Goal: Task Accomplishment & Management: Complete application form

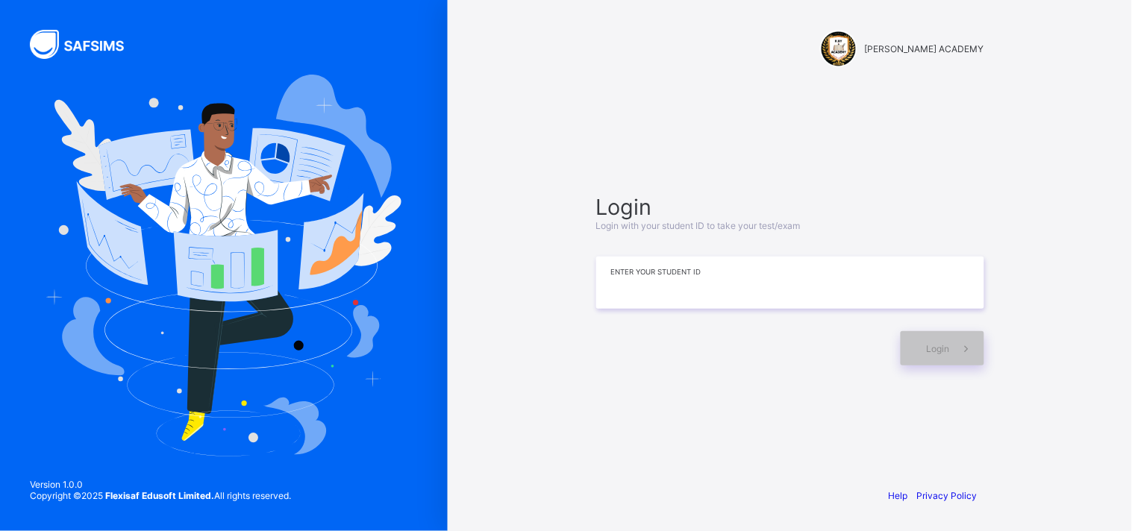
click at [708, 284] on input at bounding box center [790, 283] width 388 height 52
click at [1019, 92] on div "[PERSON_NAME] ACADEMY Login Login with your student ID to take your test/exam *…" at bounding box center [790, 265] width 684 height 531
click at [760, 294] on input "*******" at bounding box center [790, 283] width 388 height 52
type input "*********"
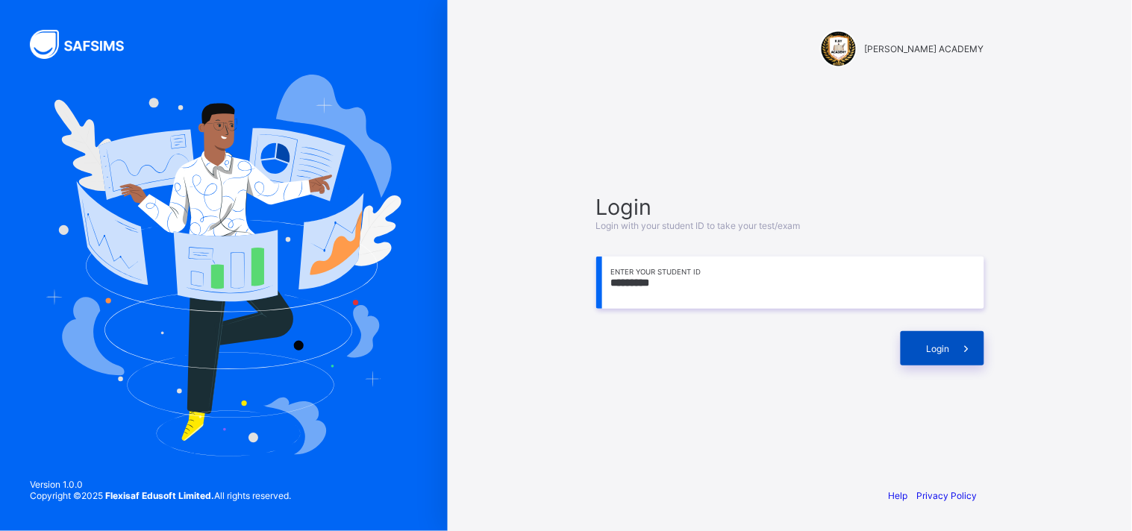
click at [945, 352] on span "Login" at bounding box center [938, 348] width 23 height 11
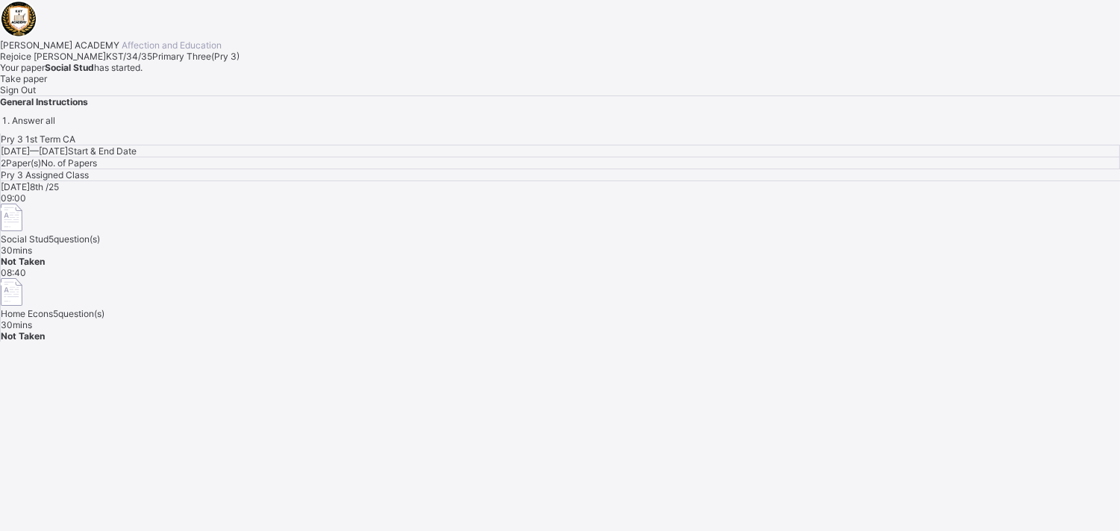
click at [1088, 342] on div "Pry 3 1st Term CA [DATE] — [DATE] Start & End Date 2 Paper(s) No. of Papers Pry…" at bounding box center [560, 238] width 1120 height 208
click at [47, 84] on span "Take paper" at bounding box center [23, 78] width 47 height 11
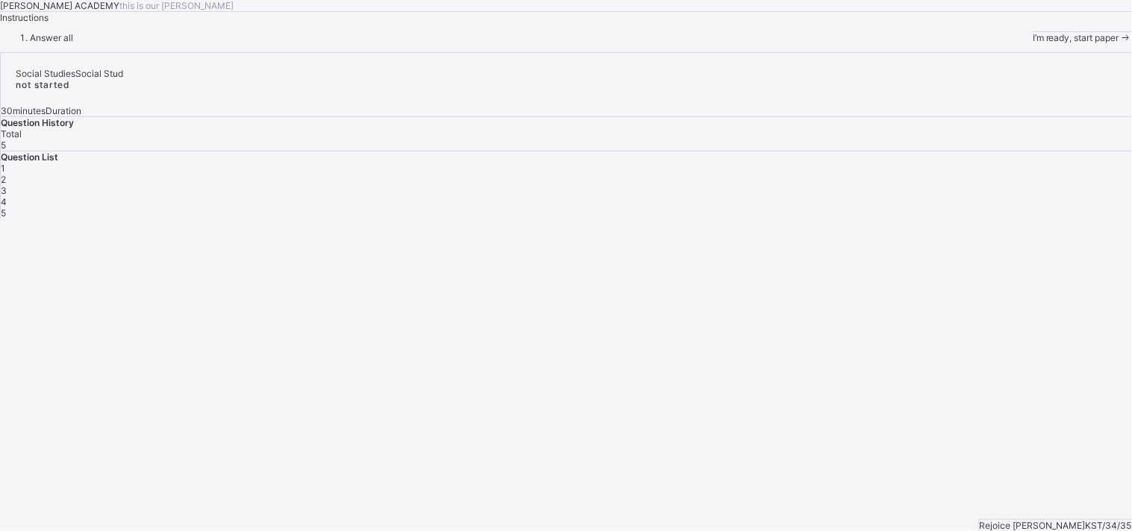
click at [1033, 43] on span "I’m ready, start paper" at bounding box center [1076, 37] width 87 height 11
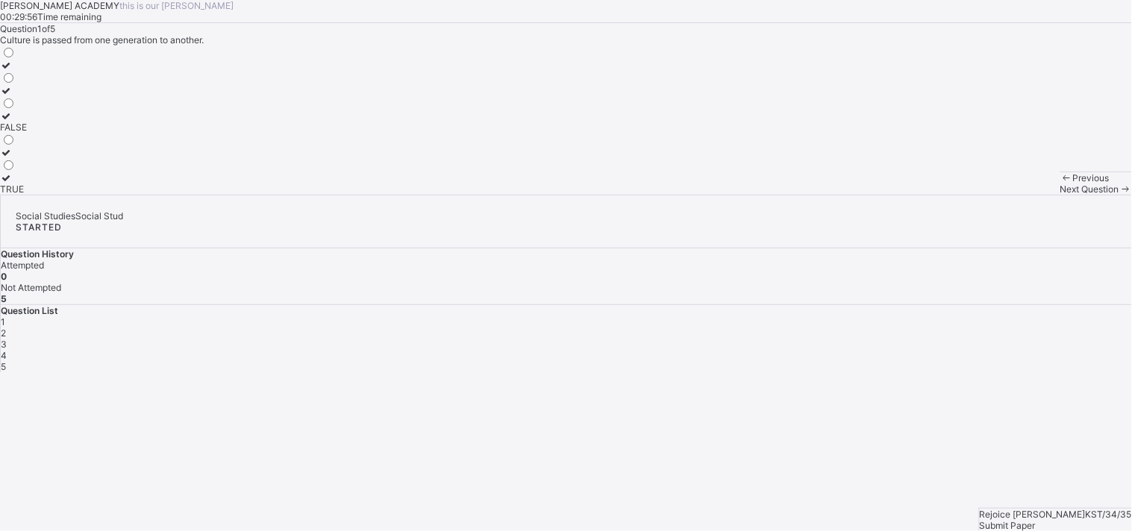
click at [27, 71] on label at bounding box center [13, 65] width 27 height 11
click at [399, 195] on div "Question 1 of 5 Culture is passed from one generation to another. FALSE TRUE" at bounding box center [566, 109] width 1132 height 172
click at [27, 133] on label "FALSE" at bounding box center [13, 121] width 27 height 22
click at [27, 133] on div "FALSE" at bounding box center [13, 127] width 27 height 11
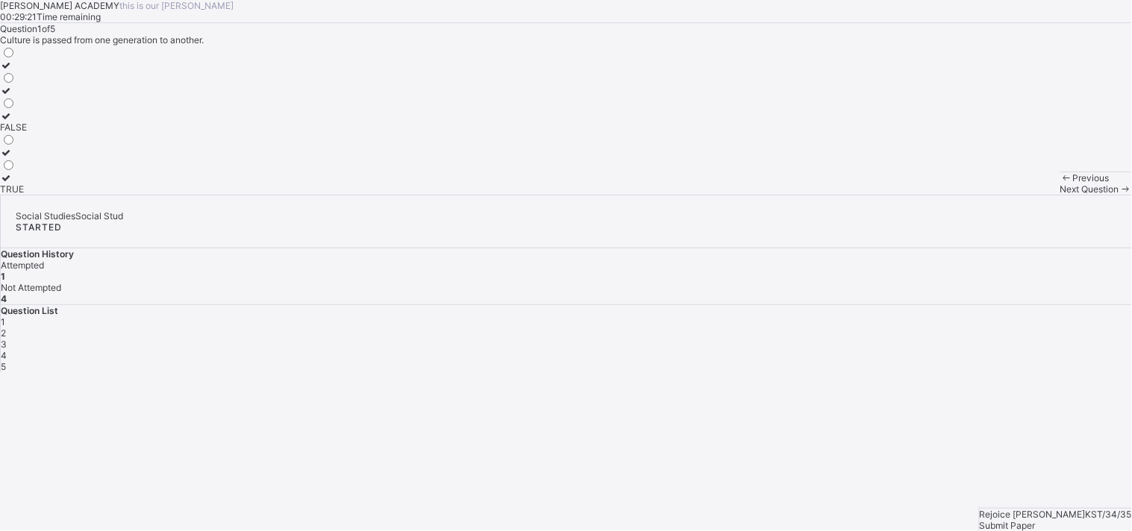
click at [27, 195] on label "TRUE" at bounding box center [13, 183] width 27 height 22
click at [27, 195] on div "TRUE" at bounding box center [13, 189] width 27 height 11
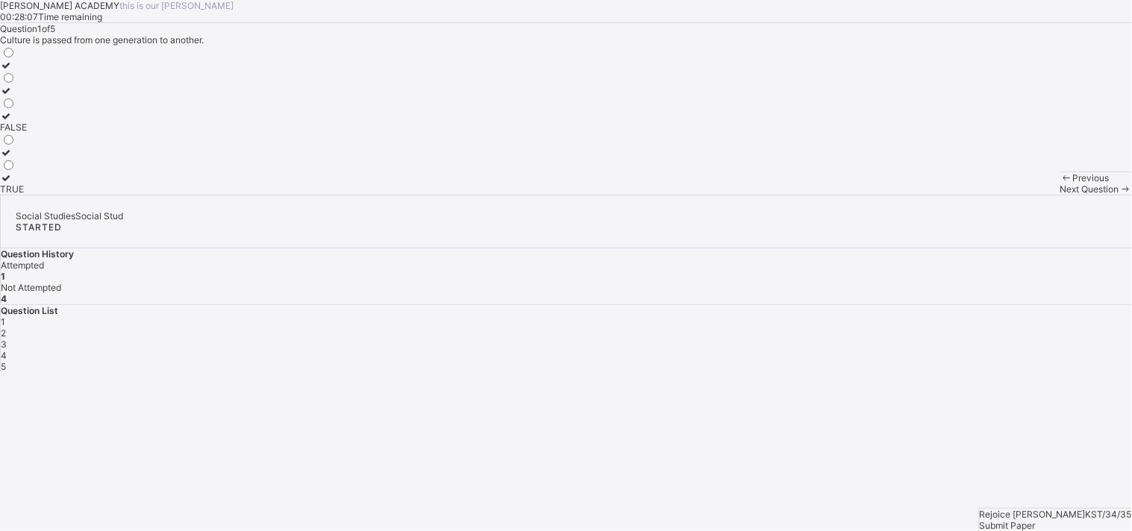
click at [1061, 195] on div "Next Question" at bounding box center [1097, 189] width 72 height 11
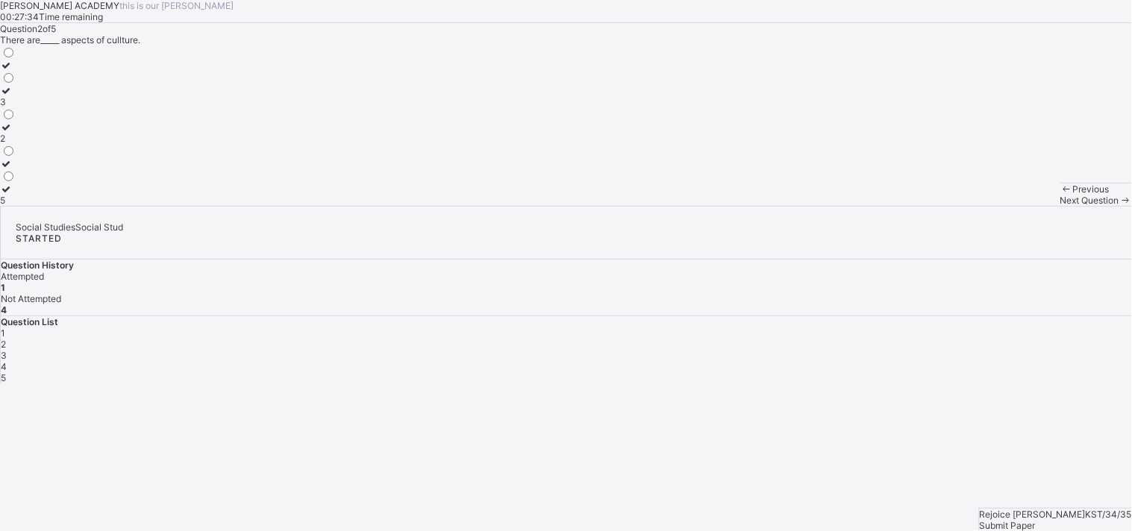
click at [16, 144] on label "2" at bounding box center [8, 133] width 16 height 22
click at [1061, 206] on div "Previous Next Question" at bounding box center [1097, 194] width 72 height 23
click at [1061, 206] on span "Next Question" at bounding box center [1090, 200] width 59 height 11
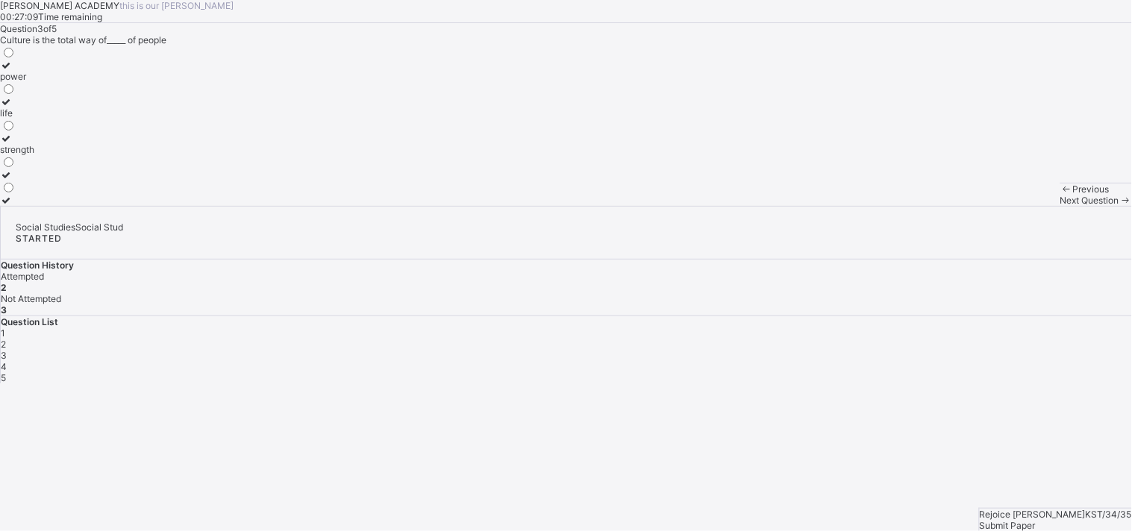
click at [34, 119] on label "life" at bounding box center [17, 107] width 34 height 22
click at [1061, 206] on div "Next Question" at bounding box center [1097, 200] width 72 height 11
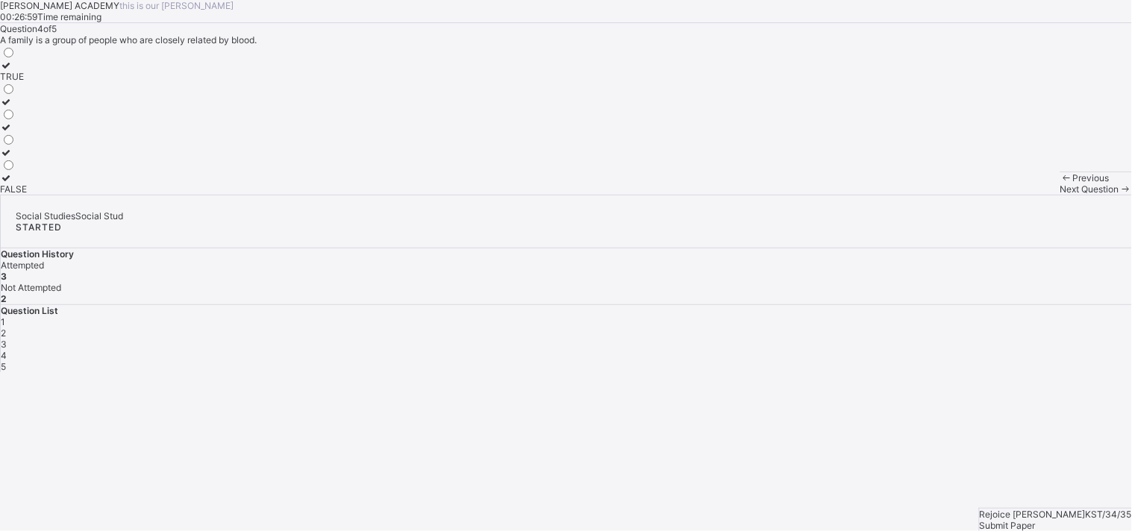
click at [1061, 195] on div "Next Question" at bounding box center [1097, 189] width 72 height 11
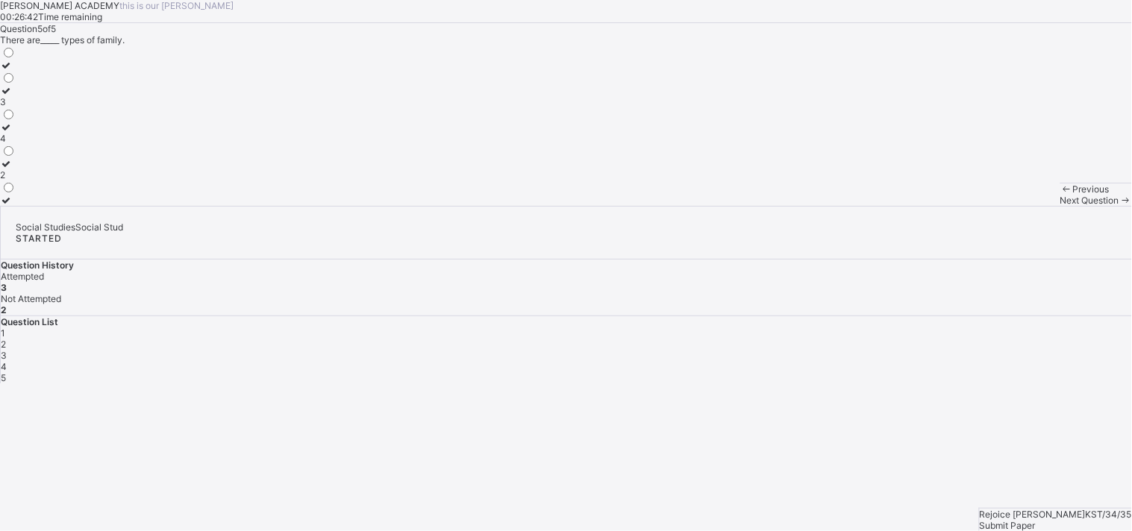
drag, startPoint x: 133, startPoint y: 360, endPoint x: 128, endPoint y: 349, distance: 11.4
click at [16, 181] on div "2" at bounding box center [8, 174] width 16 height 11
click at [979, 361] on div "4" at bounding box center [567, 366] width 1132 height 11
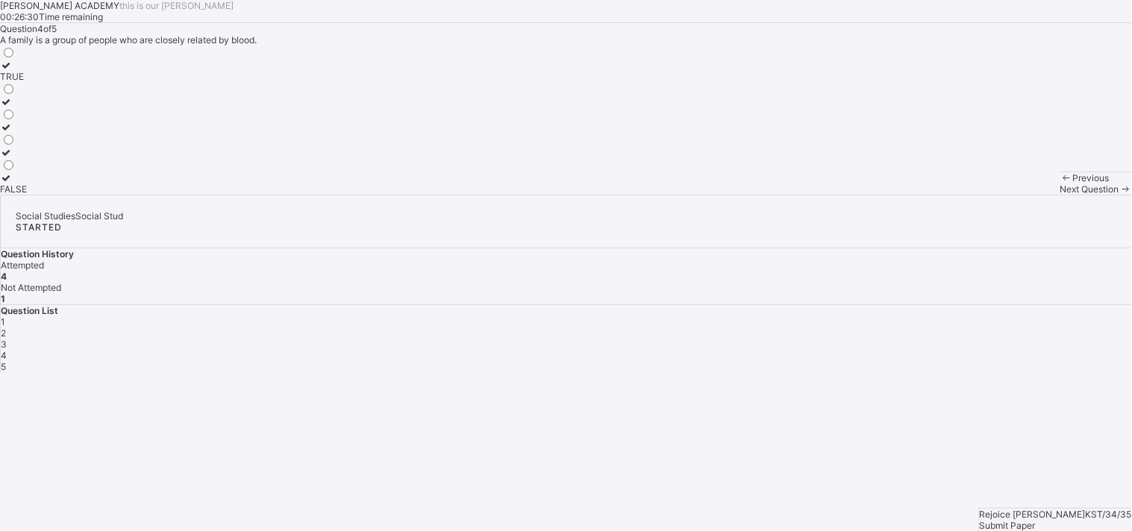
click at [979, 350] on div "4" at bounding box center [567, 355] width 1132 height 11
click at [27, 82] on label "TRUE" at bounding box center [13, 71] width 27 height 22
click at [6, 361] on span "5" at bounding box center [3, 366] width 5 height 11
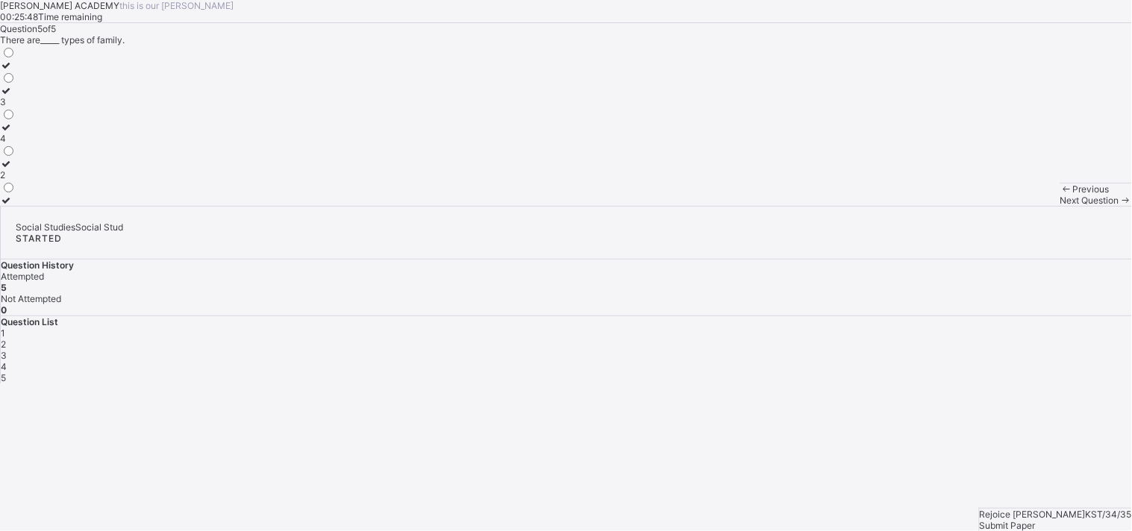
click at [1036, 520] on span "Submit Paper" at bounding box center [1008, 525] width 56 height 11
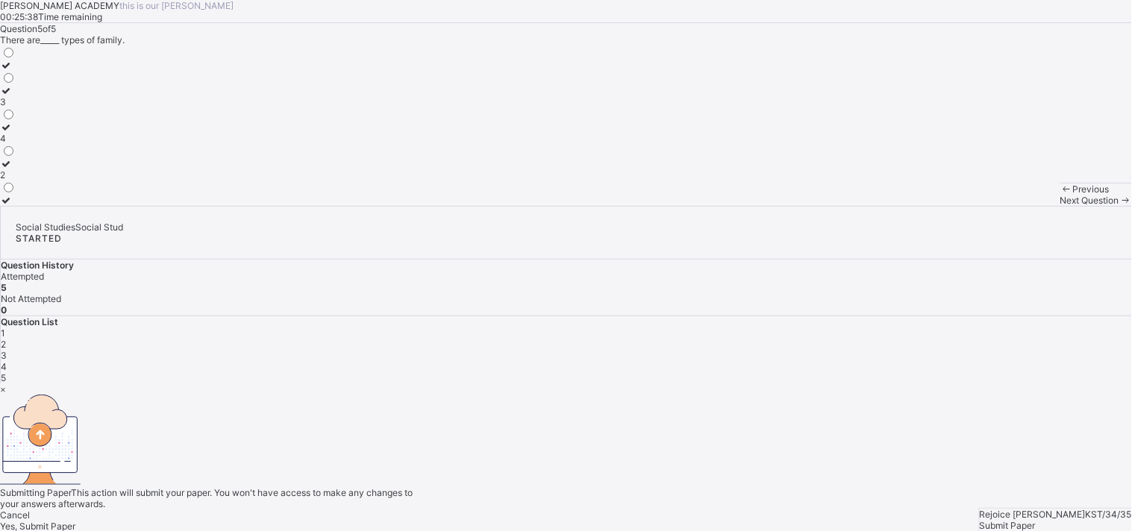
click at [75, 521] on span "Yes, Submit Paper" at bounding box center [37, 526] width 75 height 11
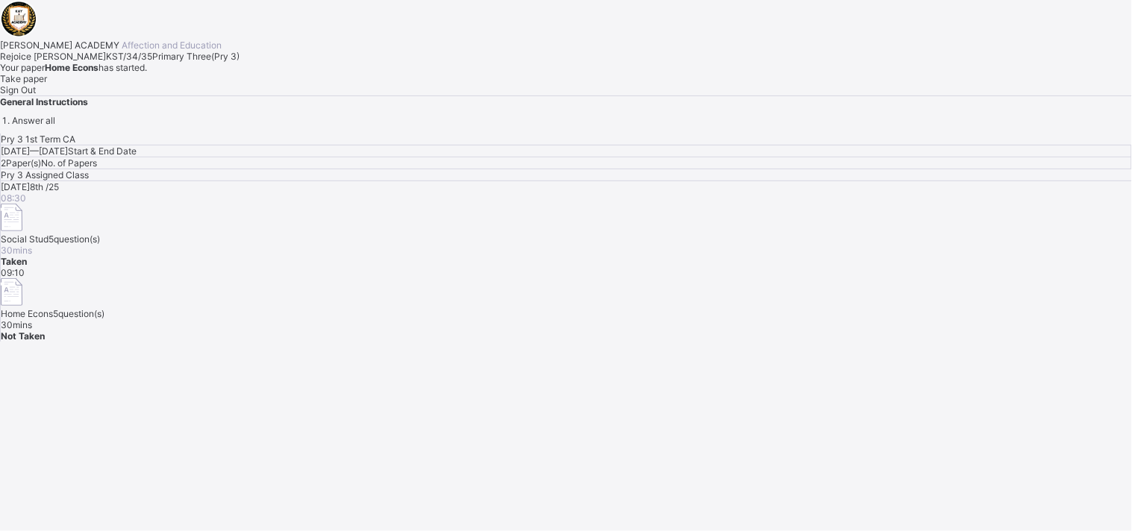
click at [47, 84] on span "Take paper" at bounding box center [23, 78] width 47 height 11
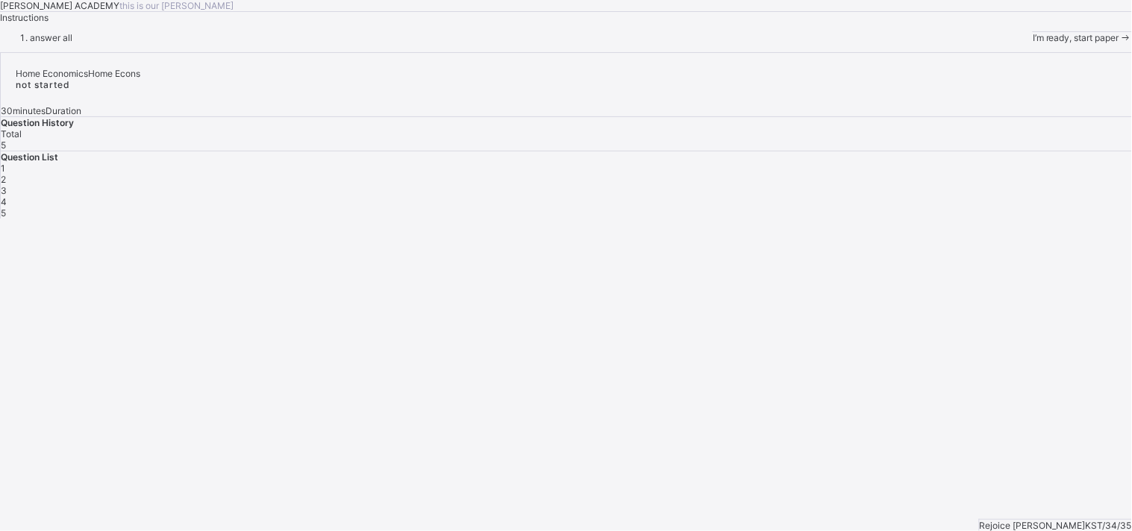
click at [1033, 43] on div "I’m ready, start paper" at bounding box center [1082, 37] width 99 height 11
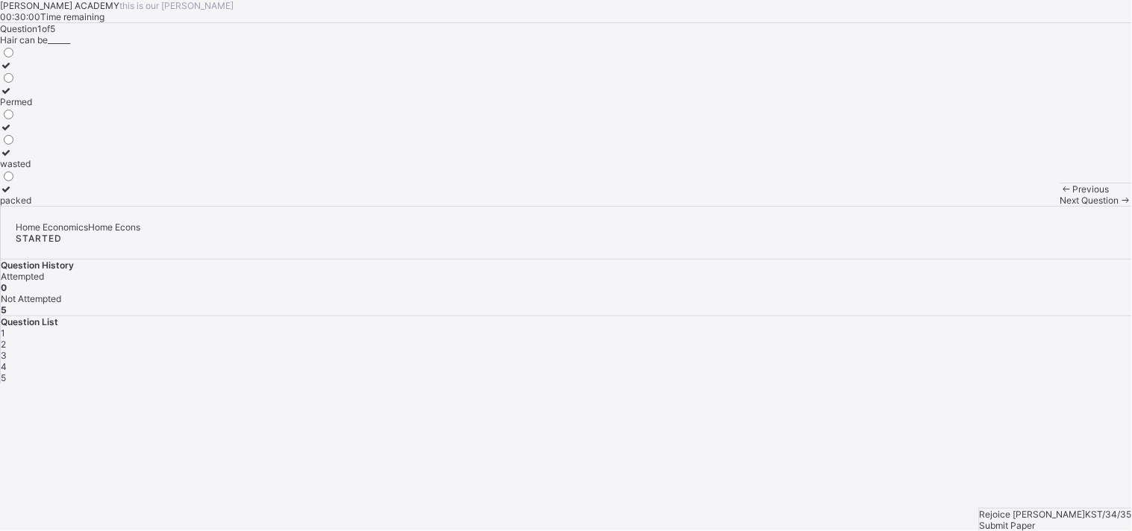
click at [32, 206] on div "packed" at bounding box center [16, 200] width 32 height 11
click at [1061, 206] on span "Next Question" at bounding box center [1090, 200] width 59 height 11
click at [32, 119] on div "Sponge" at bounding box center [16, 112] width 32 height 11
click at [1120, 206] on span at bounding box center [1126, 200] width 13 height 11
click at [294, 206] on div "water balanced diet Grooming" at bounding box center [566, 126] width 1132 height 160
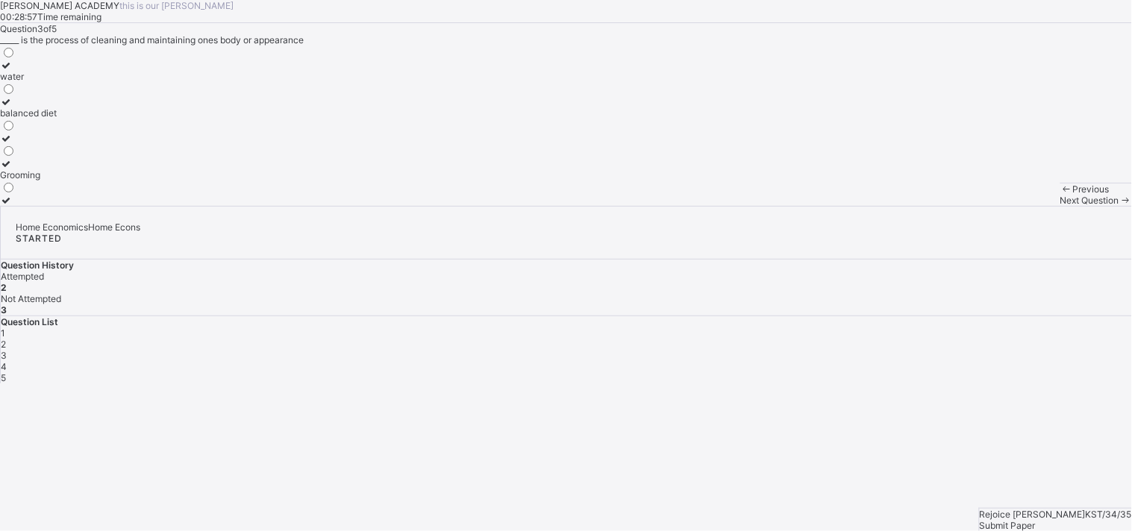
click at [57, 119] on div "balanced diet" at bounding box center [28, 112] width 57 height 11
click at [1120, 206] on icon at bounding box center [1126, 200] width 13 height 11
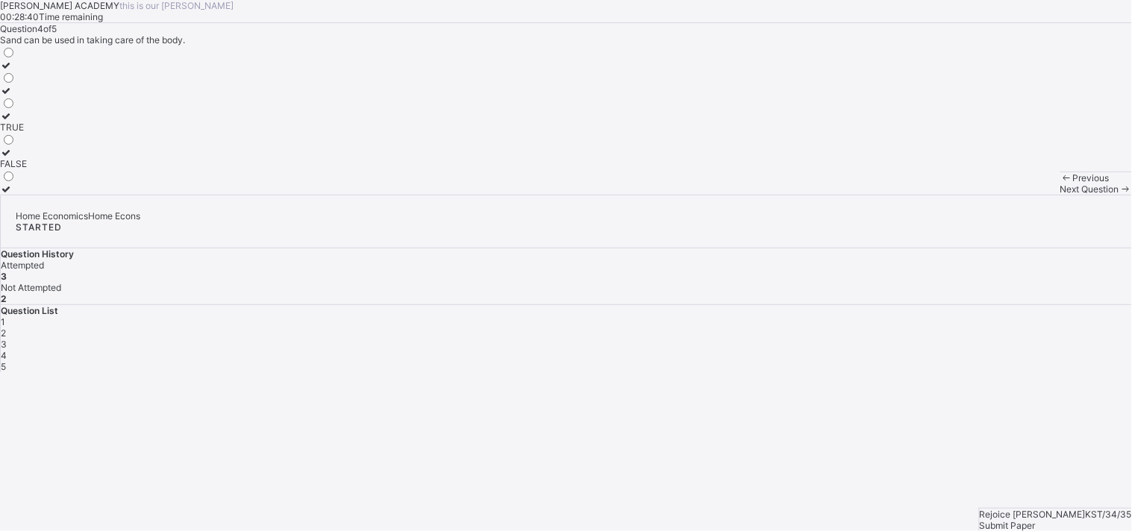
click at [27, 169] on label "FALSE" at bounding box center [13, 158] width 27 height 22
click at [1061, 195] on span "Next Question" at bounding box center [1090, 189] width 59 height 11
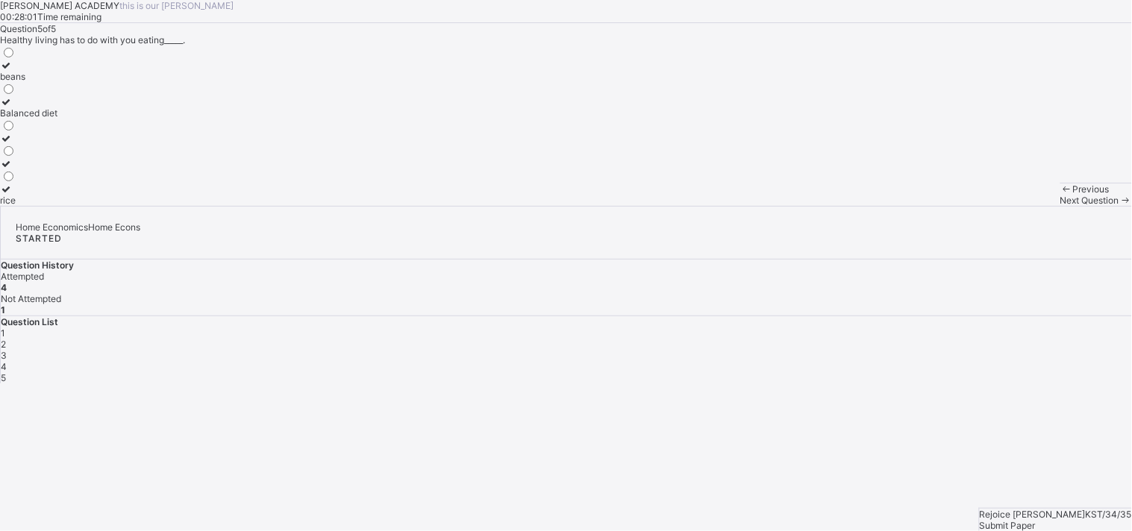
drag, startPoint x: 146, startPoint y: 229, endPoint x: 143, endPoint y: 222, distance: 8.0
click at [57, 82] on label "beans" at bounding box center [28, 71] width 57 height 22
click at [57, 82] on div "beans" at bounding box center [28, 76] width 57 height 11
click at [1054, 520] on div "Submit Paper" at bounding box center [1056, 525] width 152 height 11
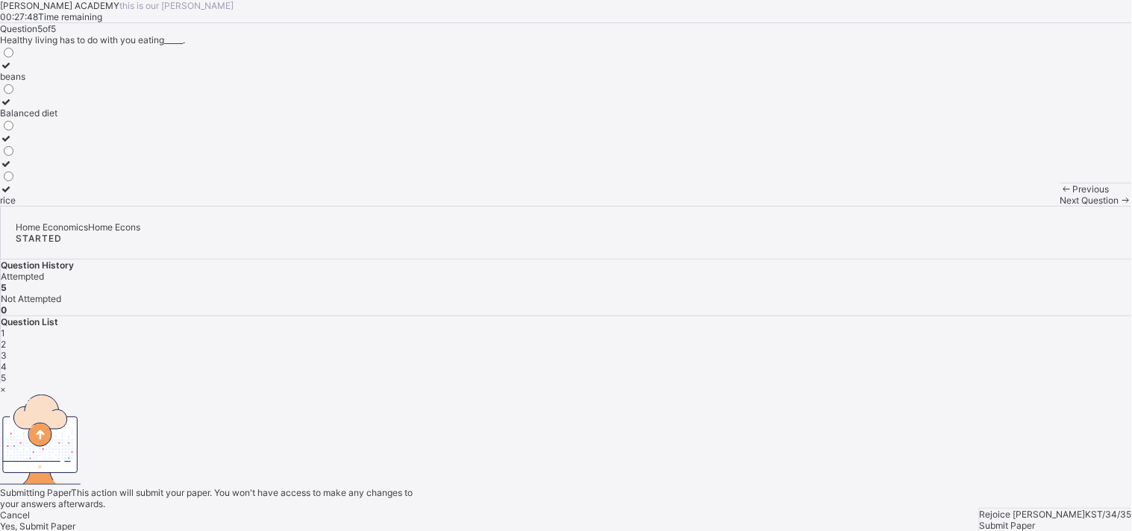
click at [75, 521] on span "Yes, Submit Paper" at bounding box center [37, 526] width 75 height 11
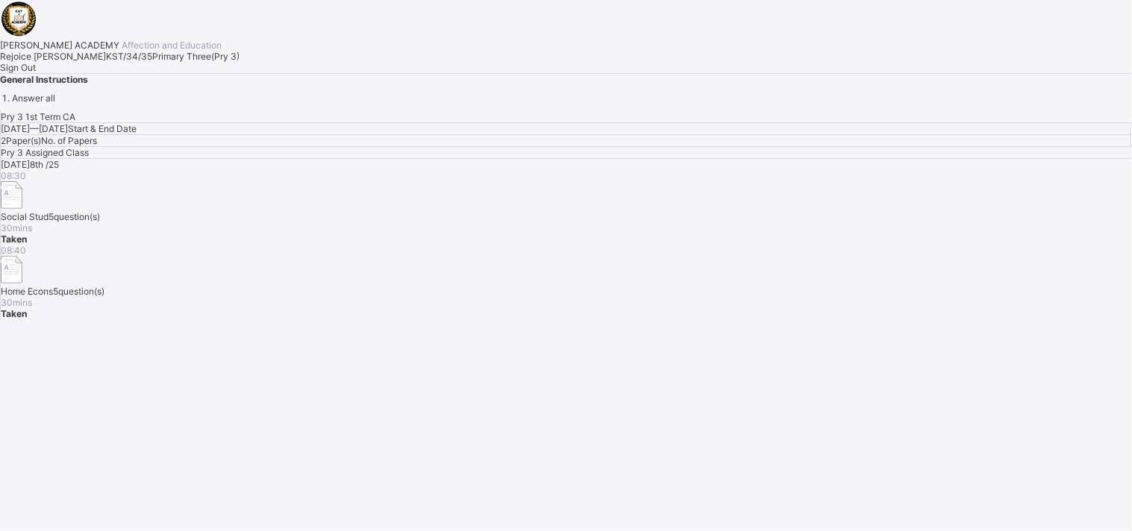
click at [0, 62] on span at bounding box center [0, 62] width 0 height 0
click at [36, 73] on span "Sign Out" at bounding box center [18, 67] width 36 height 11
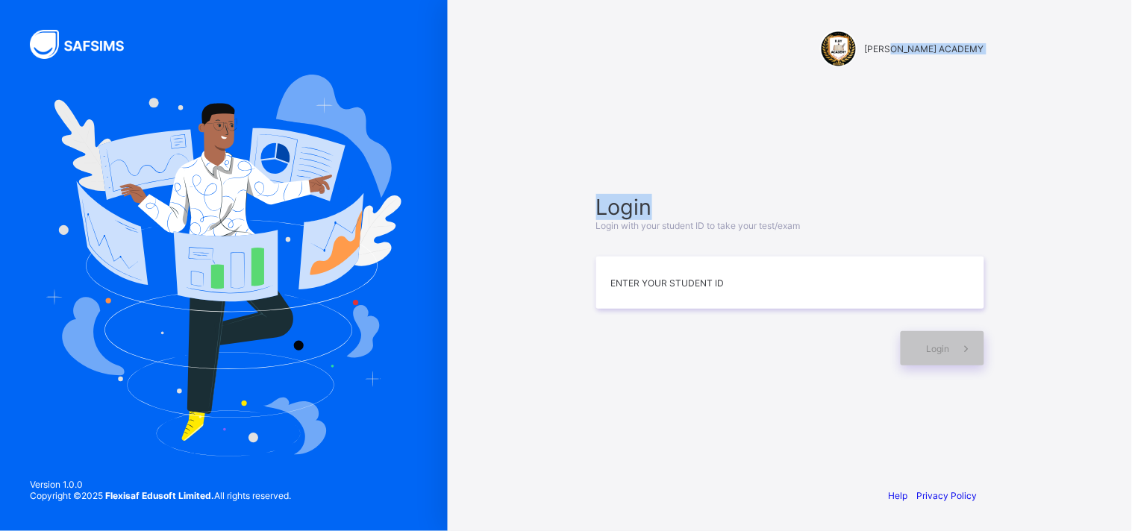
drag, startPoint x: 945, startPoint y: 57, endPoint x: 1040, endPoint y: 165, distance: 143.9
click at [1040, 165] on div "[PERSON_NAME] ACADEMY Login Login with your student ID to take your test/exam E…" at bounding box center [790, 265] width 684 height 531
click at [675, 291] on input at bounding box center [790, 283] width 388 height 52
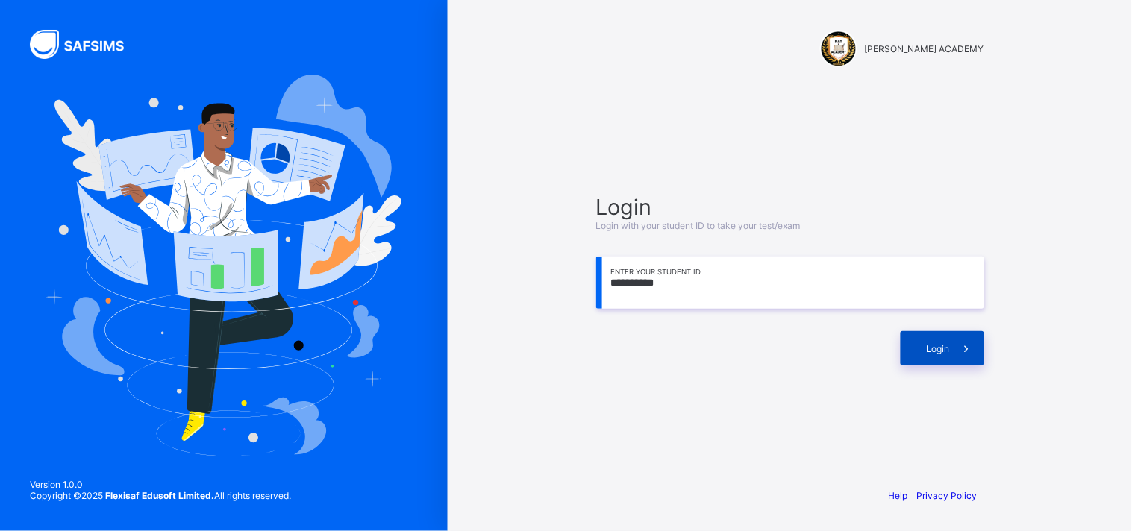
type input "**********"
click at [944, 349] on span "Login" at bounding box center [938, 348] width 23 height 11
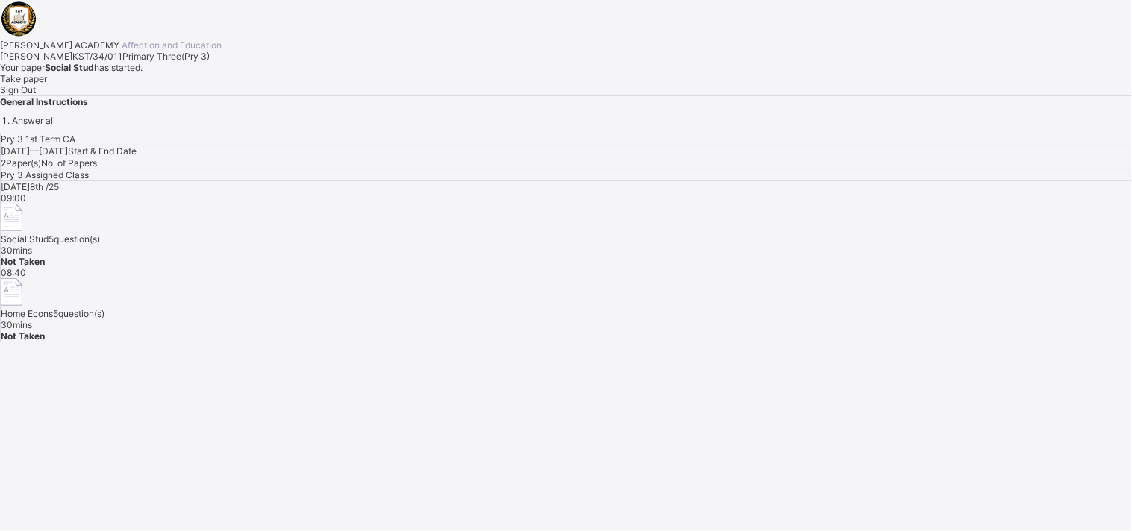
click at [181, 84] on div "Take paper" at bounding box center [566, 78] width 1132 height 11
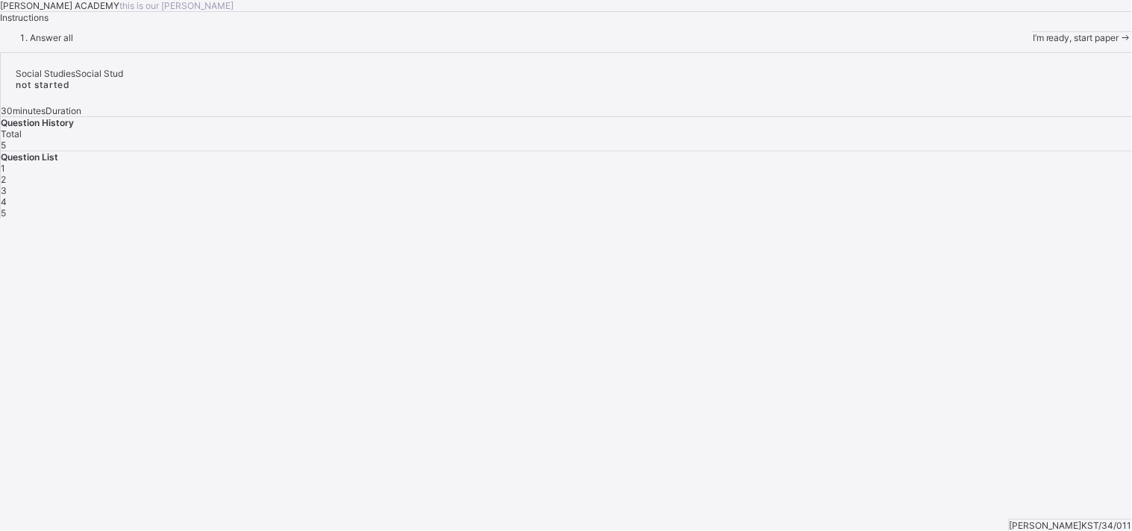
click at [181, 43] on div "[PERSON_NAME] ACADEMY this is our [PERSON_NAME] Instructions Answer all I’m rea…" at bounding box center [566, 21] width 1132 height 43
click at [1033, 43] on span "I’m ready, start paper" at bounding box center [1076, 37] width 87 height 11
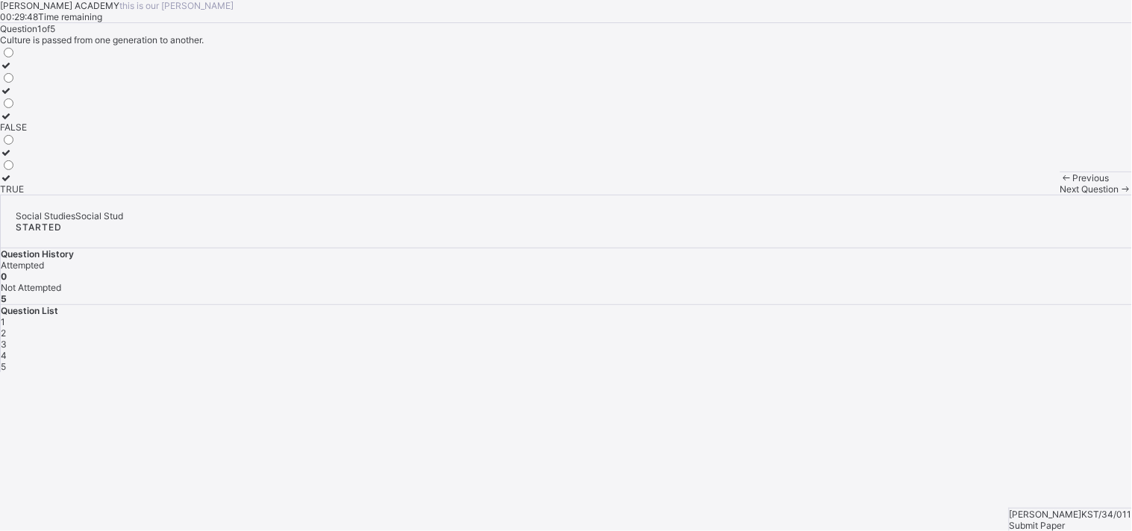
click at [1120, 195] on span at bounding box center [1126, 189] width 13 height 11
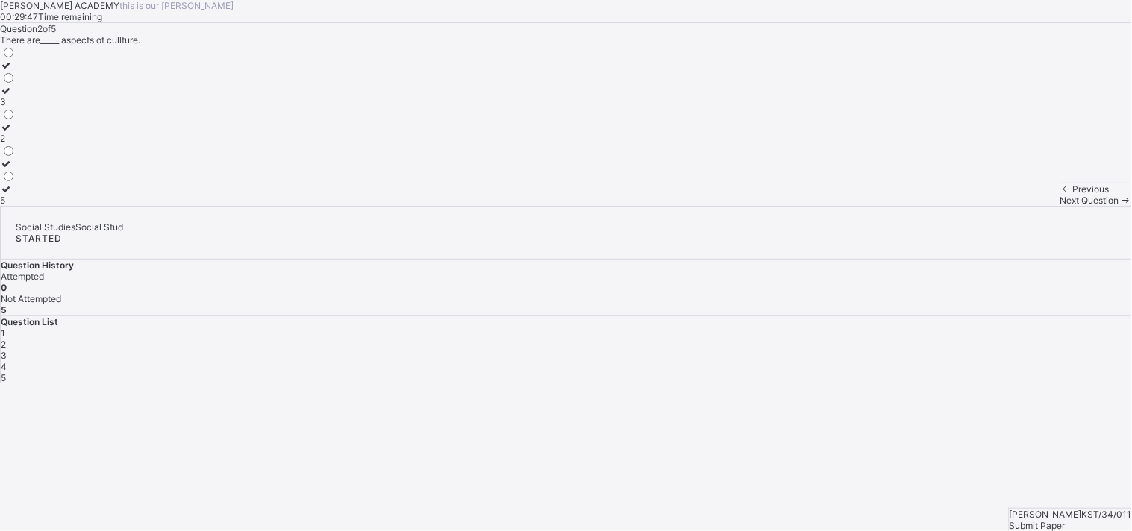
click at [1120, 206] on span at bounding box center [1126, 200] width 13 height 11
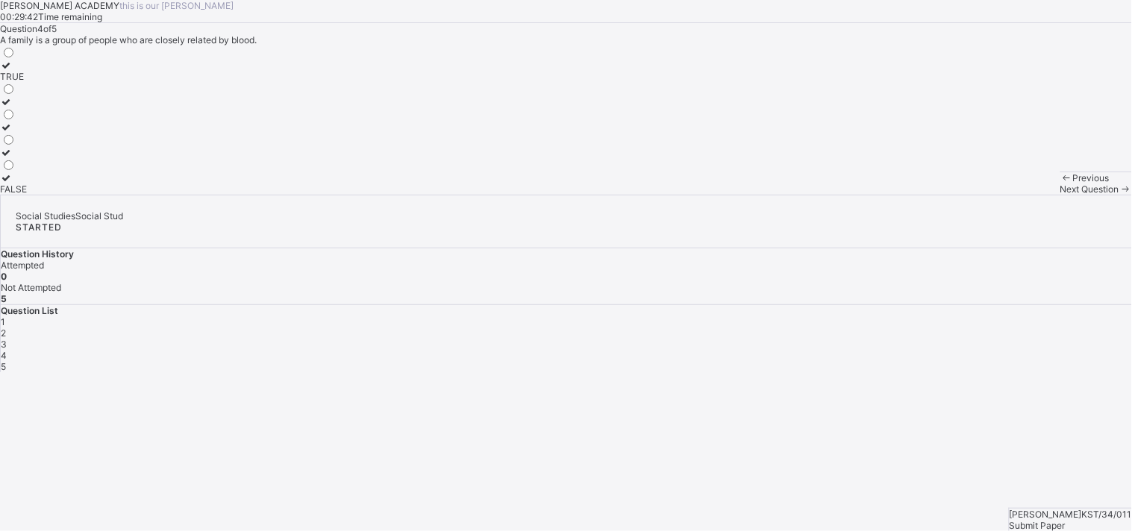
click at [1120, 195] on span at bounding box center [1126, 189] width 13 height 11
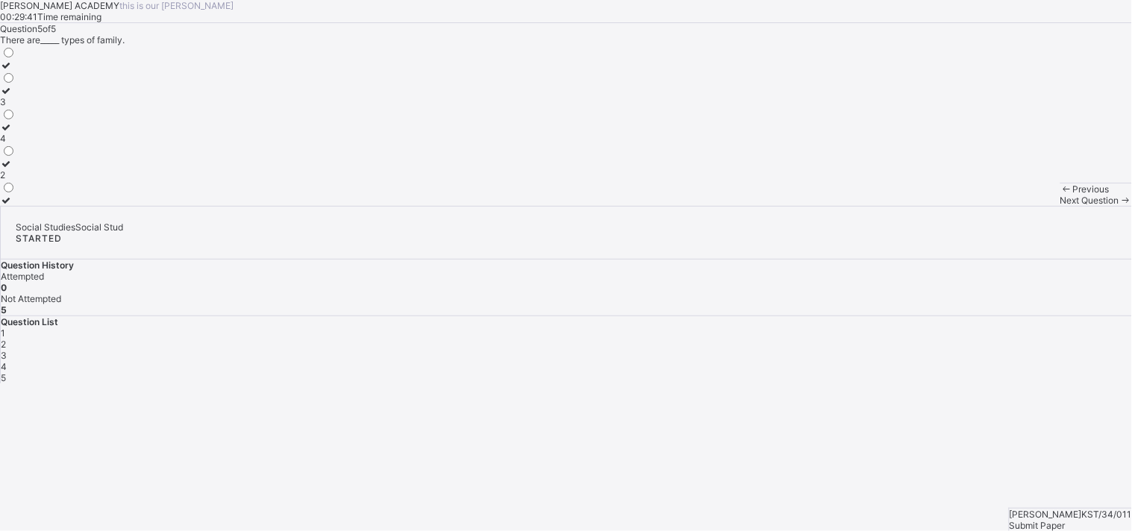
click at [1120, 206] on span at bounding box center [1126, 200] width 13 height 11
click at [16, 144] on div "4" at bounding box center [8, 138] width 16 height 11
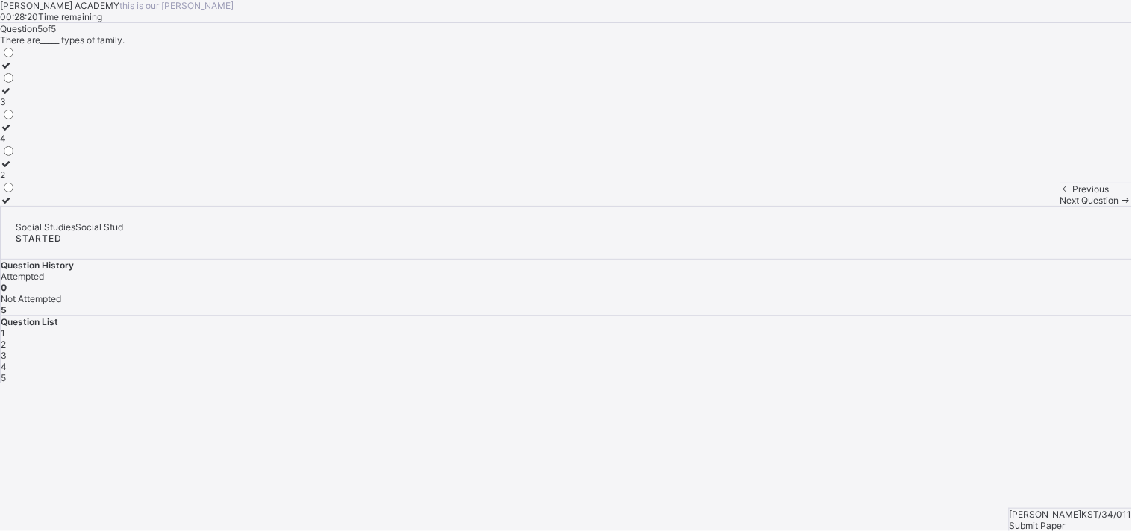
click at [16, 144] on div "4" at bounding box center [8, 138] width 16 height 11
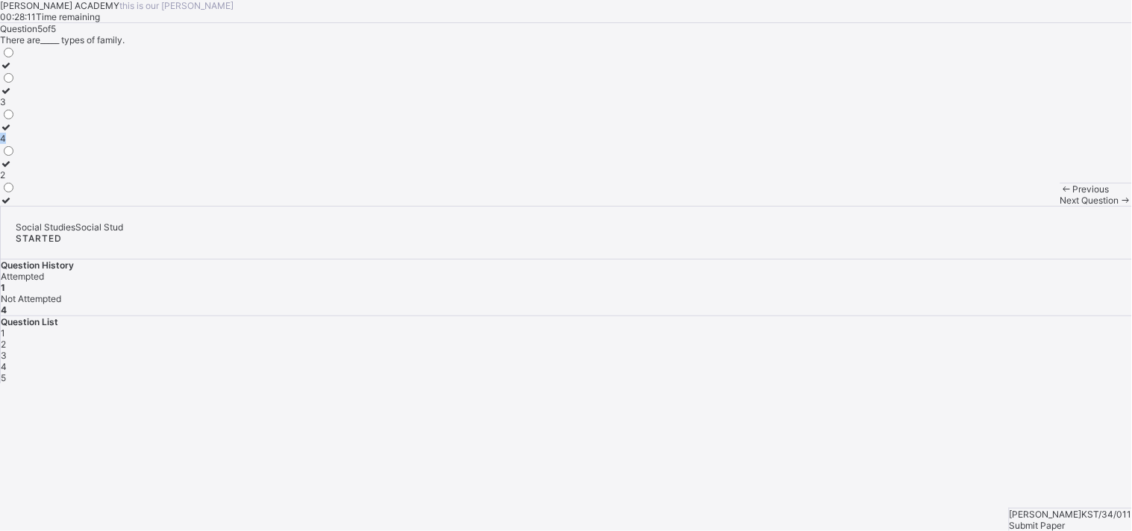
click at [16, 144] on div "4" at bounding box center [8, 138] width 16 height 11
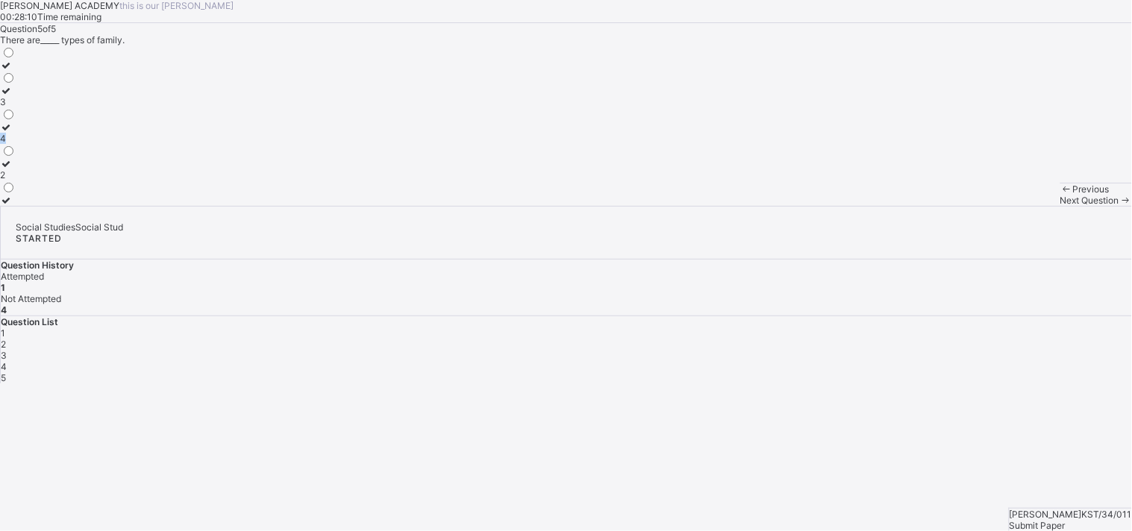
click at [16, 144] on div "4" at bounding box center [8, 138] width 16 height 11
click at [16, 107] on div "3" at bounding box center [8, 101] width 16 height 11
click at [16, 71] on label at bounding box center [8, 65] width 16 height 11
click at [16, 71] on div at bounding box center [8, 65] width 16 height 11
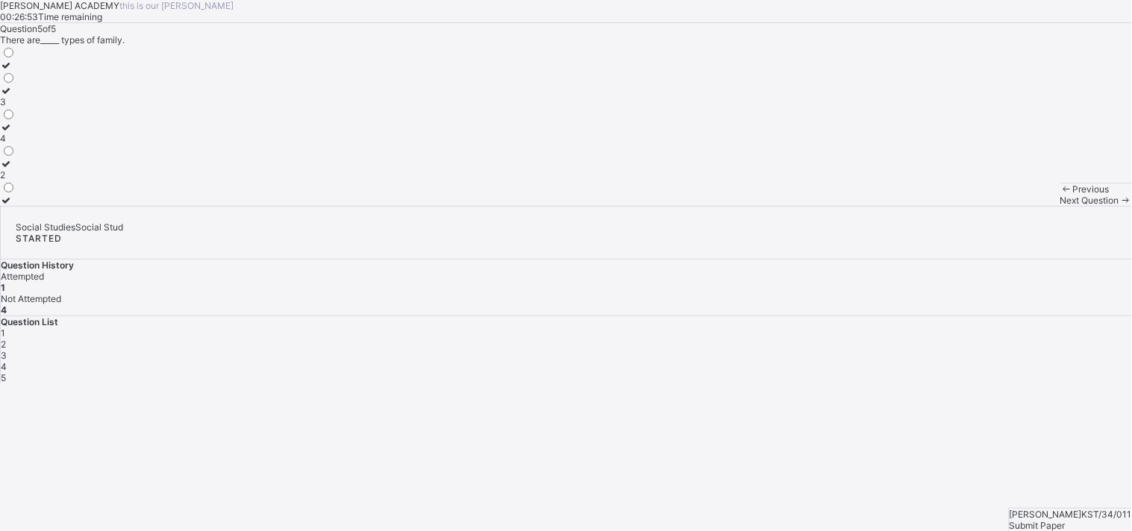
click at [16, 71] on div at bounding box center [8, 65] width 16 height 11
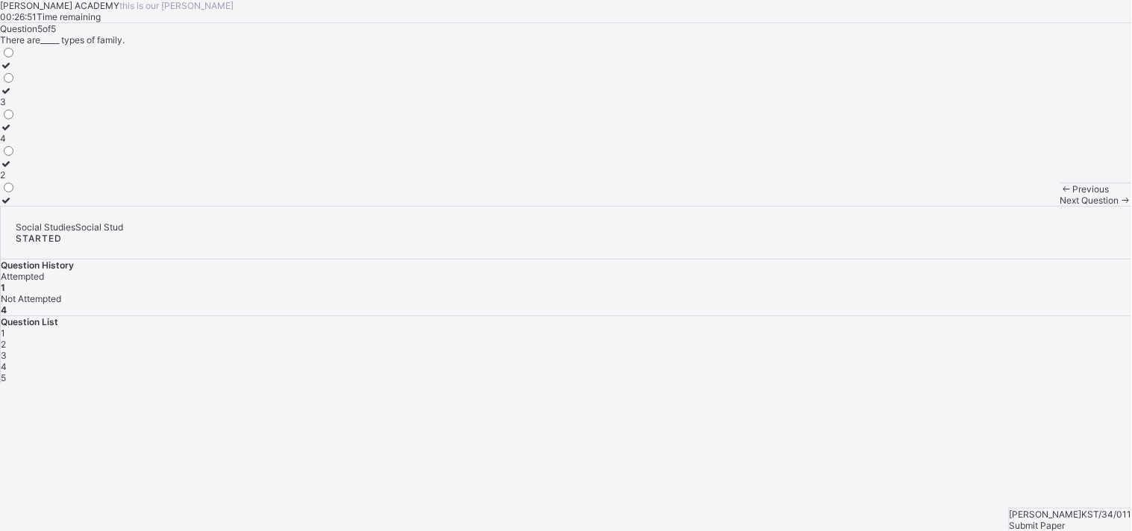
click at [16, 71] on div at bounding box center [8, 65] width 16 height 11
click at [16, 206] on div at bounding box center [8, 206] width 16 height 0
click at [5, 328] on span "1" at bounding box center [3, 333] width 4 height 11
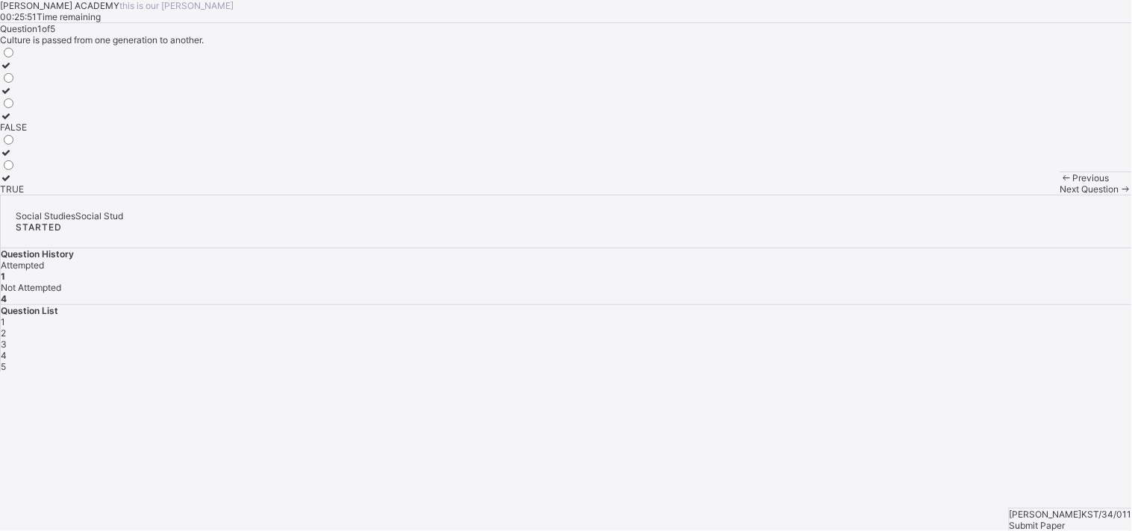
click at [27, 195] on label "TRUE" at bounding box center [13, 183] width 27 height 22
click at [892, 328] on div "2" at bounding box center [567, 333] width 1132 height 11
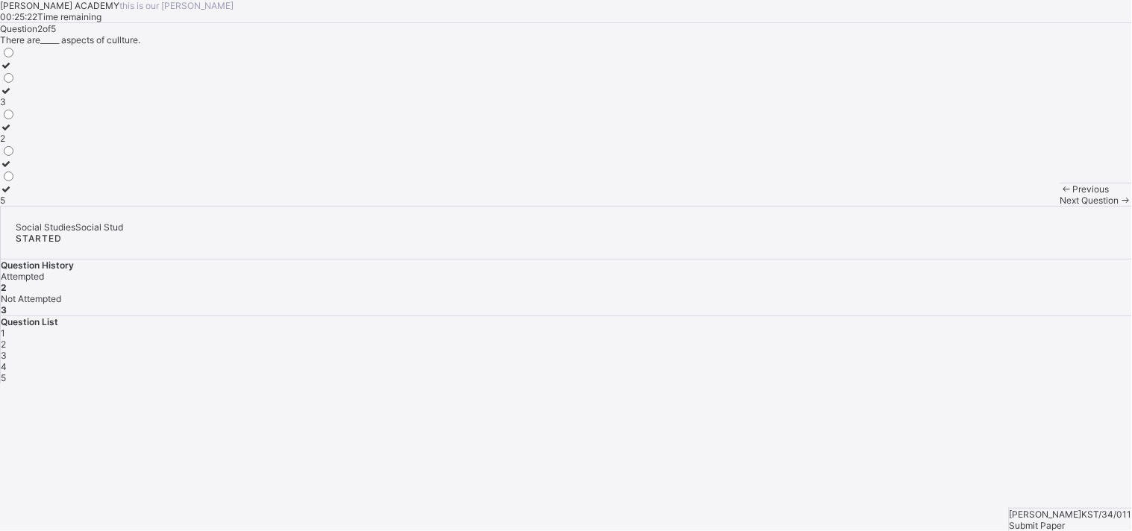
click at [16, 144] on div "2" at bounding box center [8, 138] width 16 height 11
click at [1061, 206] on div "Next Question" at bounding box center [1097, 200] width 72 height 11
click at [34, 82] on div "power" at bounding box center [17, 76] width 34 height 11
click at [979, 316] on div "Question List 1 2 3 4 5" at bounding box center [567, 349] width 1132 height 67
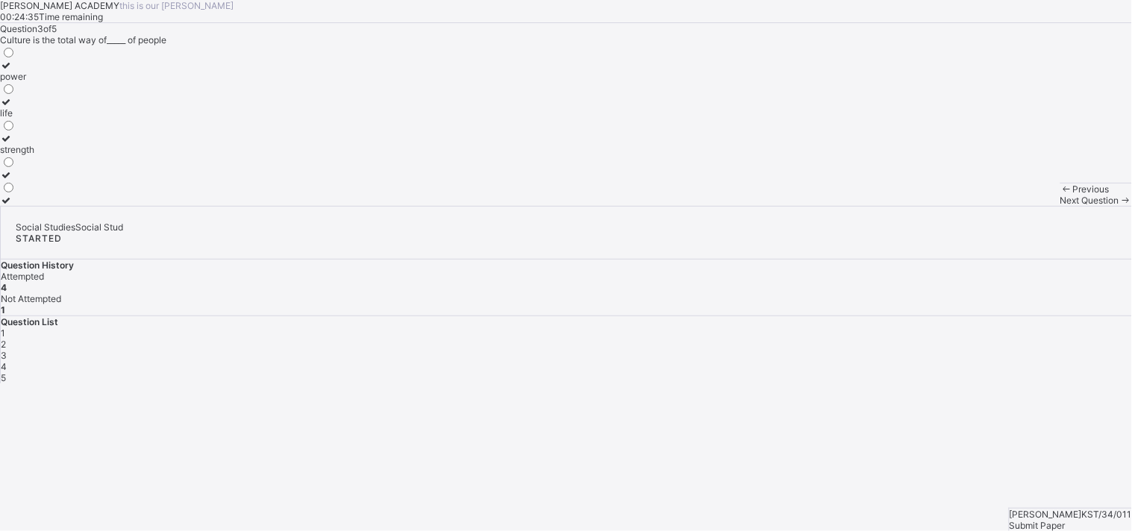
click at [978, 316] on div "Question List 1 2 3 4 5" at bounding box center [567, 349] width 1132 height 67
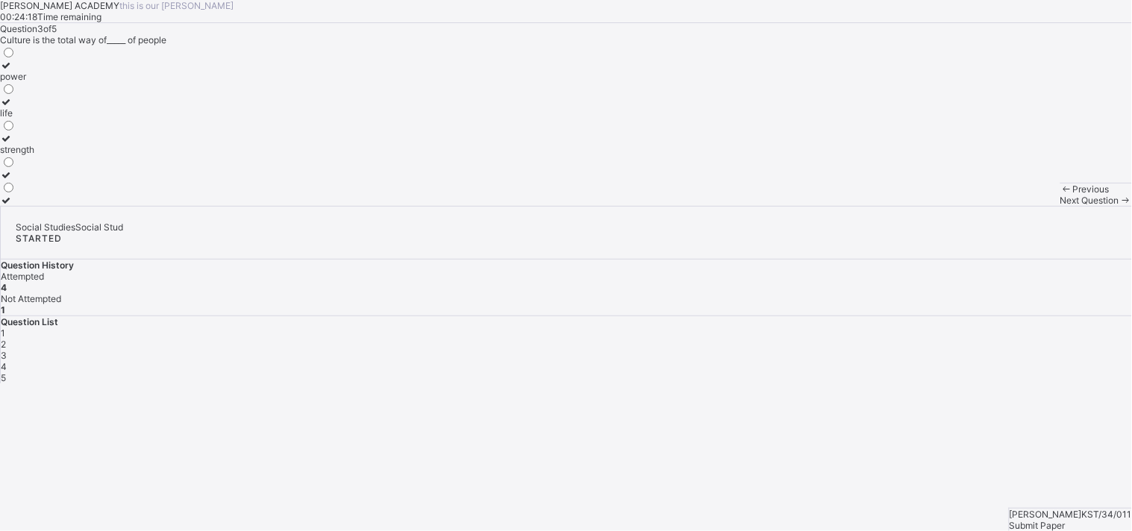
click at [942, 350] on div "3" at bounding box center [567, 355] width 1132 height 11
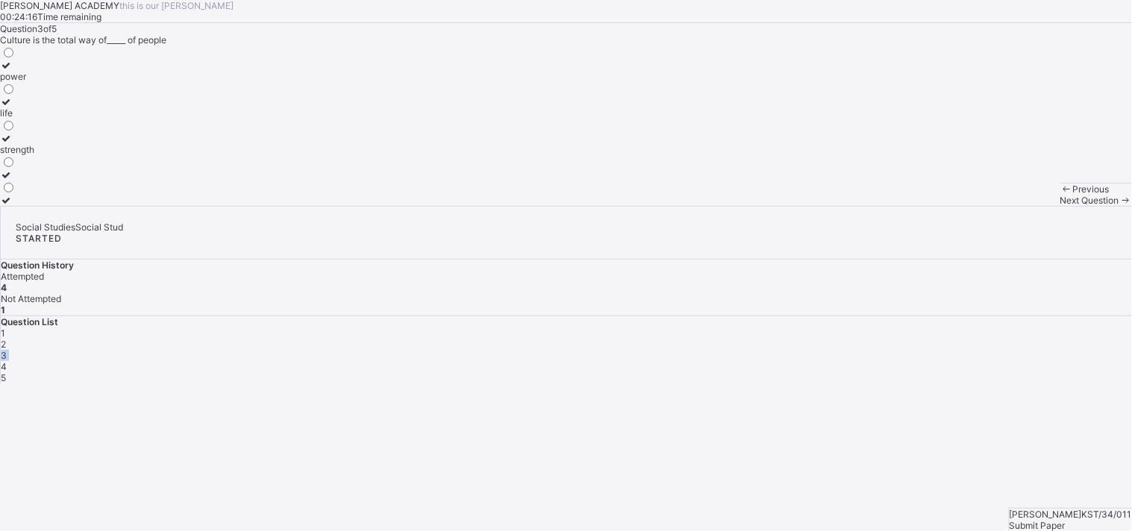
click at [942, 350] on div "3" at bounding box center [567, 355] width 1132 height 11
click at [939, 328] on div "1 2 3 4 5" at bounding box center [567, 356] width 1132 height 56
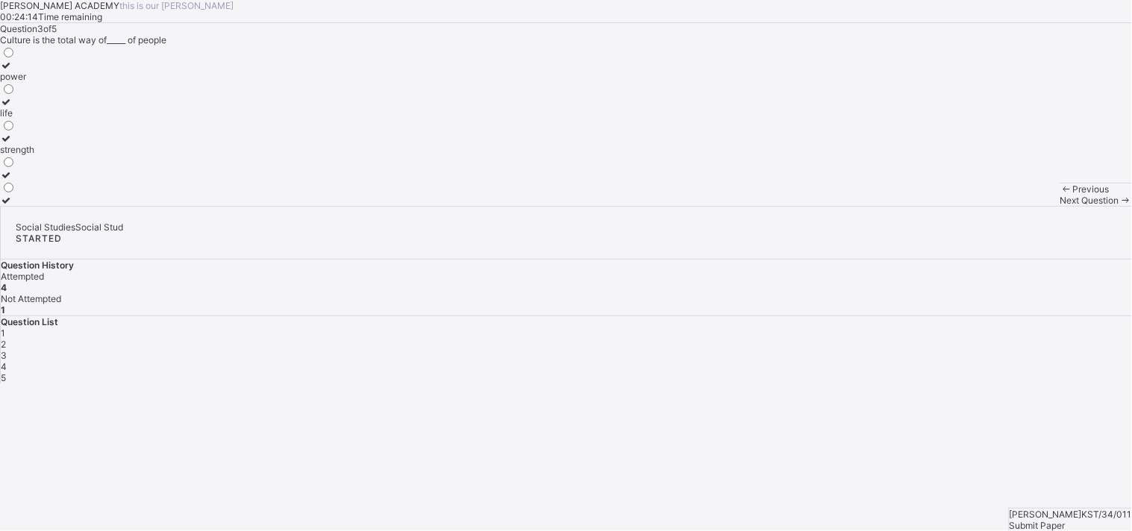
click at [939, 350] on div "3" at bounding box center [567, 355] width 1132 height 11
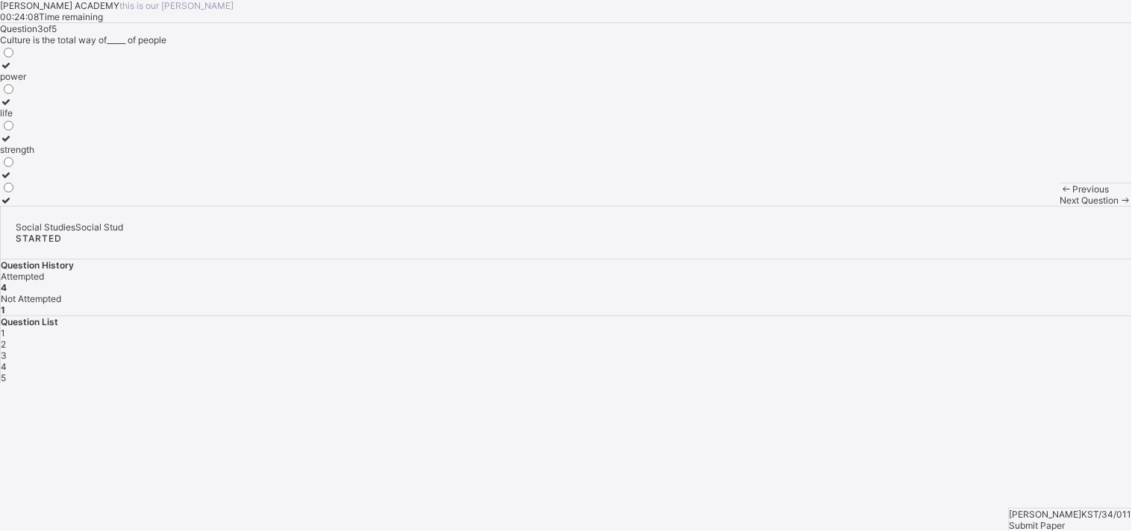
click at [939, 350] on div "3" at bounding box center [567, 355] width 1132 height 11
click at [939, 328] on div "1 2 3 4 5" at bounding box center [567, 356] width 1132 height 56
click at [938, 350] on div "3" at bounding box center [567, 355] width 1132 height 11
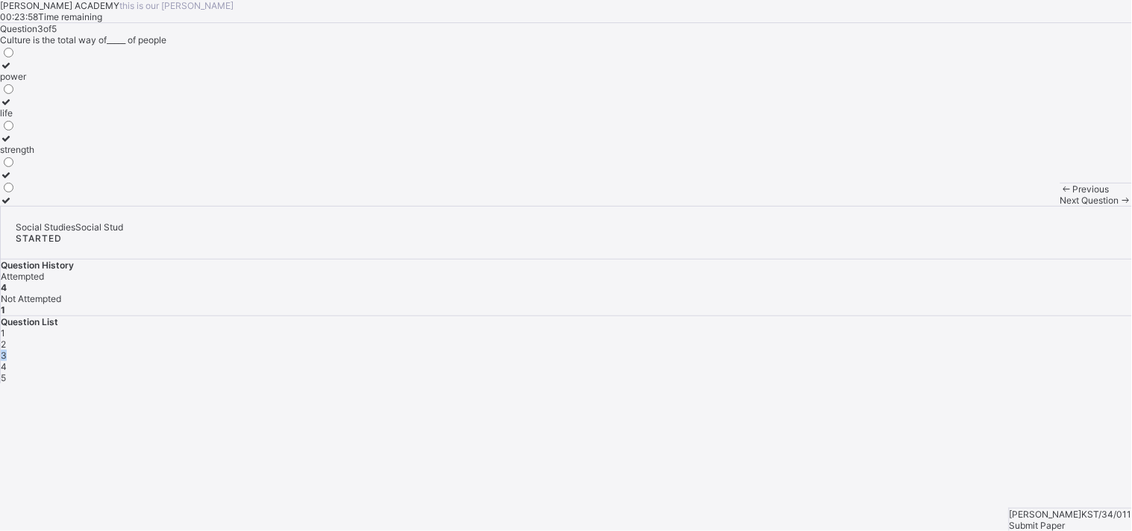
click at [938, 350] on div "3" at bounding box center [567, 355] width 1132 height 11
click at [938, 328] on div "1 2 3 4 5" at bounding box center [567, 356] width 1132 height 56
click at [938, 350] on div "3" at bounding box center [567, 355] width 1132 height 11
click at [938, 328] on div "1 2 3 4 5" at bounding box center [567, 356] width 1132 height 56
click at [939, 350] on div "3" at bounding box center [567, 355] width 1132 height 11
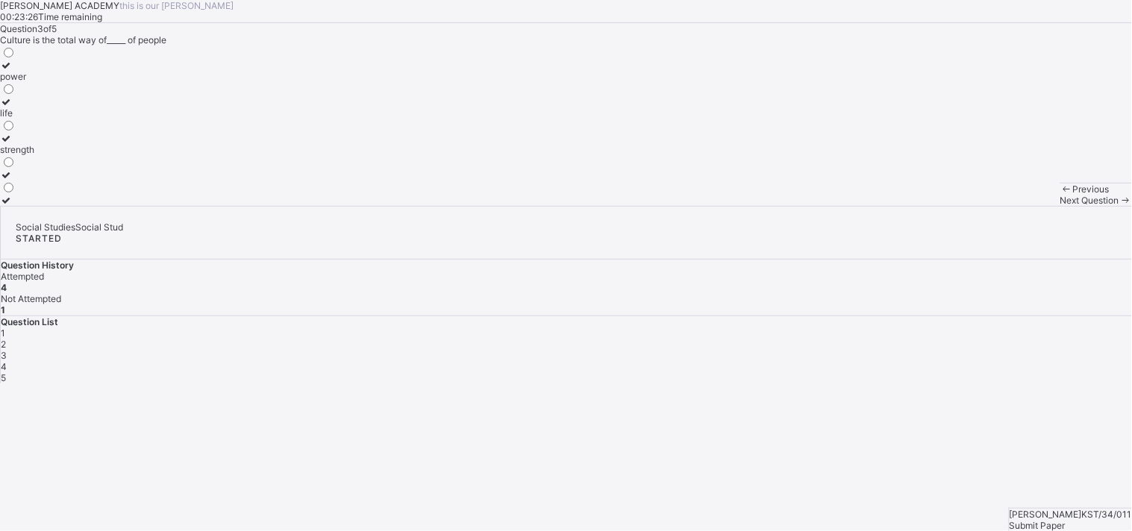
click at [939, 350] on div "3" at bounding box center [567, 355] width 1132 height 11
click at [982, 361] on div "4" at bounding box center [567, 366] width 1132 height 11
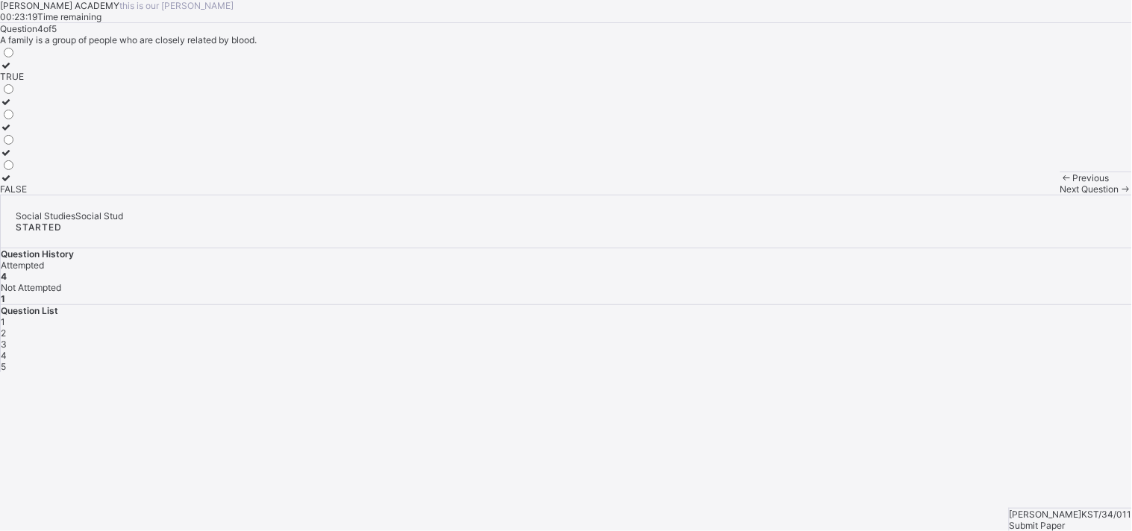
click at [982, 350] on div "4" at bounding box center [567, 355] width 1132 height 11
click at [27, 195] on label "FALSE" at bounding box center [13, 183] width 27 height 22
click at [982, 350] on div "4" at bounding box center [567, 355] width 1132 height 11
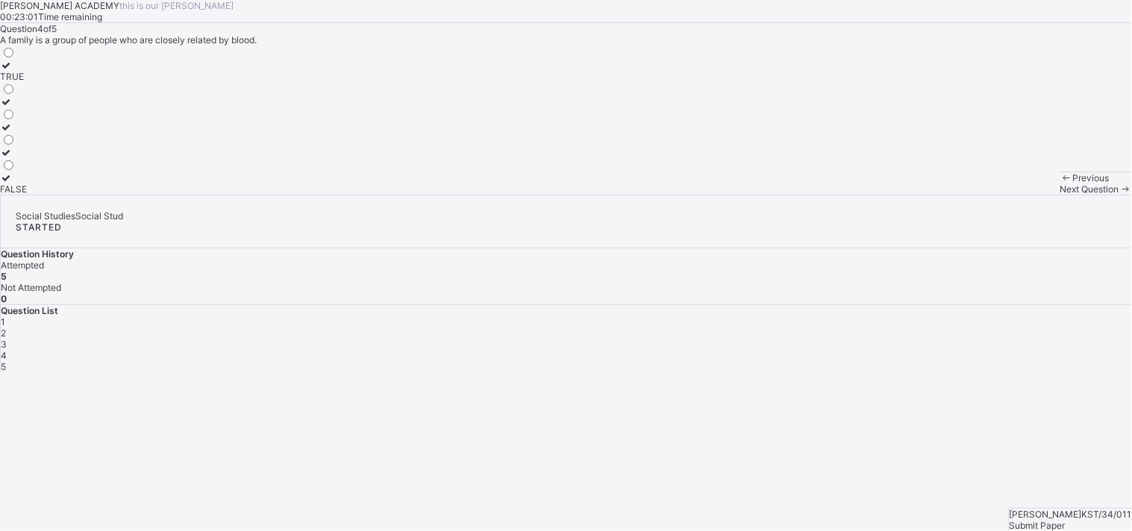
click at [982, 350] on div "4" at bounding box center [567, 355] width 1132 height 11
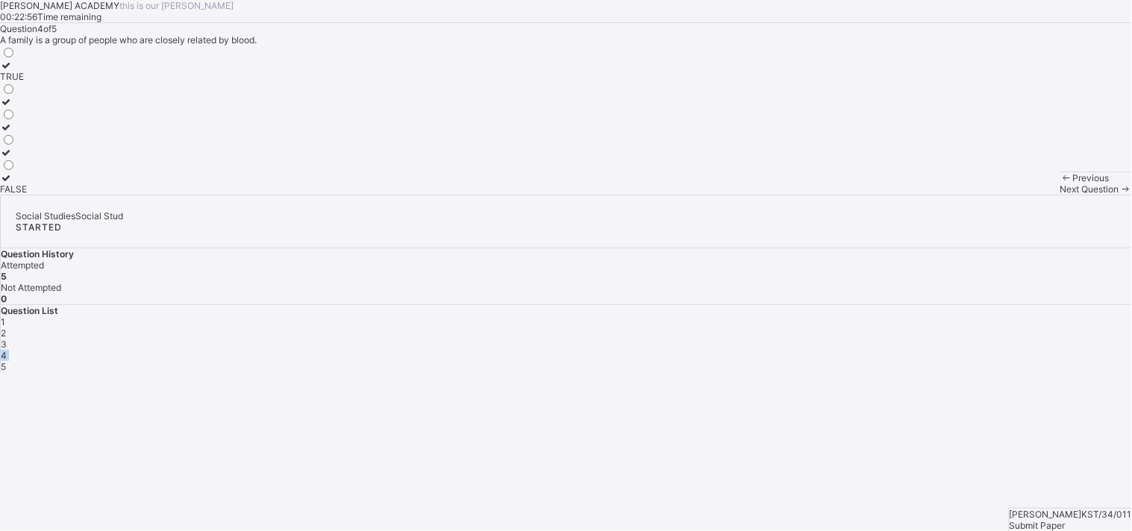
click at [982, 350] on div "4" at bounding box center [567, 355] width 1132 height 11
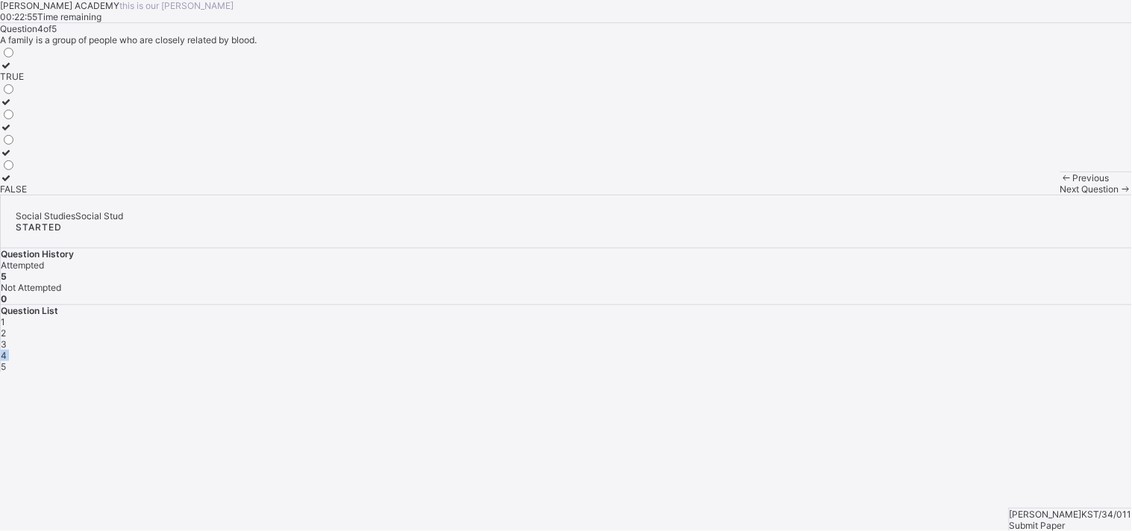
click at [982, 350] on div "4" at bounding box center [567, 355] width 1132 height 11
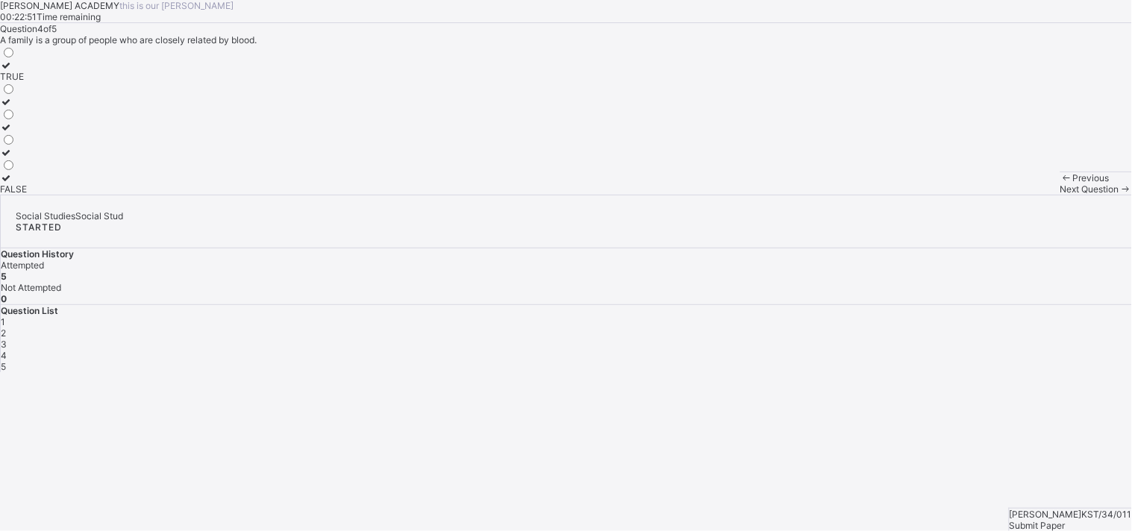
click at [982, 350] on div "4" at bounding box center [567, 355] width 1132 height 11
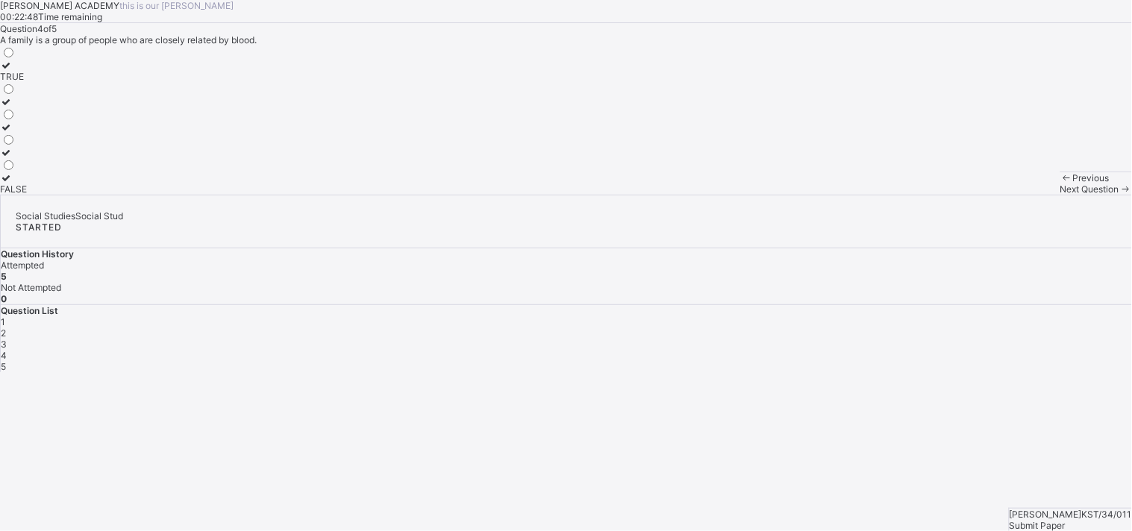
click at [982, 350] on div "4" at bounding box center [567, 355] width 1132 height 11
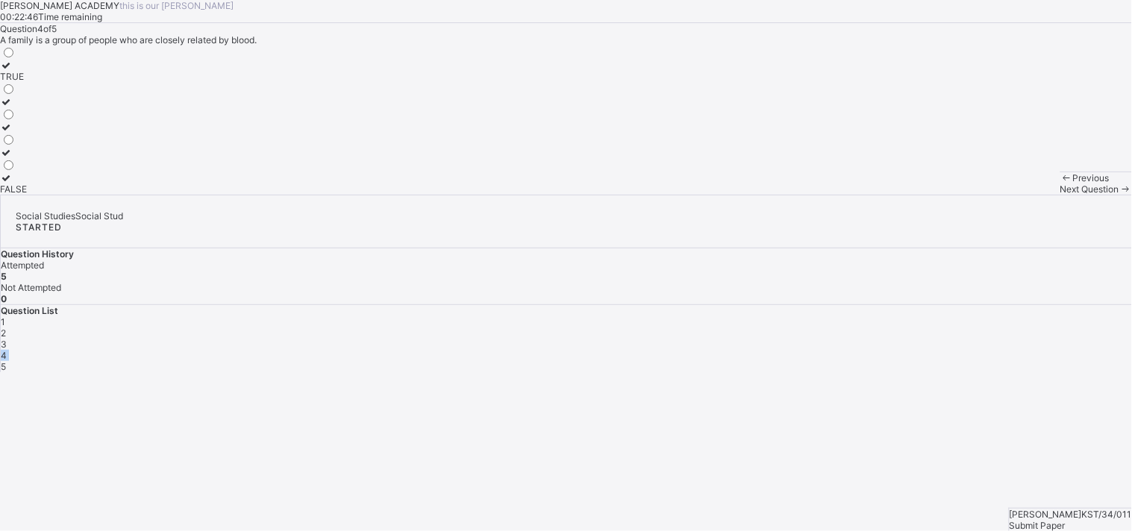
click at [982, 350] on div "4" at bounding box center [567, 355] width 1132 height 11
click at [27, 82] on div "TRUE" at bounding box center [13, 76] width 27 height 11
click at [979, 350] on div "4" at bounding box center [567, 355] width 1132 height 11
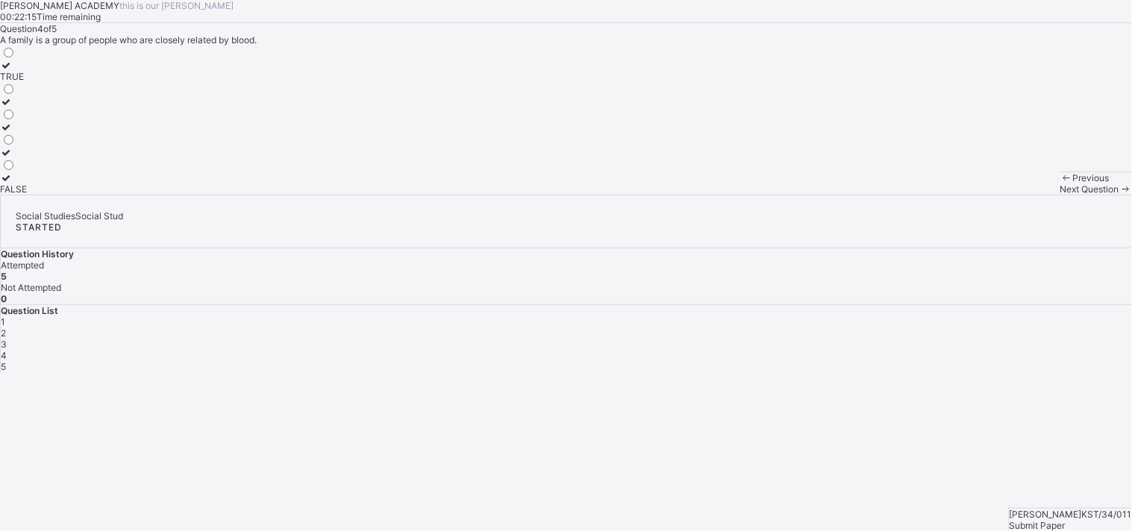
click at [979, 350] on div "4" at bounding box center [567, 355] width 1132 height 11
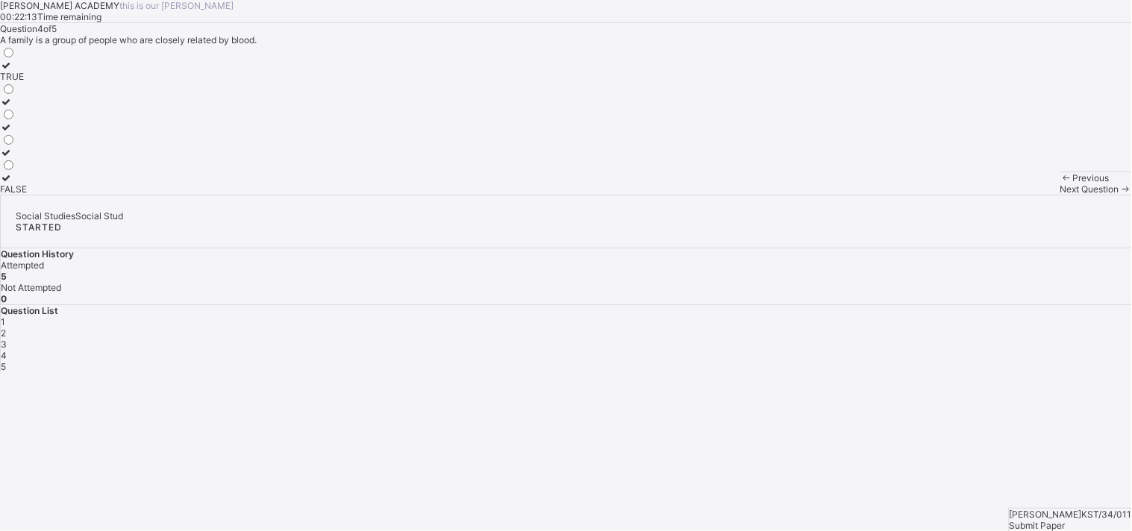
click at [979, 350] on div "4" at bounding box center [567, 355] width 1132 height 11
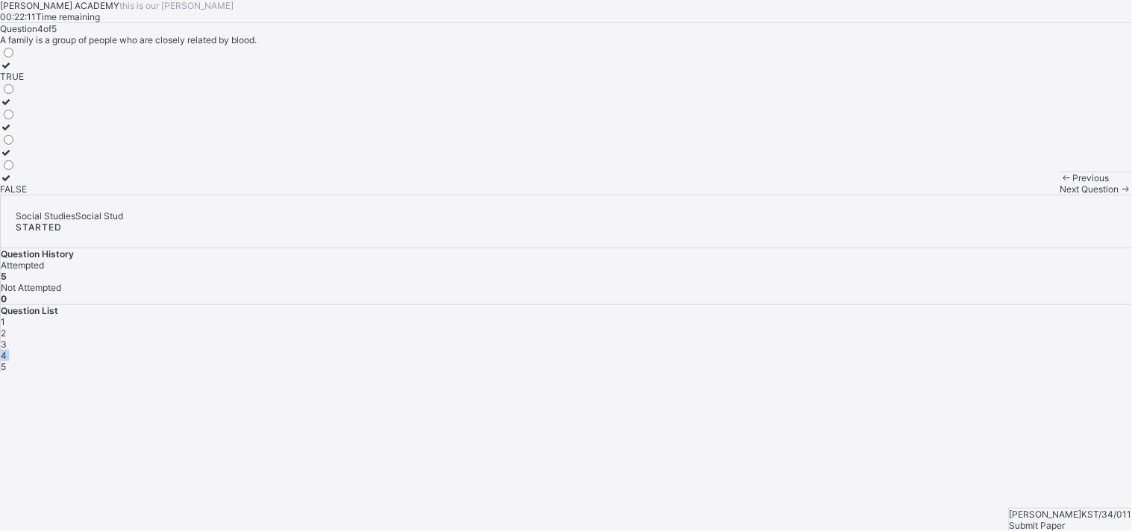
click at [979, 350] on div "4" at bounding box center [567, 355] width 1132 height 11
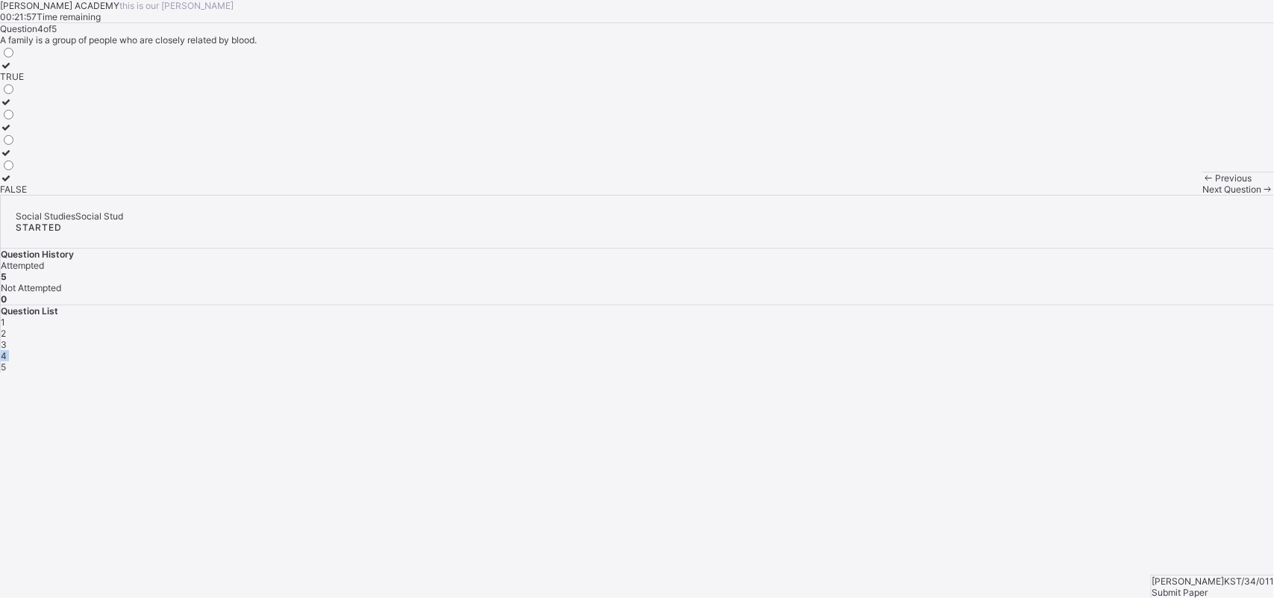
click at [57, 34] on span "Question 4 of 5" at bounding box center [28, 28] width 57 height 11
click at [27, 195] on label "FALSE" at bounding box center [13, 183] width 27 height 22
drag, startPoint x: 108, startPoint y: 386, endPoint x: 162, endPoint y: 387, distance: 53.7
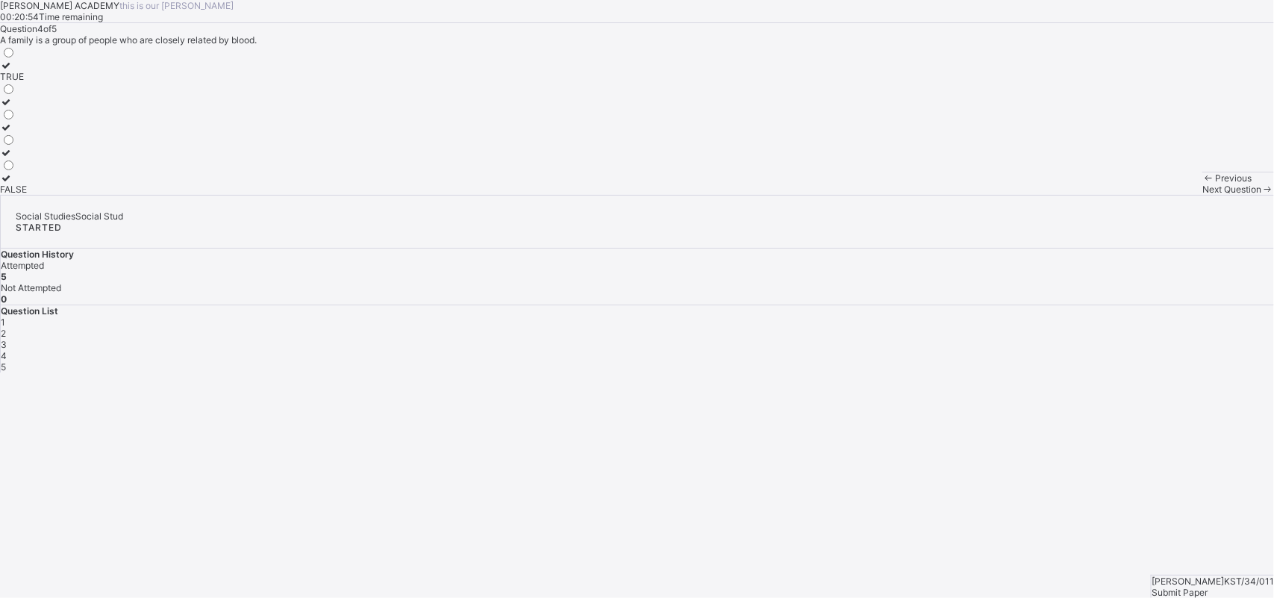
click at [27, 195] on label "FALSE" at bounding box center [13, 183] width 27 height 22
drag, startPoint x: 515, startPoint y: 113, endPoint x: 239, endPoint y: 401, distance: 398.5
click at [239, 195] on div "Question 4 of 5 A family is a group of people who are closely related by blood.…" at bounding box center [637, 109] width 1274 height 172
click at [27, 82] on div "TRUE" at bounding box center [13, 76] width 27 height 11
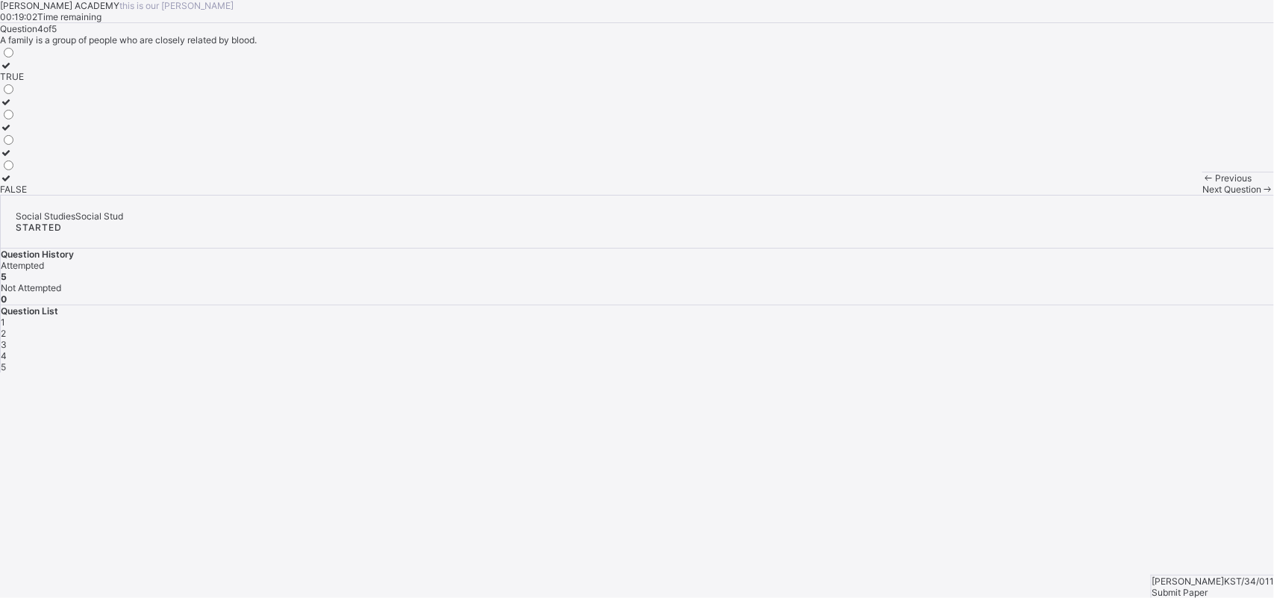
click at [27, 82] on label "TRUE" at bounding box center [13, 71] width 27 height 22
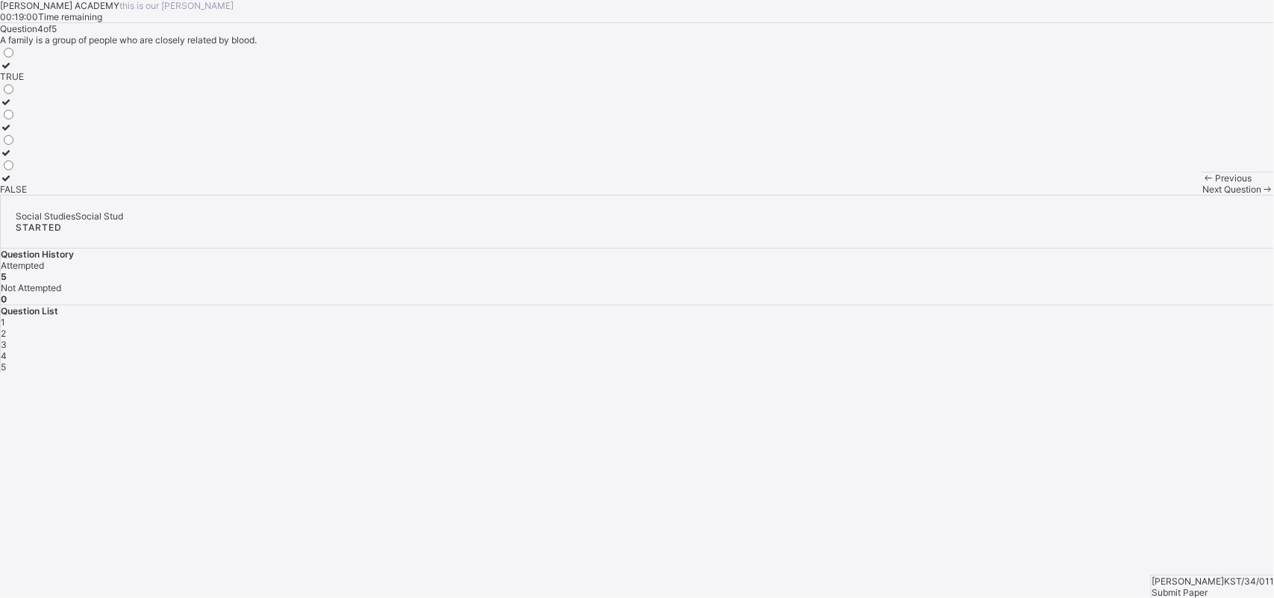
click at [27, 82] on label "TRUE" at bounding box center [13, 71] width 27 height 22
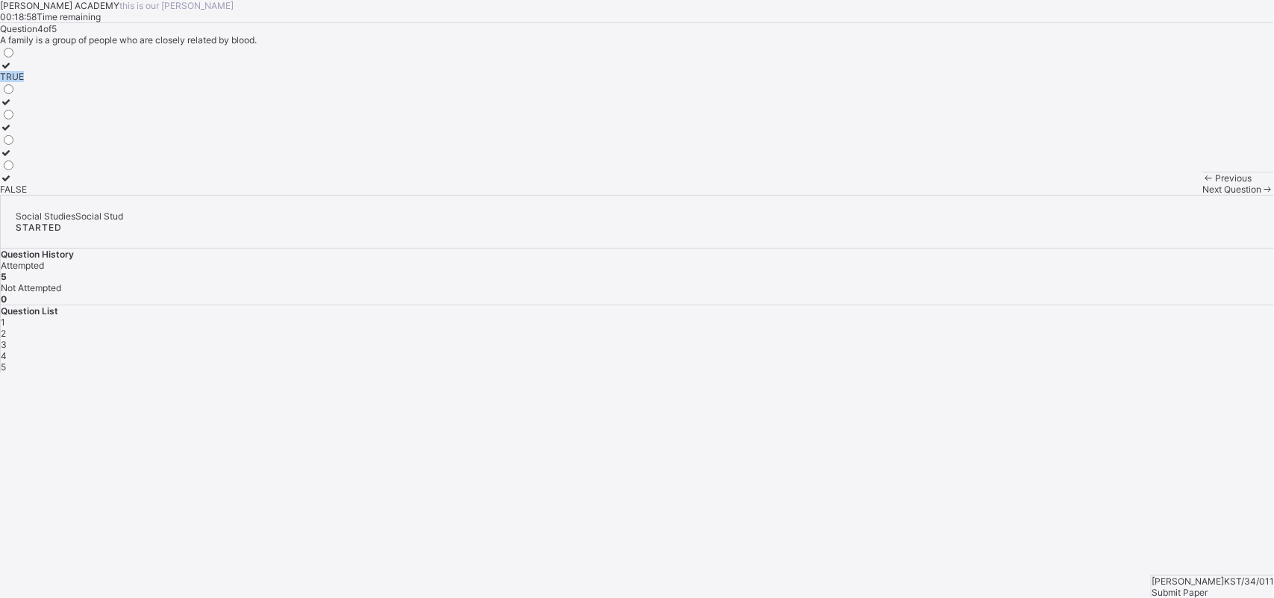
click at [27, 82] on label "TRUE" at bounding box center [13, 71] width 27 height 22
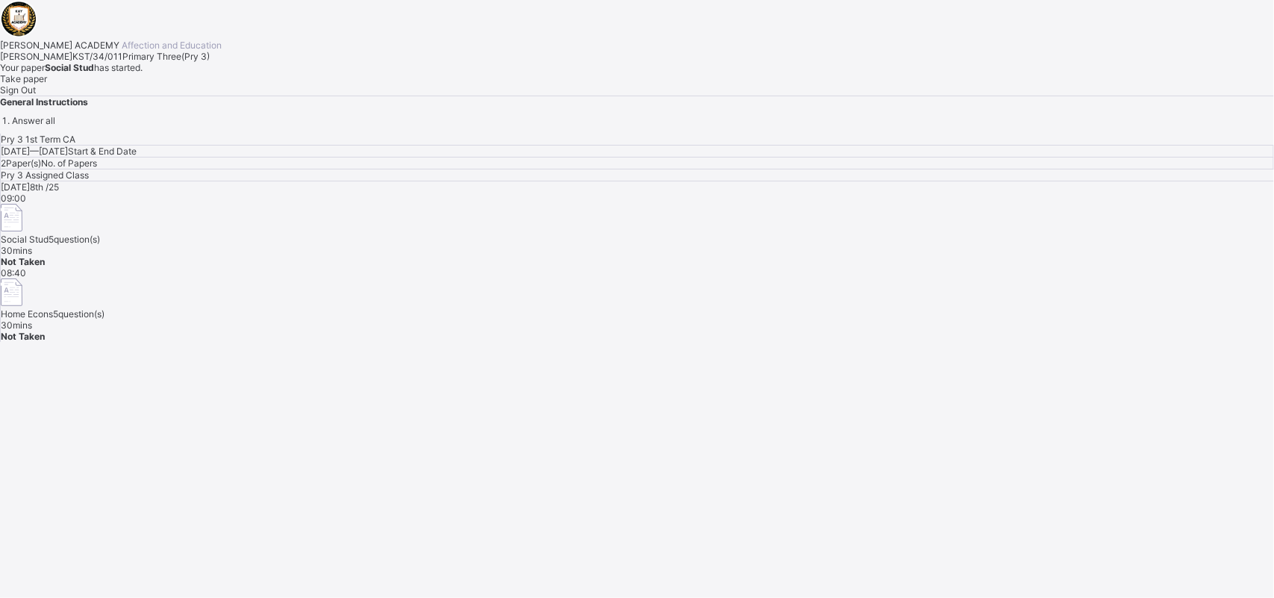
click at [183, 84] on div "Take paper" at bounding box center [637, 78] width 1274 height 11
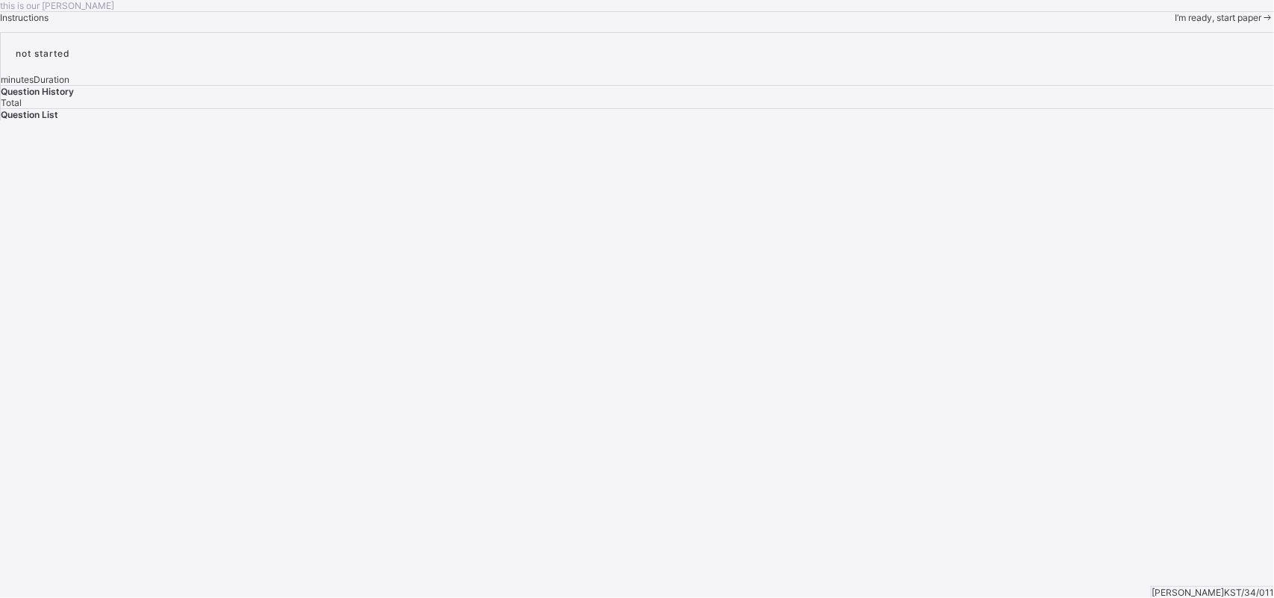
click at [1132, 23] on div "I’m ready, start paper" at bounding box center [1224, 17] width 99 height 11
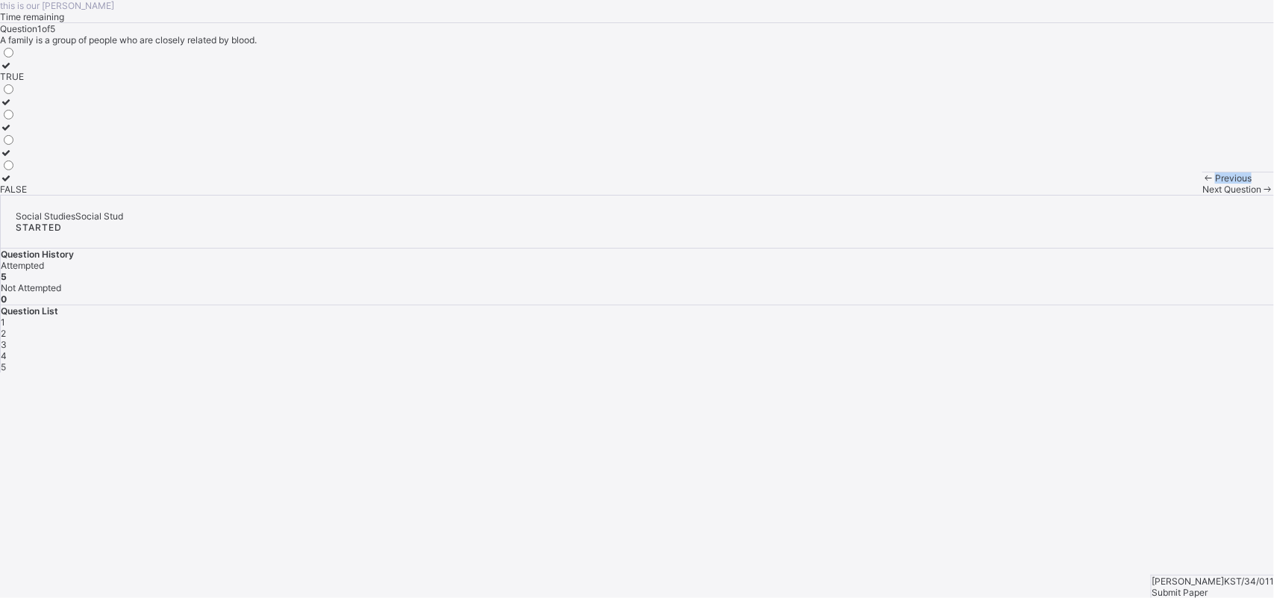
click at [1132, 184] on div "Previous" at bounding box center [1238, 177] width 72 height 11
click at [27, 107] on div at bounding box center [13, 107] width 27 height 0
click at [27, 195] on label "FALSE" at bounding box center [13, 183] width 27 height 22
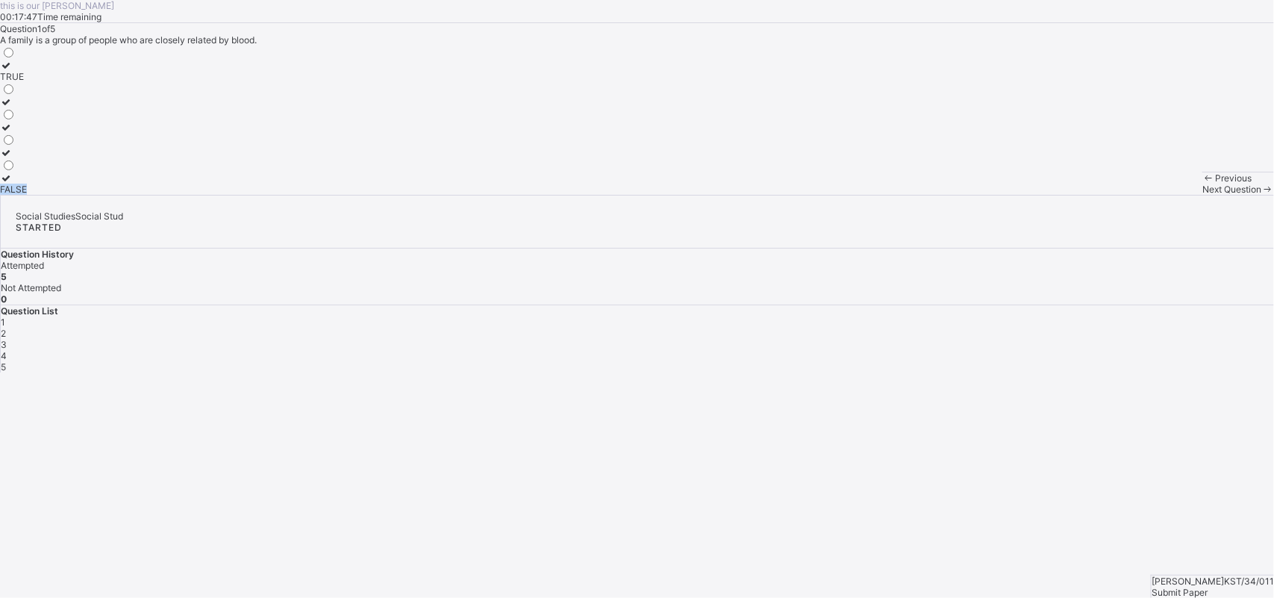
drag, startPoint x: 169, startPoint y: 413, endPoint x: 258, endPoint y: 198, distance: 232.3
click at [27, 195] on div "TRUE FALSE" at bounding box center [13, 120] width 27 height 149
click at [27, 82] on label "TRUE" at bounding box center [13, 71] width 27 height 22
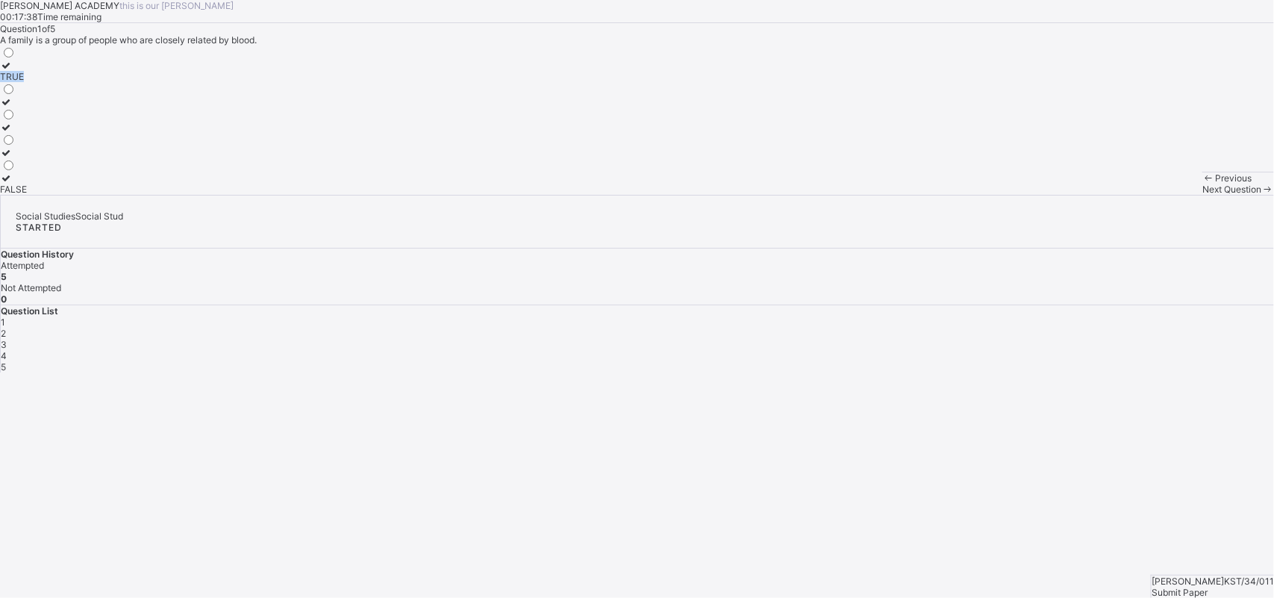
click at [27, 82] on label "TRUE" at bounding box center [13, 71] width 27 height 22
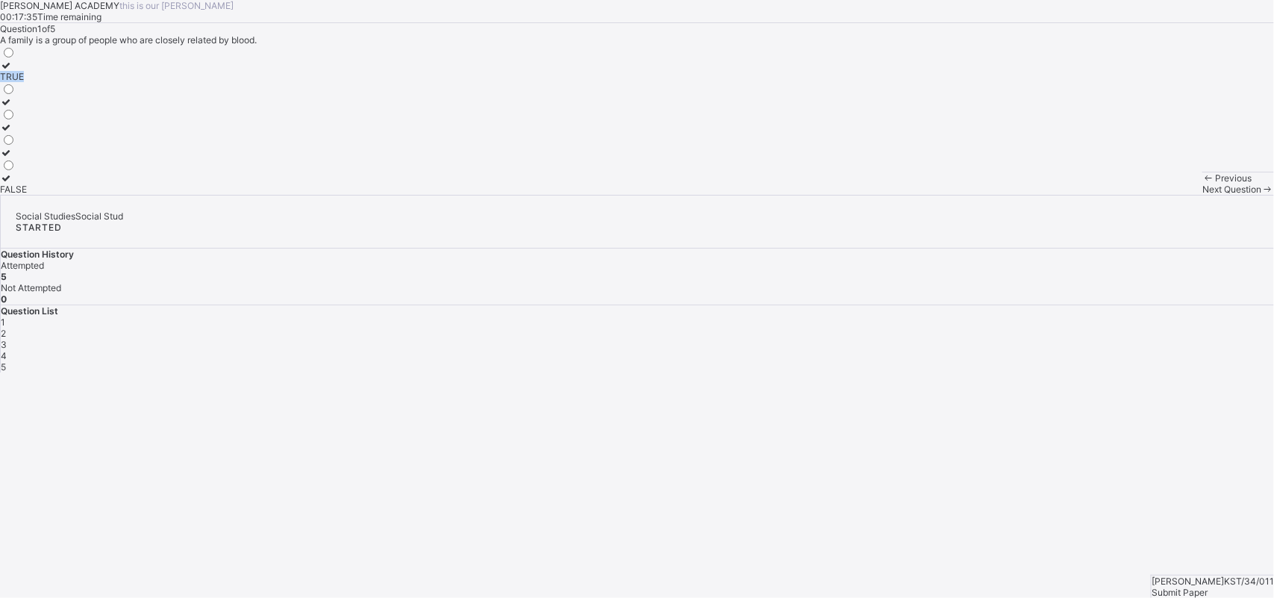
click at [27, 82] on label "TRUE" at bounding box center [13, 71] width 27 height 22
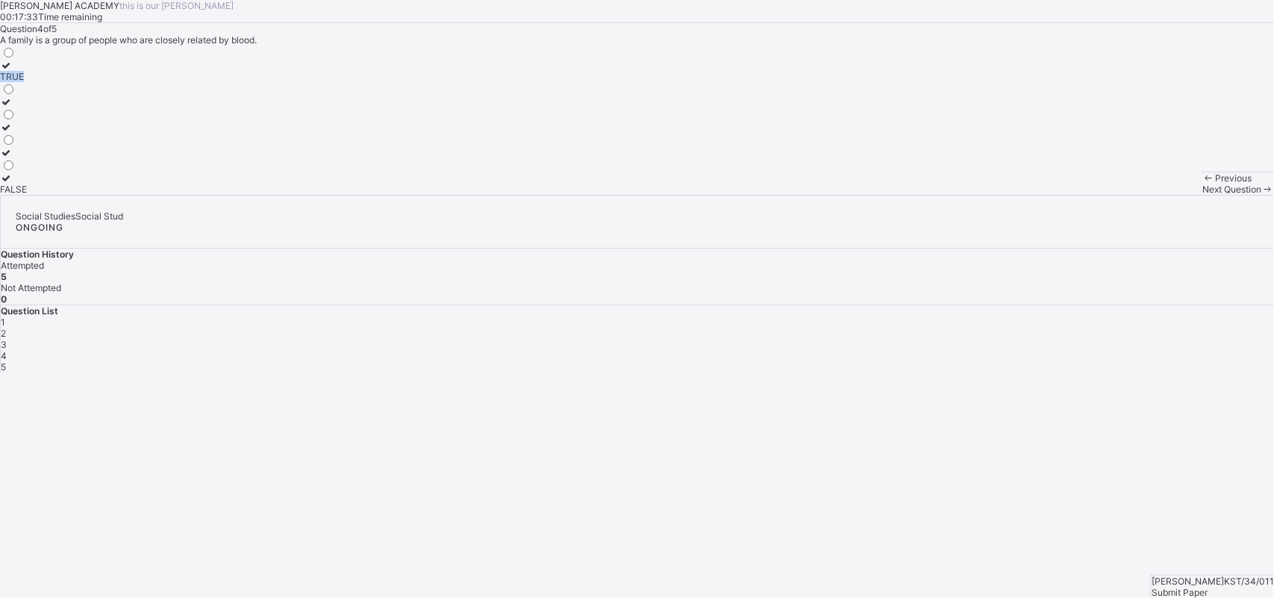
click at [27, 82] on label "TRUE" at bounding box center [13, 71] width 27 height 22
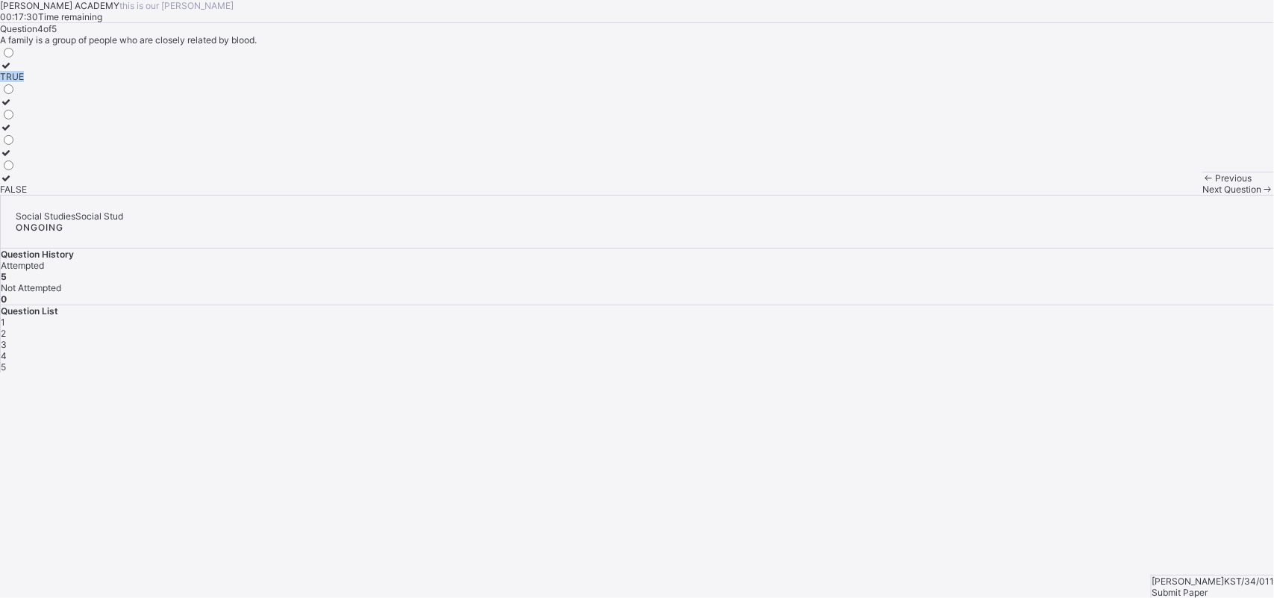
click at [27, 82] on label "TRUE" at bounding box center [13, 71] width 27 height 22
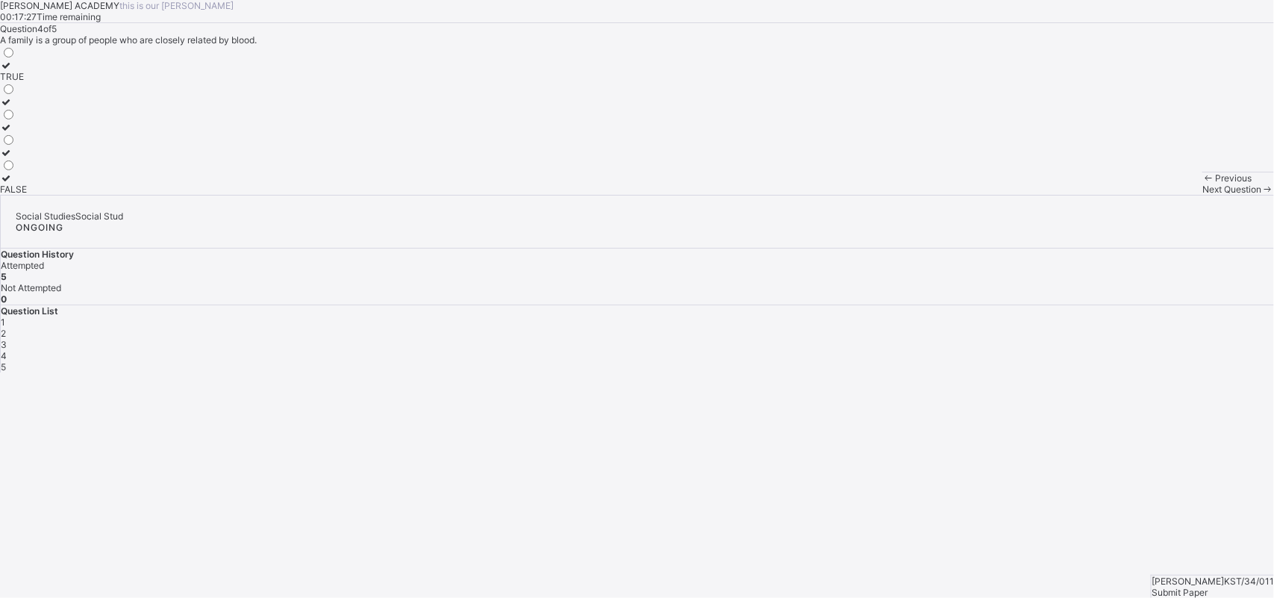
click at [27, 82] on label "TRUE" at bounding box center [13, 71] width 27 height 22
click at [1132, 195] on span "Next Question" at bounding box center [1231, 189] width 59 height 11
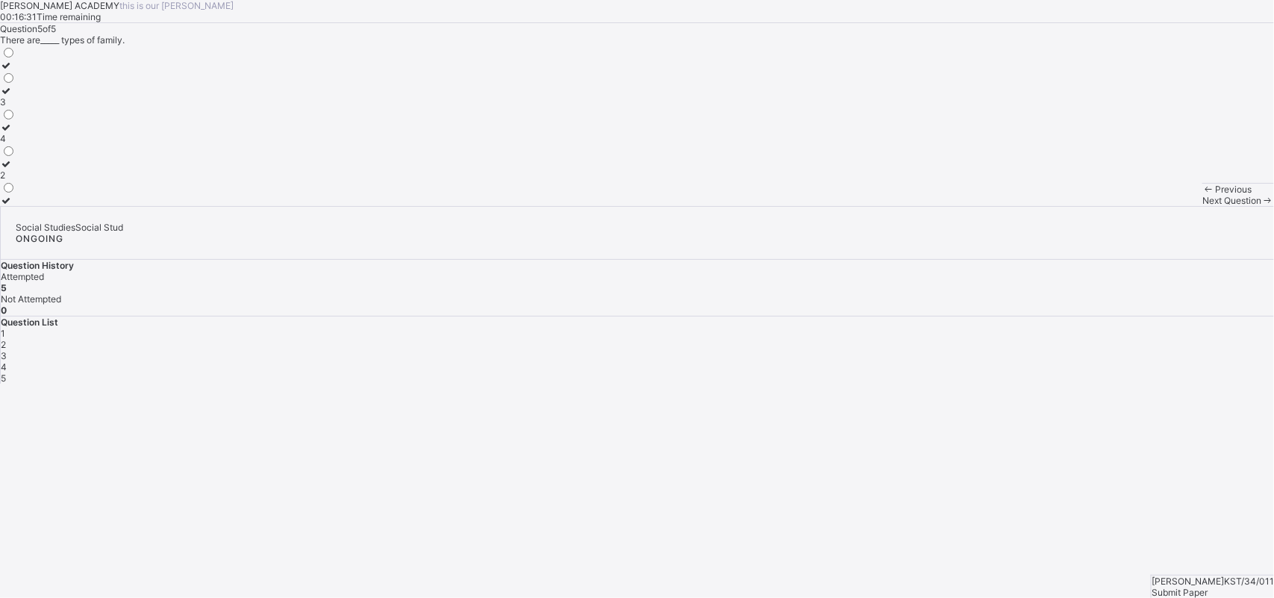
click at [16, 144] on div "4" at bounding box center [8, 138] width 16 height 11
click at [16, 181] on div "2" at bounding box center [8, 174] width 16 height 11
click at [16, 181] on label "2" at bounding box center [8, 169] width 16 height 22
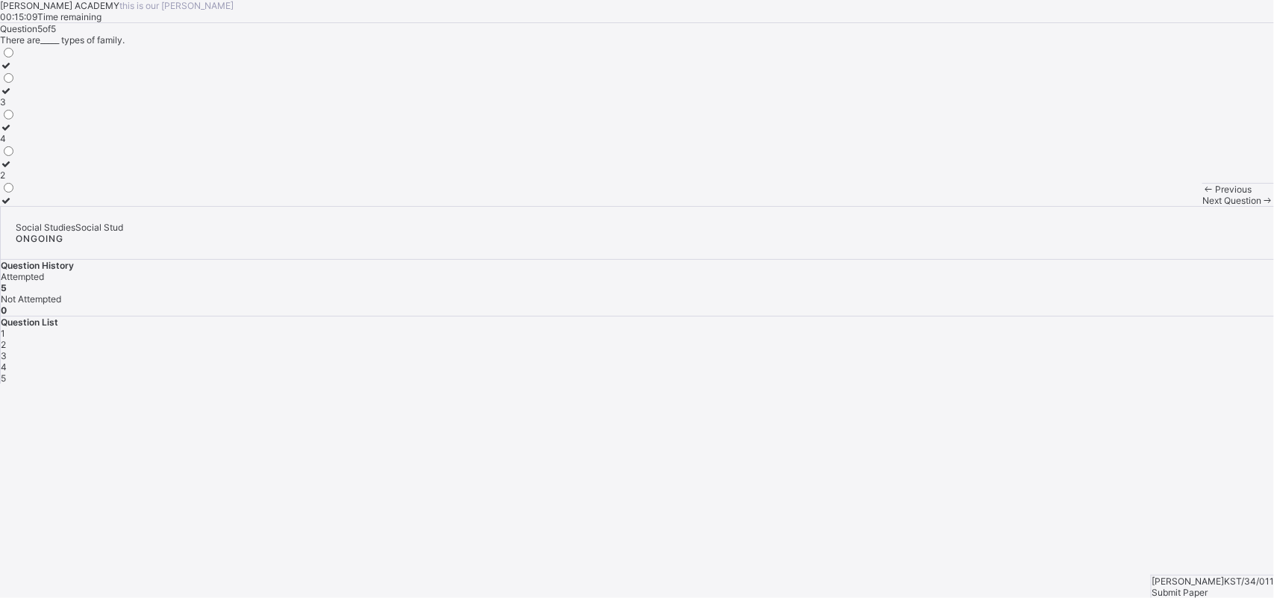
click at [16, 181] on label "2" at bounding box center [8, 169] width 16 height 22
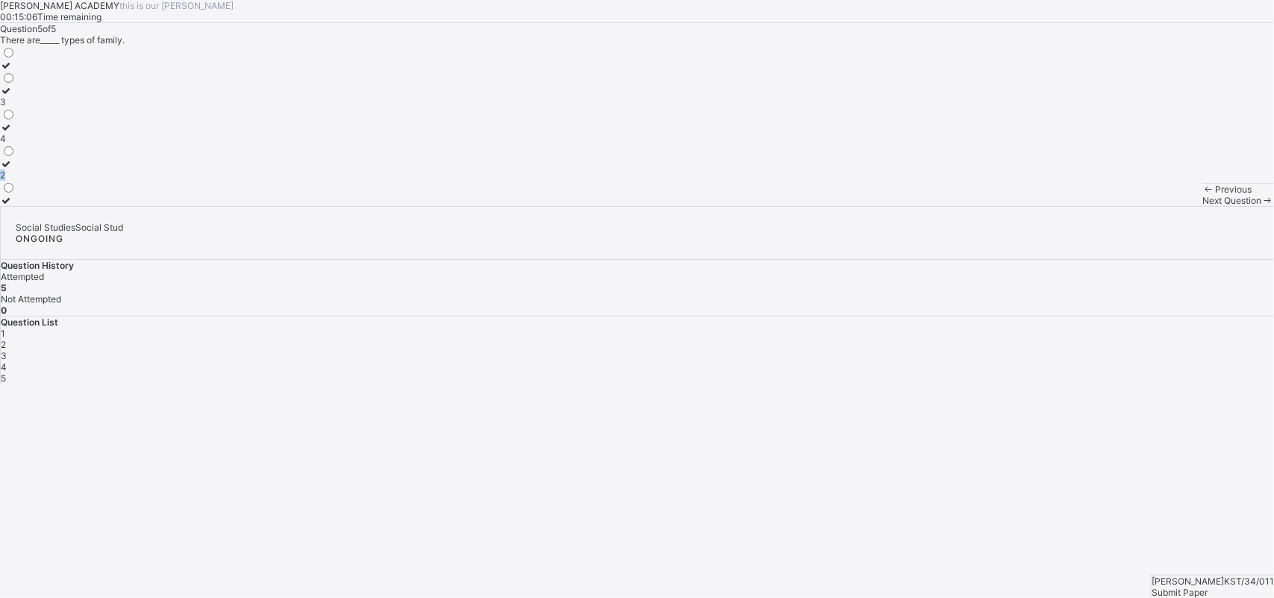
click at [16, 181] on label "2" at bounding box center [8, 169] width 16 height 22
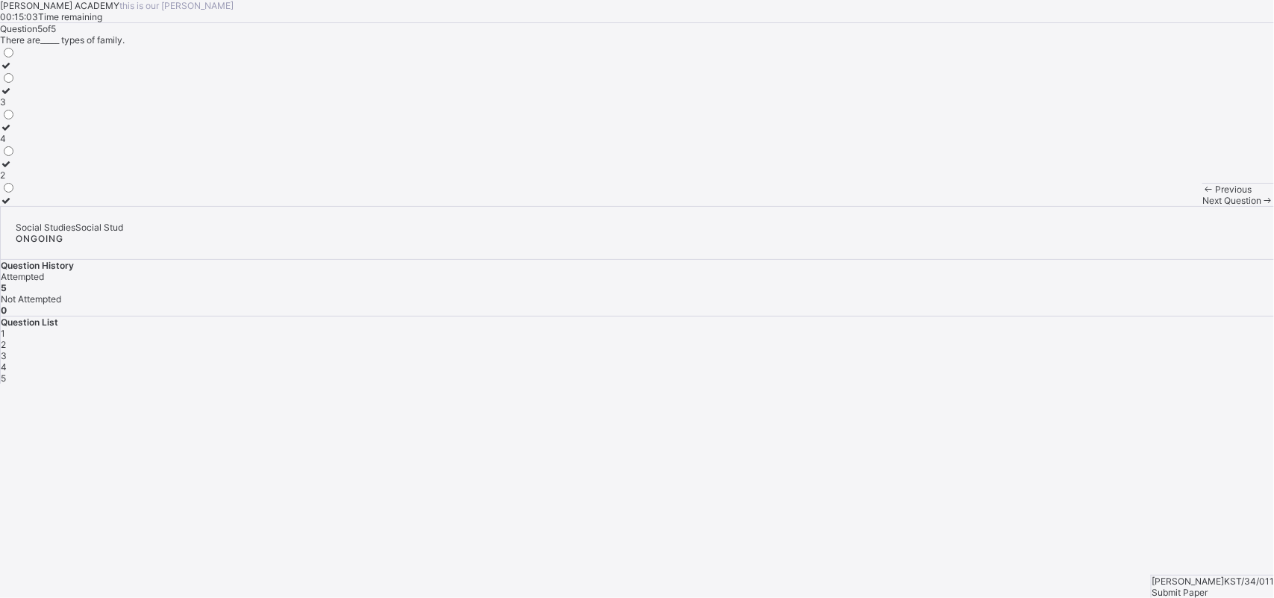
click at [16, 181] on label "2" at bounding box center [8, 169] width 16 height 22
click at [1132, 531] on div "Submit Paper" at bounding box center [1213, 592] width 122 height 11
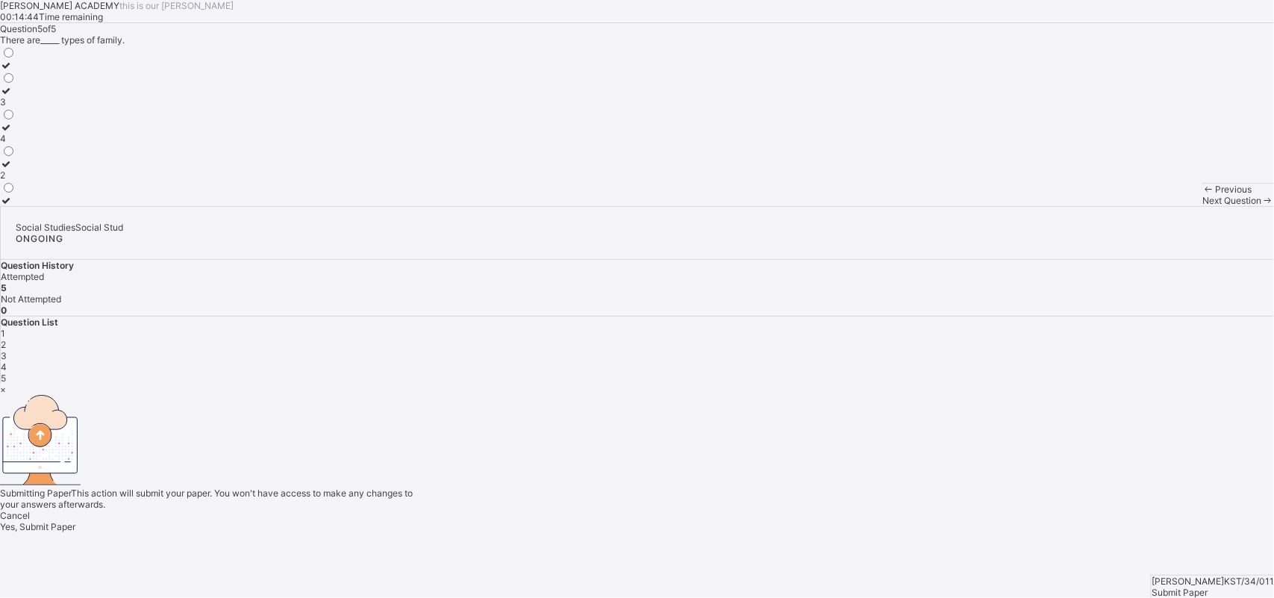
click at [643, 521] on div "Yes, Submit Paper" at bounding box center [637, 526] width 1274 height 11
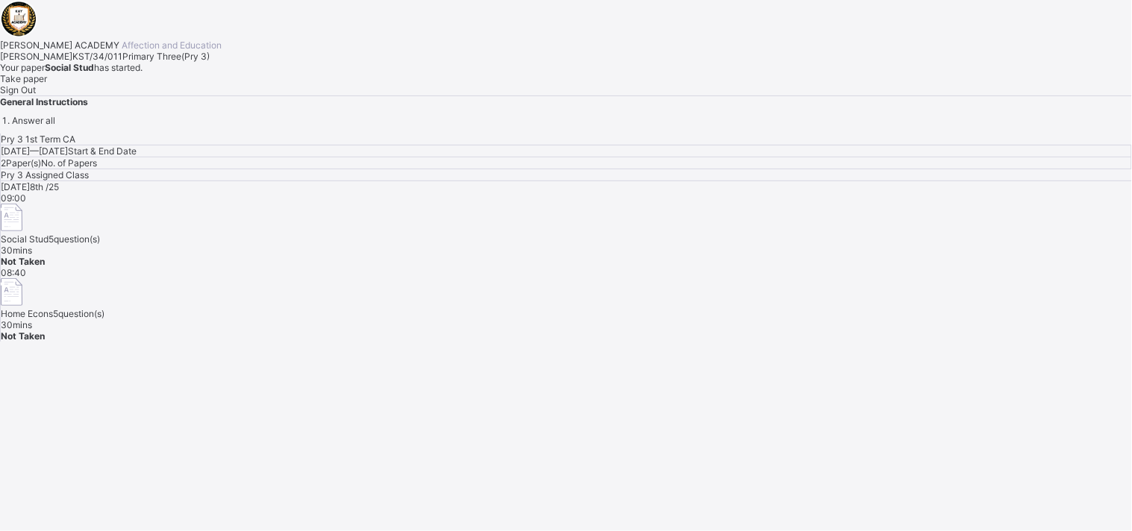
click at [47, 84] on span "Take paper" at bounding box center [23, 78] width 47 height 11
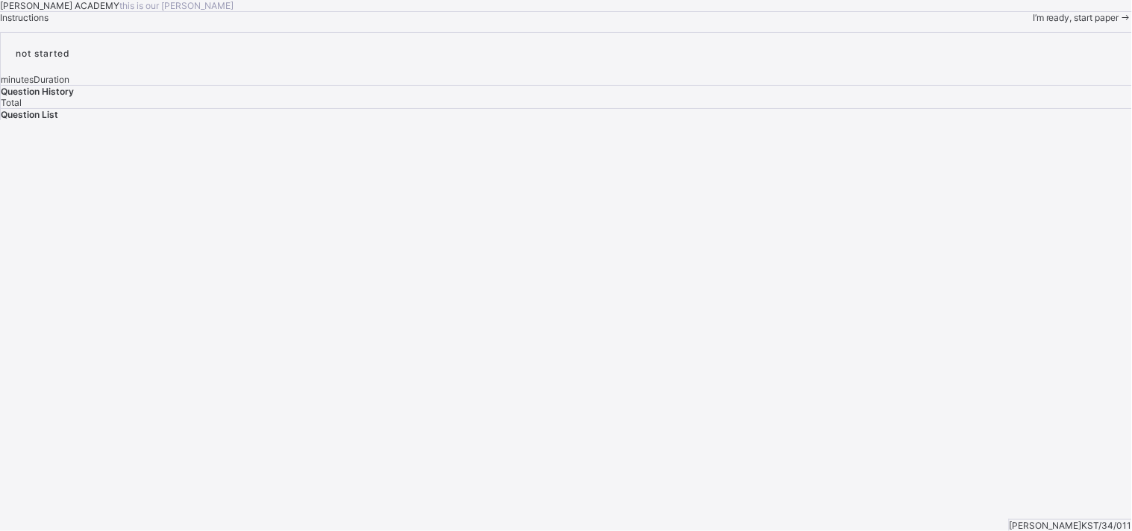
click at [1033, 23] on span "I’m ready, start paper" at bounding box center [1076, 17] width 87 height 11
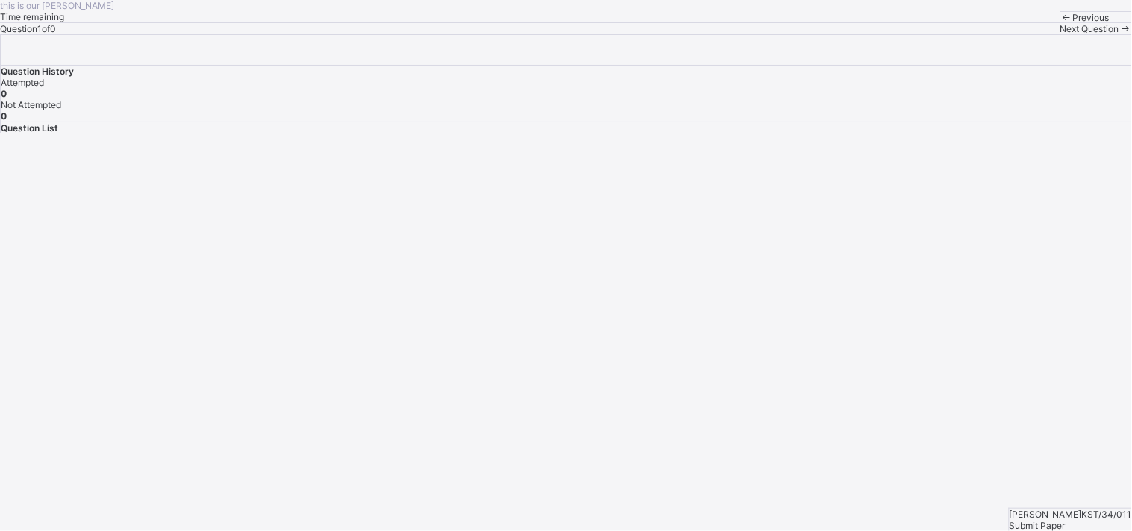
click at [1073, 23] on span "Previous" at bounding box center [1091, 17] width 37 height 11
click at [1120, 34] on span at bounding box center [1126, 28] width 13 height 11
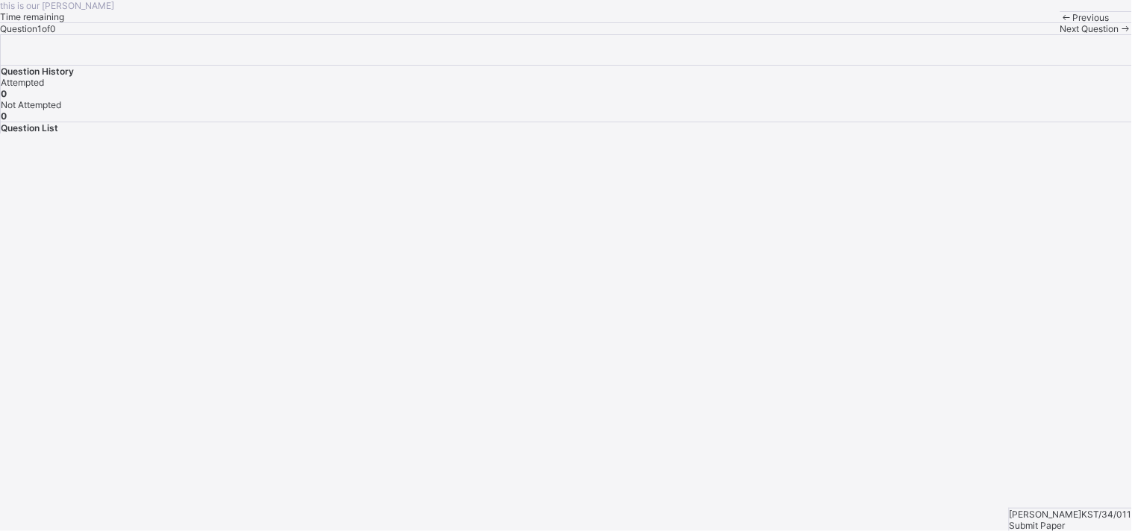
click at [1120, 34] on span at bounding box center [1126, 28] width 13 height 11
click at [1061, 34] on div "Next Question" at bounding box center [1097, 28] width 72 height 11
click at [1066, 520] on div "Submit Paper" at bounding box center [1071, 525] width 122 height 11
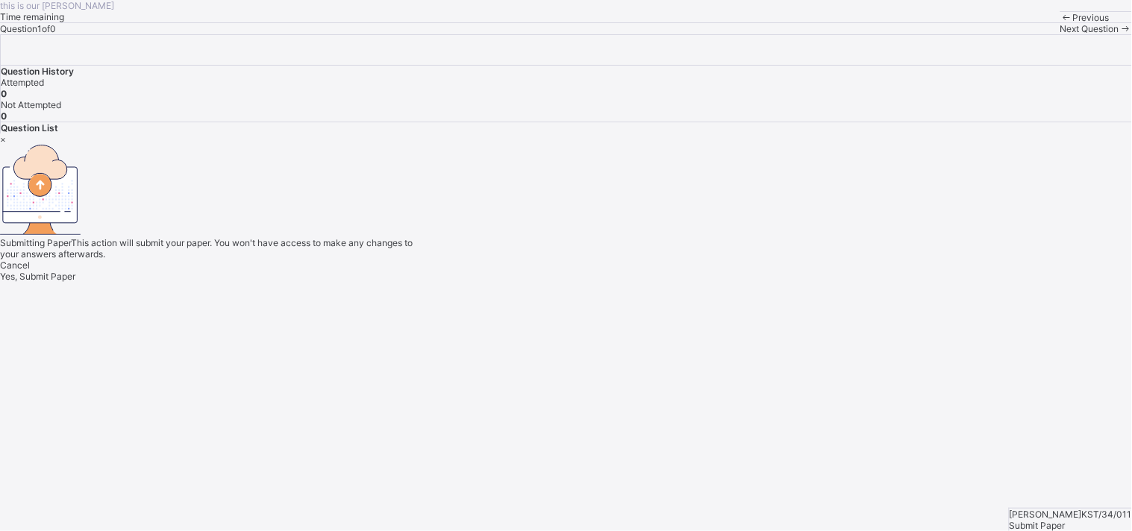
click at [75, 282] on span "Yes, Submit Paper" at bounding box center [37, 276] width 75 height 11
click at [1056, 282] on div "× Submitting Paper This action will submit your paper. You won't have access to…" at bounding box center [566, 208] width 1132 height 149
click at [741, 145] on div "×" at bounding box center [566, 139] width 1132 height 11
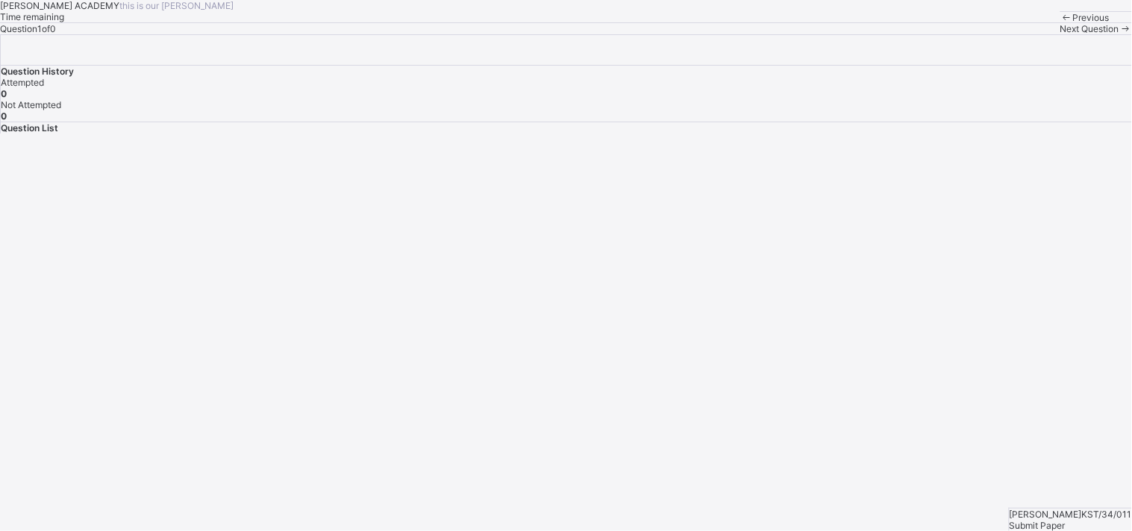
click at [1061, 34] on div "Next Question" at bounding box center [1097, 28] width 72 height 11
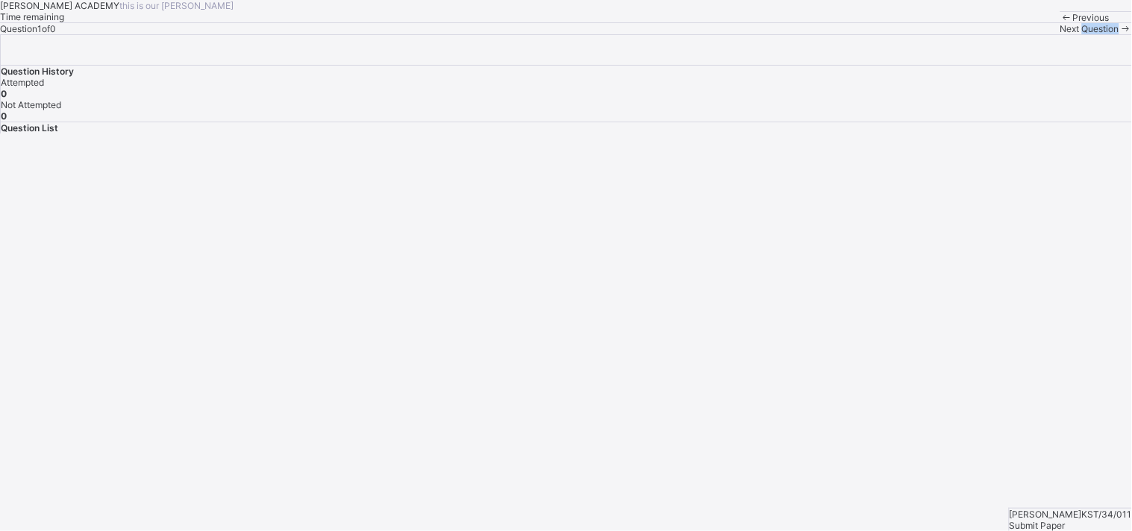
click at [1061, 34] on div "Next Question" at bounding box center [1097, 28] width 72 height 11
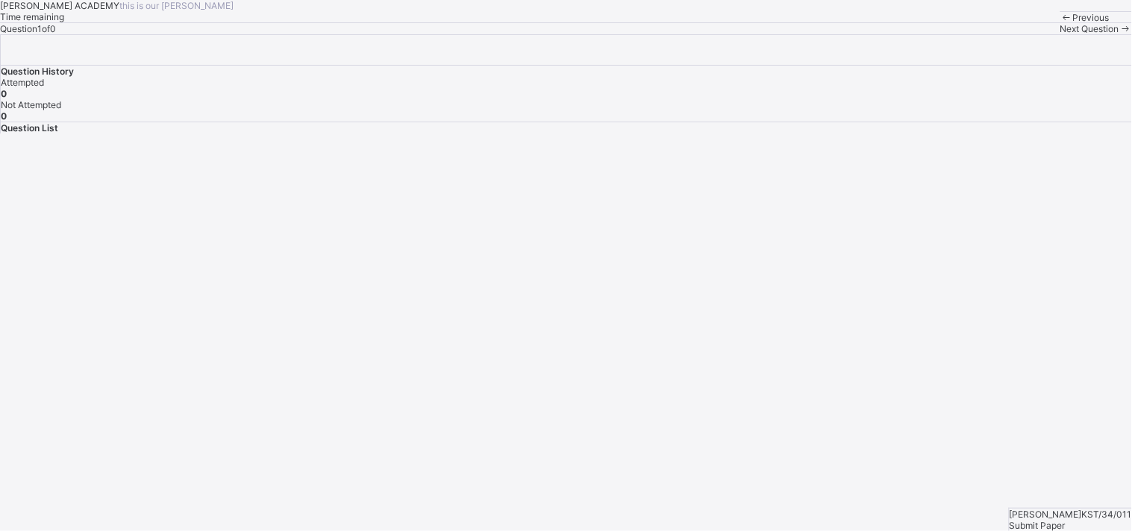
click at [1061, 34] on div "Next Question" at bounding box center [1097, 28] width 72 height 11
click at [877, 134] on div "Question List" at bounding box center [567, 127] width 1132 height 11
click at [561, 34] on div "Question 1 of 0" at bounding box center [566, 28] width 1132 height 11
drag, startPoint x: 561, startPoint y: 178, endPoint x: 600, endPoint y: 209, distance: 50.5
click at [564, 34] on div "Question 1 of 0" at bounding box center [566, 28] width 1132 height 11
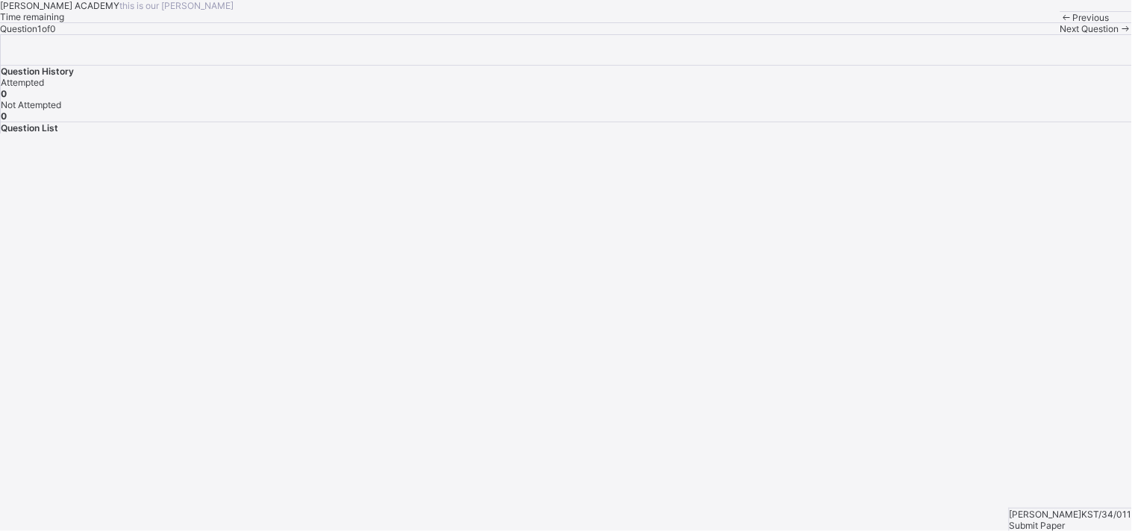
click at [573, 34] on div "Question 1 of 0" at bounding box center [566, 28] width 1132 height 11
click at [579, 34] on div "Question 1 of 0" at bounding box center [566, 28] width 1132 height 11
click at [593, 34] on div "Question 1 of 0" at bounding box center [566, 28] width 1132 height 11
click at [1066, 520] on span "Submit Paper" at bounding box center [1038, 525] width 56 height 11
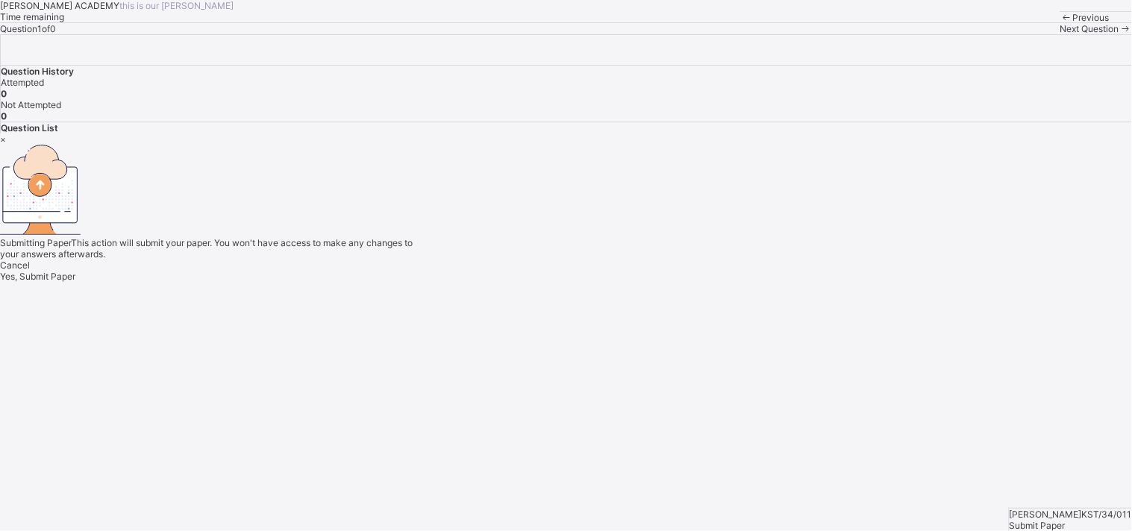
click at [739, 145] on div "×" at bounding box center [566, 139] width 1132 height 11
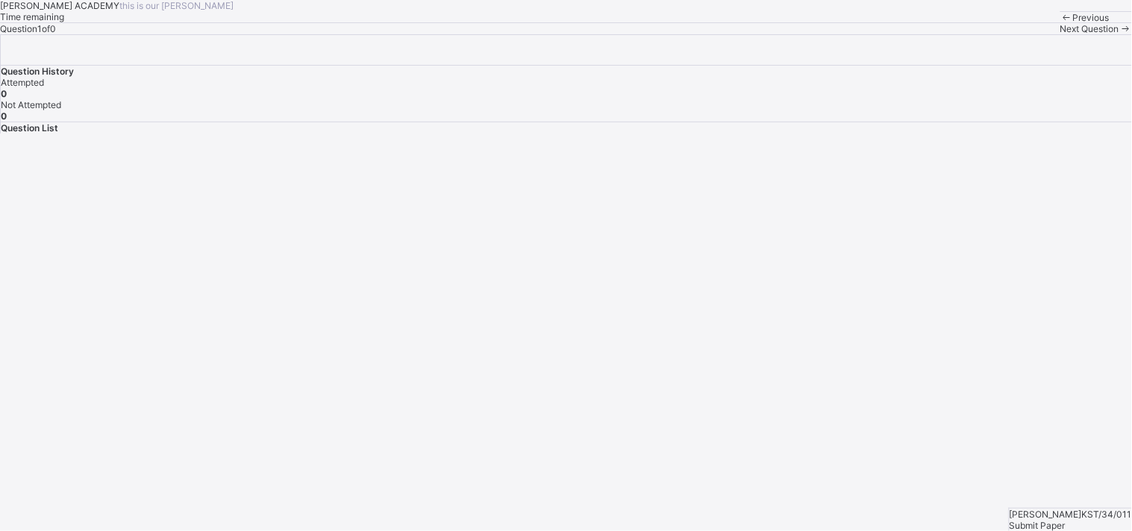
click at [1094, 50] on div at bounding box center [567, 50] width 1102 height 0
click at [1082, 515] on span "KST/34/011" at bounding box center [1107, 514] width 50 height 11
click at [1010, 509] on span "[PERSON_NAME]" at bounding box center [1046, 514] width 72 height 11
click at [1066, 520] on span "Submit Paper" at bounding box center [1038, 525] width 56 height 11
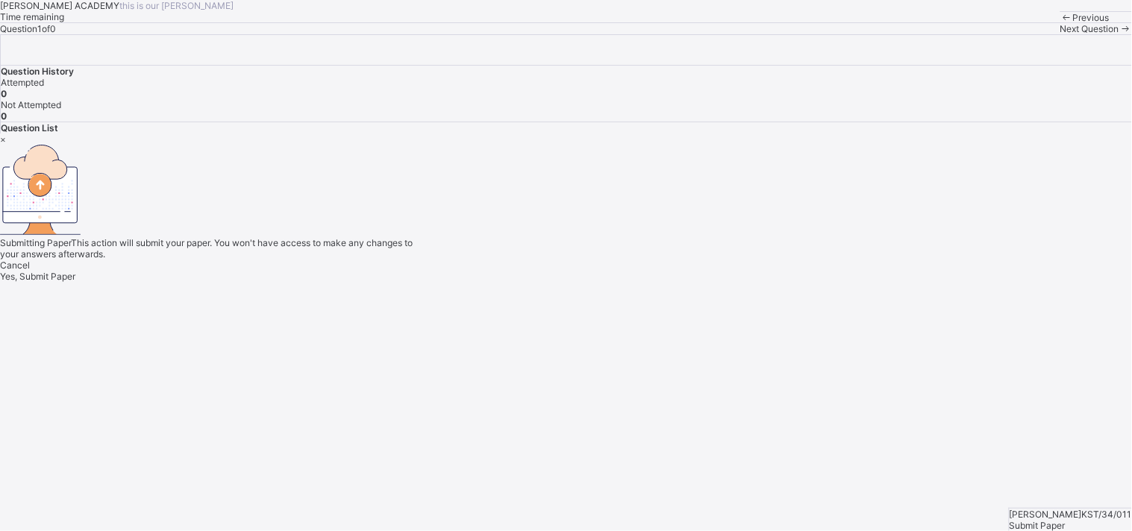
click at [75, 282] on span "Yes, Submit Paper" at bounding box center [37, 276] width 75 height 11
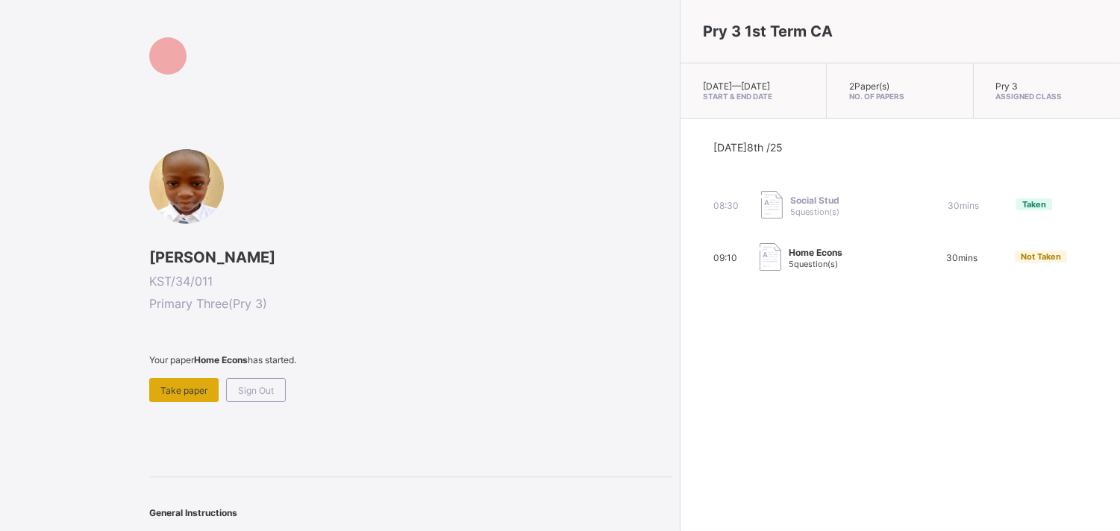
click at [174, 391] on span "Take paper" at bounding box center [183, 390] width 47 height 11
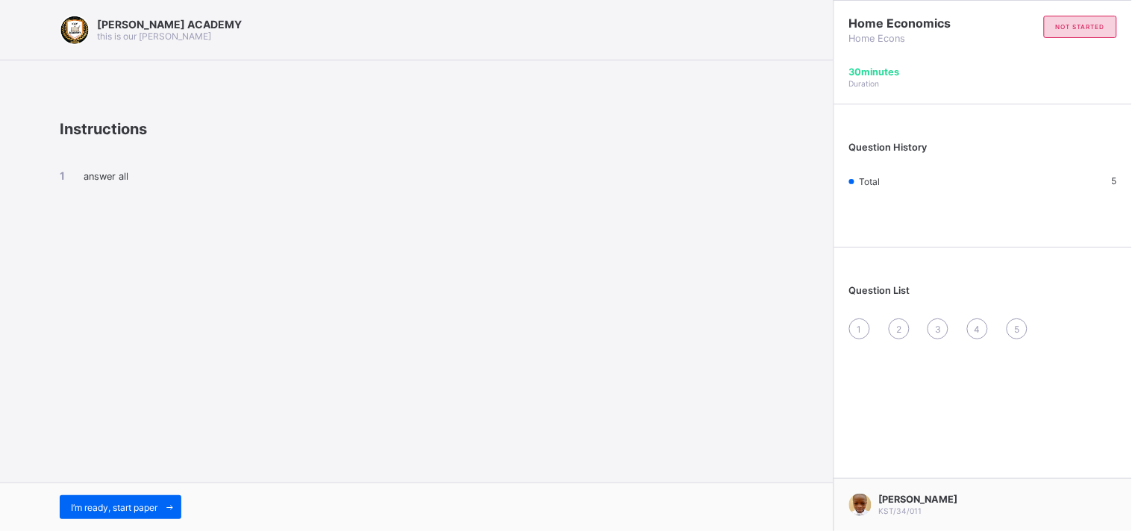
click at [857, 323] on div "1" at bounding box center [859, 329] width 21 height 21
click at [155, 502] on span "I’m ready, start paper" at bounding box center [114, 507] width 87 height 11
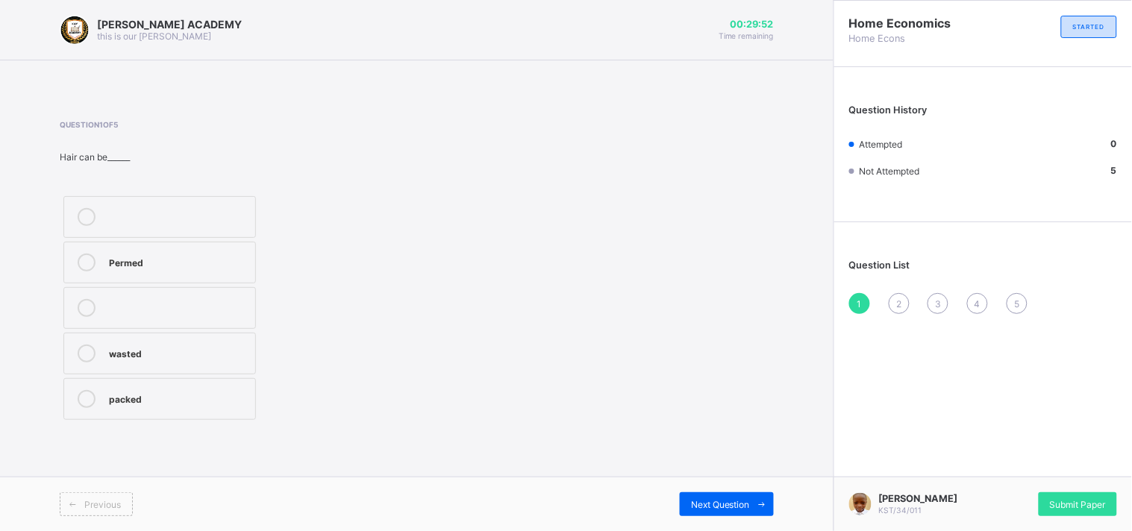
click at [144, 256] on div "Permed" at bounding box center [178, 261] width 139 height 15
click at [899, 306] on span "2" at bounding box center [898, 304] width 5 height 11
click at [102, 260] on label "Sponge" at bounding box center [159, 263] width 193 height 42
click at [887, 358] on div "Home Economics Home Econs STARTED Question History Attempted 2 Not Attempted 3 …" at bounding box center [983, 265] width 299 height 531
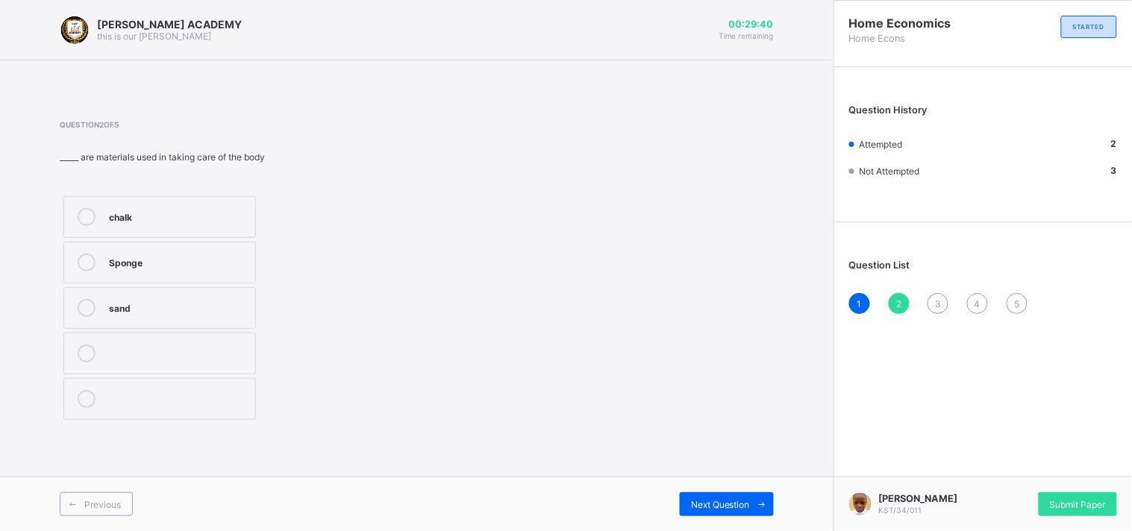
click at [940, 305] on span "3" at bounding box center [938, 304] width 6 height 11
click at [144, 230] on label "water" at bounding box center [159, 217] width 193 height 42
click at [979, 304] on span "4" at bounding box center [978, 304] width 6 height 11
click at [228, 359] on div "FALSE" at bounding box center [178, 352] width 139 height 15
click at [1017, 307] on span "5" at bounding box center [1016, 304] width 5 height 11
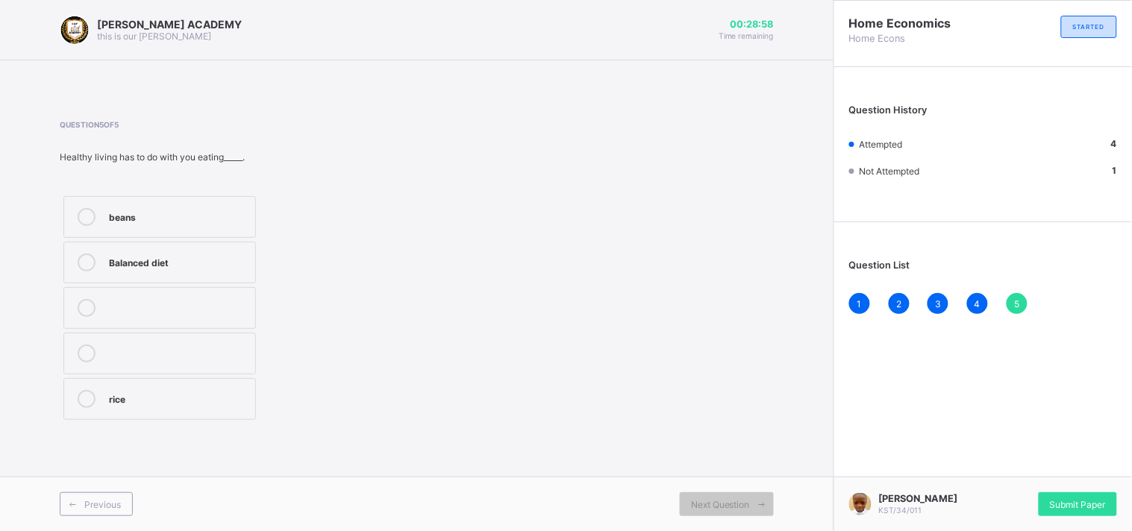
click at [128, 208] on div "beans" at bounding box center [178, 215] width 139 height 15
click at [1090, 508] on span "Submit Paper" at bounding box center [1078, 504] width 56 height 11
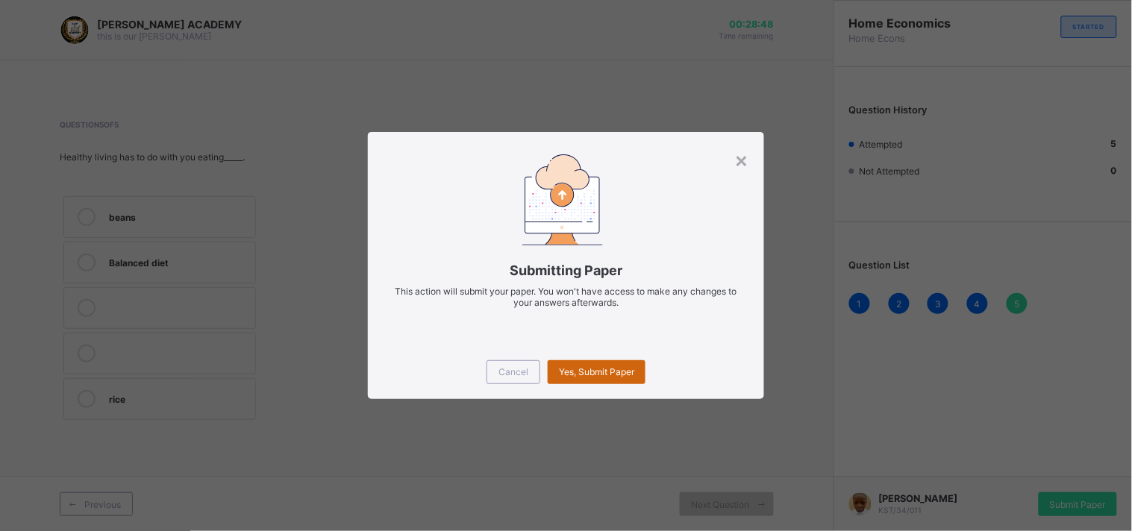
click at [595, 370] on span "Yes, Submit Paper" at bounding box center [596, 371] width 75 height 11
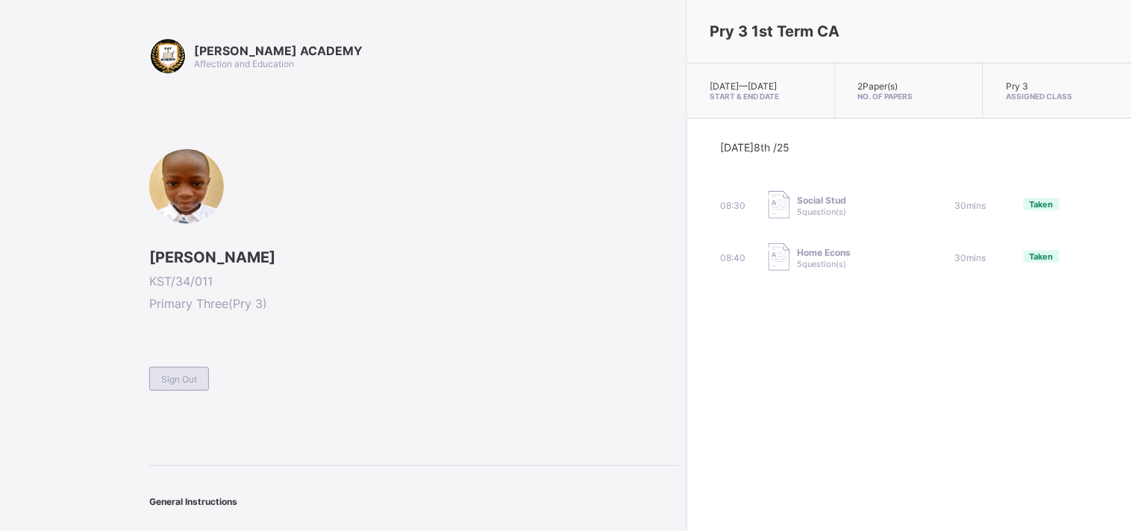
click at [191, 374] on span "Sign Out" at bounding box center [179, 379] width 36 height 11
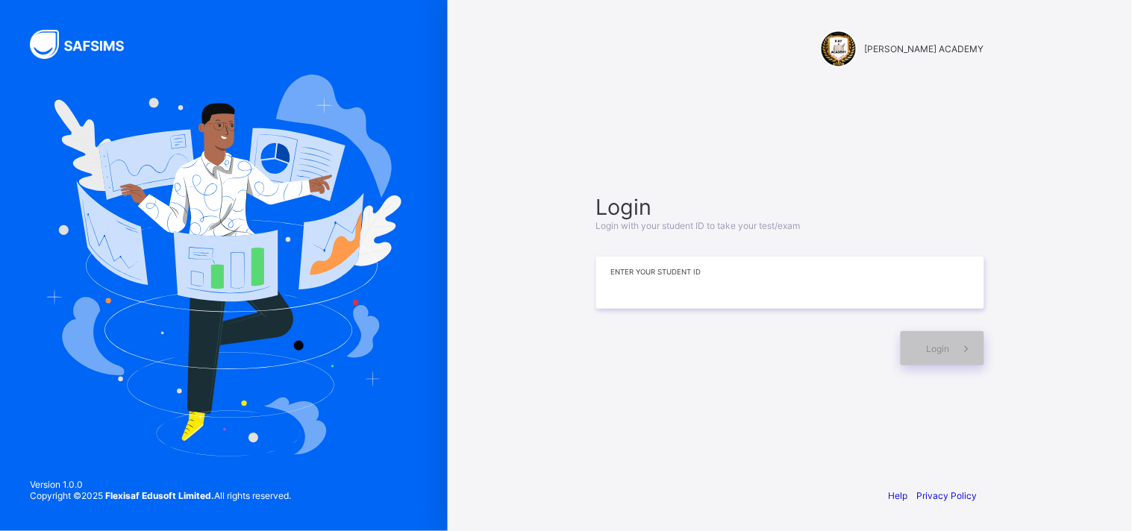
click at [760, 286] on input at bounding box center [790, 283] width 388 height 52
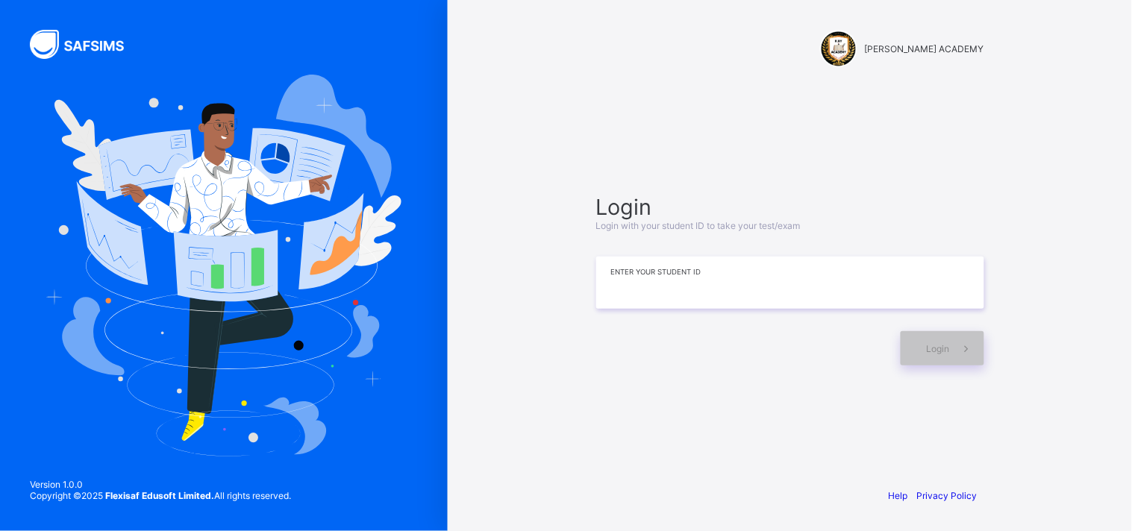
click at [760, 286] on input at bounding box center [790, 283] width 388 height 52
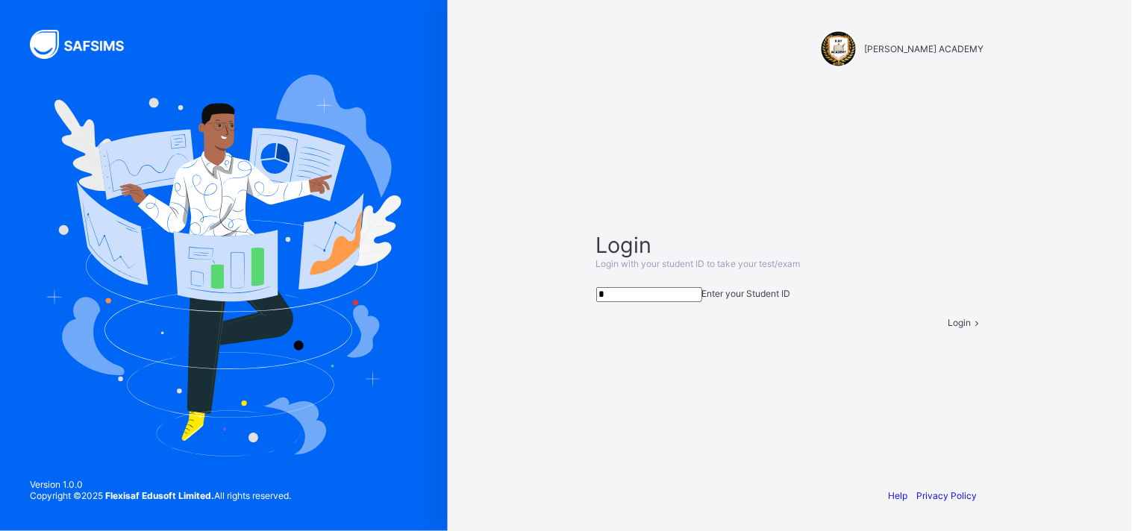
click at [702, 287] on input "*" at bounding box center [649, 294] width 106 height 15
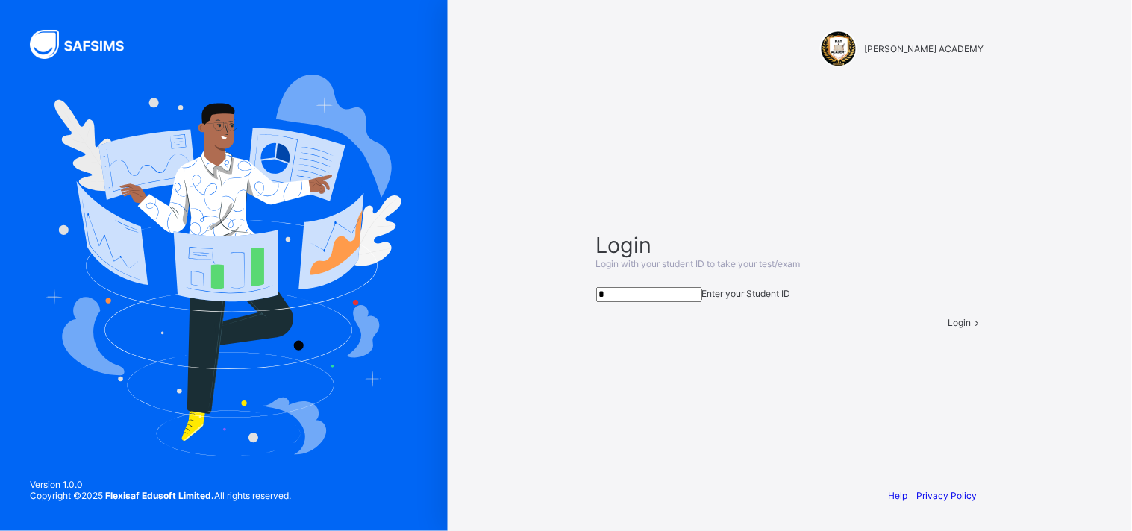
type input "*"
click at [974, 328] on icon at bounding box center [978, 322] width 13 height 11
click at [702, 287] on input "*" at bounding box center [649, 294] width 106 height 15
type input "**********"
click at [972, 328] on icon at bounding box center [978, 322] width 13 height 11
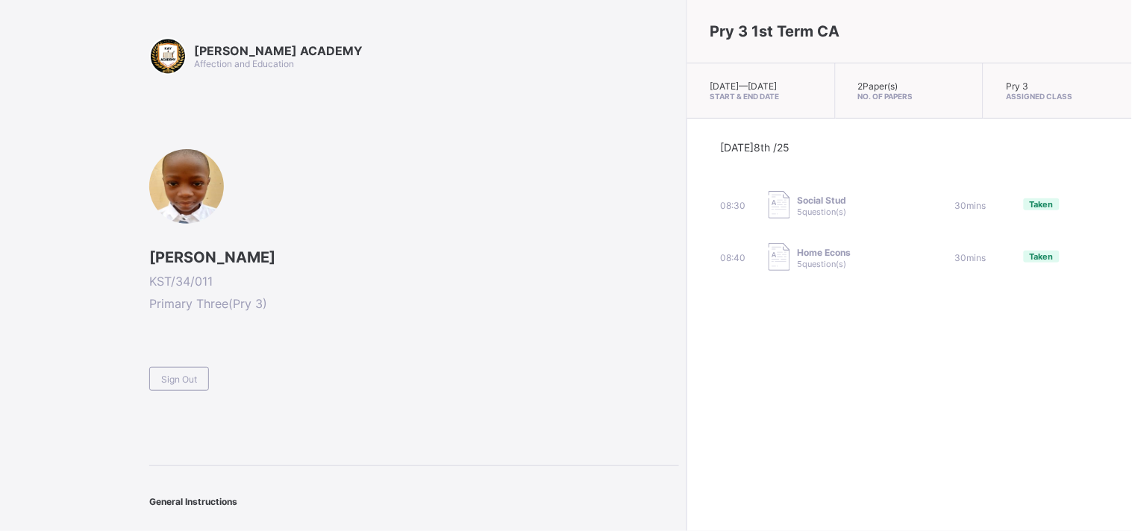
drag, startPoint x: 652, startPoint y: 399, endPoint x: 179, endPoint y: 372, distance: 474.0
click at [179, 374] on span "Sign Out" at bounding box center [179, 379] width 36 height 11
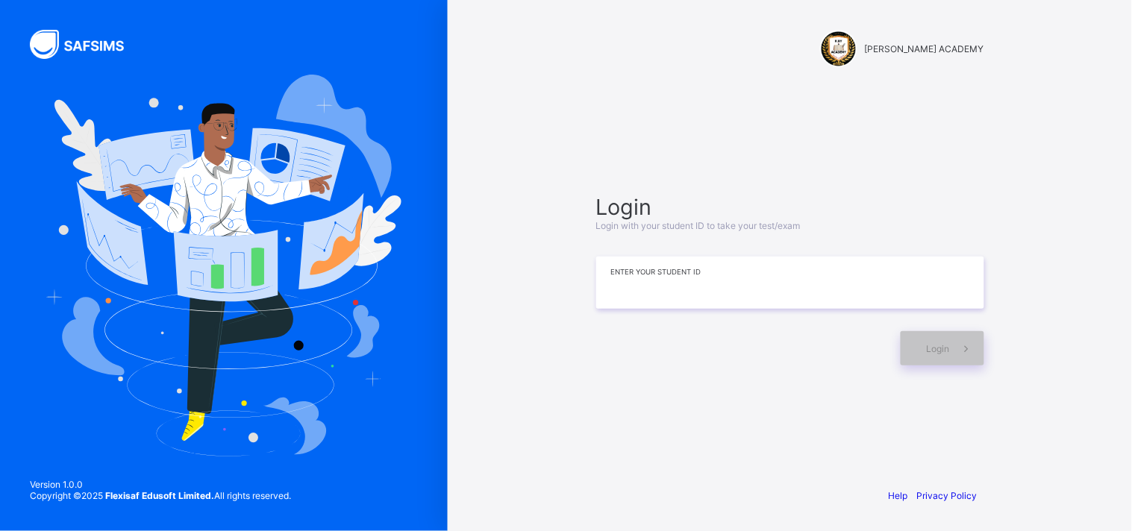
click at [609, 278] on input at bounding box center [790, 283] width 388 height 52
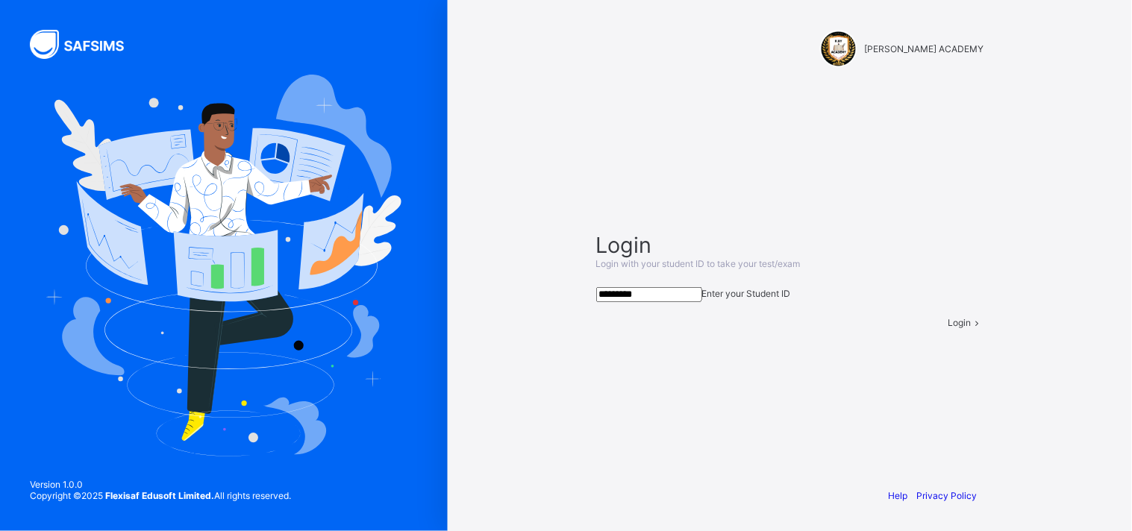
type input "*********"
click at [972, 328] on span at bounding box center [978, 322] width 13 height 11
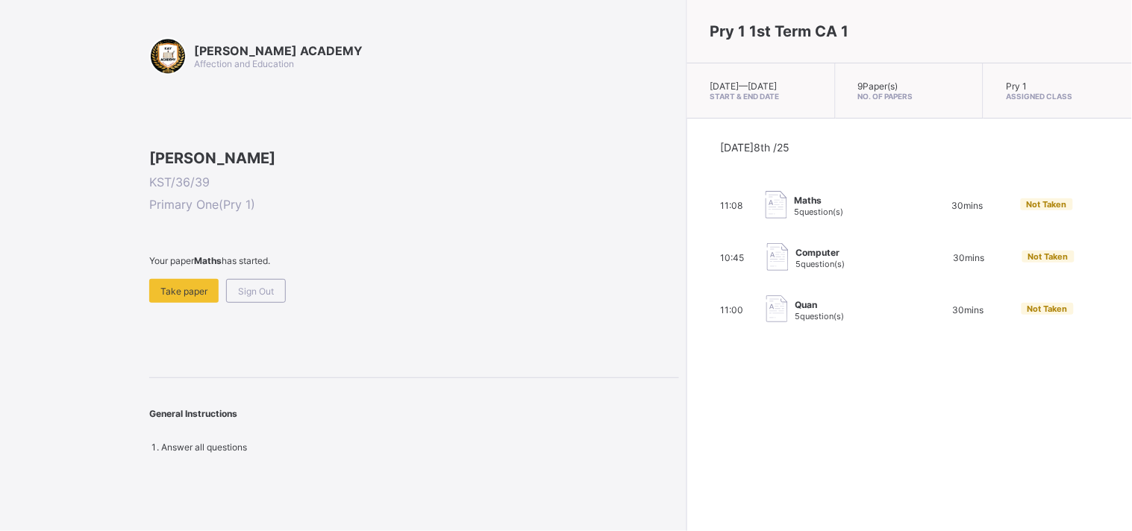
click at [958, 347] on div "Today 8th /25 11:08 Maths 5 question(s) 30 mins Not Taken 10:45 Computer 5 ques…" at bounding box center [909, 233] width 445 height 228
click at [182, 303] on div "Take paper" at bounding box center [183, 291] width 69 height 24
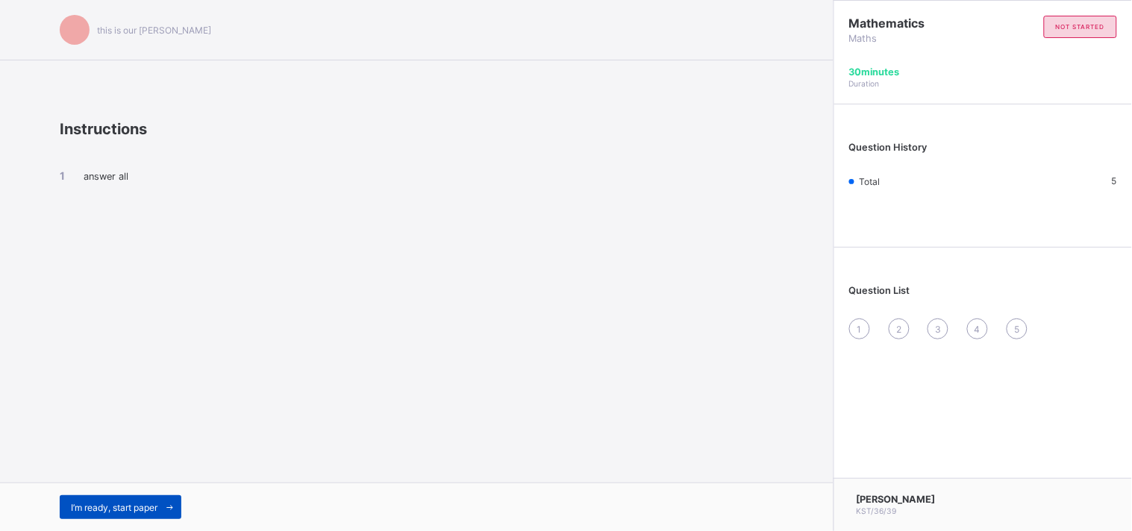
click at [135, 500] on div "I’m ready, start paper" at bounding box center [121, 508] width 122 height 24
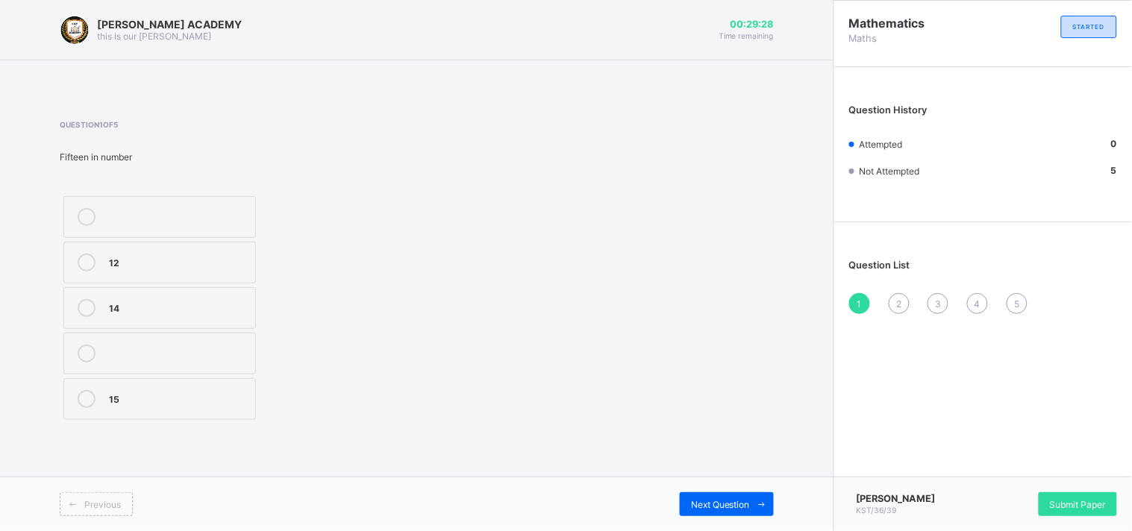
click at [202, 405] on div "15" at bounding box center [178, 399] width 139 height 18
click at [749, 504] on span "Next Question" at bounding box center [720, 504] width 59 height 11
click at [191, 352] on div "TWENTY SEVEN" at bounding box center [178, 352] width 139 height 15
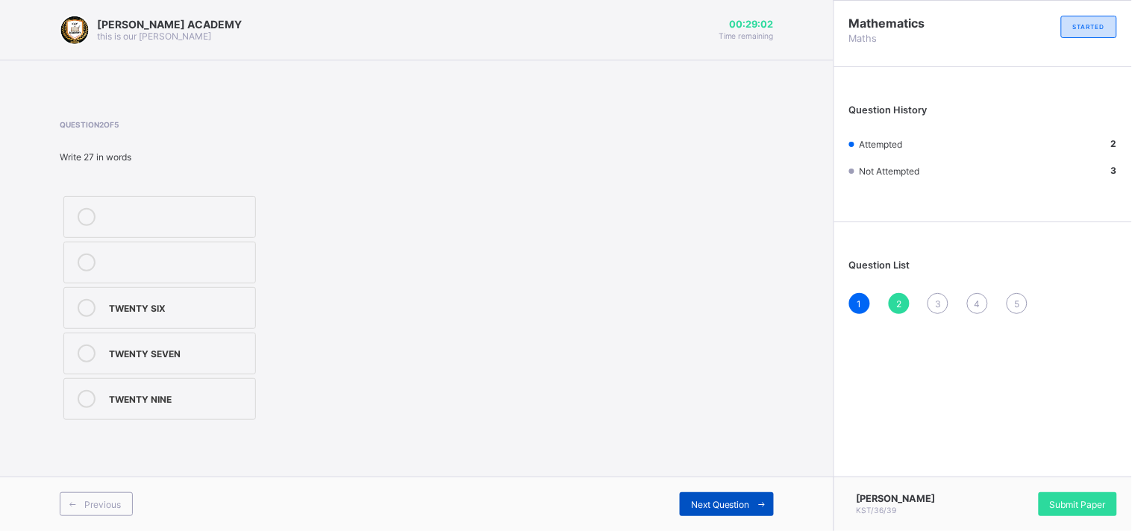
click at [744, 504] on span "Next Question" at bounding box center [720, 504] width 59 height 11
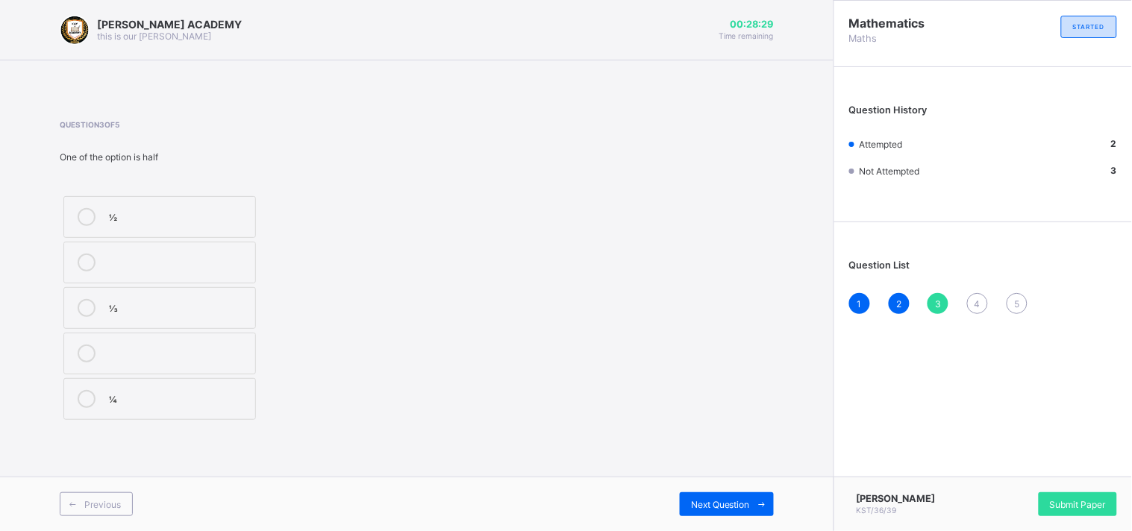
click at [133, 199] on label "½" at bounding box center [159, 217] width 193 height 42
click at [714, 495] on div "Next Question" at bounding box center [727, 505] width 94 height 24
click at [170, 353] on div "THIRTY FIVE" at bounding box center [178, 352] width 139 height 15
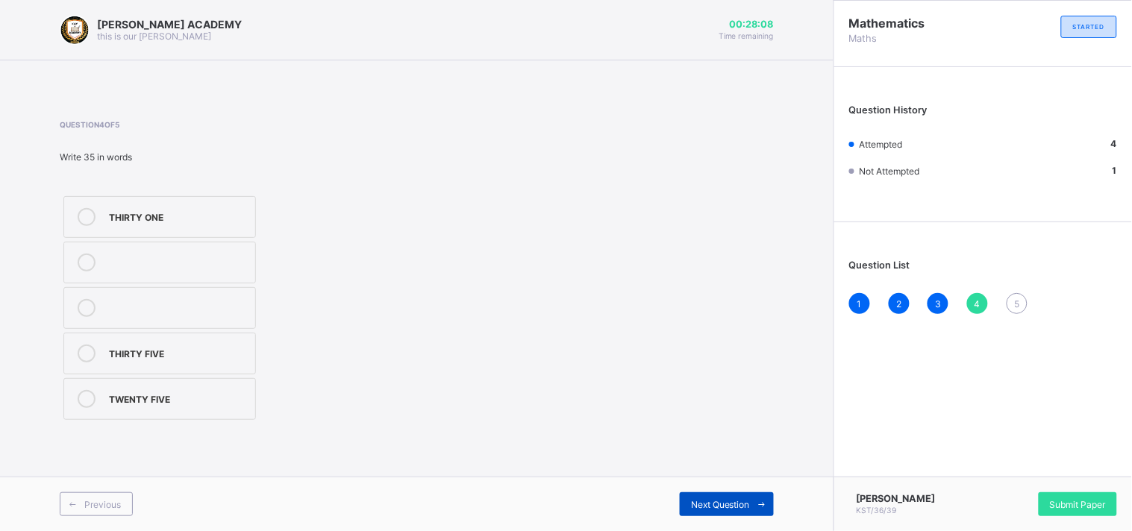
click at [688, 501] on div "Next Question" at bounding box center [727, 505] width 94 height 24
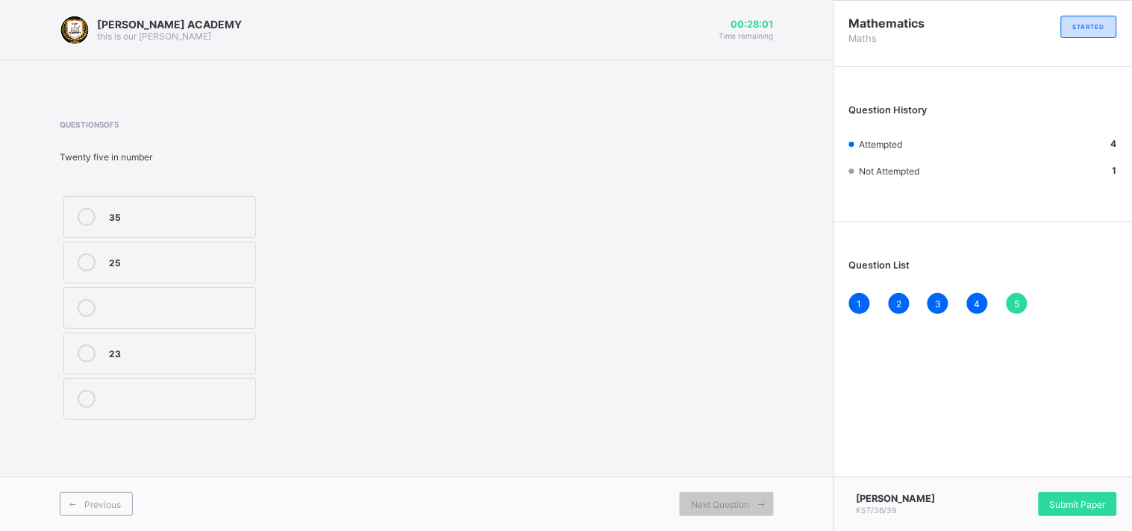
click at [204, 280] on label "25" at bounding box center [159, 263] width 193 height 42
click at [1087, 493] on div "Submit Paper" at bounding box center [1078, 505] width 78 height 24
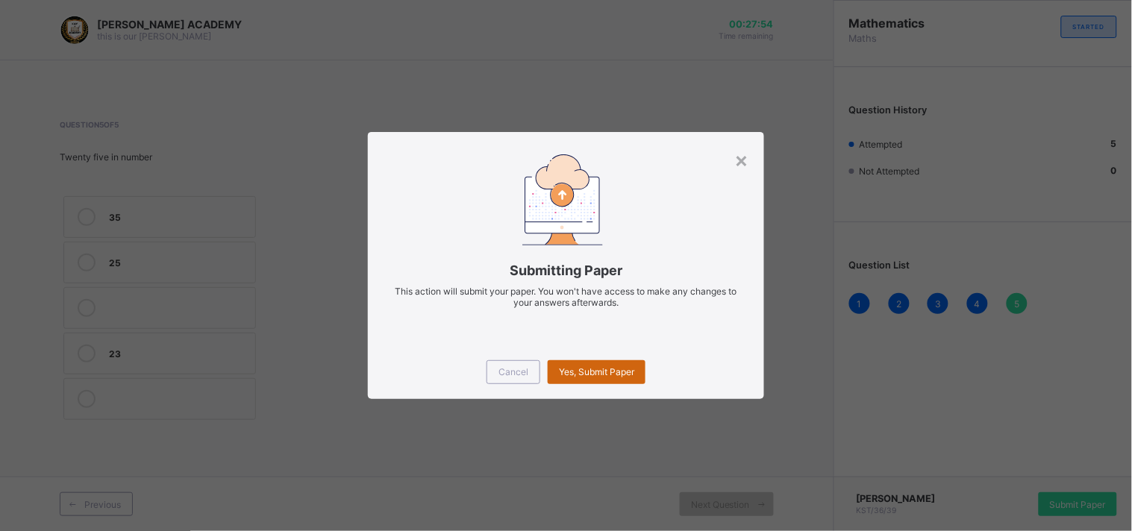
click at [605, 361] on div "Yes, Submit Paper" at bounding box center [597, 373] width 98 height 24
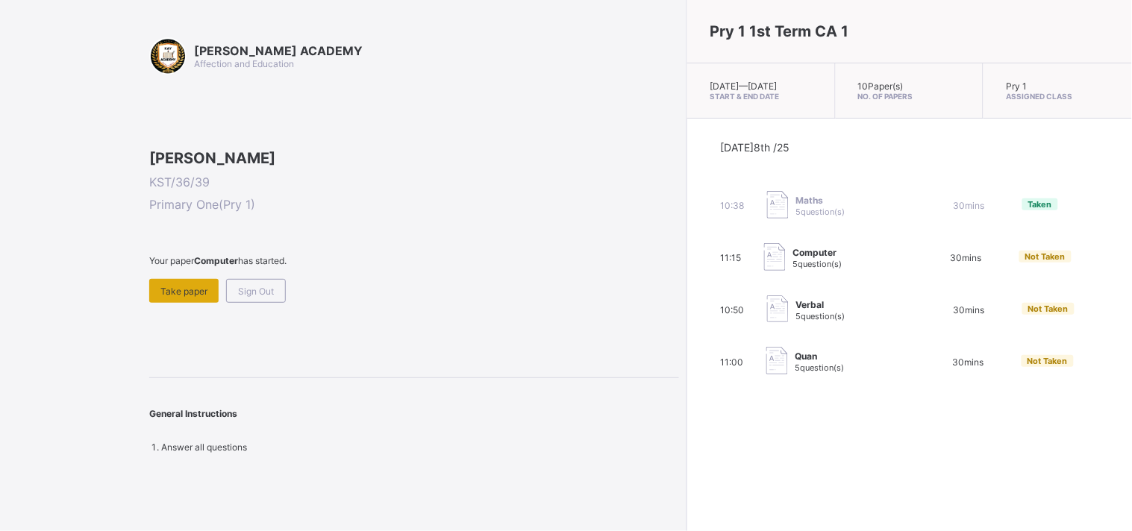
click at [190, 297] on span "Take paper" at bounding box center [183, 291] width 47 height 11
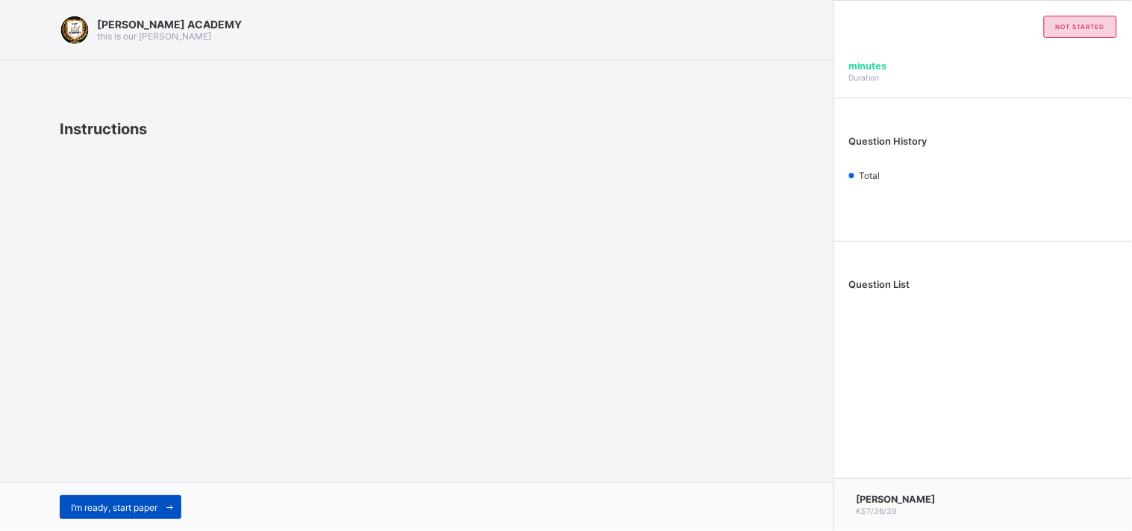
click at [142, 506] on span "I’m ready, start paper" at bounding box center [114, 507] width 87 height 11
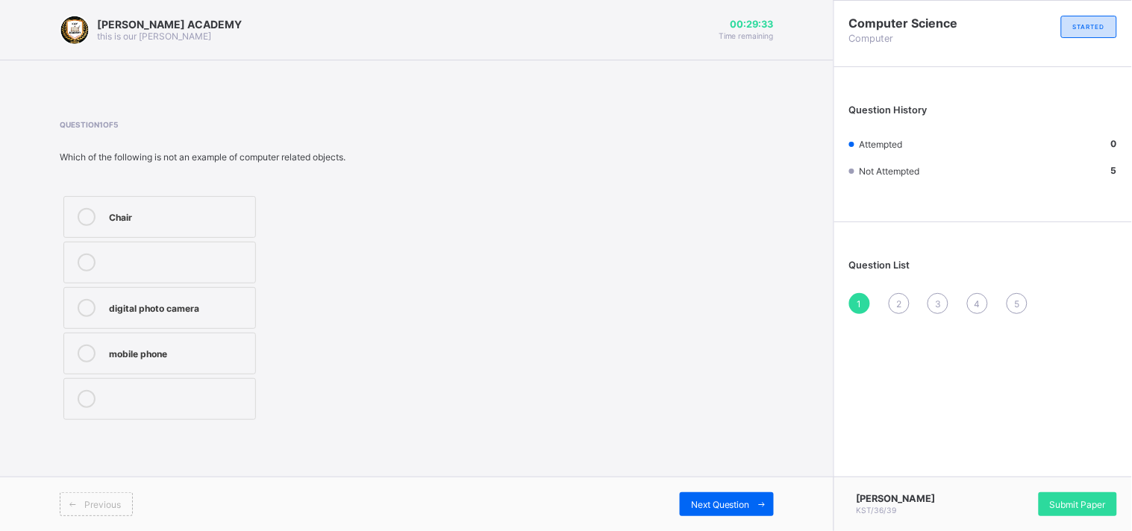
click at [104, 207] on label "Chair" at bounding box center [159, 217] width 193 height 42
click at [741, 499] on span "Next Question" at bounding box center [720, 504] width 59 height 11
click at [110, 319] on label "Pictures" at bounding box center [159, 308] width 193 height 42
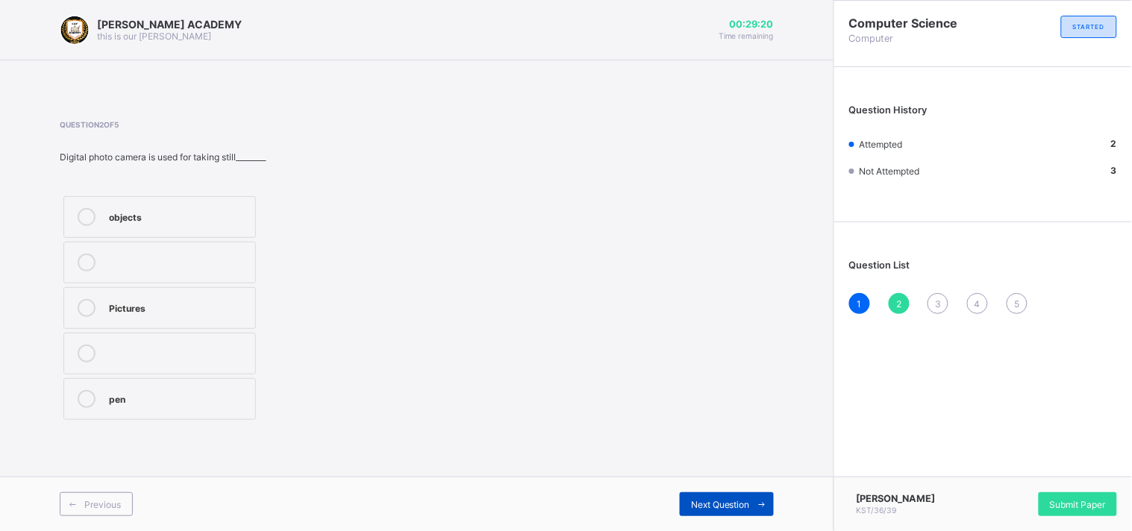
click at [717, 511] on div "Next Question" at bounding box center [727, 505] width 94 height 24
click at [198, 205] on label "Mobile phones" at bounding box center [159, 217] width 193 height 42
click at [696, 496] on div "Next Question" at bounding box center [727, 505] width 94 height 24
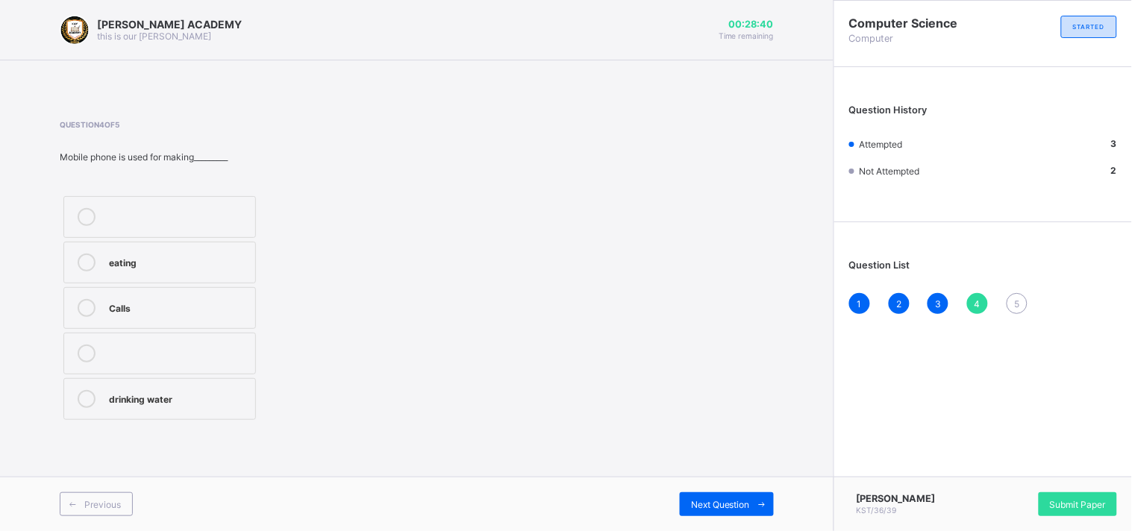
click at [140, 302] on div "Calls" at bounding box center [178, 306] width 139 height 15
click at [690, 494] on div "Next Question" at bounding box center [727, 505] width 94 height 24
click at [95, 296] on label "Features" at bounding box center [159, 308] width 193 height 42
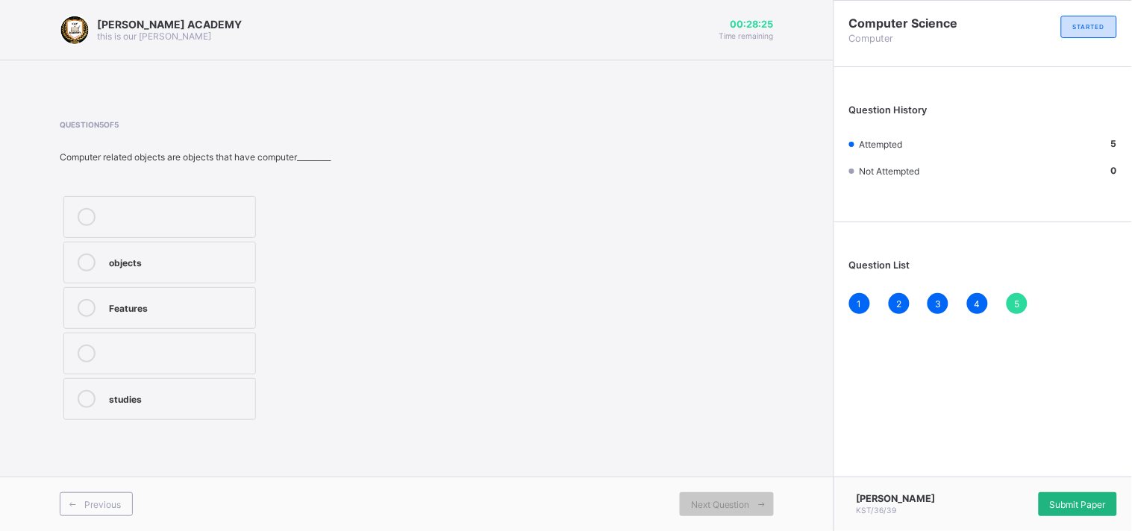
click at [1073, 498] on div "Submit Paper" at bounding box center [1078, 505] width 78 height 24
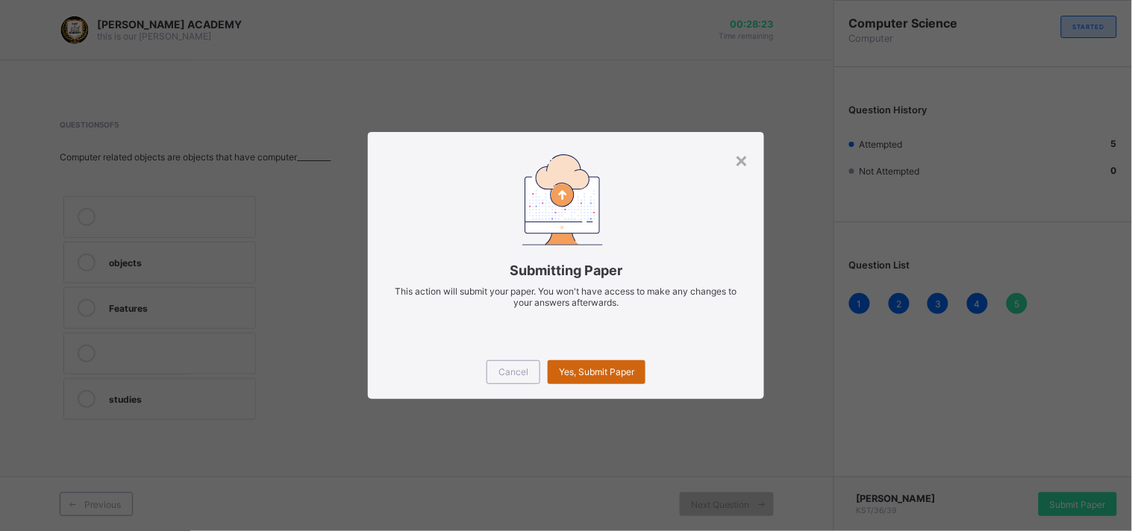
click at [608, 366] on span "Yes, Submit Paper" at bounding box center [596, 371] width 75 height 11
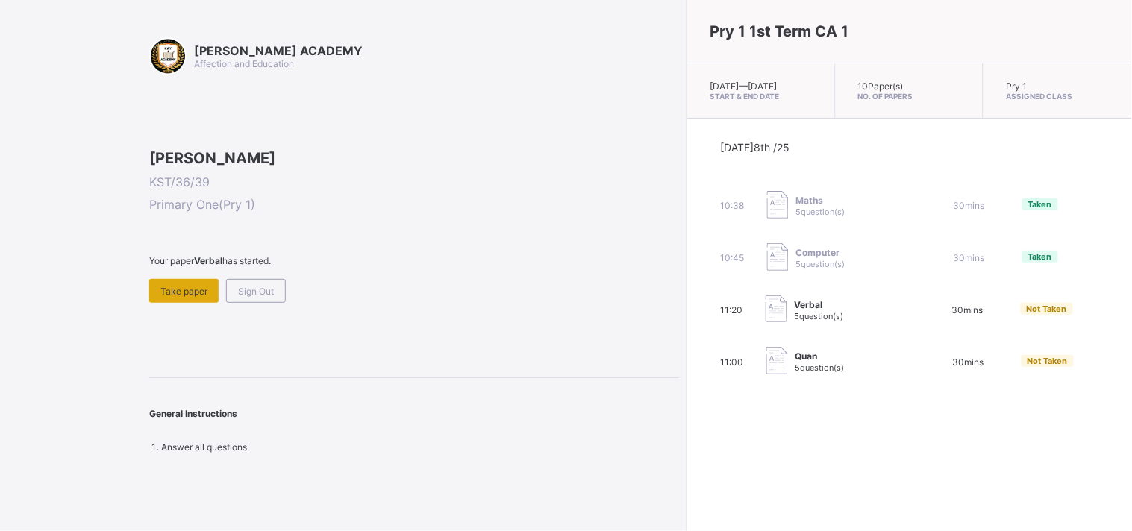
click at [182, 303] on div "Take paper" at bounding box center [183, 291] width 69 height 24
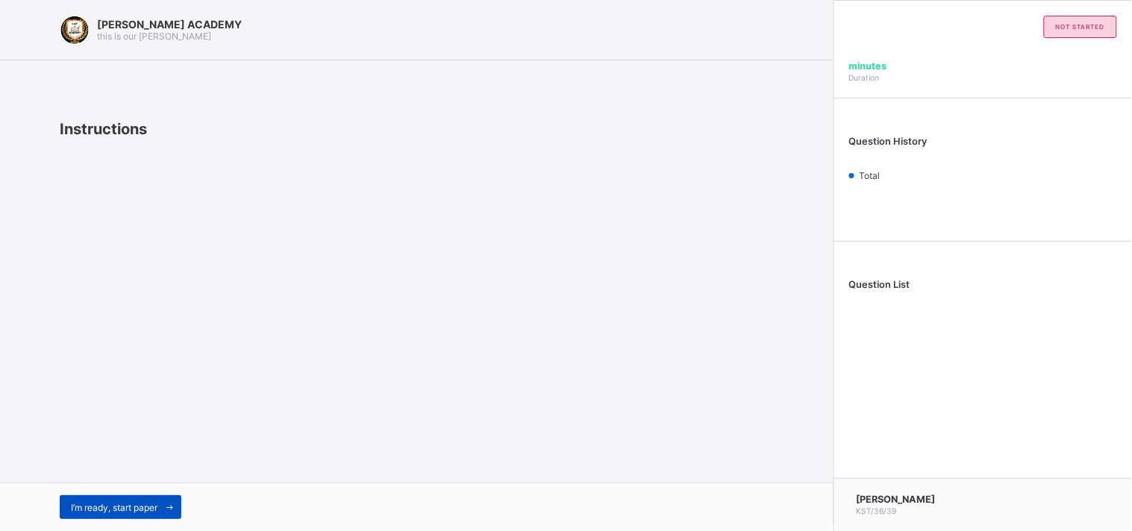
click at [136, 512] on span "I’m ready, start paper" at bounding box center [114, 507] width 87 height 11
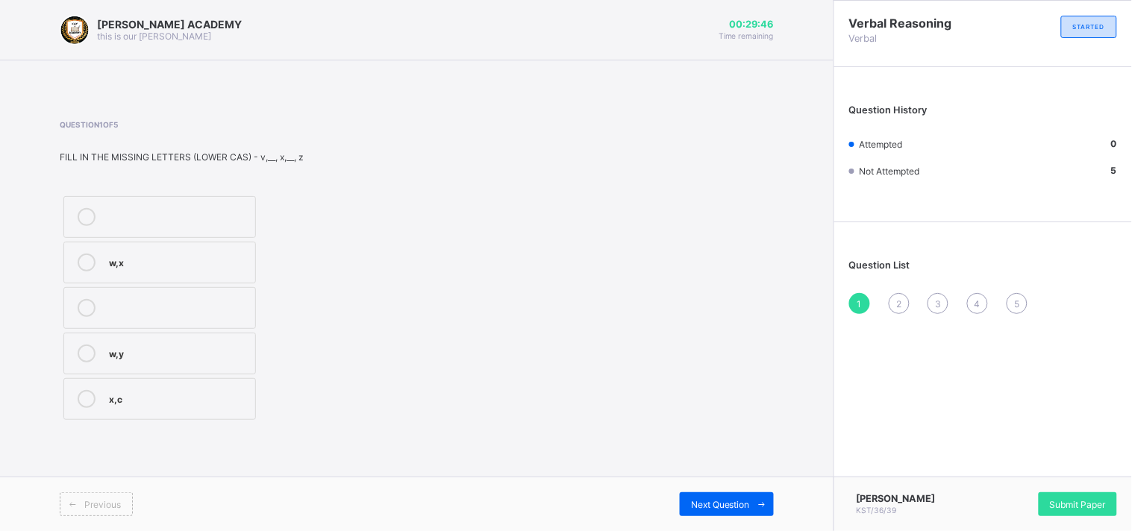
click at [129, 346] on div "w,y" at bounding box center [178, 352] width 139 height 15
click at [727, 505] on span "Next Question" at bounding box center [720, 504] width 59 height 11
click at [205, 213] on div "L,N" at bounding box center [178, 215] width 139 height 15
click at [718, 505] on span "Next Question" at bounding box center [720, 504] width 59 height 11
click at [180, 252] on label "C,E" at bounding box center [159, 263] width 193 height 42
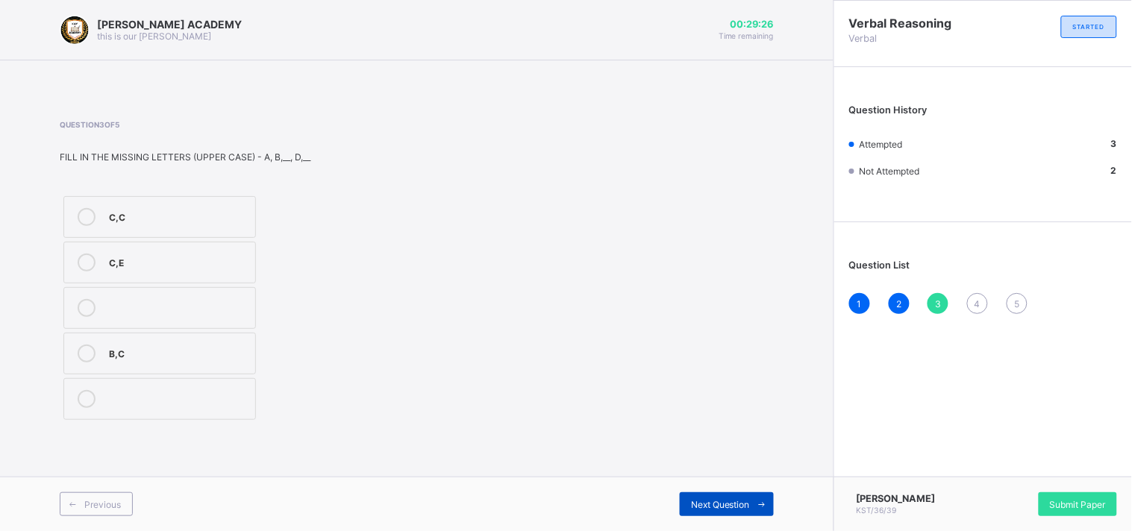
click at [689, 509] on div "Next Question" at bounding box center [727, 505] width 94 height 24
click at [224, 209] on div "F,H,K" at bounding box center [178, 215] width 139 height 15
click at [734, 496] on div "Next Question" at bounding box center [727, 505] width 94 height 24
click at [182, 267] on div "r,t" at bounding box center [178, 261] width 139 height 15
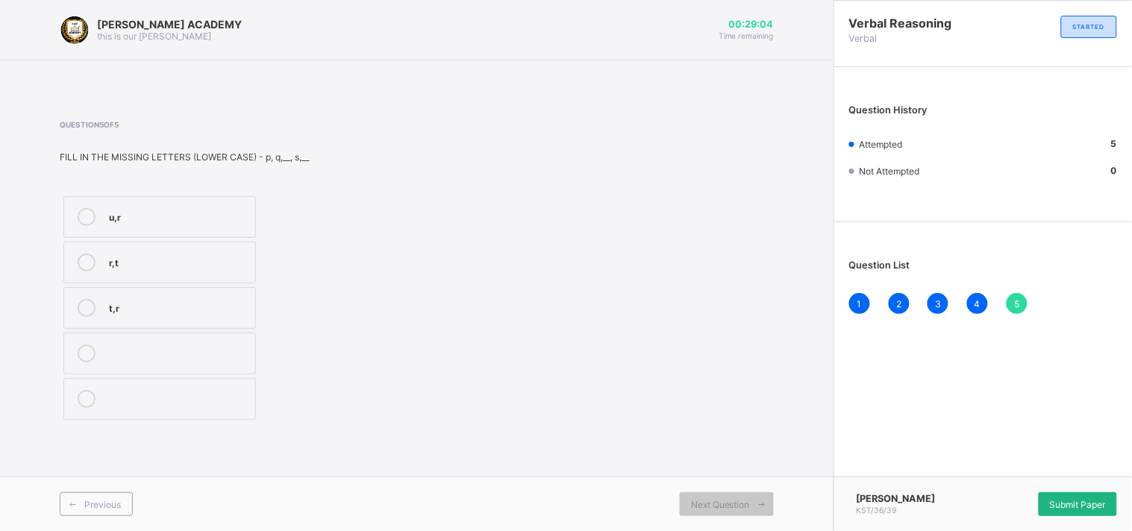
click at [1048, 505] on div "Submit Paper" at bounding box center [1078, 505] width 78 height 24
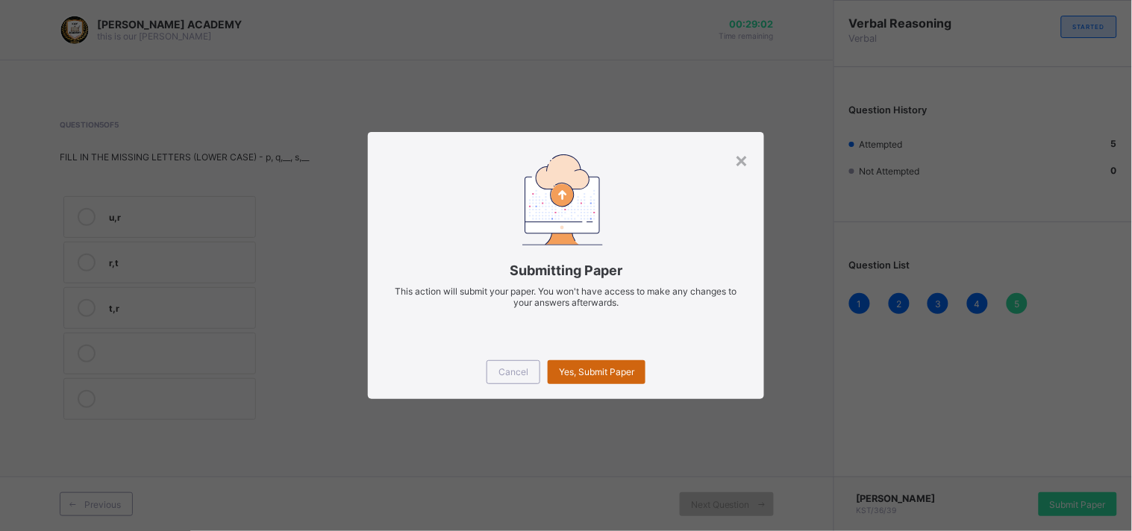
click at [628, 363] on div "Yes, Submit Paper" at bounding box center [597, 373] width 98 height 24
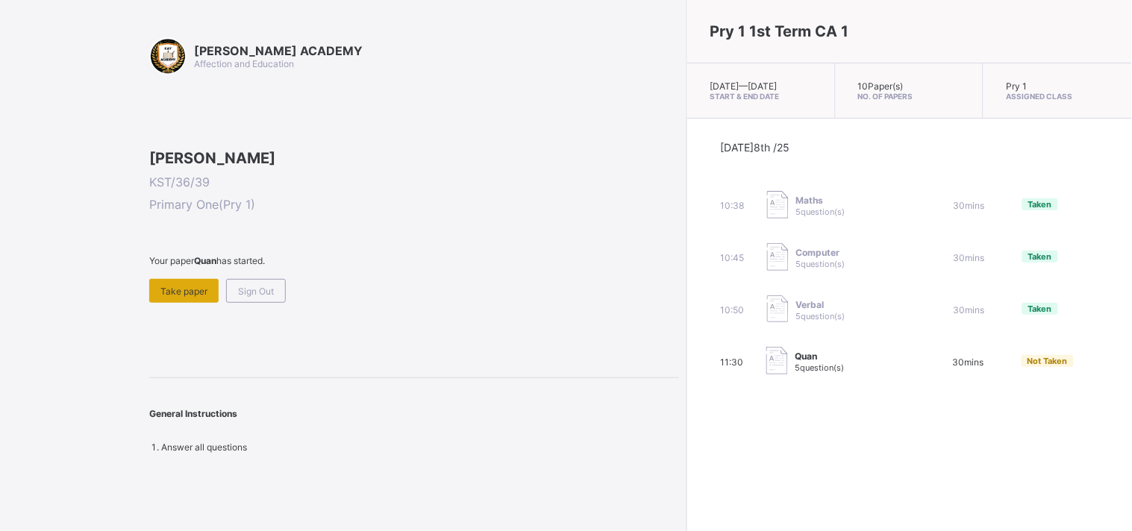
click at [209, 303] on div "Take paper" at bounding box center [183, 291] width 69 height 24
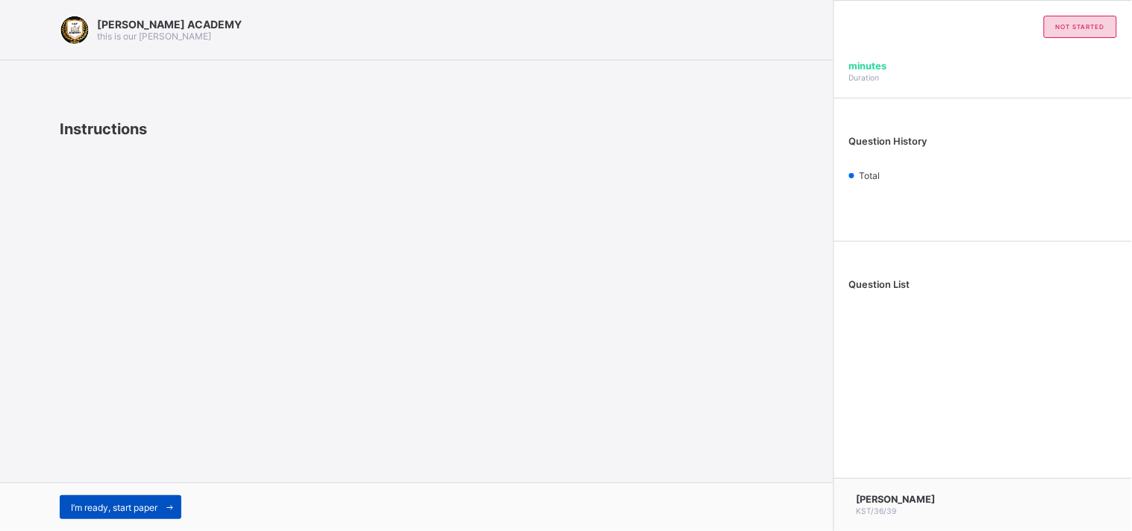
click at [110, 511] on span "I’m ready, start paper" at bounding box center [114, 507] width 87 height 11
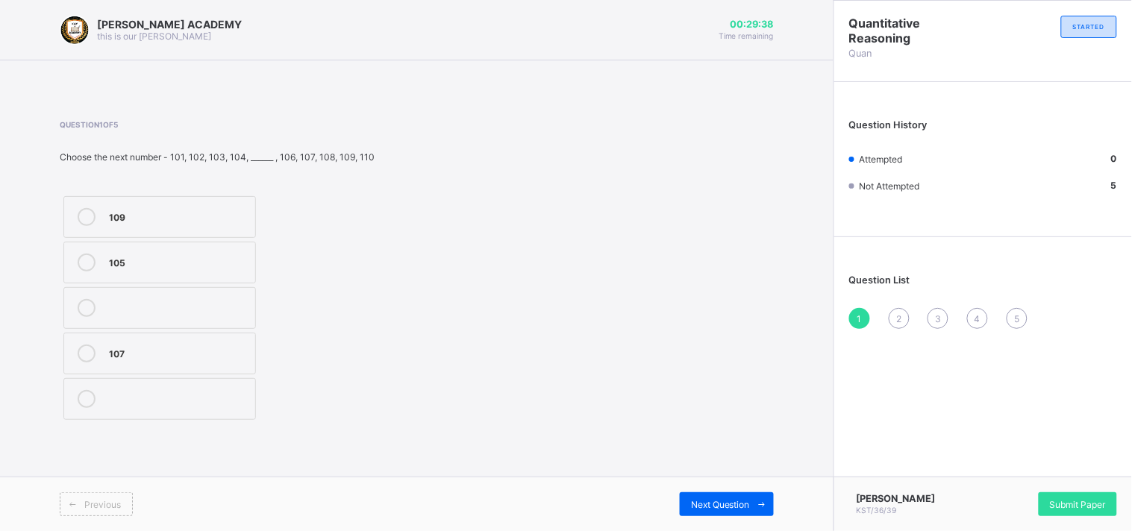
click at [168, 281] on label "105" at bounding box center [159, 263] width 193 height 42
click at [717, 510] on span "Next Question" at bounding box center [720, 504] width 59 height 11
click at [152, 402] on div "8" at bounding box center [178, 397] width 139 height 15
click at [728, 496] on div "Next Question" at bounding box center [727, 505] width 94 height 24
click at [205, 398] on div "23" at bounding box center [178, 397] width 139 height 15
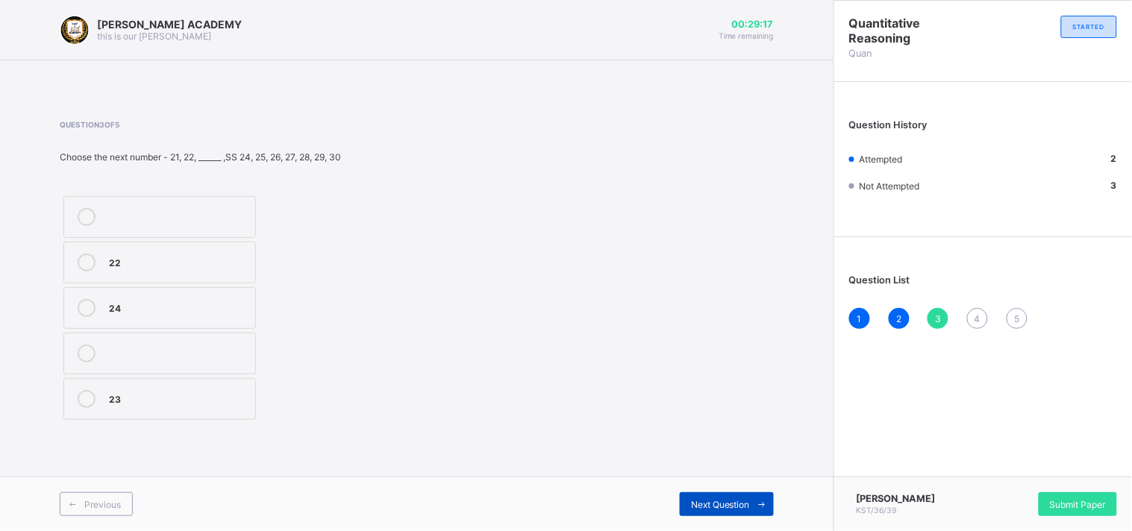
click at [706, 508] on span "Next Question" at bounding box center [720, 504] width 59 height 11
click at [184, 278] on label "70" at bounding box center [159, 263] width 193 height 42
click at [711, 511] on div "Next Question" at bounding box center [727, 505] width 94 height 24
click at [237, 206] on label "15" at bounding box center [159, 217] width 193 height 42
click at [941, 316] on span "3" at bounding box center [938, 318] width 6 height 11
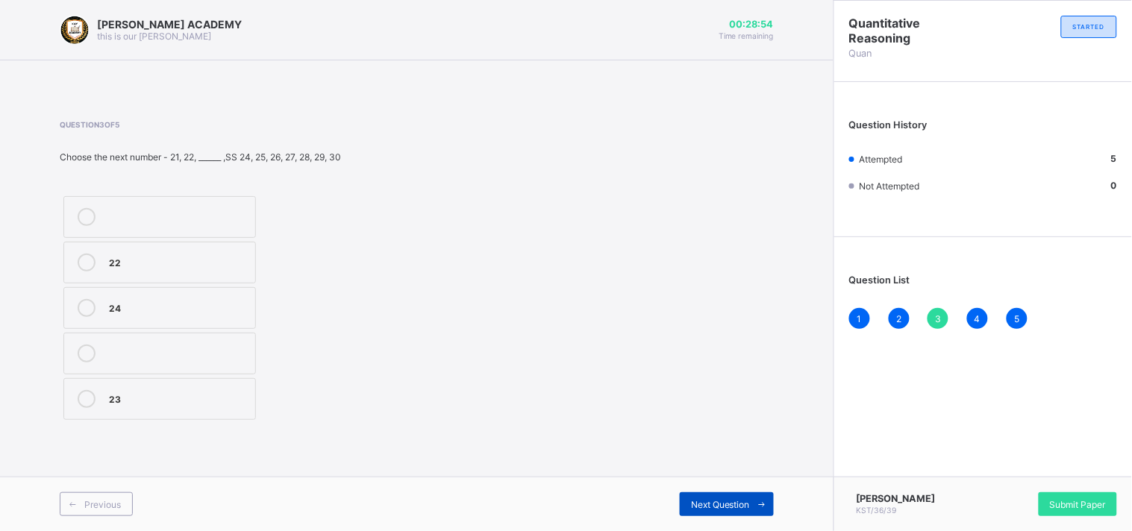
click at [758, 497] on span at bounding box center [762, 505] width 24 height 24
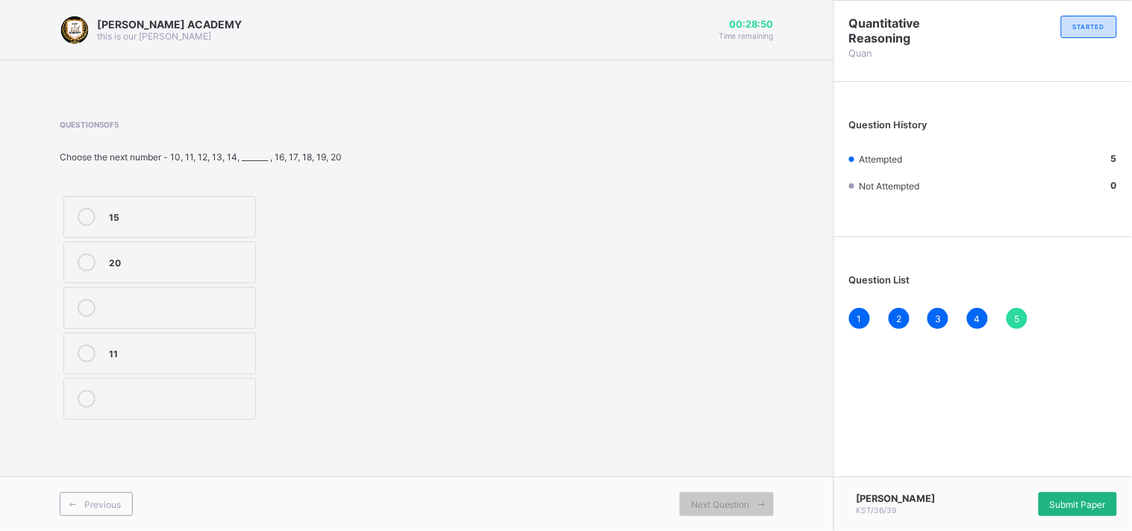
click at [1047, 499] on div "Submit Paper" at bounding box center [1078, 505] width 78 height 24
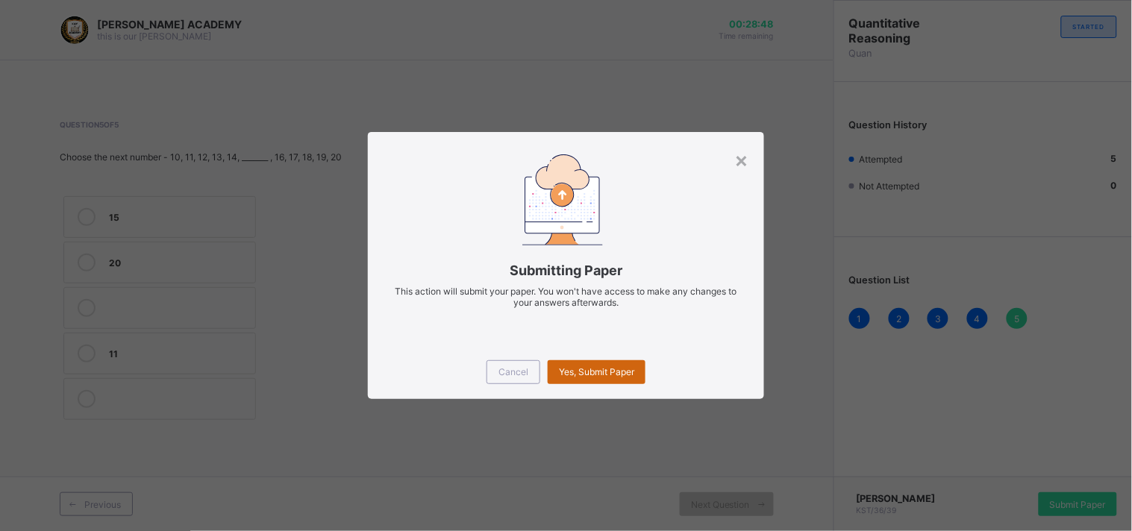
click at [630, 367] on span "Yes, Submit Paper" at bounding box center [596, 371] width 75 height 11
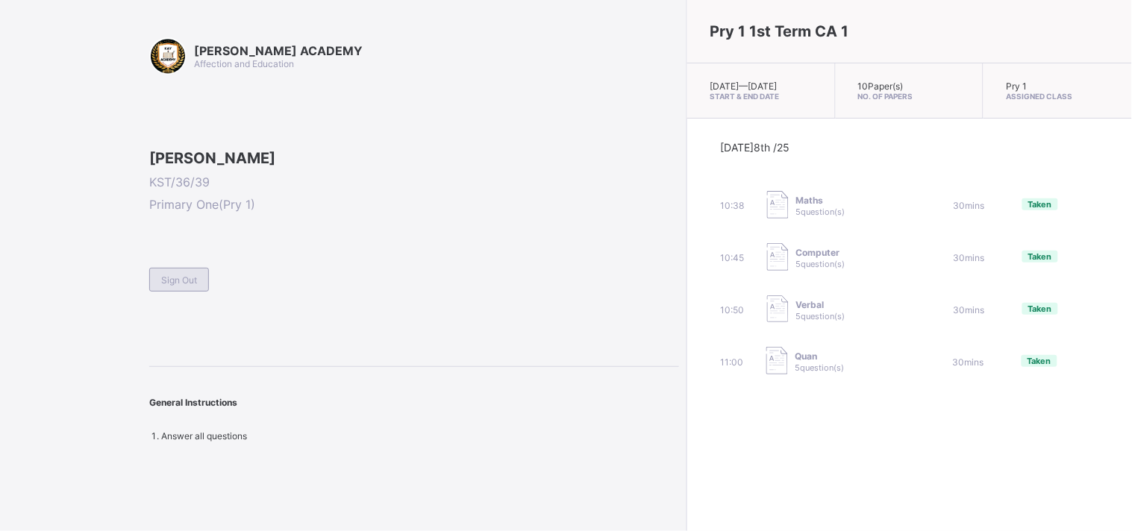
click at [173, 286] on span "Sign Out" at bounding box center [179, 280] width 36 height 11
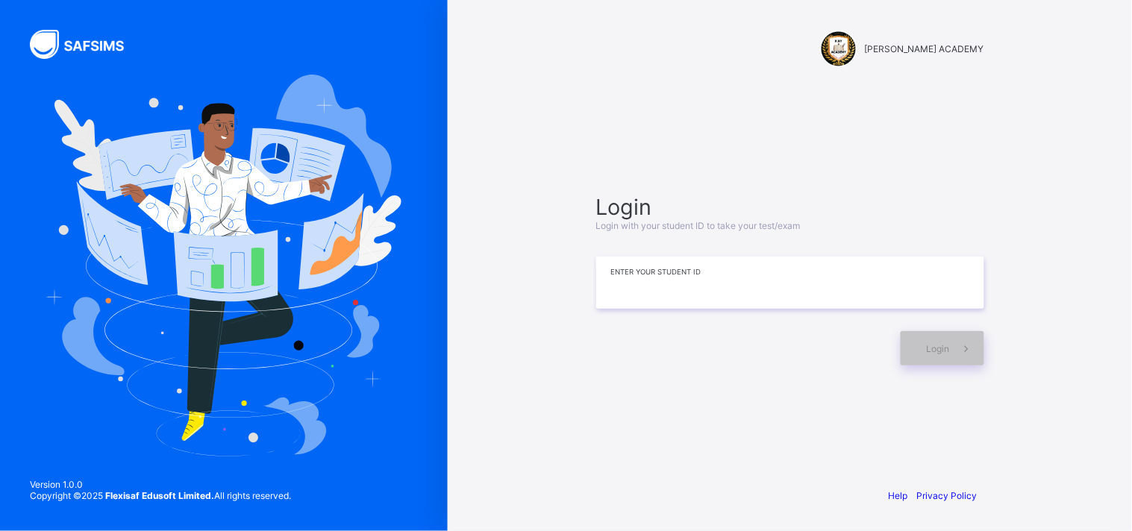
click at [607, 279] on input at bounding box center [790, 283] width 388 height 52
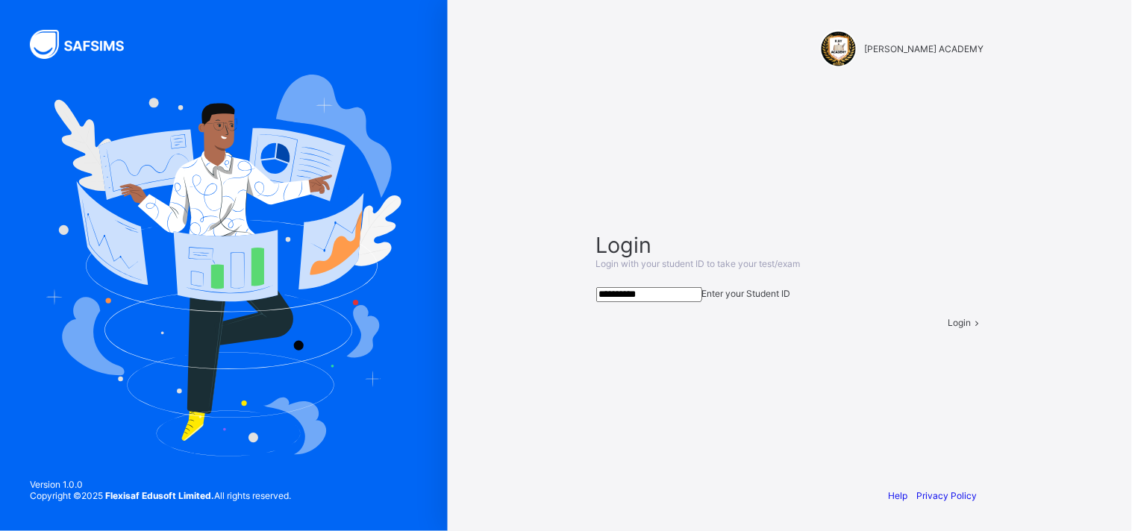
click at [949, 328] on div "Login" at bounding box center [967, 322] width 36 height 11
click at [654, 287] on input "**********" at bounding box center [649, 294] width 106 height 15
type input "*********"
click at [972, 328] on span at bounding box center [978, 322] width 13 height 11
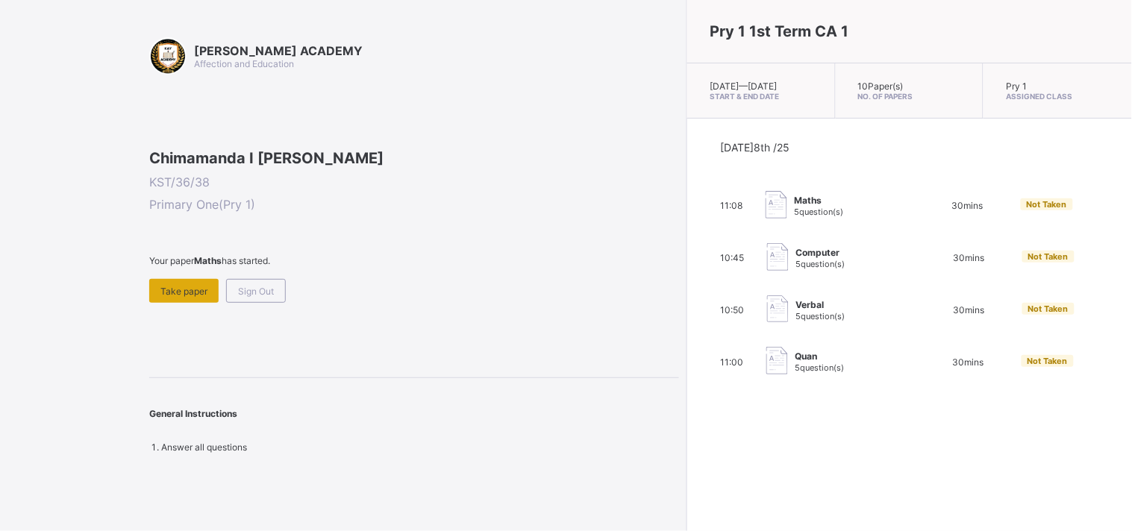
click at [172, 303] on div "Take paper" at bounding box center [183, 291] width 69 height 24
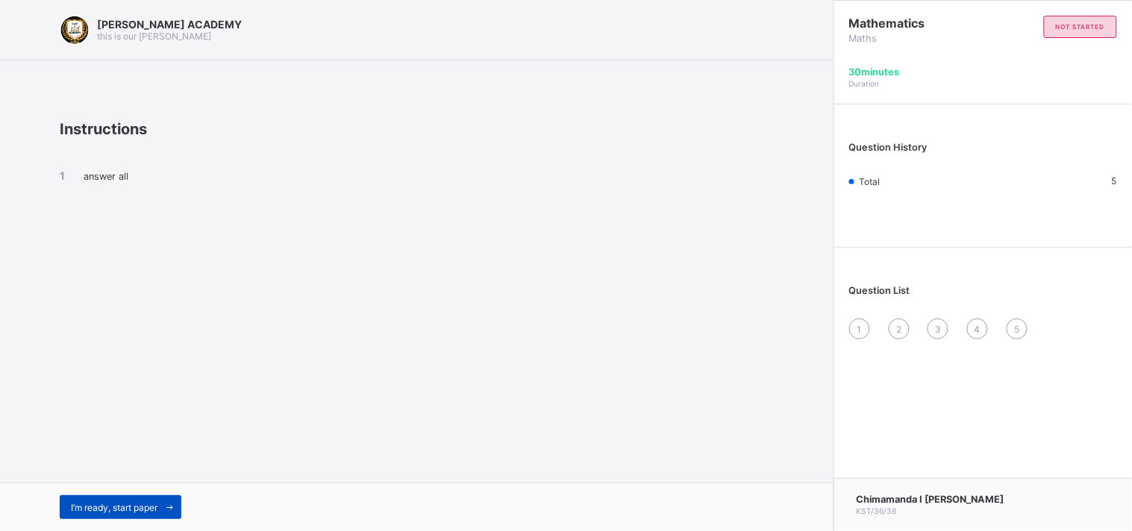
click at [136, 509] on span "I’m ready, start paper" at bounding box center [114, 507] width 87 height 11
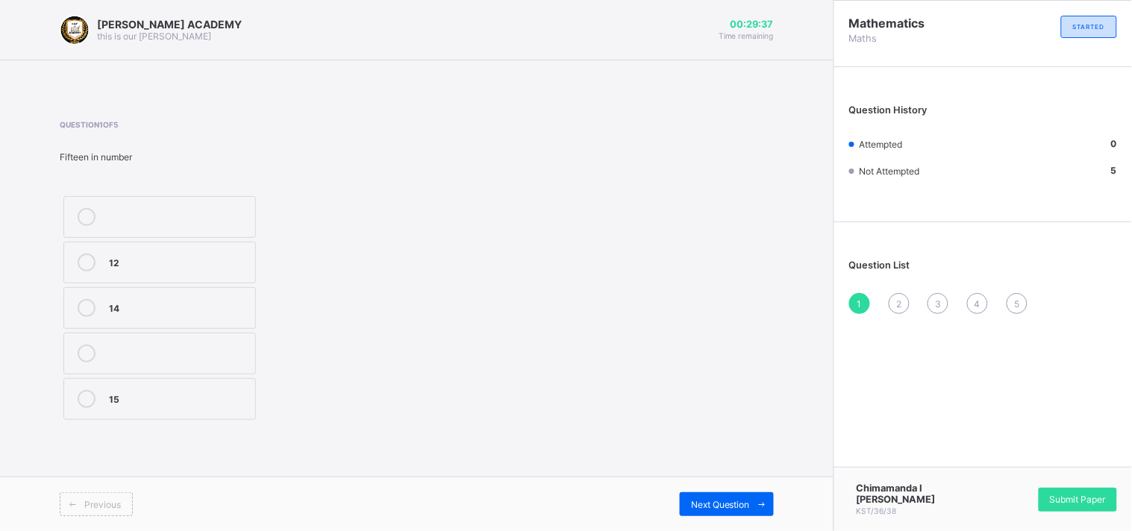
click at [173, 386] on label "15" at bounding box center [159, 399] width 193 height 42
click at [729, 508] on span "Next Question" at bounding box center [720, 504] width 59 height 11
click at [147, 353] on div "TWENTY SEVEN" at bounding box center [178, 352] width 139 height 15
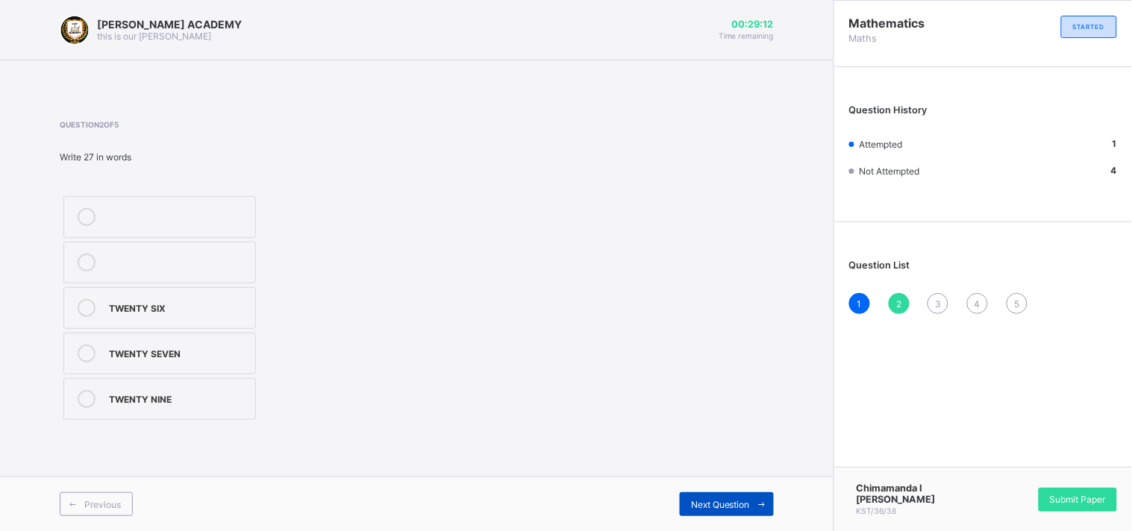
click at [744, 500] on span "Next Question" at bounding box center [720, 504] width 59 height 11
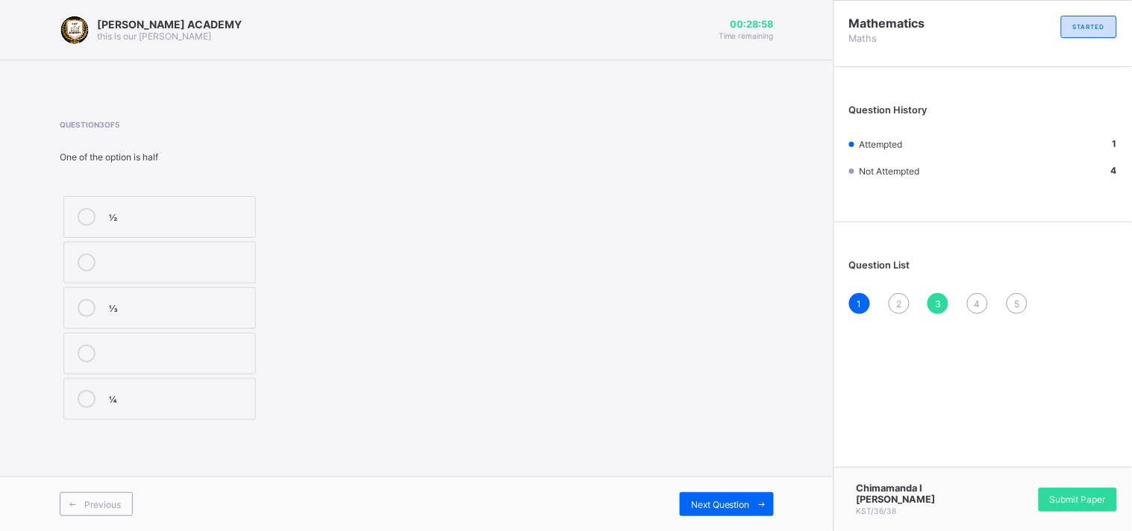
click at [144, 221] on div "½" at bounding box center [178, 215] width 139 height 15
click at [741, 498] on div "Next Question" at bounding box center [727, 505] width 94 height 24
click at [207, 360] on div "THIRTY FIVE" at bounding box center [178, 354] width 139 height 18
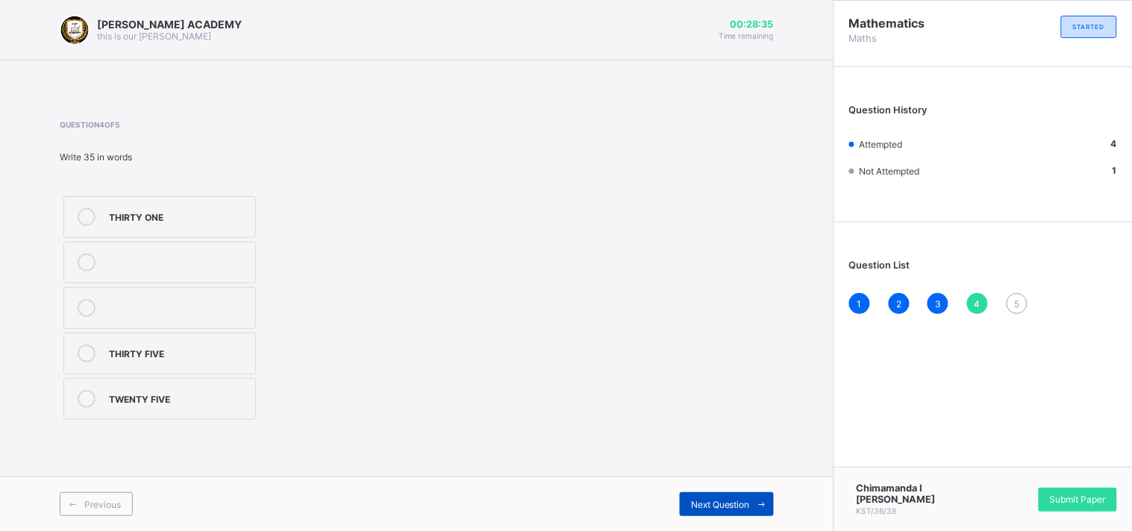
click at [728, 502] on span "Next Question" at bounding box center [720, 504] width 59 height 11
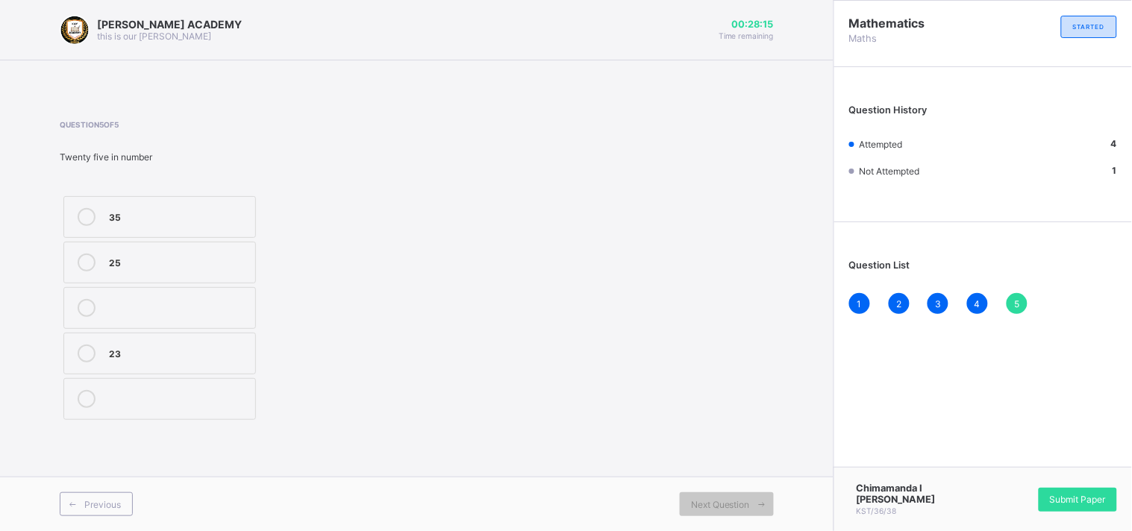
click at [173, 276] on label "25" at bounding box center [159, 263] width 193 height 42
click at [696, 508] on span "Next Question" at bounding box center [720, 504] width 59 height 11
click at [700, 505] on span "Next Question" at bounding box center [720, 504] width 59 height 11
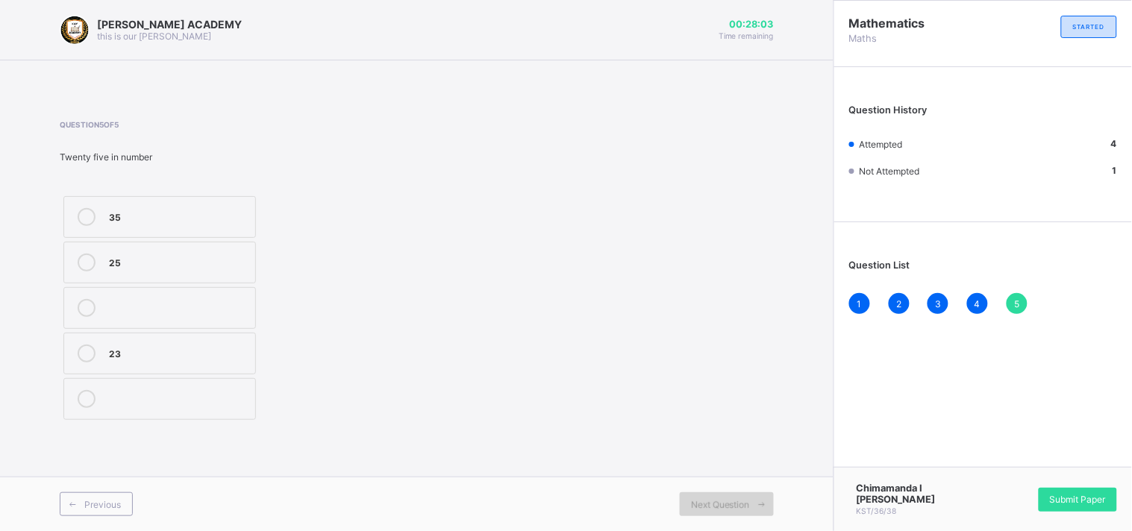
click at [760, 511] on span at bounding box center [762, 505] width 24 height 24
click at [1087, 505] on div "Submit Paper" at bounding box center [1078, 500] width 78 height 24
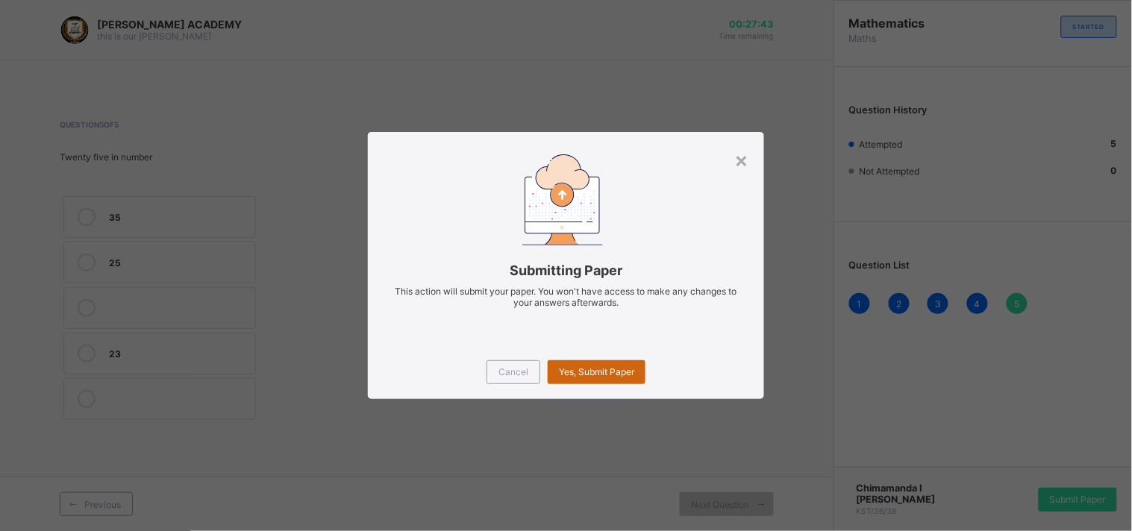
click at [587, 375] on span "Yes, Submit Paper" at bounding box center [596, 371] width 75 height 11
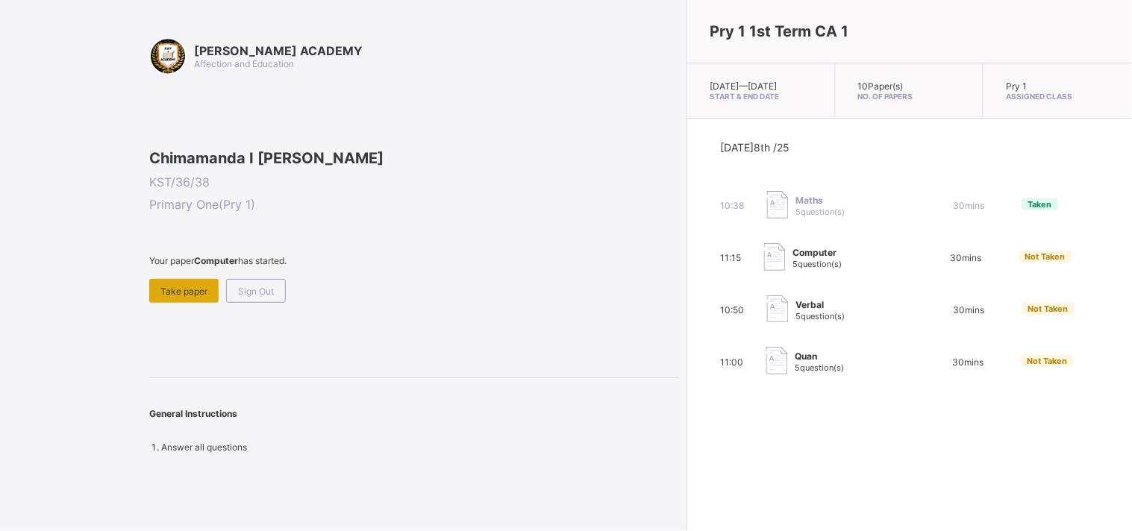
click at [177, 297] on span "Take paper" at bounding box center [183, 291] width 47 height 11
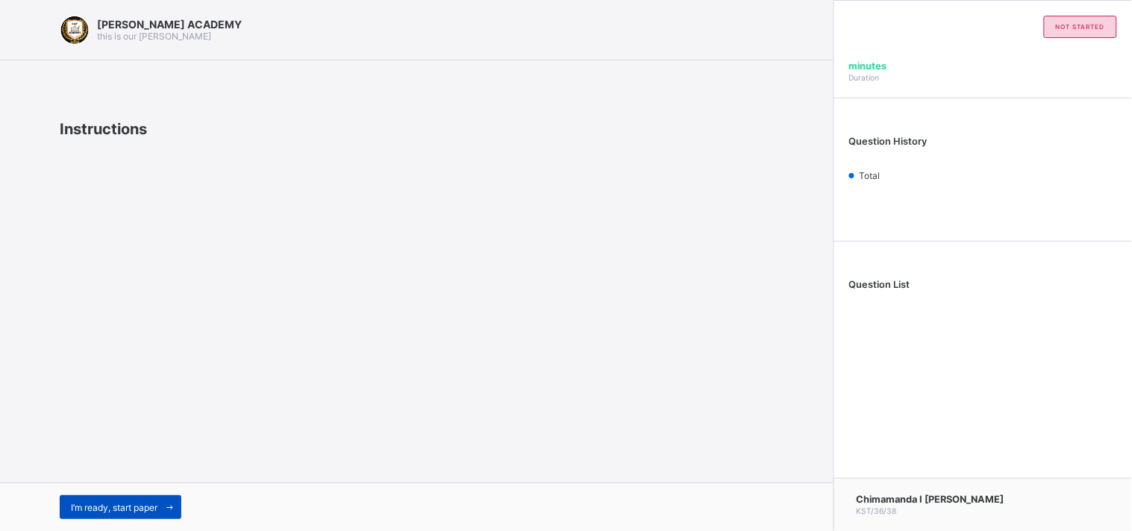
click at [105, 500] on div "I’m ready, start paper" at bounding box center [121, 508] width 122 height 24
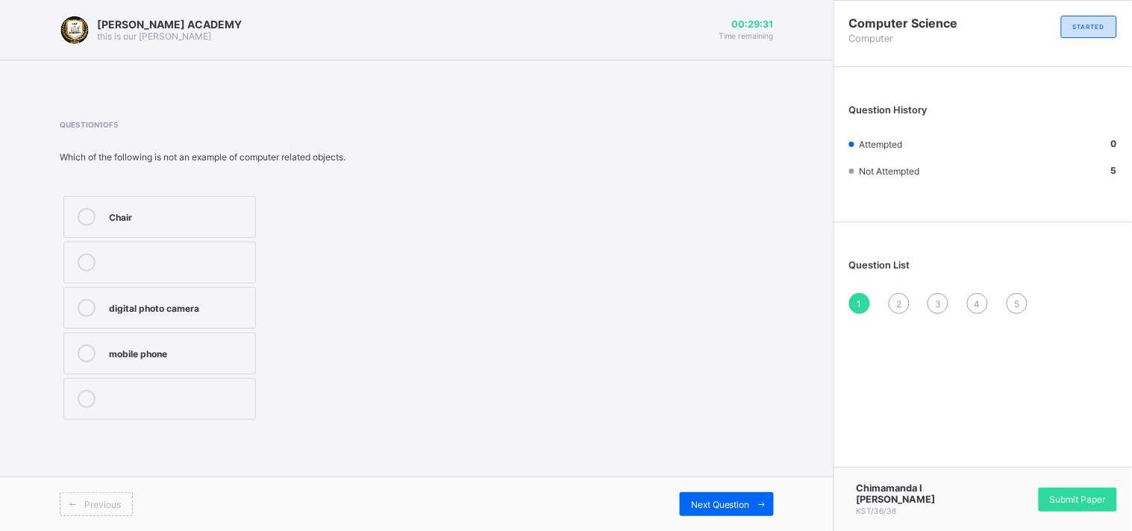
click at [117, 209] on div "Chair" at bounding box center [178, 215] width 139 height 15
click at [748, 510] on span "Next Question" at bounding box center [720, 504] width 59 height 11
click at [159, 299] on div "Pictures" at bounding box center [178, 306] width 139 height 15
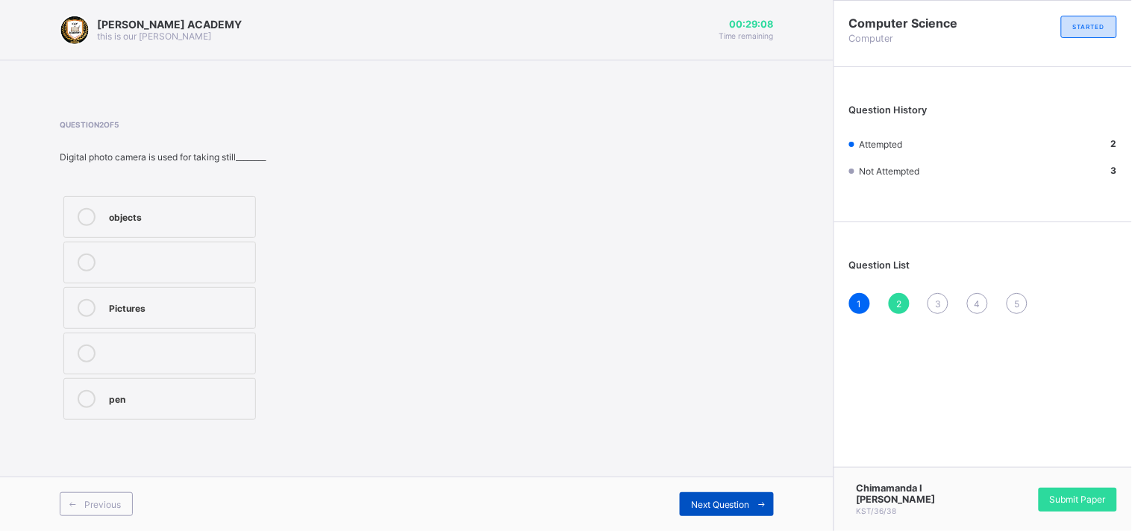
click at [709, 499] on span "Next Question" at bounding box center [720, 504] width 59 height 11
click at [207, 225] on div "Mobile phones" at bounding box center [178, 217] width 139 height 18
click at [737, 508] on span "Next Question" at bounding box center [720, 504] width 59 height 11
click at [152, 322] on label "Calls" at bounding box center [159, 308] width 193 height 42
click at [745, 504] on span "Next Question" at bounding box center [720, 504] width 59 height 11
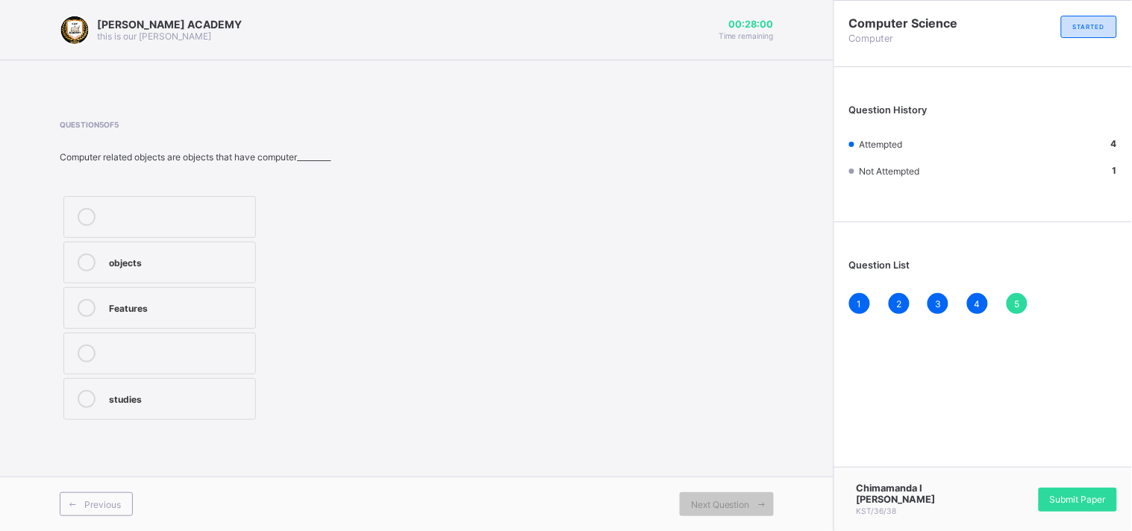
click at [116, 317] on label "Features" at bounding box center [159, 308] width 193 height 42
click at [714, 506] on span "Next Question" at bounding box center [720, 504] width 59 height 11
click at [1076, 496] on span "Submit Paper" at bounding box center [1078, 499] width 56 height 11
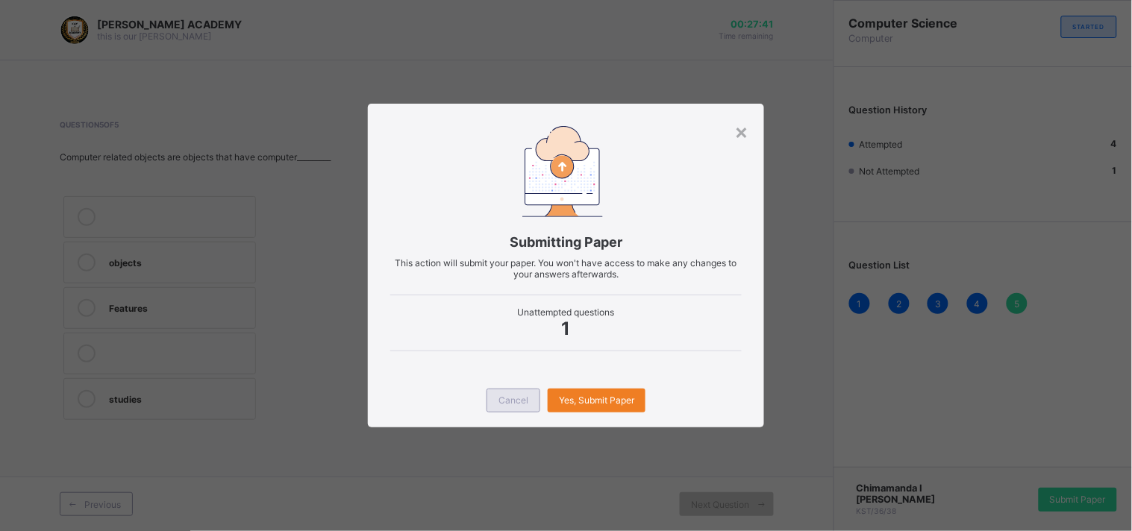
click at [495, 403] on div "Cancel" at bounding box center [514, 401] width 54 height 24
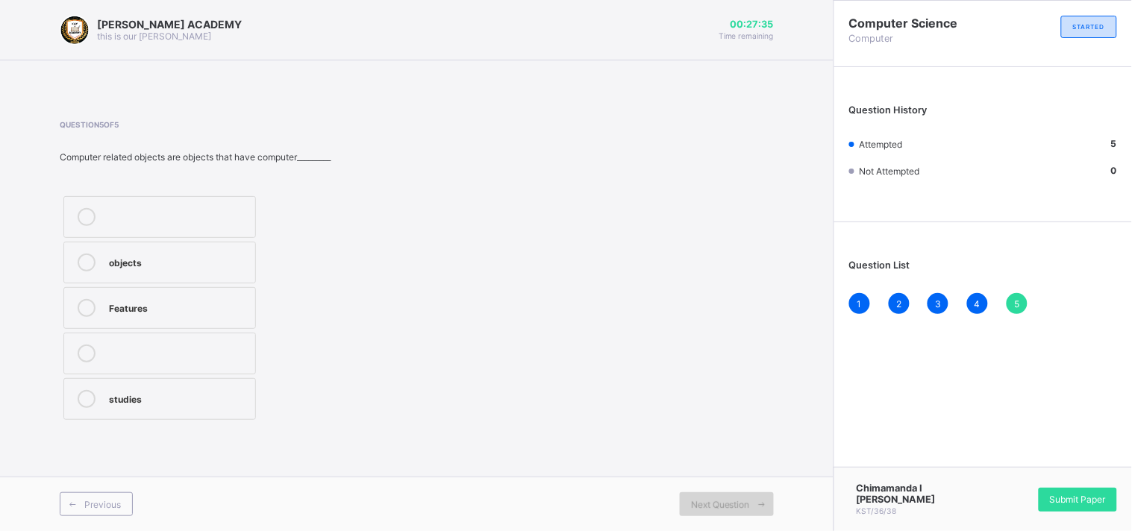
click at [750, 504] on span at bounding box center [762, 505] width 24 height 24
click at [749, 503] on span "Next Question" at bounding box center [720, 504] width 59 height 11
drag, startPoint x: 749, startPoint y: 503, endPoint x: 765, endPoint y: 505, distance: 15.8
click at [765, 505] on div "Next Question" at bounding box center [727, 505] width 94 height 24
click at [84, 310] on icon at bounding box center [87, 308] width 18 height 18
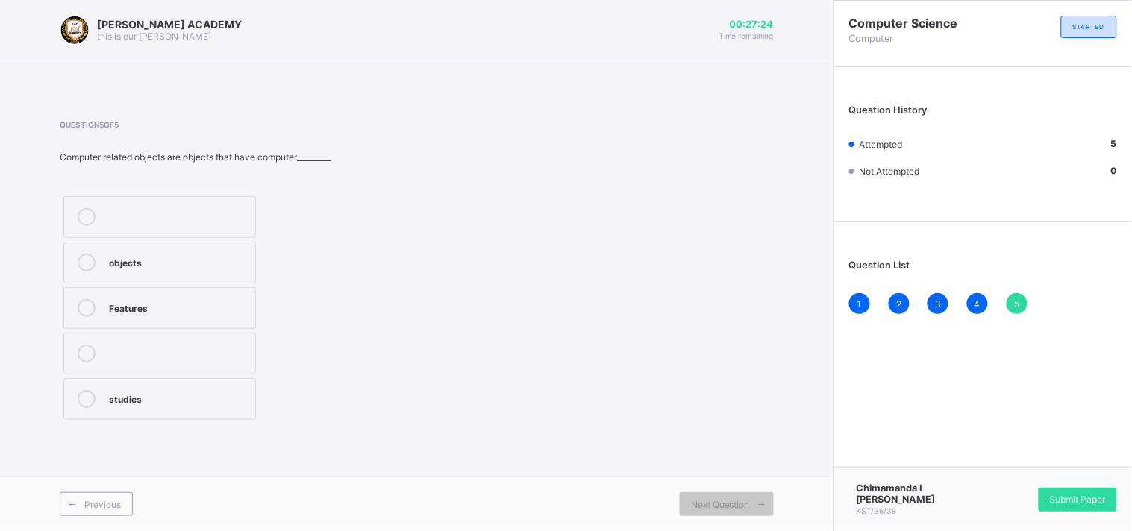
click at [84, 310] on icon at bounding box center [87, 308] width 18 height 18
click at [1057, 496] on span "Submit Paper" at bounding box center [1078, 499] width 56 height 11
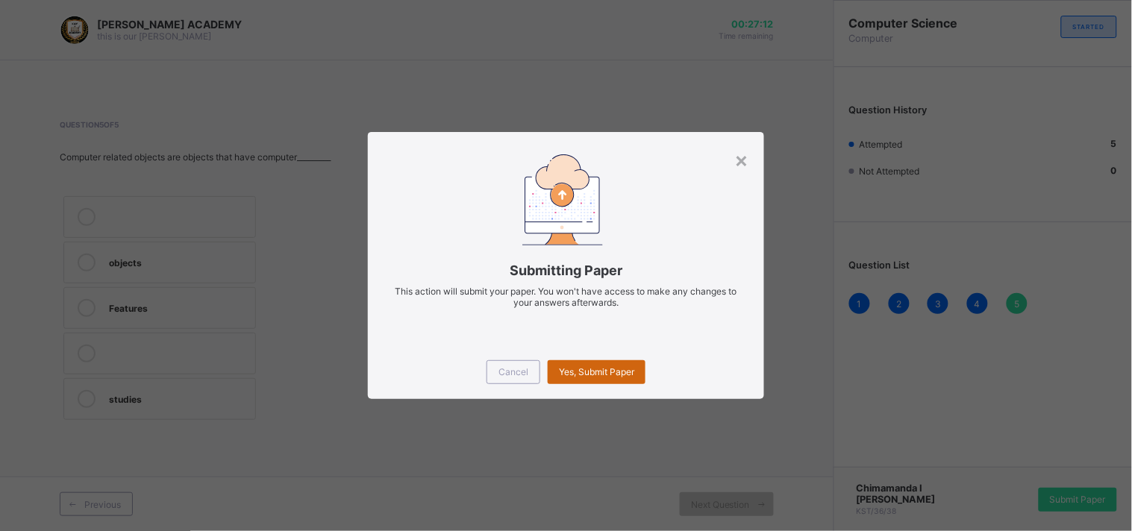
click at [593, 374] on span "Yes, Submit Paper" at bounding box center [596, 371] width 75 height 11
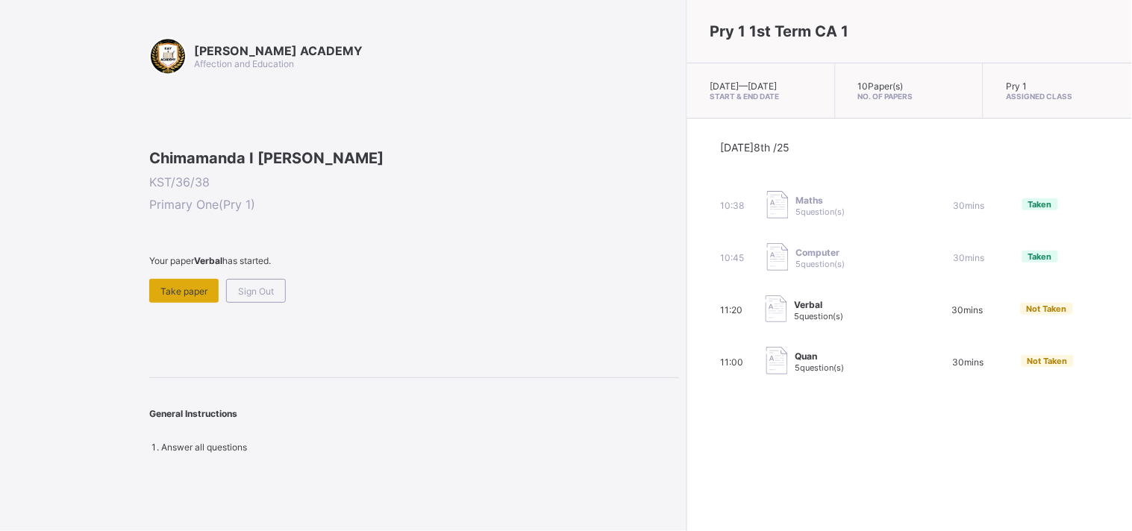
click at [173, 297] on span "Take paper" at bounding box center [183, 291] width 47 height 11
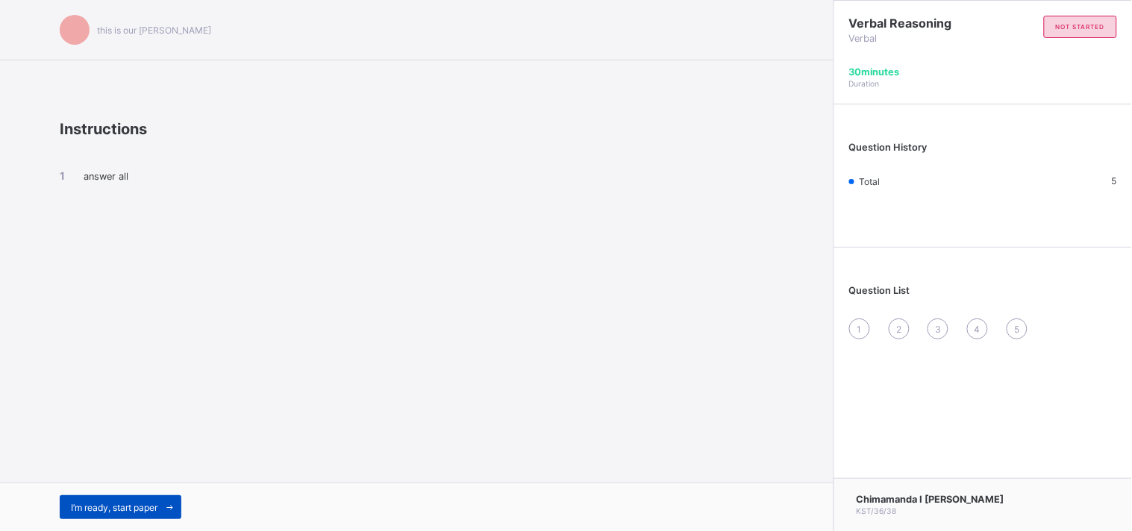
click at [157, 503] on span "I’m ready, start paper" at bounding box center [114, 507] width 87 height 11
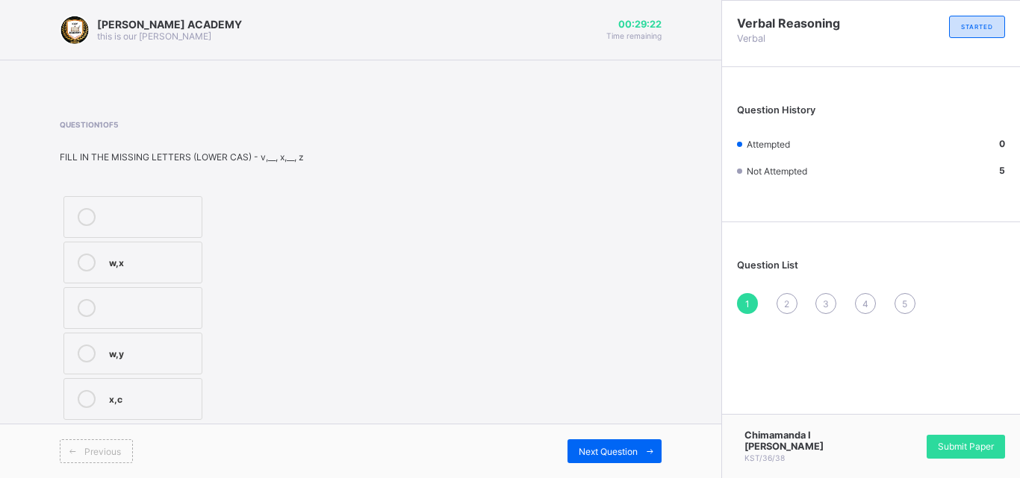
click at [126, 353] on div "w,y" at bounding box center [151, 352] width 85 height 15
click at [640, 445] on span at bounding box center [649, 452] width 24 height 24
click at [91, 219] on icon at bounding box center [87, 217] width 18 height 18
click at [92, 219] on icon at bounding box center [87, 217] width 18 height 18
click at [598, 449] on span "Next Question" at bounding box center [607, 451] width 59 height 11
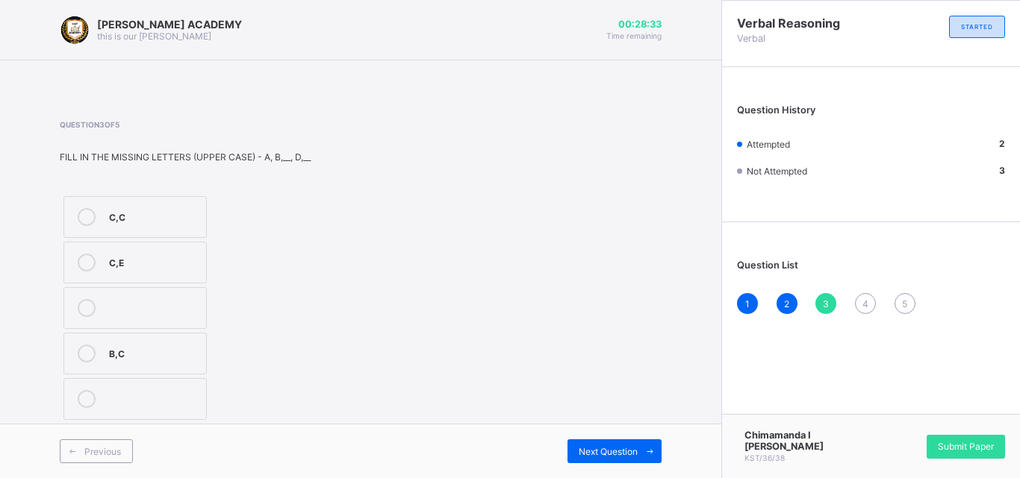
click at [138, 269] on div "C,E" at bounding box center [154, 263] width 90 height 18
click at [609, 452] on span "Next Question" at bounding box center [607, 451] width 59 height 11
click at [119, 214] on div "F,H,K" at bounding box center [153, 215] width 88 height 15
click at [625, 456] on span "Next Question" at bounding box center [607, 451] width 59 height 11
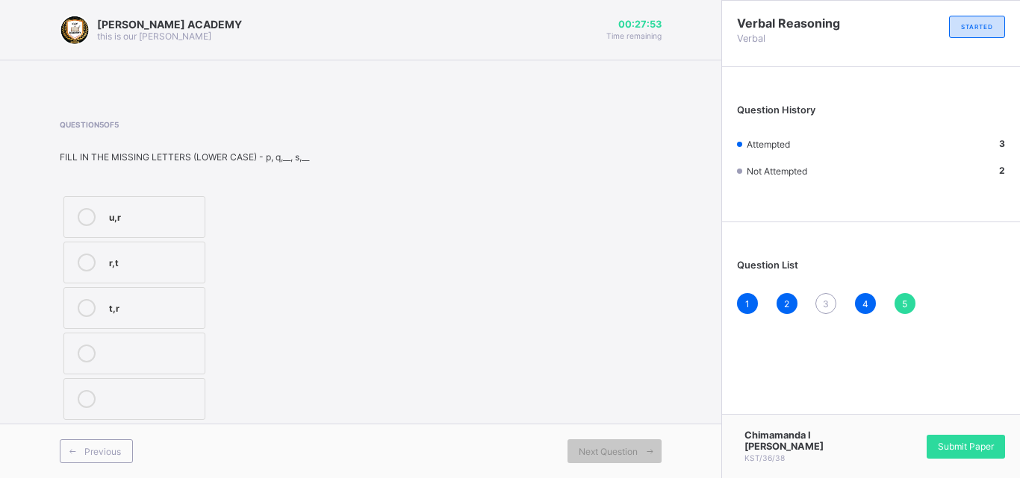
click at [163, 281] on label "r,t" at bounding box center [134, 263] width 142 height 42
click at [946, 450] on span "Submit Paper" at bounding box center [965, 446] width 56 height 11
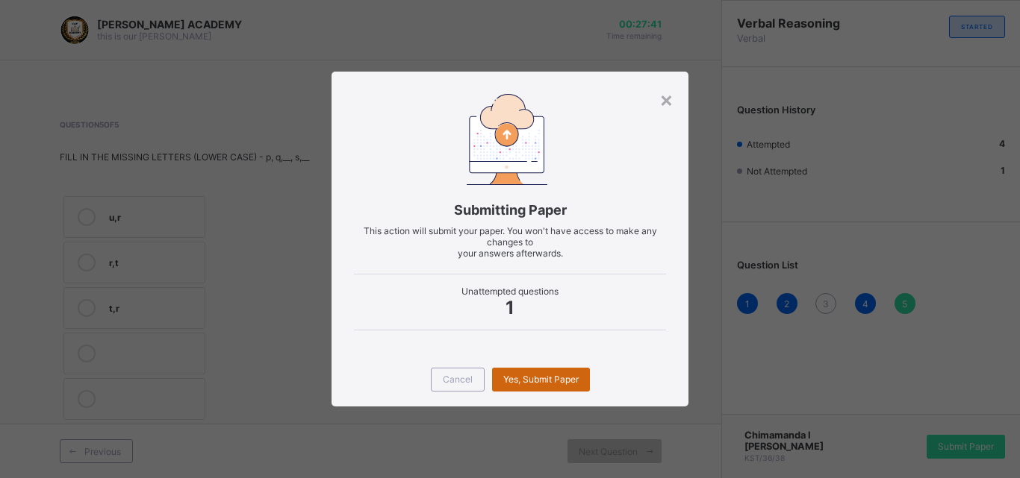
click at [550, 386] on div "Yes, Submit Paper" at bounding box center [541, 380] width 98 height 24
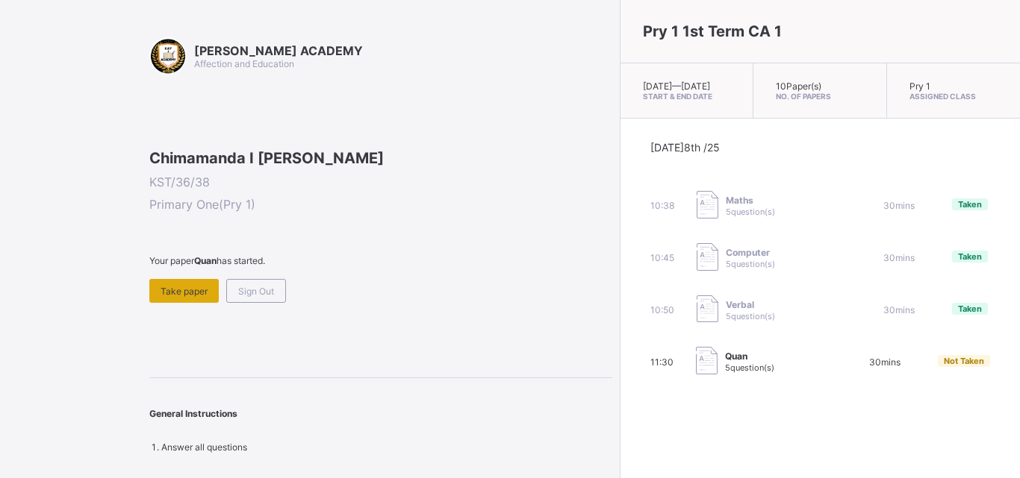
click at [172, 297] on span "Take paper" at bounding box center [183, 291] width 47 height 11
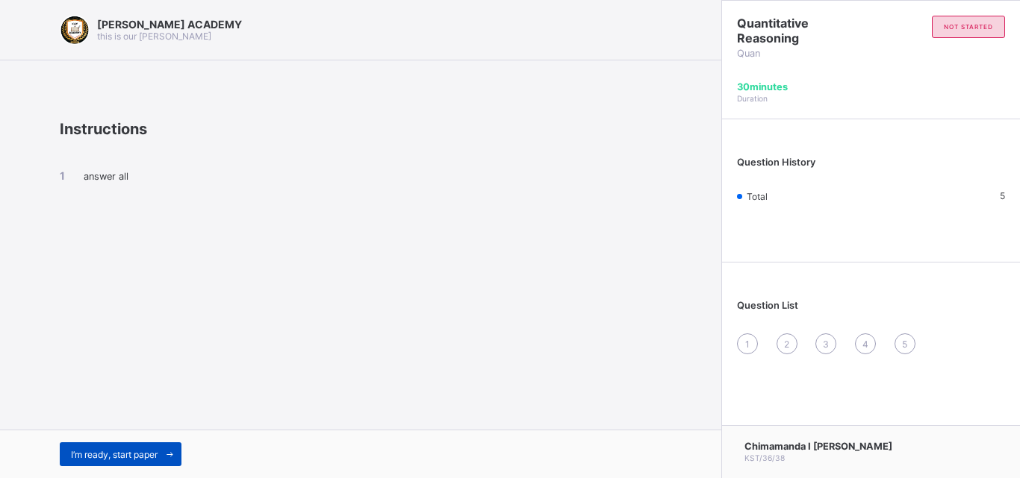
click at [116, 456] on span "I’m ready, start paper" at bounding box center [114, 454] width 87 height 11
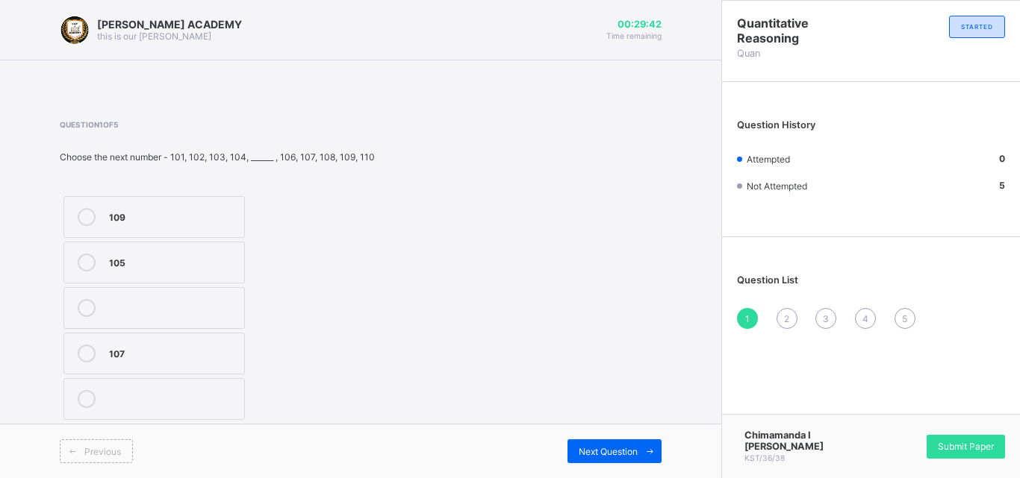
click at [155, 263] on div "105" at bounding box center [173, 261] width 128 height 15
click at [644, 445] on span at bounding box center [649, 452] width 24 height 24
click at [128, 388] on label "8" at bounding box center [125, 399] width 125 height 42
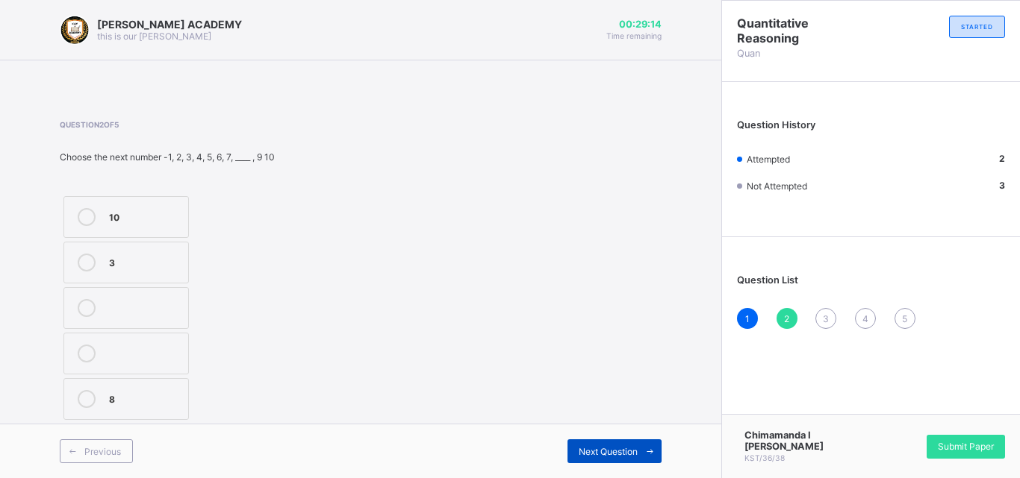
click at [597, 452] on span "Next Question" at bounding box center [607, 451] width 59 height 11
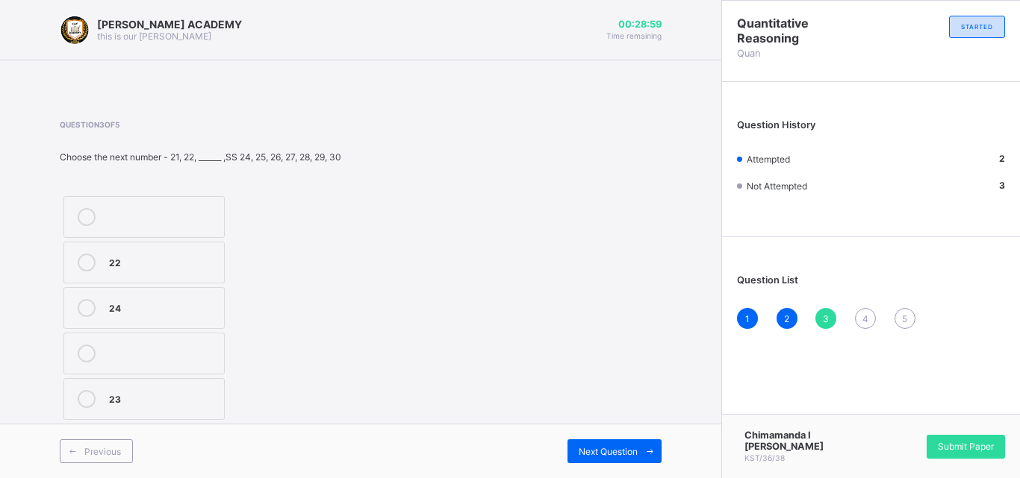
click at [166, 405] on div "23" at bounding box center [162, 399] width 107 height 18
click at [603, 454] on span "Next Question" at bounding box center [607, 451] width 59 height 11
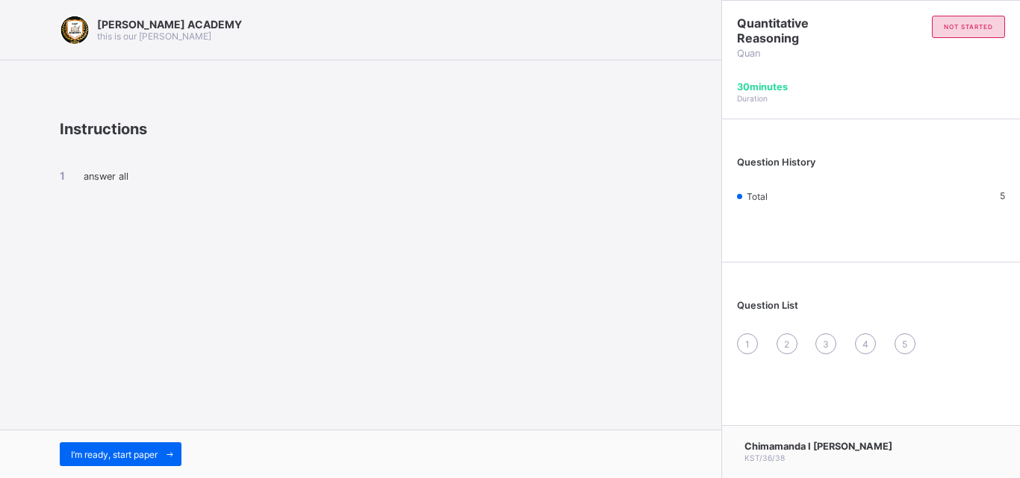
click at [143, 149] on div "answer all" at bounding box center [361, 189] width 602 height 102
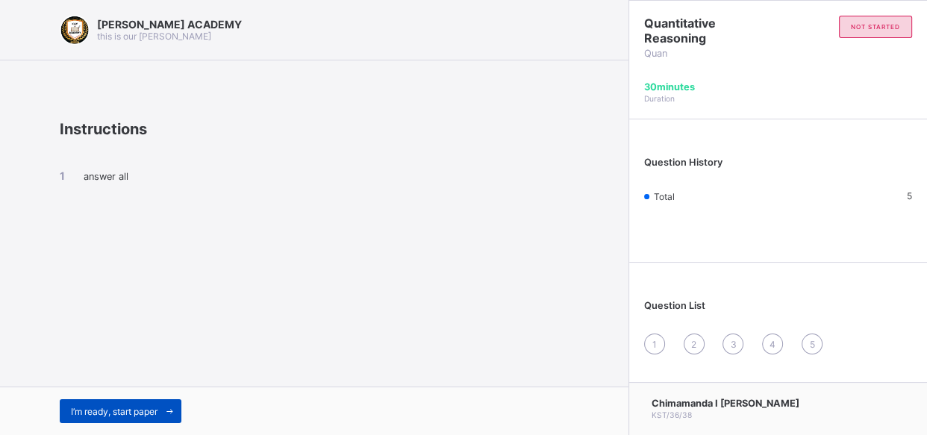
click at [127, 418] on div "I’m ready, start paper" at bounding box center [121, 411] width 122 height 24
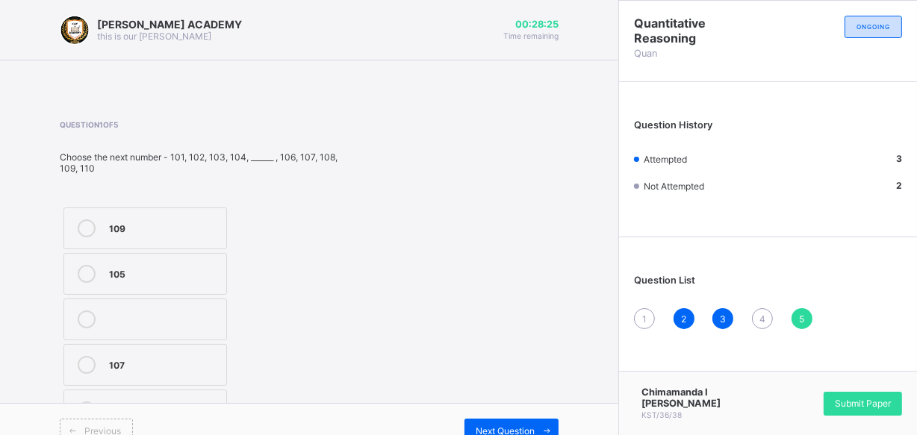
click at [234, 433] on div "Previous" at bounding box center [184, 431] width 249 height 24
click at [486, 421] on div "Next Question" at bounding box center [511, 431] width 94 height 24
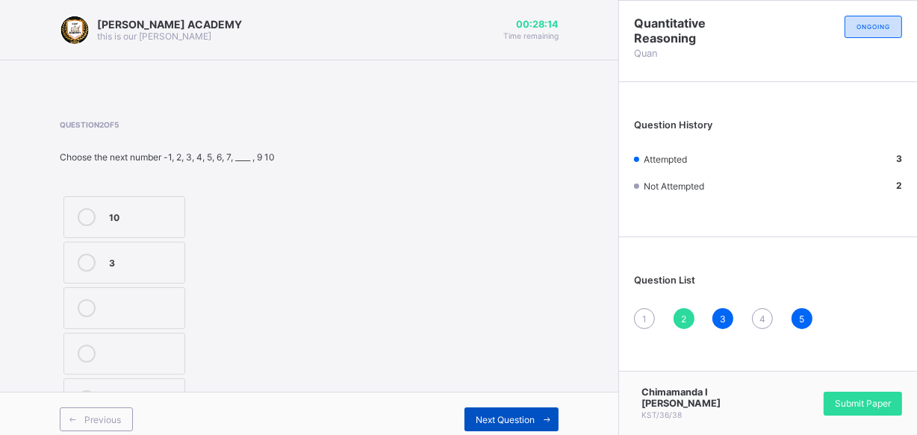
click at [486, 420] on span "Next Question" at bounding box center [504, 419] width 59 height 11
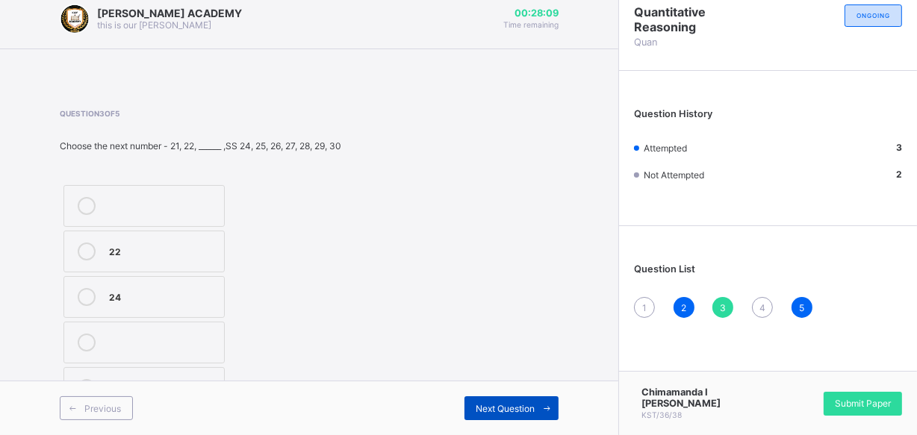
scroll to position [22, 0]
click at [541, 400] on div "Next Question" at bounding box center [511, 408] width 94 height 24
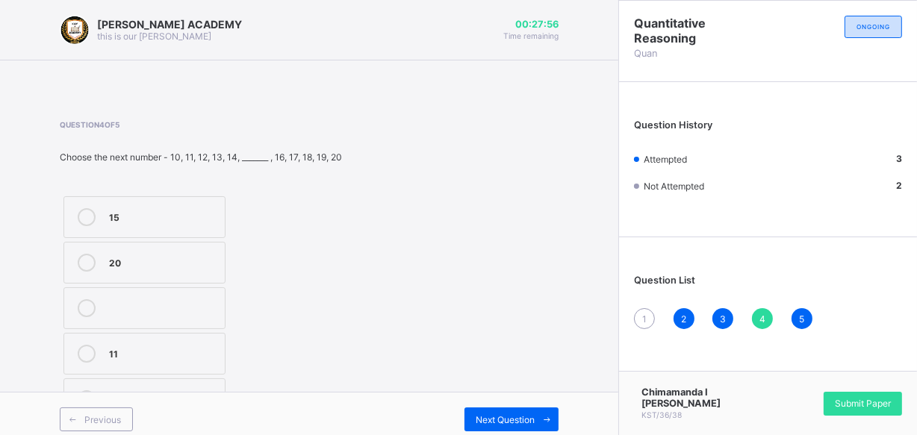
scroll to position [0, 0]
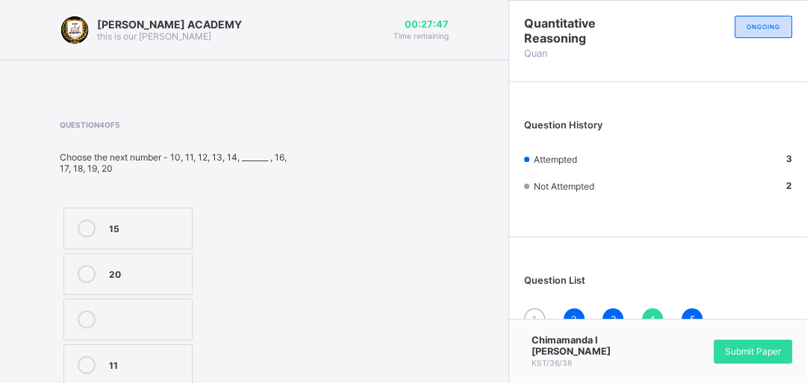
click at [144, 241] on label "15" at bounding box center [127, 228] width 129 height 42
click at [717, 354] on div "Submit Paper" at bounding box center [753, 352] width 78 height 24
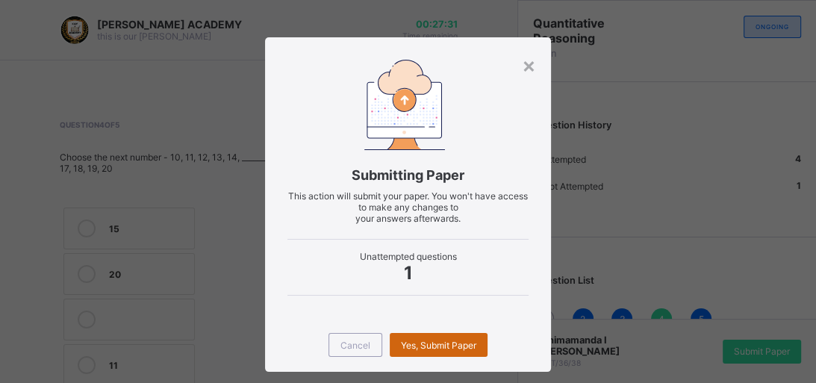
click at [434, 355] on div "Yes, Submit Paper" at bounding box center [439, 345] width 98 height 24
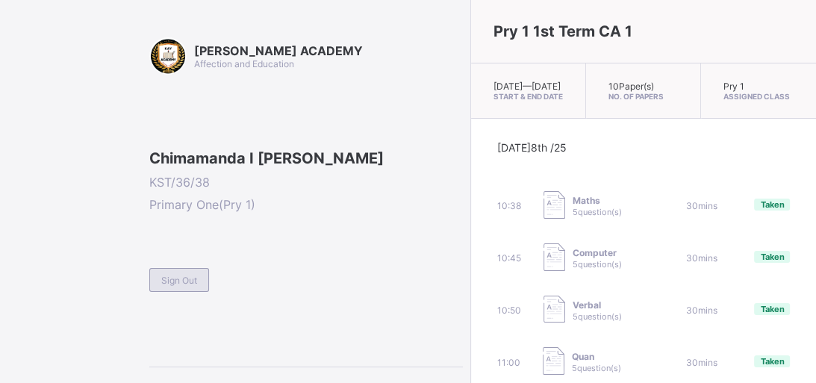
click at [182, 286] on span "Sign Out" at bounding box center [179, 280] width 36 height 11
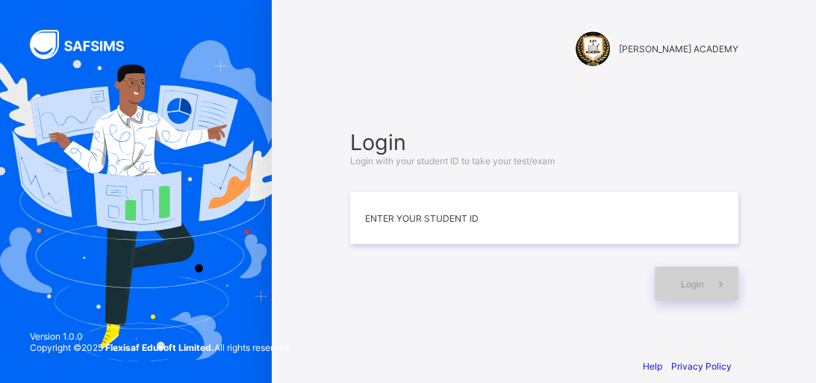
click at [716, 285] on icon at bounding box center [721, 284] width 16 height 14
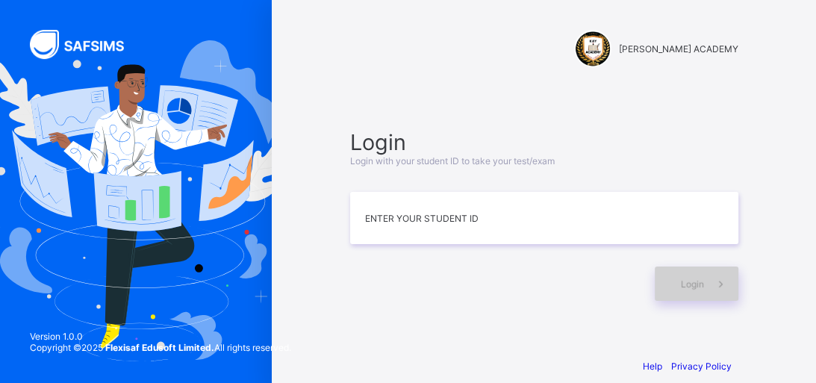
click at [716, 285] on icon at bounding box center [721, 284] width 16 height 14
click at [717, 285] on icon at bounding box center [721, 284] width 16 height 14
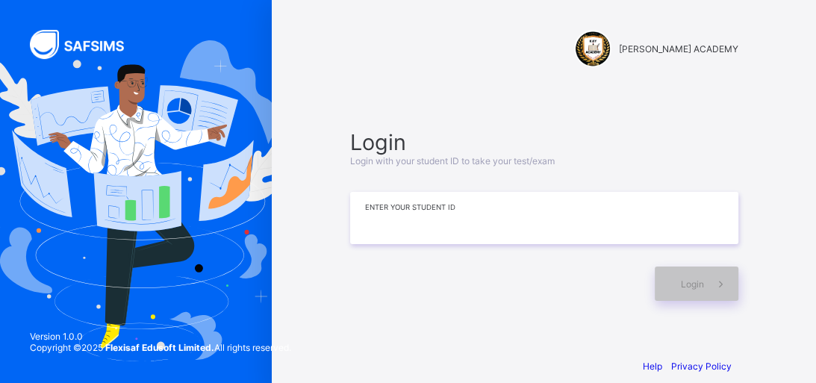
click at [362, 210] on input at bounding box center [544, 218] width 388 height 52
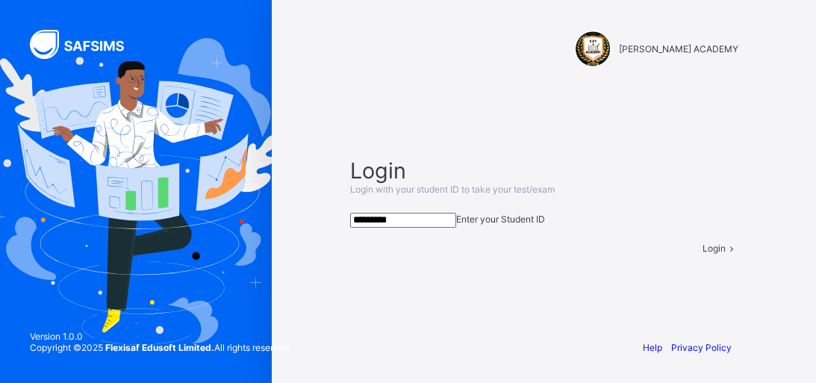
type input "*********"
click at [702, 254] on div "Login" at bounding box center [720, 248] width 36 height 11
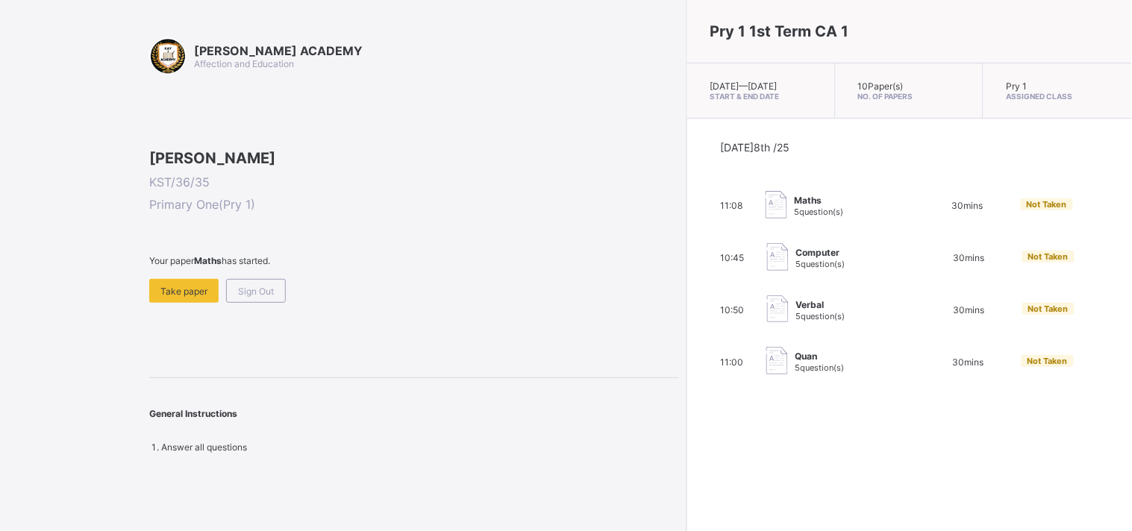
click at [493, 303] on div "Rabiat Aliyu Hassan KST/36/35 Primary One ( Pry 1 ) Your paper Maths has starte…" at bounding box center [414, 226] width 530 height 154
click at [189, 303] on div "Take paper" at bounding box center [183, 291] width 69 height 24
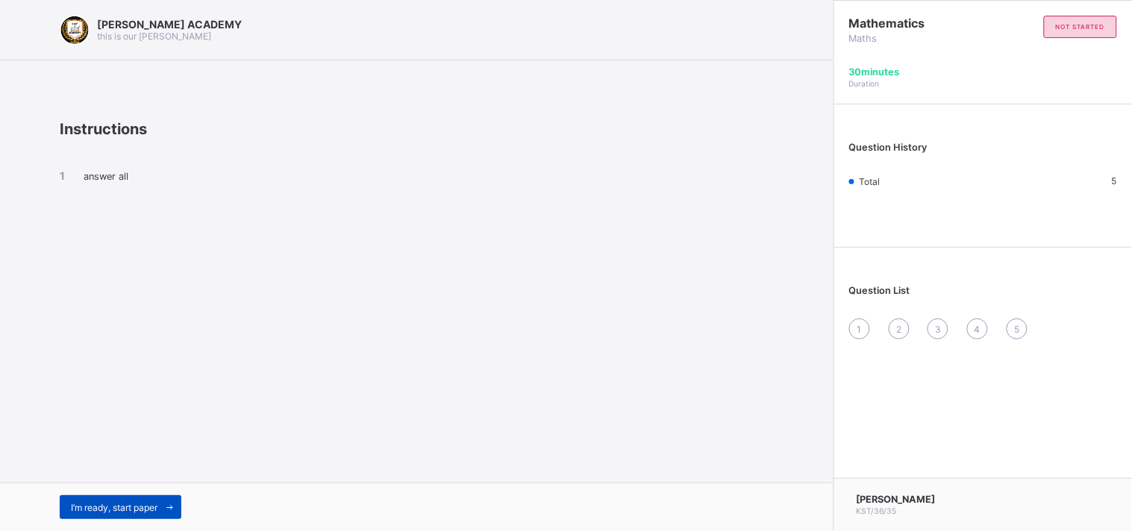
click at [101, 514] on div "I’m ready, start paper" at bounding box center [121, 508] width 122 height 24
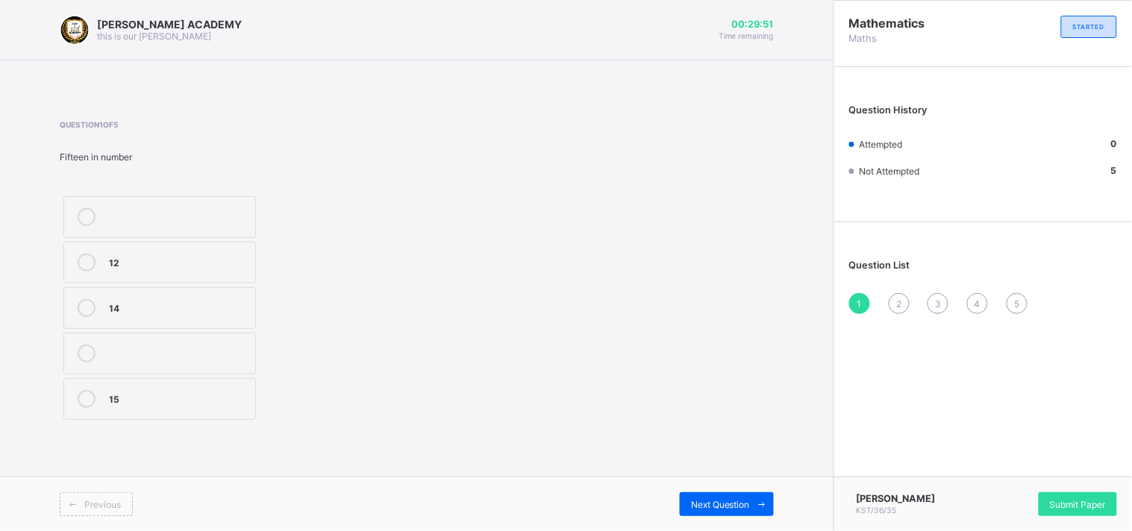
click at [172, 390] on div "15" at bounding box center [178, 397] width 139 height 15
click at [717, 505] on span "Next Question" at bounding box center [720, 504] width 59 height 11
click at [252, 366] on label "TWENTY SEVEN" at bounding box center [159, 354] width 193 height 42
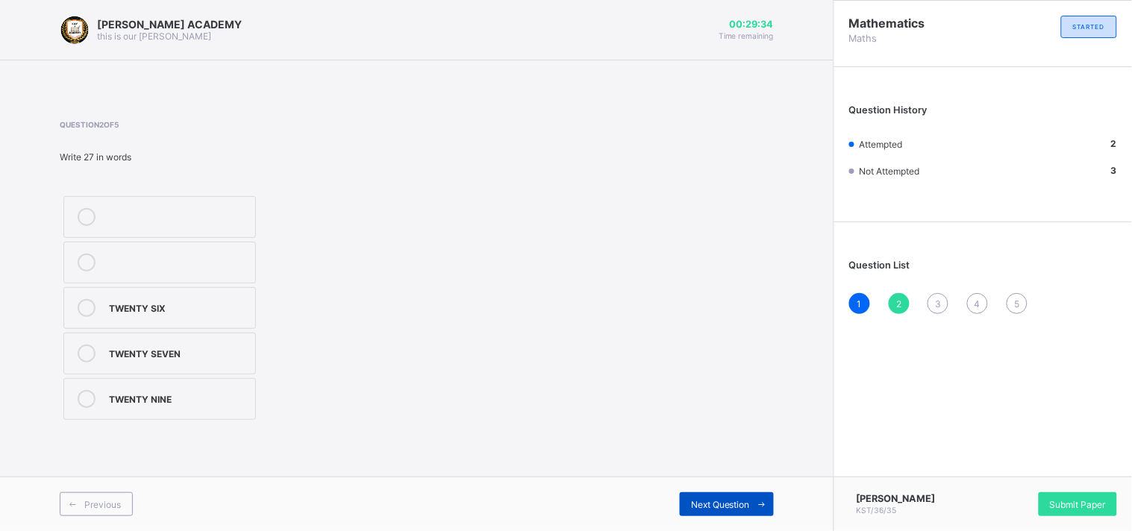
click at [696, 505] on span "Next Question" at bounding box center [720, 504] width 59 height 11
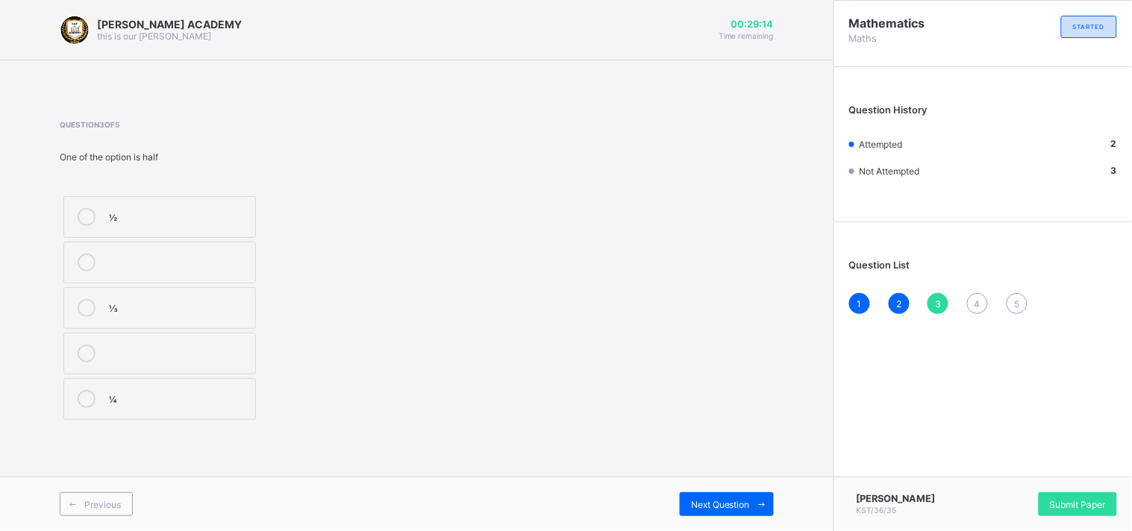
click at [152, 231] on label "½" at bounding box center [159, 217] width 193 height 42
click at [152, 232] on label "½" at bounding box center [159, 217] width 193 height 42
click at [744, 502] on span "Next Question" at bounding box center [720, 504] width 59 height 11
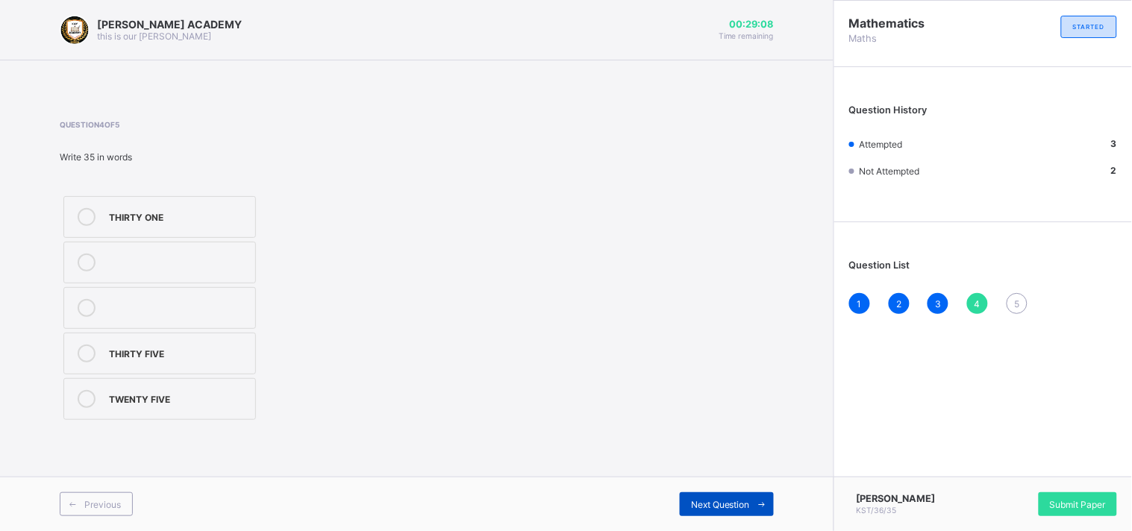
click at [744, 502] on span "Next Question" at bounding box center [720, 504] width 59 height 11
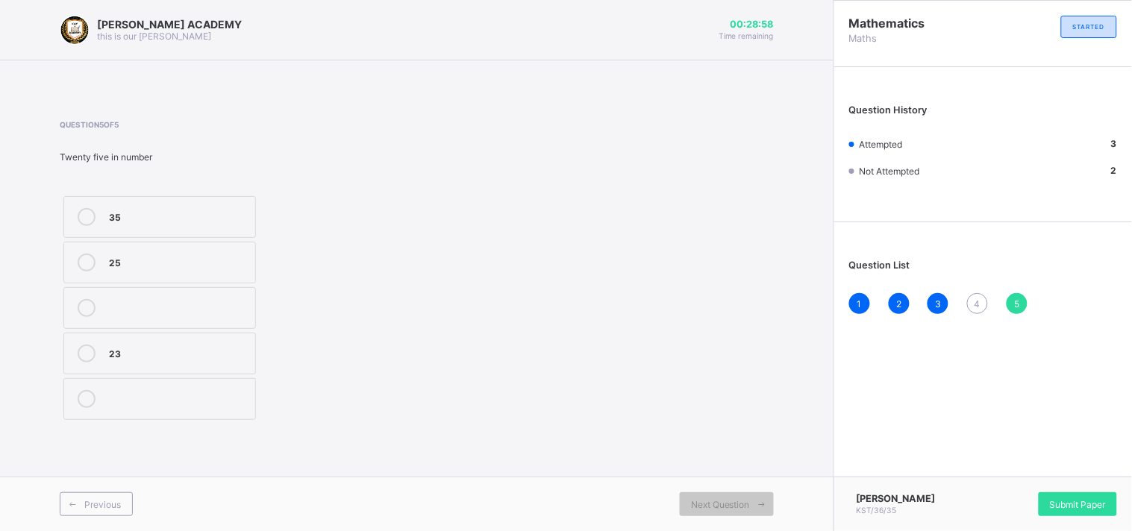
click at [123, 250] on label "25" at bounding box center [159, 263] width 193 height 42
click at [973, 299] on div "4" at bounding box center [977, 303] width 21 height 21
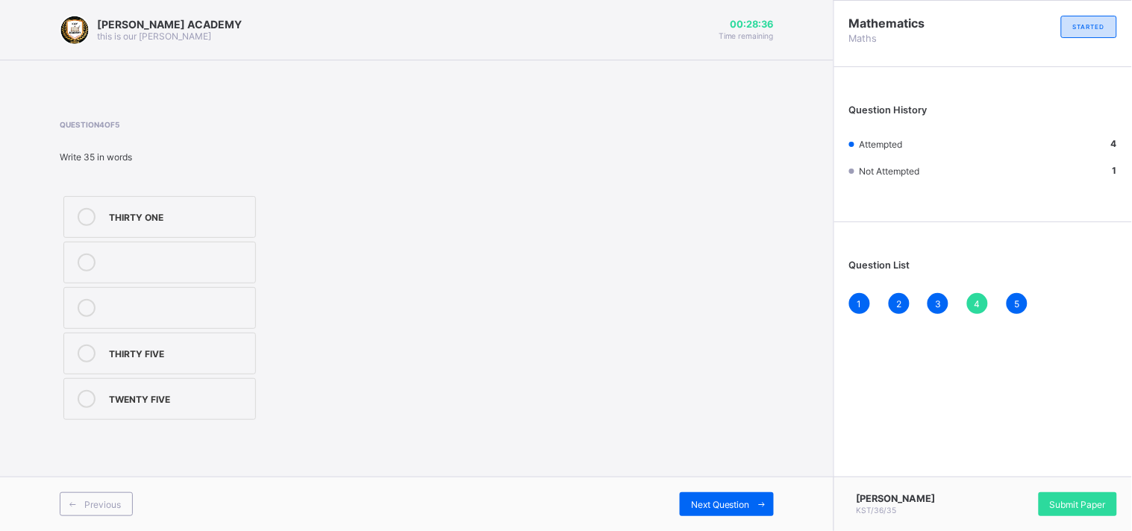
click at [245, 367] on label "THIRTY FIVE" at bounding box center [159, 354] width 193 height 42
click at [727, 517] on div "Previous Next Question" at bounding box center [417, 504] width 834 height 54
click at [721, 505] on span "Next Question" at bounding box center [720, 504] width 59 height 11
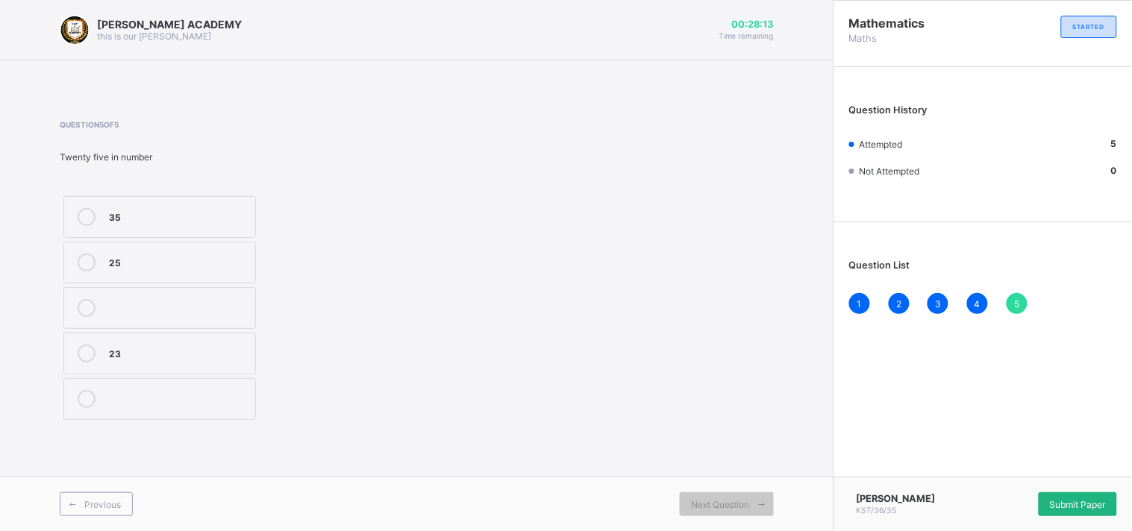
click at [1052, 502] on span "Submit Paper" at bounding box center [1078, 504] width 56 height 11
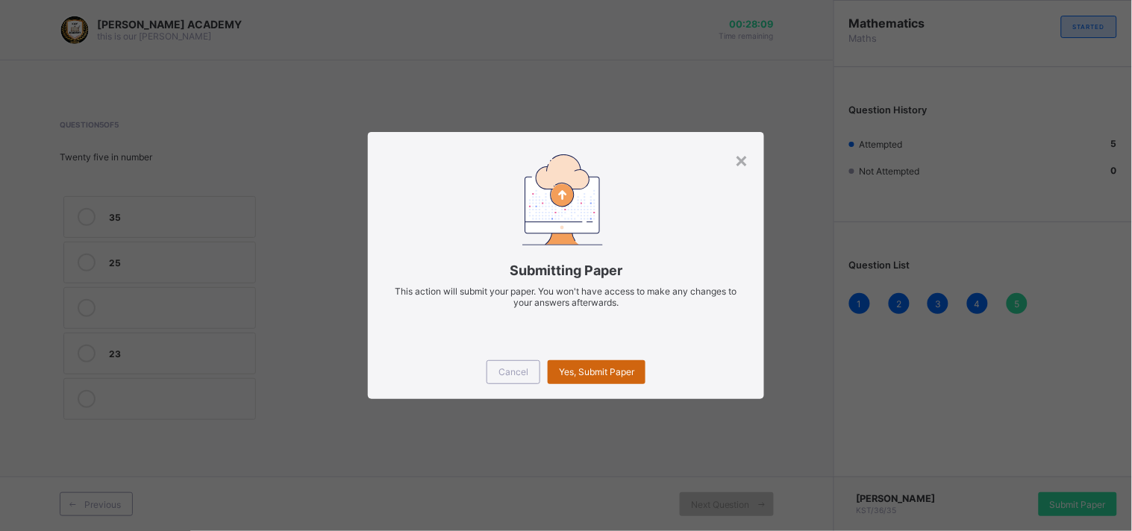
click at [590, 368] on span "Yes, Submit Paper" at bounding box center [596, 371] width 75 height 11
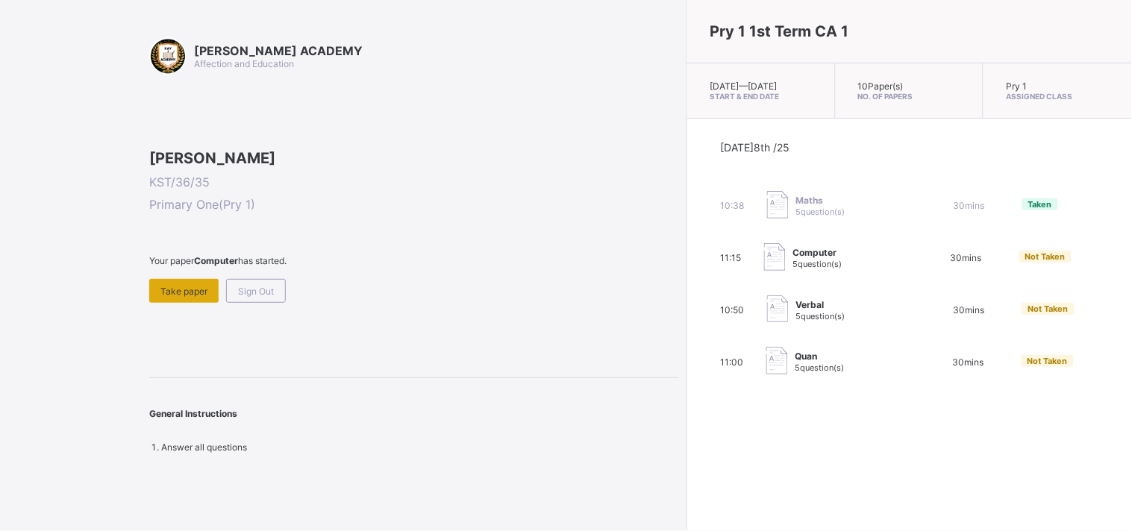
click at [202, 297] on span "Take paper" at bounding box center [183, 291] width 47 height 11
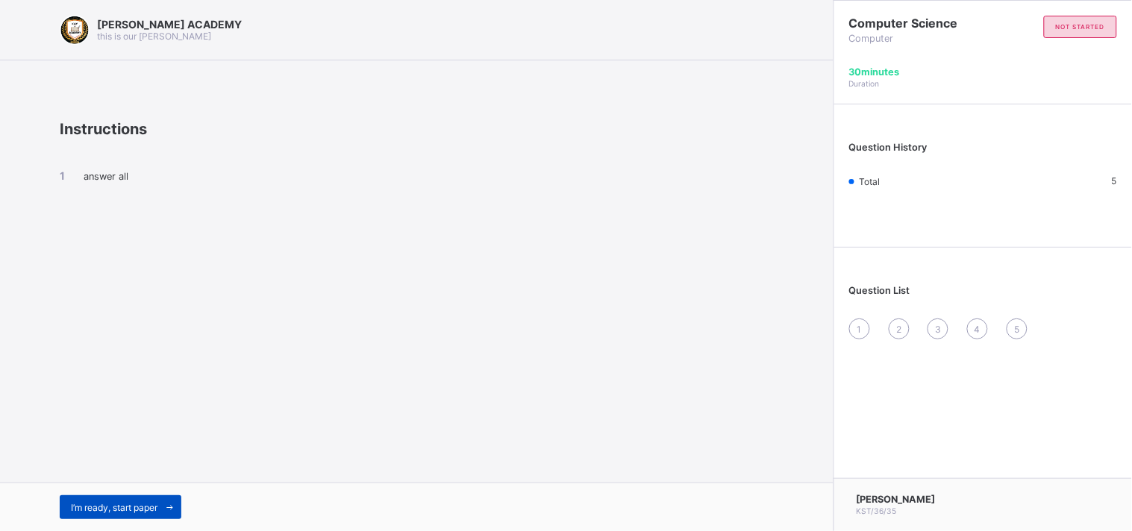
click at [129, 502] on span "I’m ready, start paper" at bounding box center [114, 507] width 87 height 11
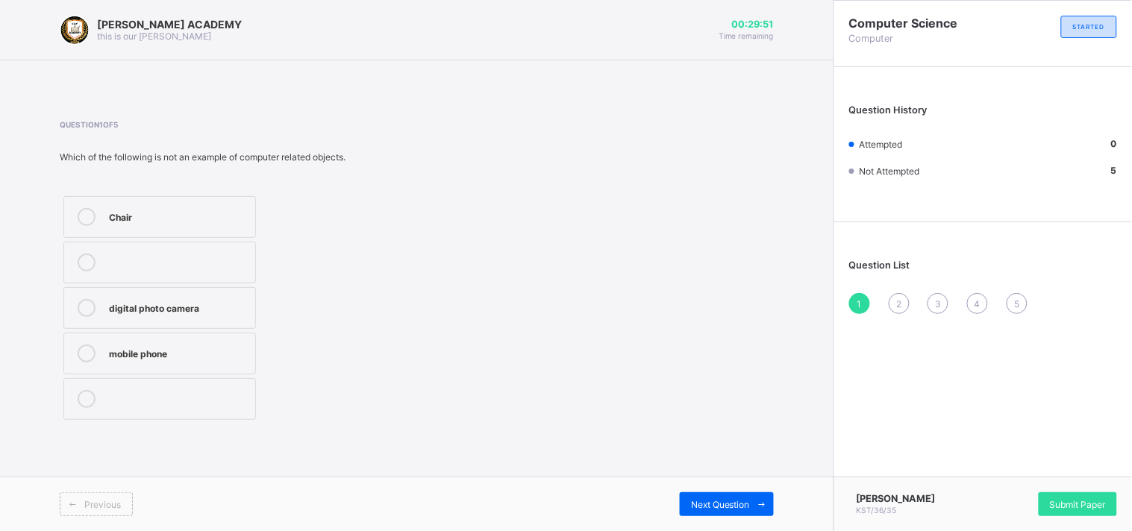
click at [103, 361] on label "mobile phone" at bounding box center [159, 354] width 193 height 42
click at [165, 218] on div "Chair" at bounding box center [178, 215] width 139 height 15
click at [721, 499] on span "Next Question" at bounding box center [720, 504] width 59 height 11
click at [178, 302] on div "Pictures" at bounding box center [178, 306] width 139 height 15
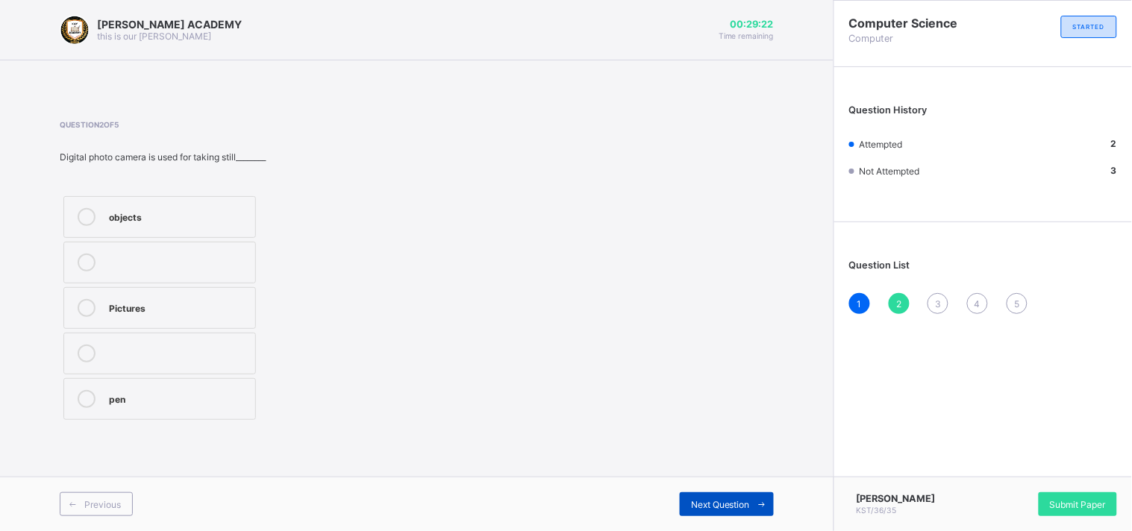
click at [688, 510] on div "Next Question" at bounding box center [727, 505] width 94 height 24
click at [228, 204] on label "Mobile phones" at bounding box center [159, 217] width 193 height 42
click at [726, 500] on span "Next Question" at bounding box center [720, 504] width 59 height 11
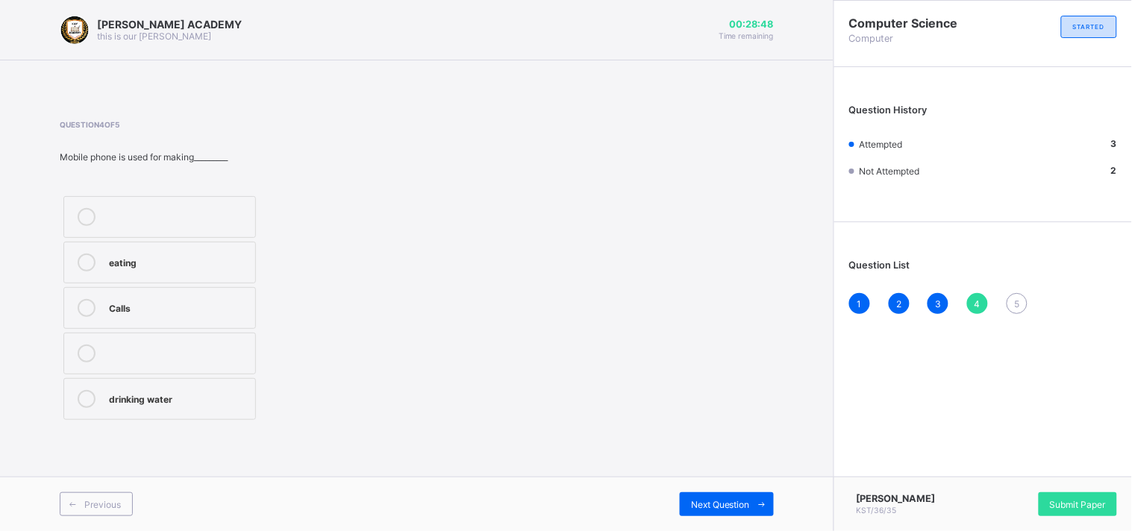
click at [203, 306] on div "Calls" at bounding box center [178, 306] width 139 height 15
click at [722, 505] on span "Next Question" at bounding box center [720, 504] width 59 height 11
click at [184, 314] on div "Features" at bounding box center [178, 308] width 139 height 18
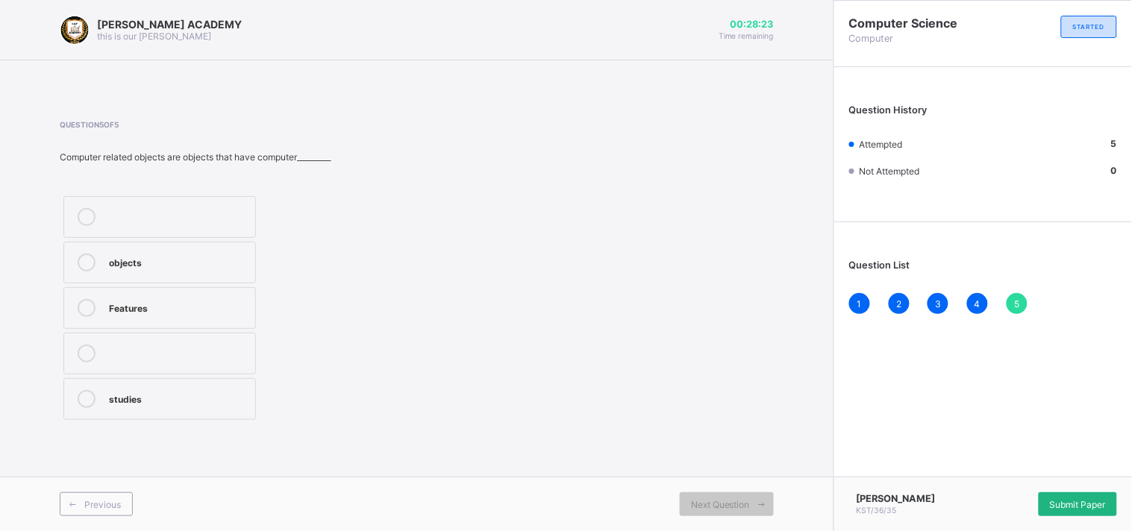
click at [1084, 513] on div "Submit Paper" at bounding box center [1078, 505] width 78 height 24
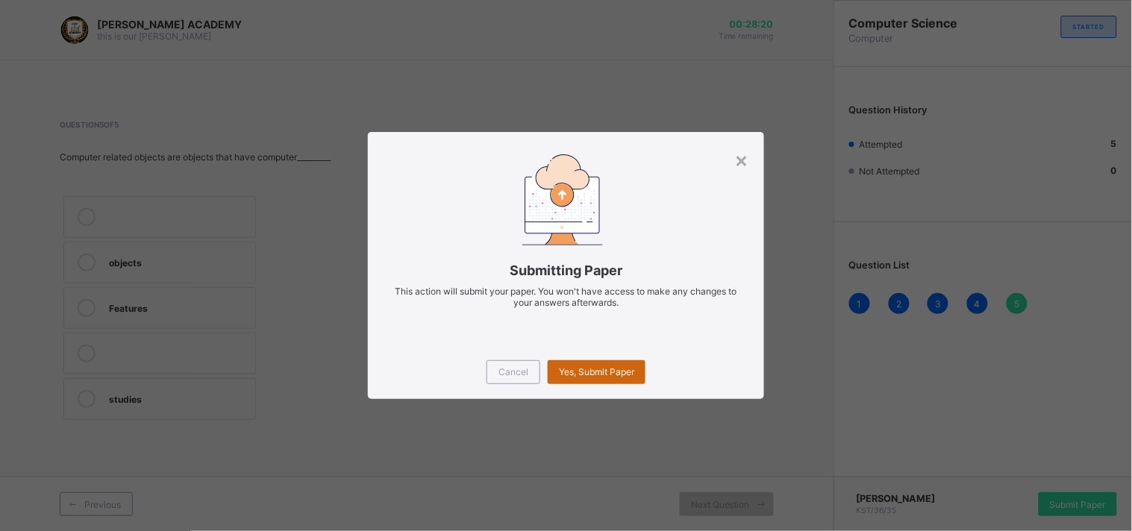
click at [617, 366] on div "Yes, Submit Paper" at bounding box center [597, 373] width 98 height 24
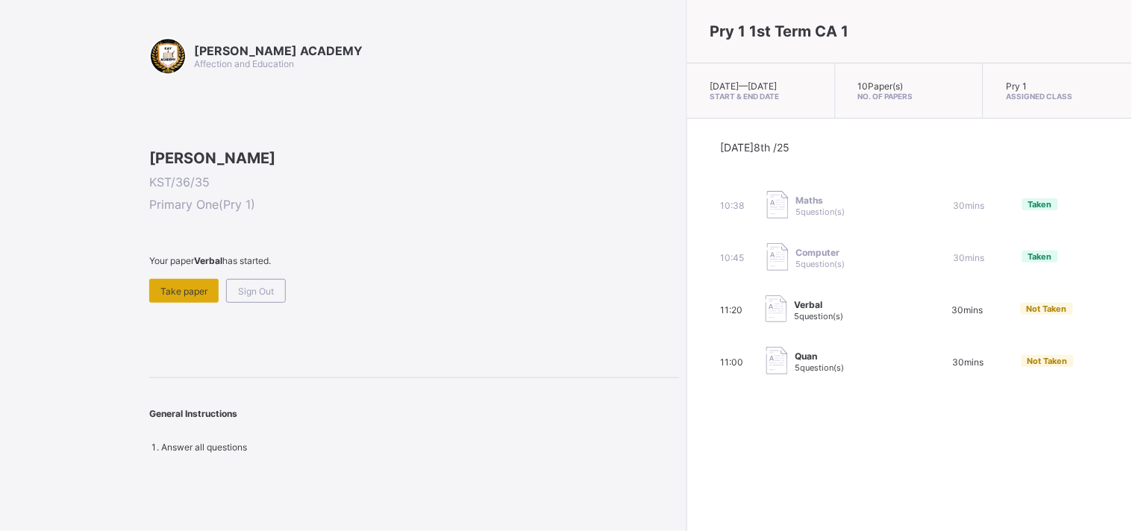
click at [166, 297] on span "Take paper" at bounding box center [183, 291] width 47 height 11
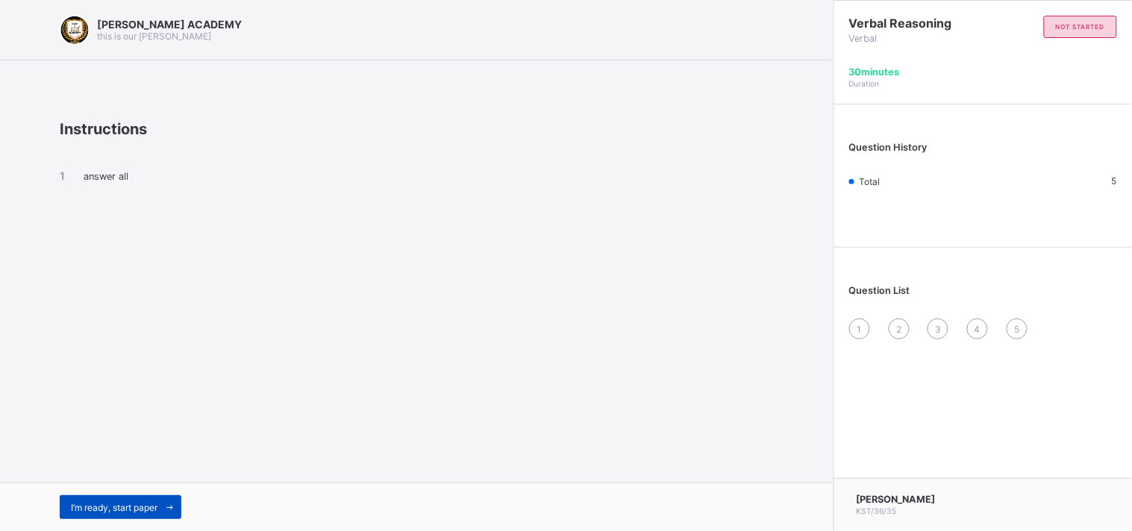
click at [144, 508] on span "I’m ready, start paper" at bounding box center [114, 507] width 87 height 11
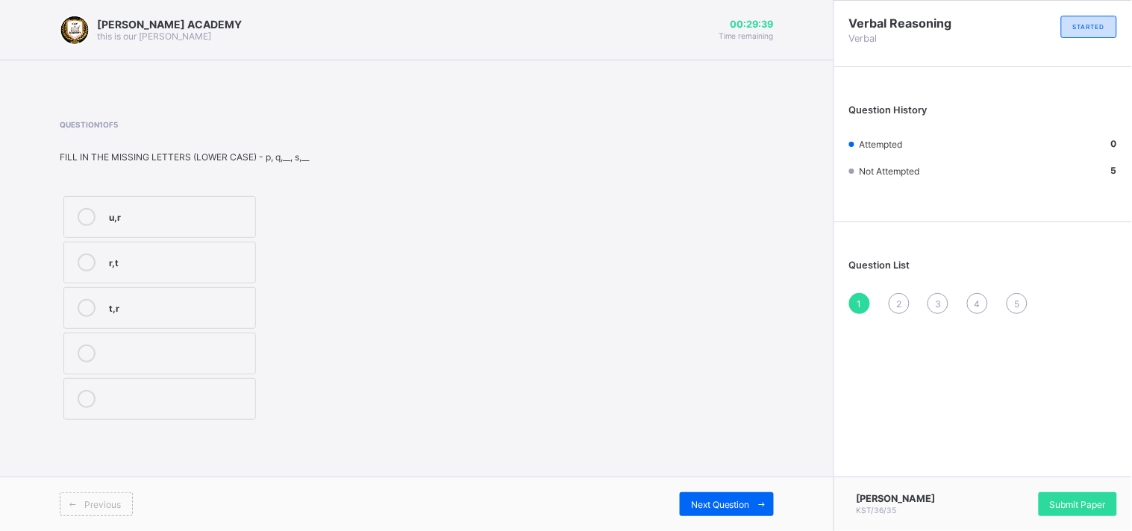
click at [90, 266] on icon at bounding box center [87, 263] width 18 height 18
click at [739, 505] on span "Next Question" at bounding box center [720, 504] width 59 height 11
click at [242, 344] on label "w,y" at bounding box center [159, 354] width 193 height 42
click at [699, 491] on div "Previous Next Question" at bounding box center [417, 504] width 834 height 54
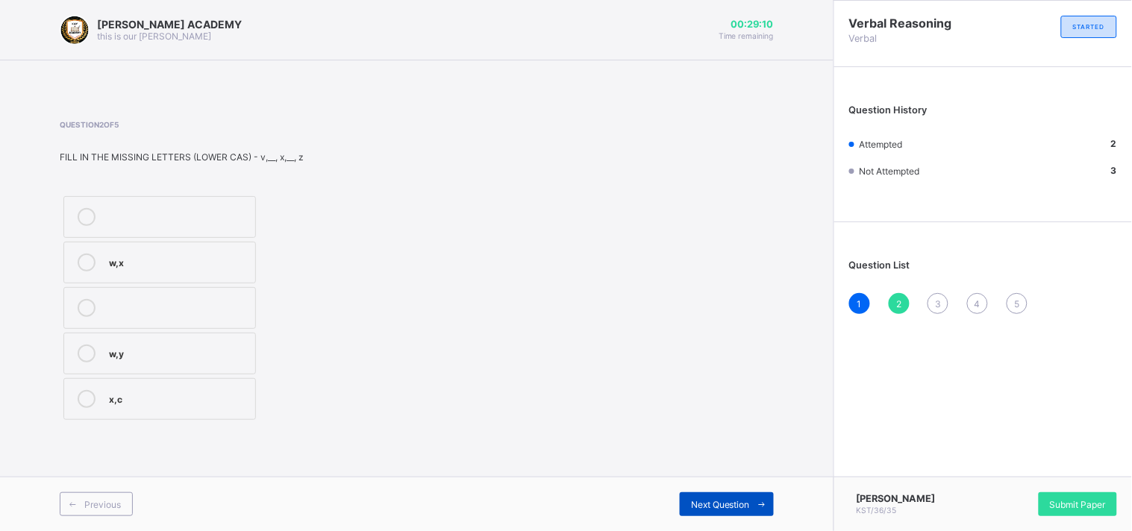
click at [699, 499] on span "Next Question" at bounding box center [720, 504] width 59 height 11
drag, startPoint x: 699, startPoint y: 499, endPoint x: 587, endPoint y: 464, distance: 117.8
click at [593, 464] on div "KAY ACADEMY this is our motton 00:28:54 Time remaining Question 3 of 5 FILL IN …" at bounding box center [417, 265] width 834 height 531
click at [228, 219] on div "L,N" at bounding box center [178, 215] width 139 height 15
click at [750, 498] on span at bounding box center [762, 505] width 24 height 24
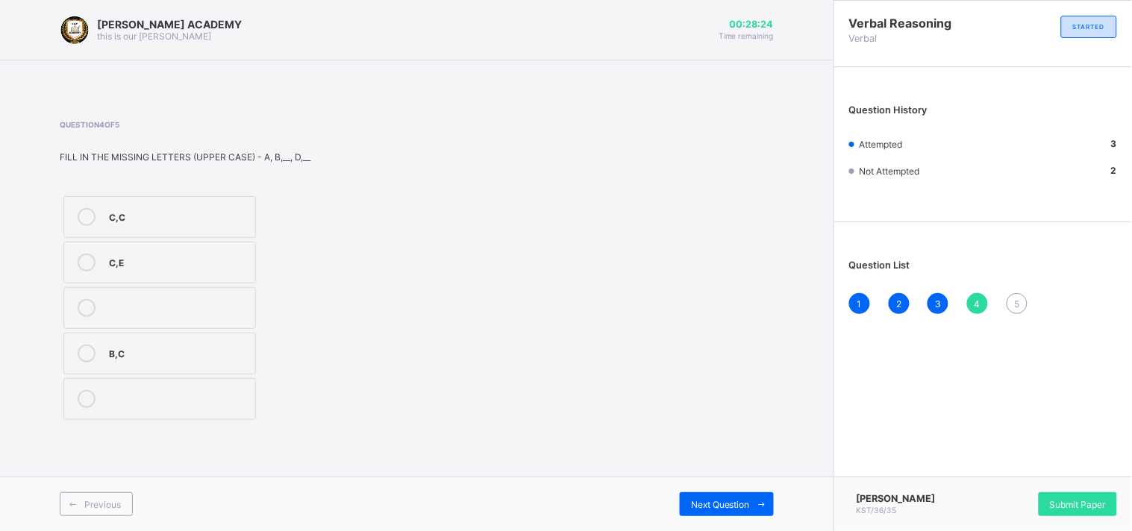
click at [140, 252] on label "C,E" at bounding box center [159, 263] width 193 height 42
click at [709, 487] on div "Previous Next Question" at bounding box center [417, 504] width 834 height 54
click at [708, 501] on span "Next Question" at bounding box center [720, 504] width 59 height 11
click at [203, 202] on label "F,H,K" at bounding box center [159, 217] width 193 height 42
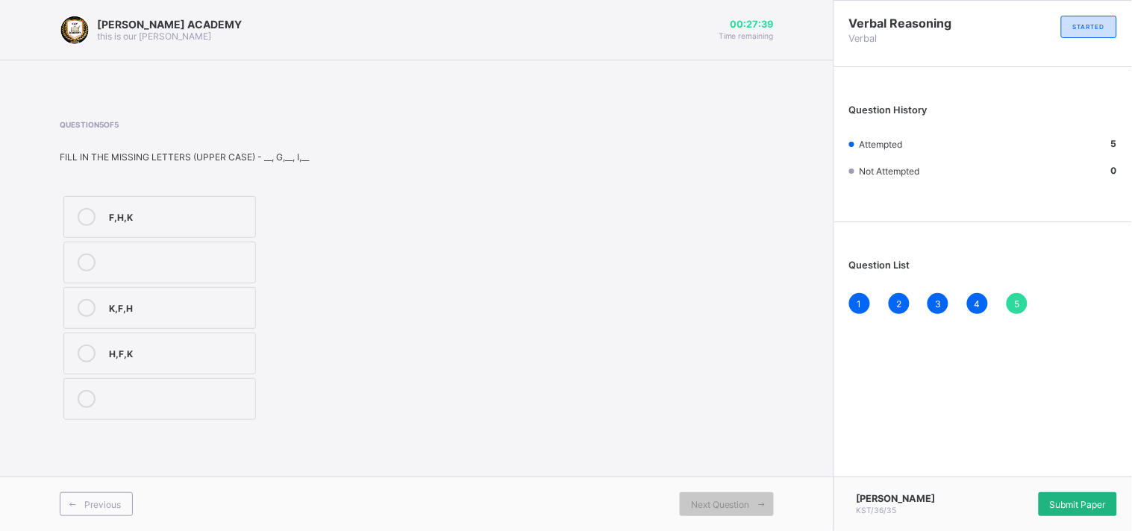
click at [1055, 493] on div "Submit Paper" at bounding box center [1078, 505] width 78 height 24
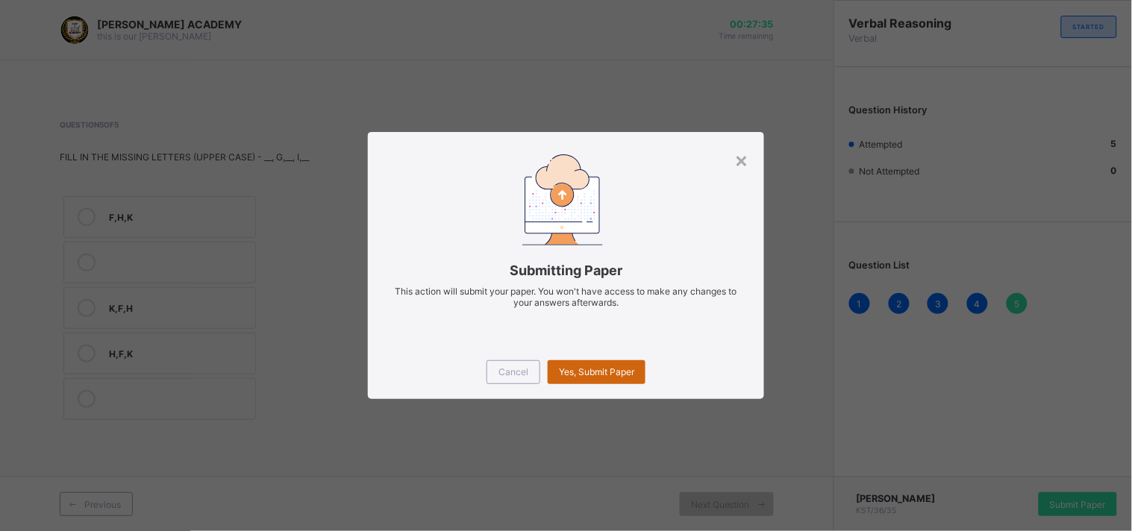
click at [575, 371] on span "Yes, Submit Paper" at bounding box center [596, 371] width 75 height 11
click at [575, 371] on div "Yes, Submit Paper" at bounding box center [597, 373] width 98 height 24
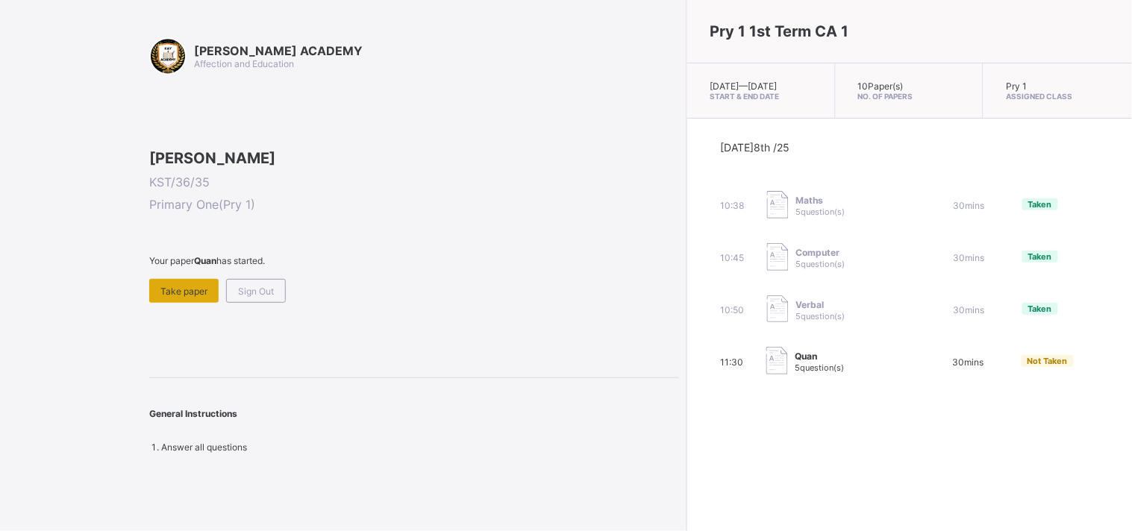
click at [155, 303] on div "Take paper" at bounding box center [183, 291] width 69 height 24
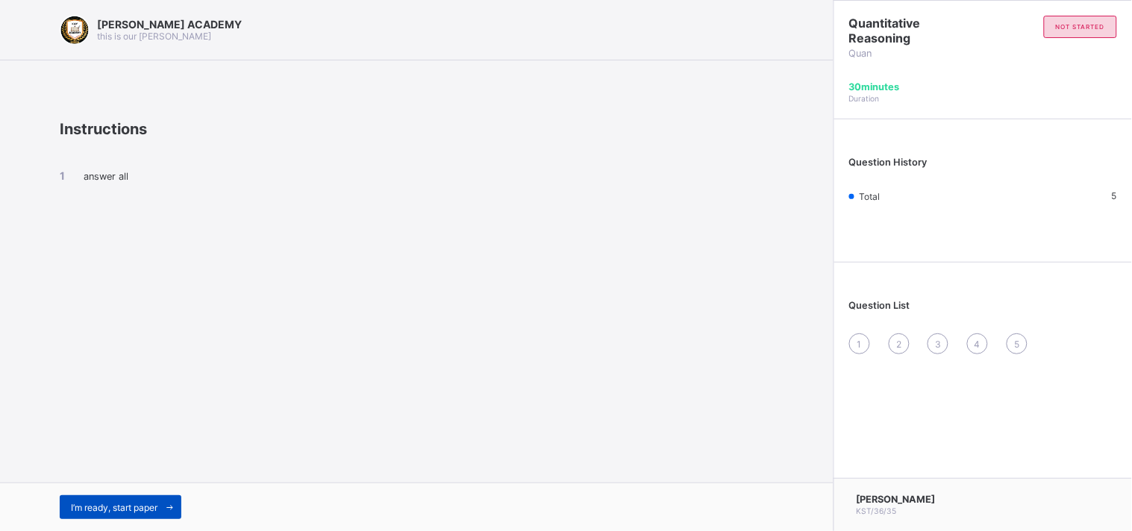
click at [104, 513] on div "I’m ready, start paper" at bounding box center [121, 508] width 122 height 24
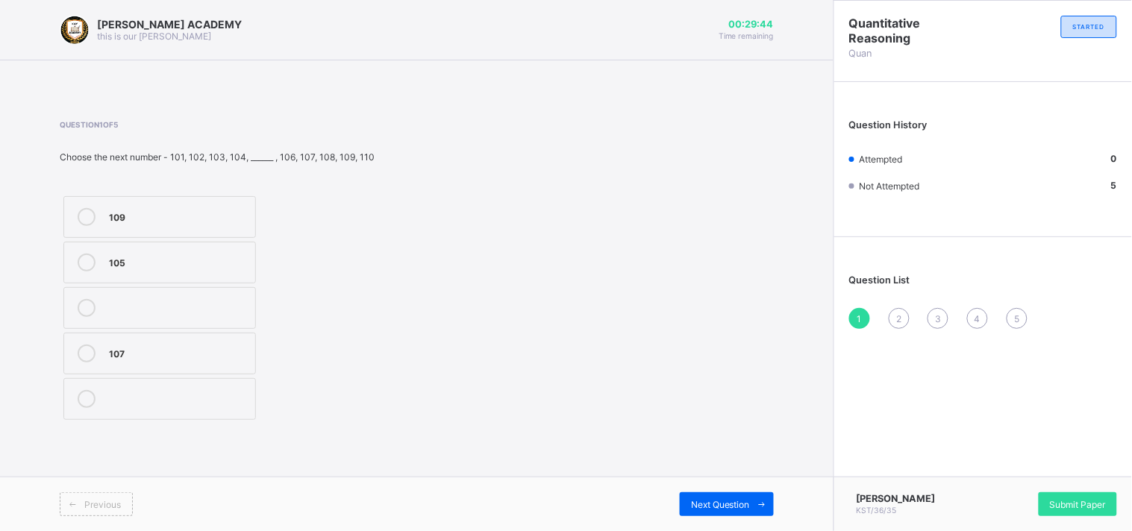
click at [114, 250] on label "105" at bounding box center [159, 263] width 193 height 42
click at [707, 500] on span "Next Question" at bounding box center [720, 504] width 59 height 11
click at [191, 409] on label "8" at bounding box center [159, 399] width 193 height 42
click at [689, 511] on div "Next Question" at bounding box center [727, 505] width 94 height 24
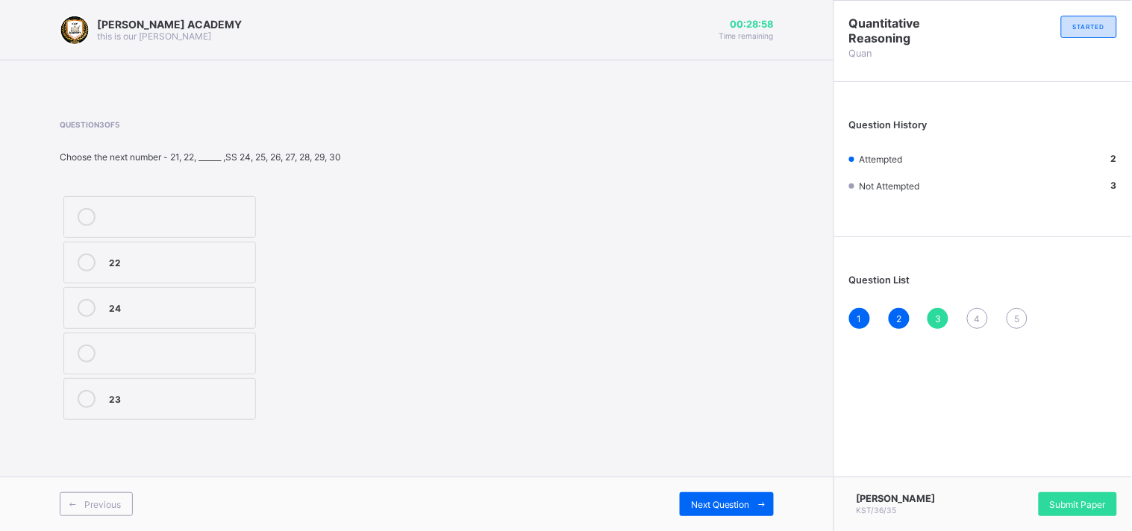
click at [213, 384] on label "23" at bounding box center [159, 399] width 193 height 42
click at [724, 498] on div "Next Question" at bounding box center [727, 505] width 94 height 24
click at [245, 262] on div "70" at bounding box center [178, 261] width 139 height 15
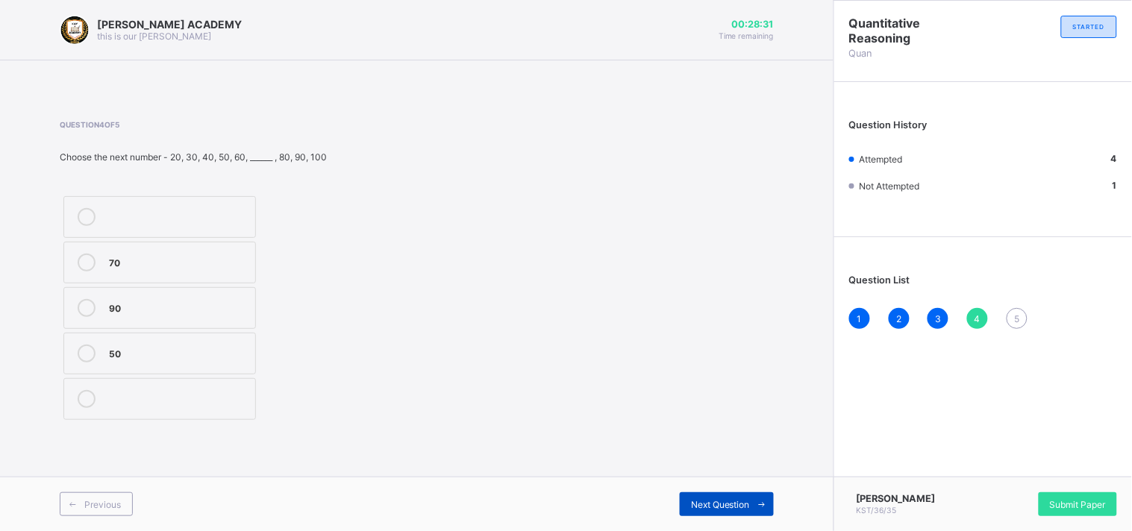
click at [706, 504] on span "Next Question" at bounding box center [720, 504] width 59 height 11
click at [86, 210] on icon at bounding box center [87, 217] width 18 height 18
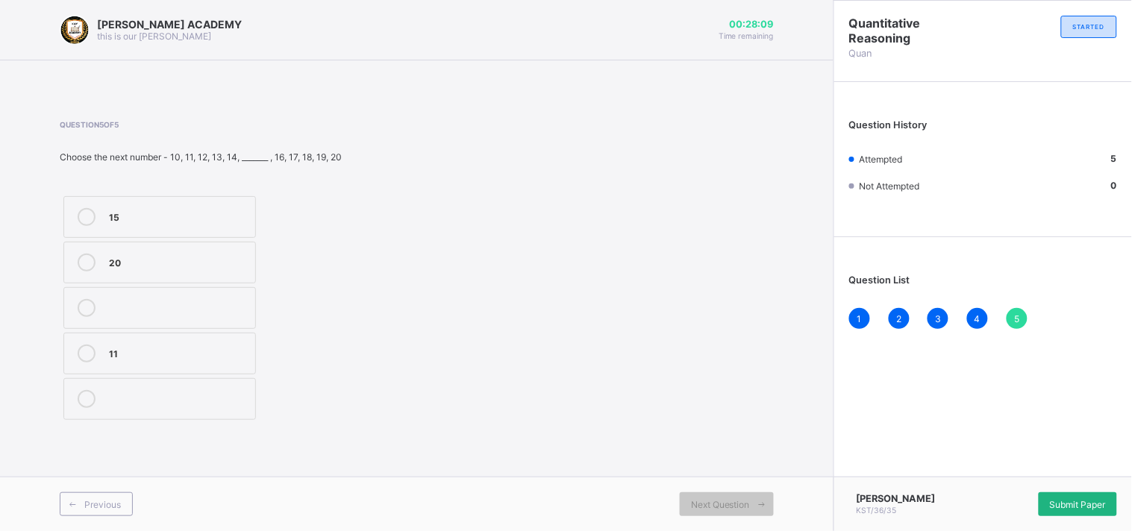
click at [1050, 506] on span "Submit Paper" at bounding box center [1078, 504] width 56 height 11
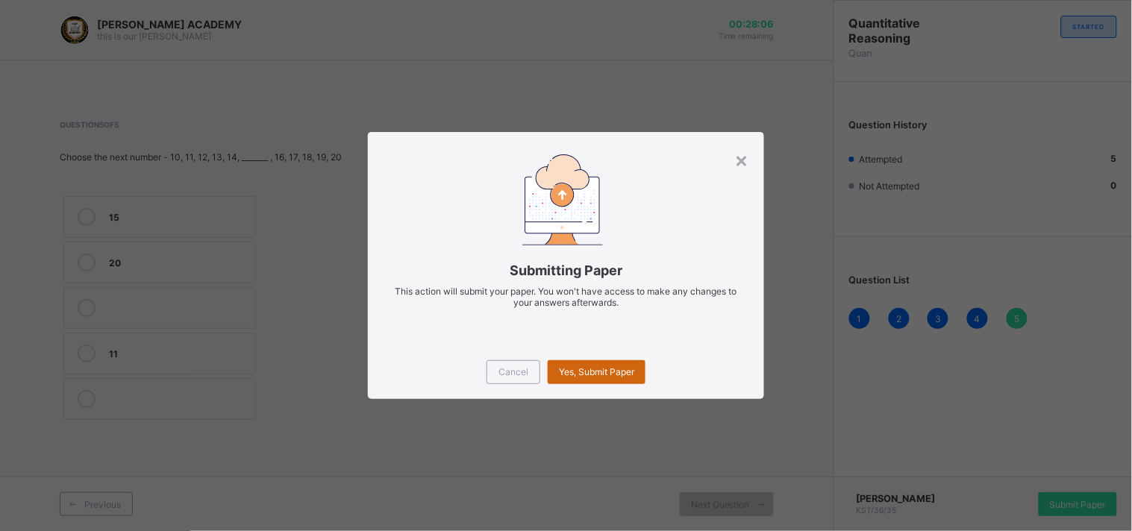
click at [630, 366] on span "Yes, Submit Paper" at bounding box center [596, 371] width 75 height 11
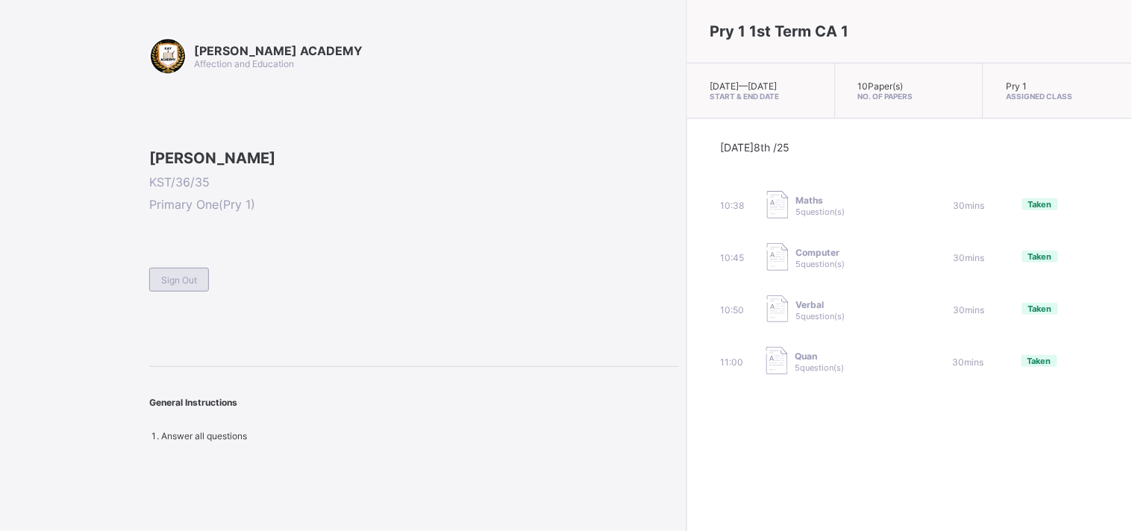
click at [163, 286] on span "Sign Out" at bounding box center [179, 280] width 36 height 11
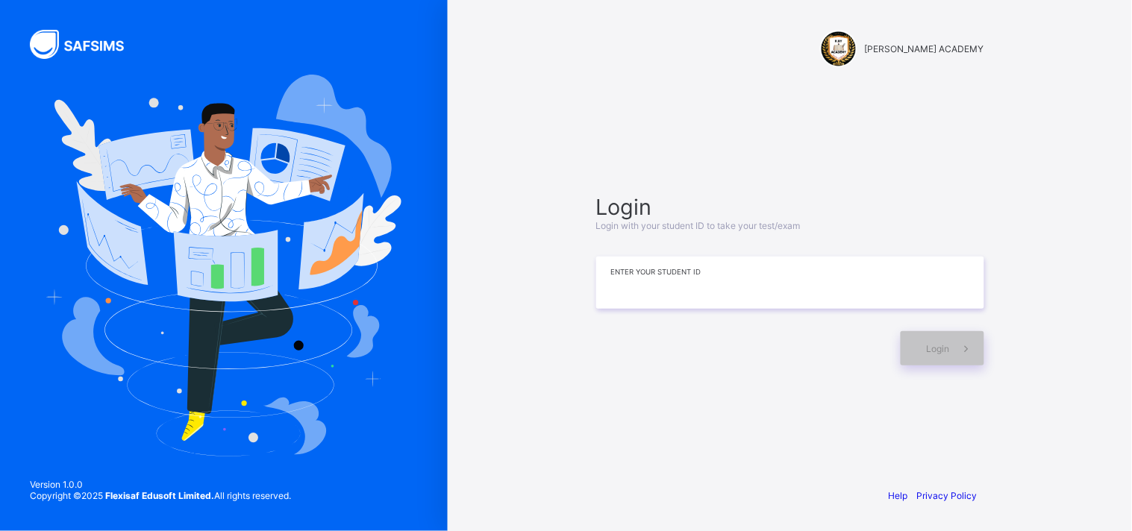
click at [787, 278] on input at bounding box center [790, 283] width 388 height 52
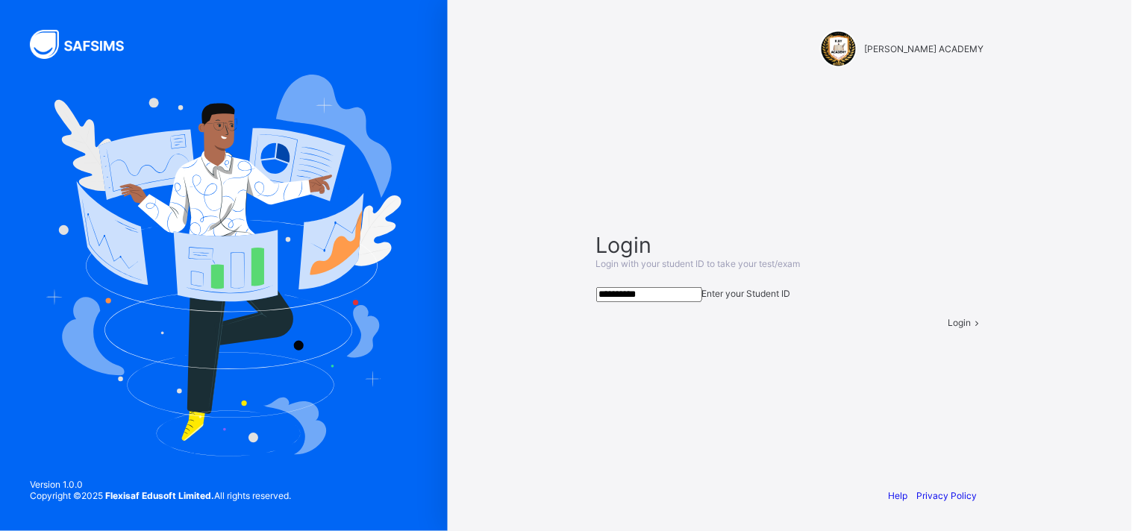
type input "**********"
click at [972, 328] on span at bounding box center [978, 322] width 13 height 11
drag, startPoint x: 958, startPoint y: 338, endPoint x: 825, endPoint y: 393, distance: 143.6
click at [825, 393] on div "**********" at bounding box center [790, 279] width 418 height 331
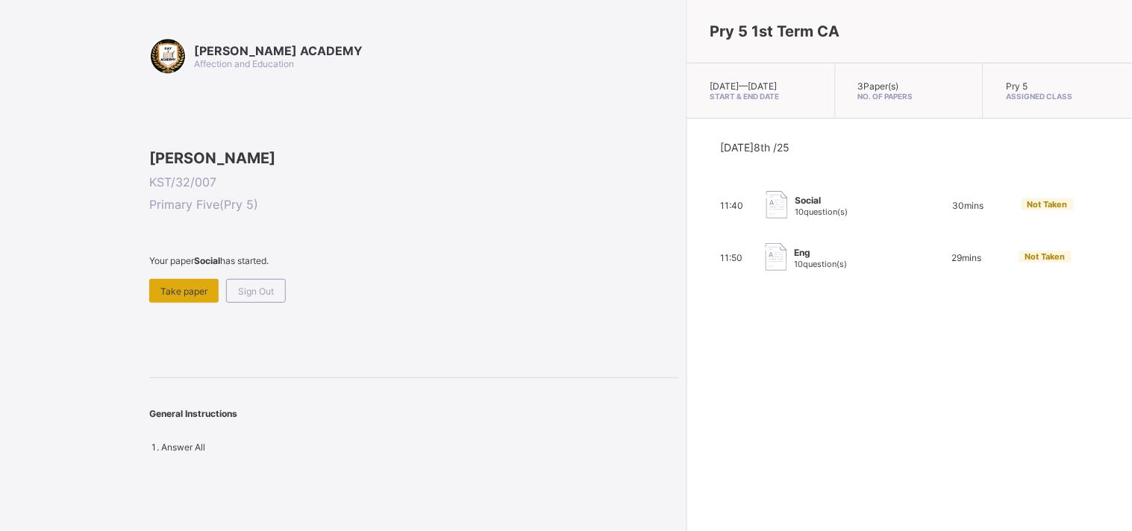
click at [168, 297] on span "Take paper" at bounding box center [183, 291] width 47 height 11
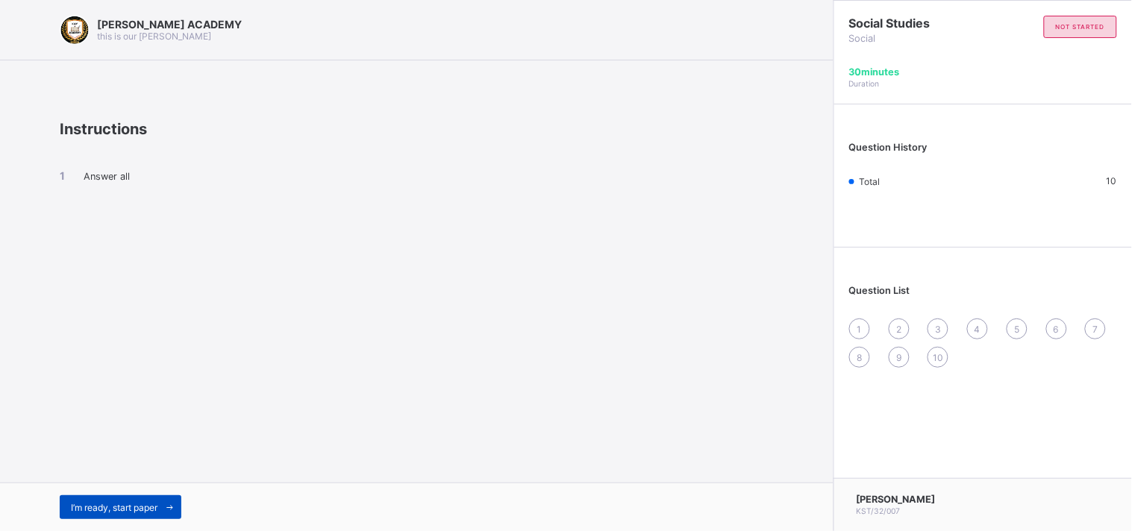
click at [107, 498] on div "I’m ready, start paper" at bounding box center [121, 508] width 122 height 24
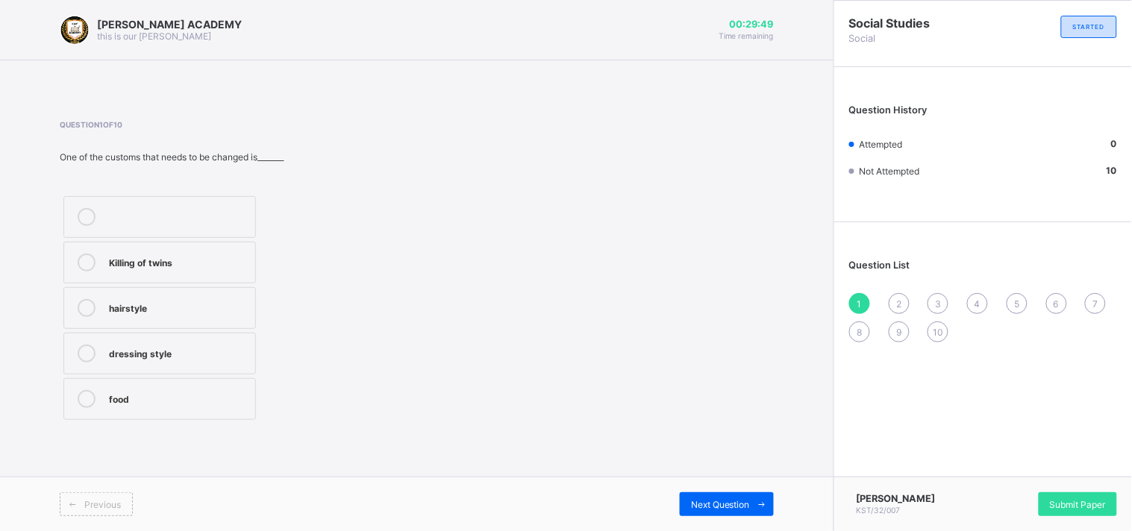
click at [132, 257] on div "Killing of twins" at bounding box center [178, 261] width 139 height 15
click at [702, 484] on div "Previous Next Question" at bounding box center [417, 504] width 834 height 54
click at [719, 496] on div "Next Question" at bounding box center [727, 505] width 94 height 24
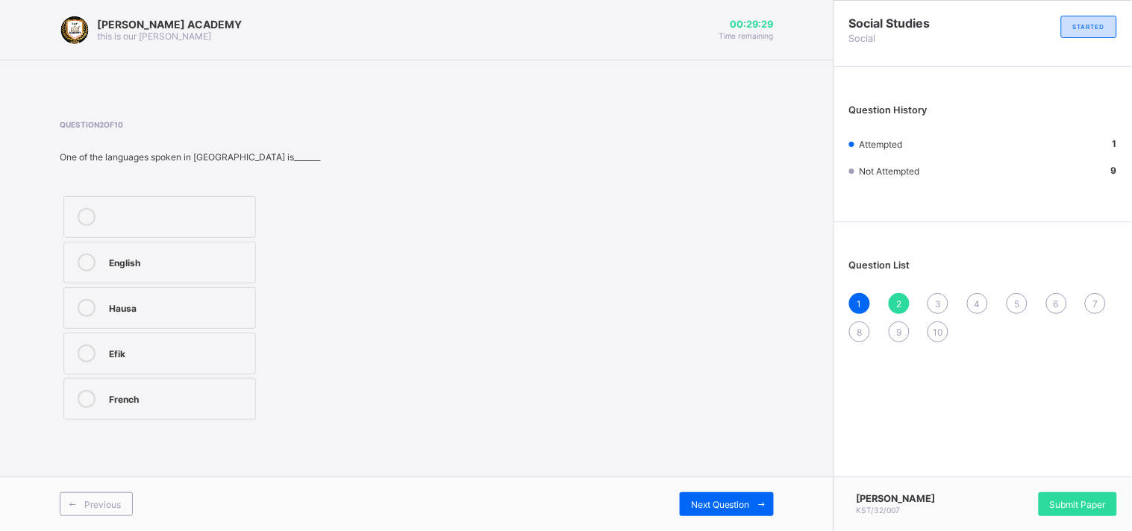
click at [122, 259] on div "English" at bounding box center [178, 261] width 139 height 15
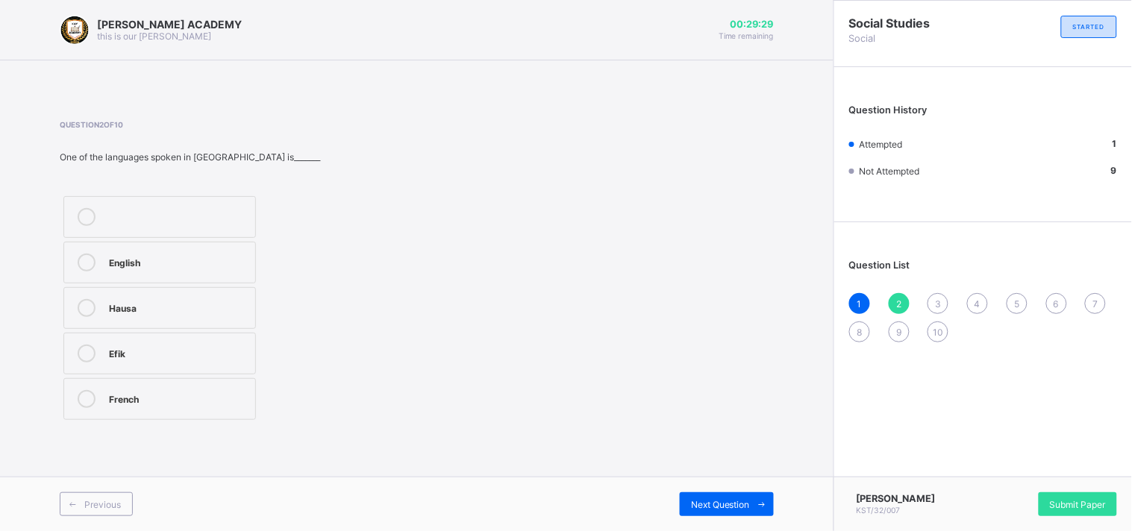
click at [122, 259] on div "English" at bounding box center [178, 261] width 139 height 15
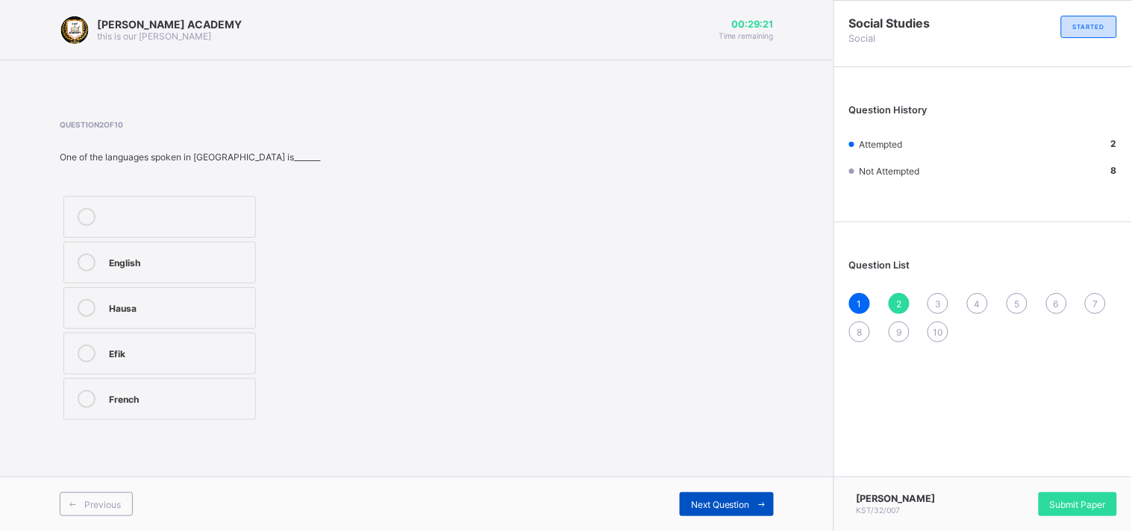
click at [727, 502] on span "Next Question" at bounding box center [720, 504] width 59 height 11
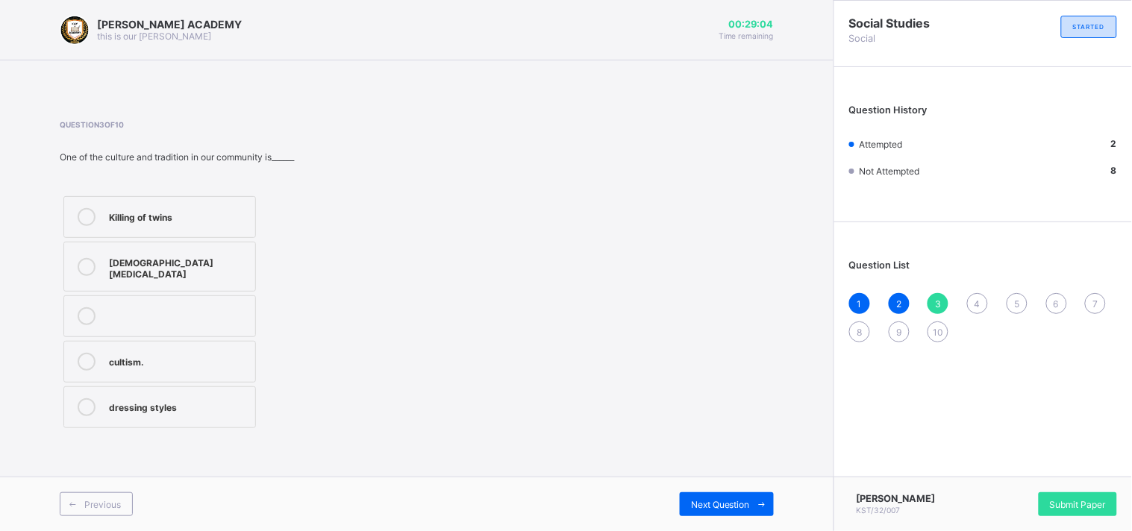
click at [202, 219] on div "Killing of twins" at bounding box center [178, 215] width 139 height 15
click at [718, 493] on div "Next Question" at bounding box center [727, 505] width 94 height 24
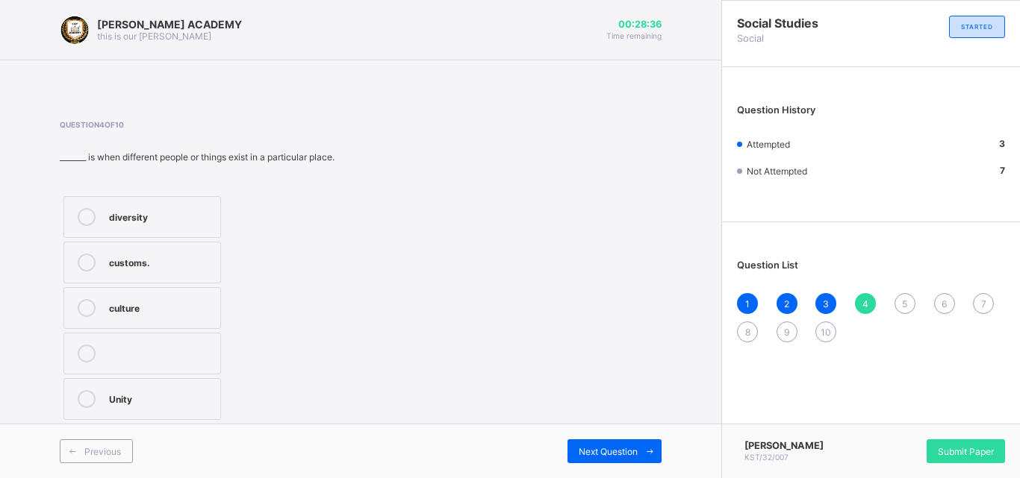
click at [138, 210] on div "diversity" at bounding box center [161, 215] width 104 height 15
click at [602, 443] on div "Next Question" at bounding box center [614, 452] width 94 height 24
click at [895, 299] on div "5" at bounding box center [904, 303] width 21 height 21
click at [121, 396] on div "unity" at bounding box center [145, 397] width 72 height 15
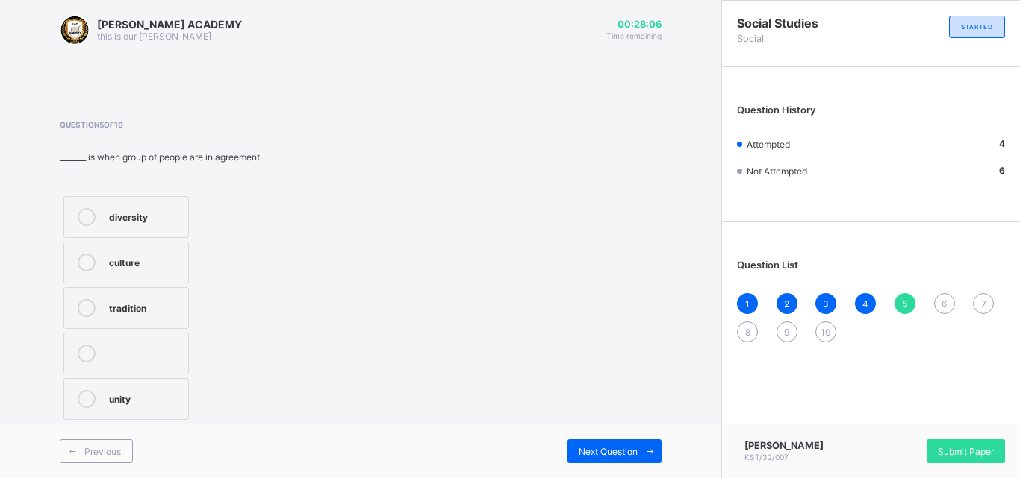
click at [121, 396] on div "unity" at bounding box center [145, 397] width 72 height 15
click at [605, 461] on div "Next Question" at bounding box center [614, 452] width 94 height 24
click at [124, 301] on div "cousin" at bounding box center [145, 306] width 72 height 15
click at [631, 438] on div "Previous Next Question" at bounding box center [360, 451] width 721 height 54
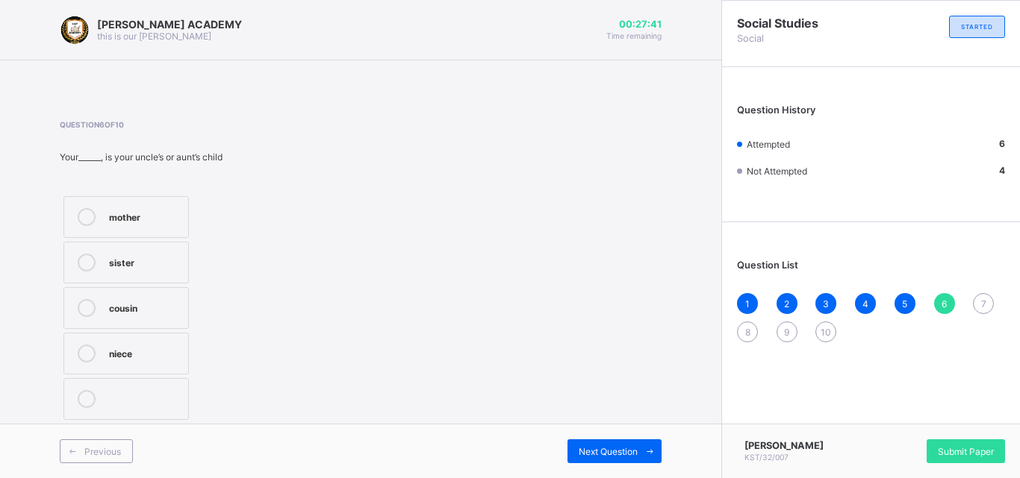
click at [631, 438] on div "Previous Next Question" at bounding box center [360, 451] width 721 height 54
click at [631, 439] on div "Previous Next Question" at bounding box center [360, 451] width 721 height 54
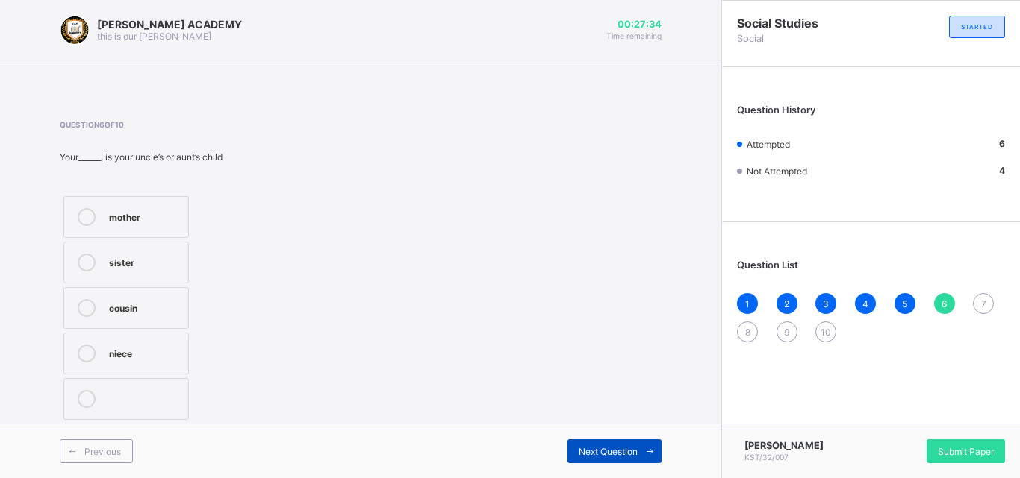
click at [606, 447] on span "Next Question" at bounding box center [607, 451] width 59 height 11
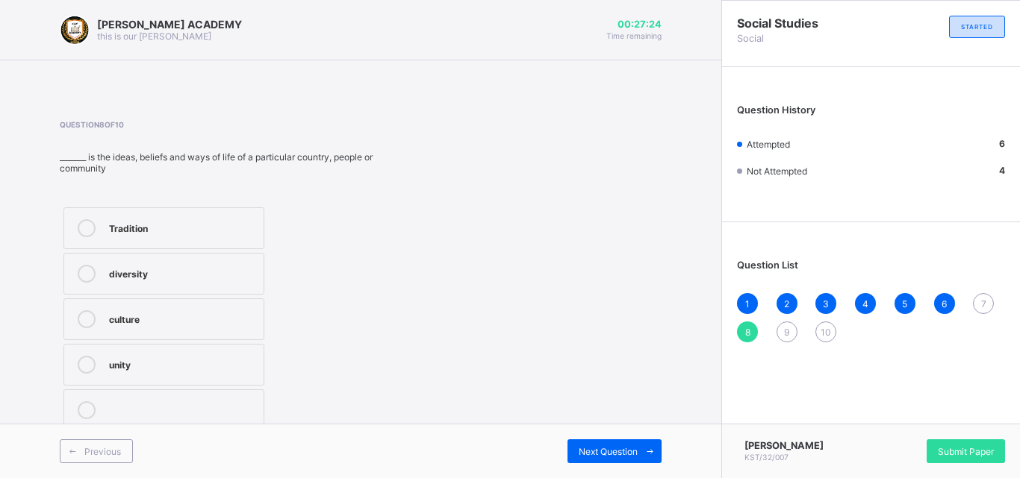
click at [984, 291] on div "Question List 1 2 3 4 5 6 7 8 9 10" at bounding box center [871, 294] width 298 height 128
click at [979, 292] on div "Question List 1 2 3 4 5 6 7 8 9 10" at bounding box center [871, 294] width 298 height 128
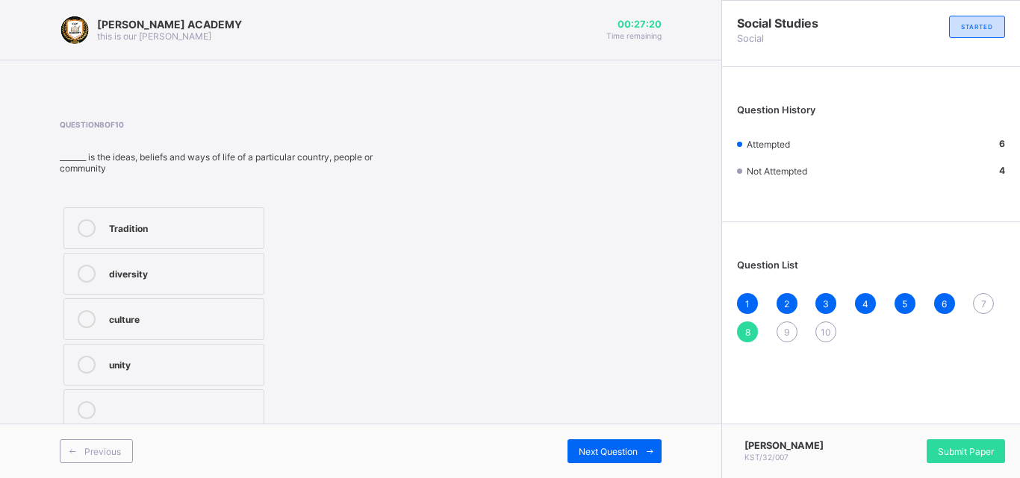
click at [979, 292] on div "Question List 1 2 3 4 5 6 7 8 9 10" at bounding box center [871, 294] width 298 height 128
click at [984, 297] on div "7" at bounding box center [983, 303] width 21 height 21
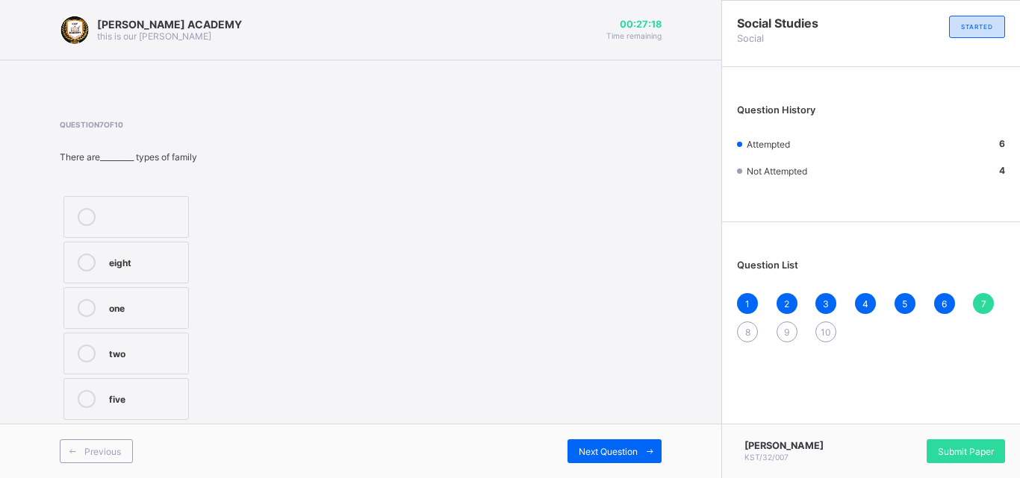
click at [984, 297] on div "7" at bounding box center [983, 303] width 21 height 21
click at [131, 346] on div "two" at bounding box center [145, 352] width 72 height 15
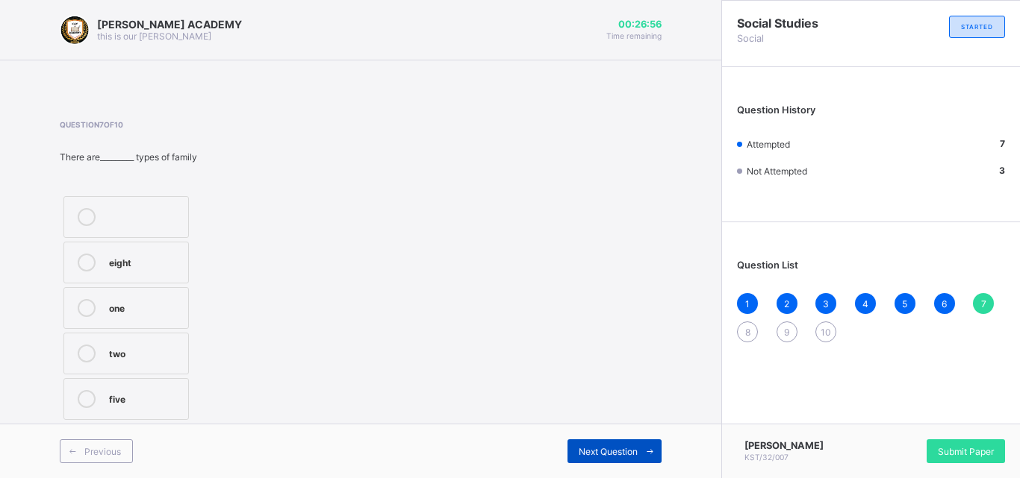
click at [631, 458] on div "Next Question" at bounding box center [614, 452] width 94 height 24
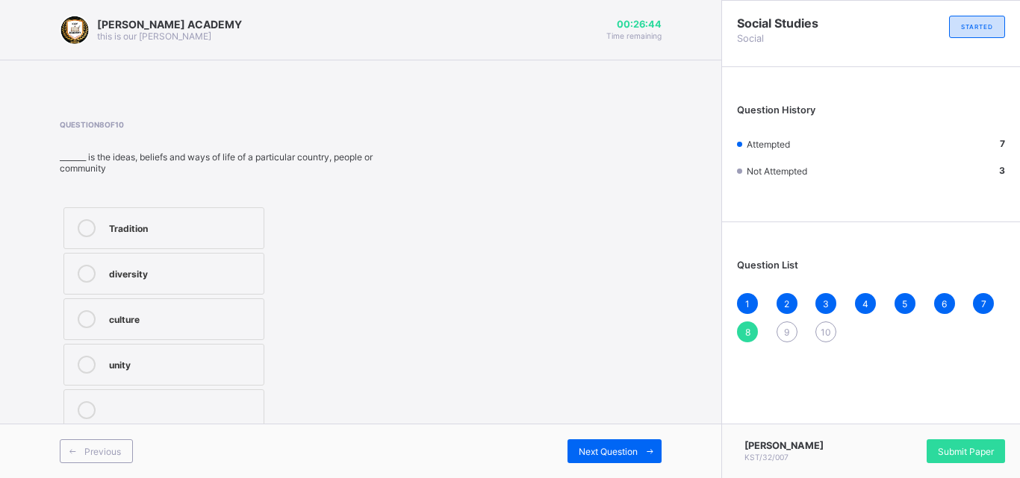
click at [352, 140] on span at bounding box center [233, 140] width 347 height 22
click at [137, 319] on div "culture" at bounding box center [182, 317] width 147 height 15
click at [602, 447] on span "Next Question" at bounding box center [607, 451] width 59 height 11
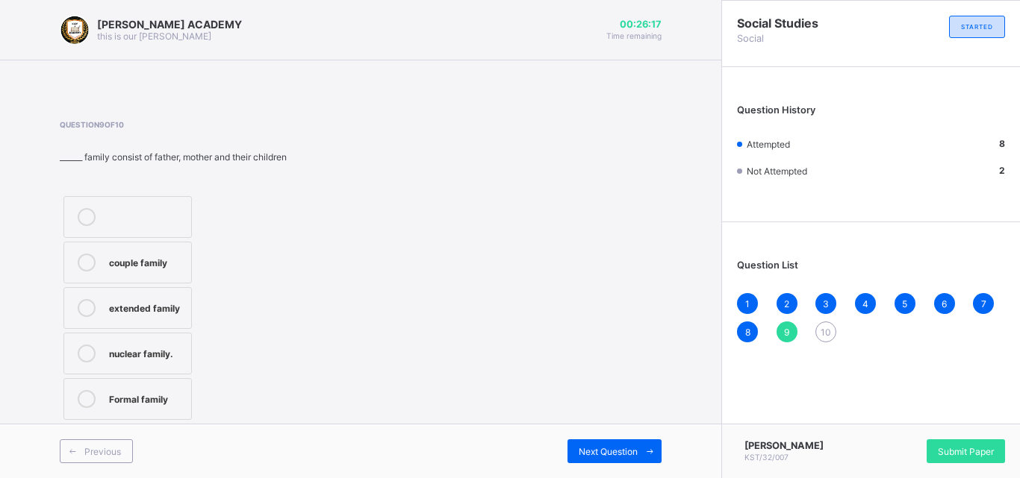
click at [157, 308] on div "extended family" at bounding box center [146, 306] width 75 height 15
click at [606, 440] on div "Next Question" at bounding box center [614, 452] width 94 height 24
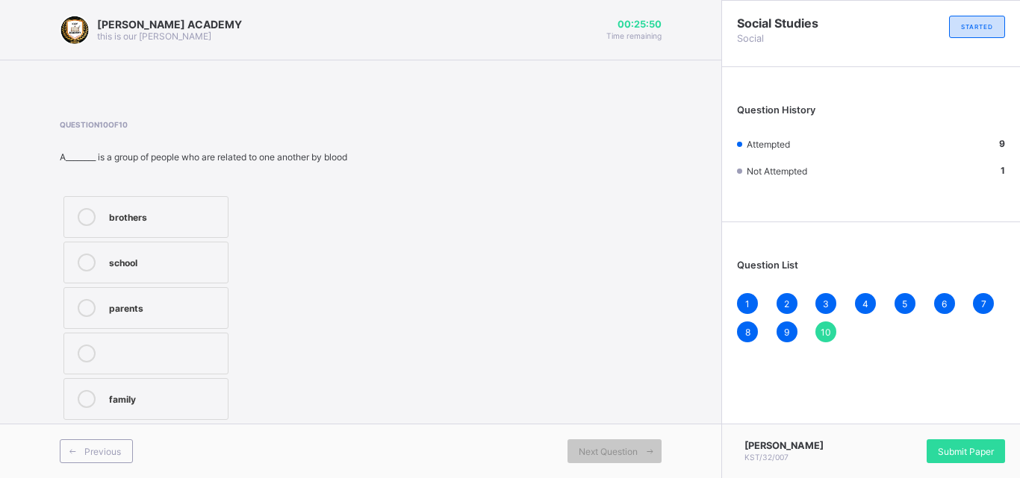
click at [585, 308] on div "Question 10 of 10 A________ is a group of people who are related to one another…" at bounding box center [361, 272] width 602 height 304
click at [149, 298] on label "parents" at bounding box center [145, 308] width 165 height 42
click at [956, 454] on span "Submit Paper" at bounding box center [965, 451] width 56 height 11
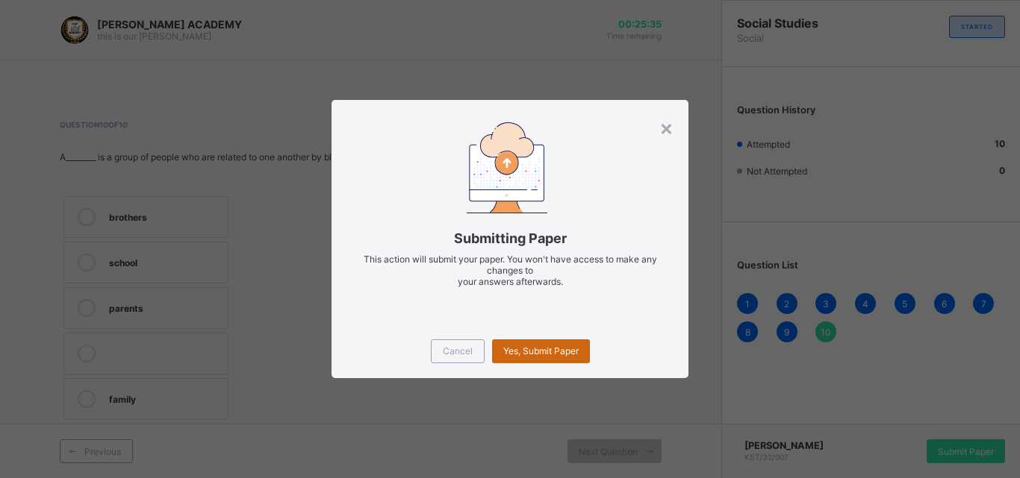
click at [546, 357] on div "Yes, Submit Paper" at bounding box center [541, 352] width 98 height 24
click at [546, 356] on div "Yes, Submit Paper" at bounding box center [541, 352] width 98 height 24
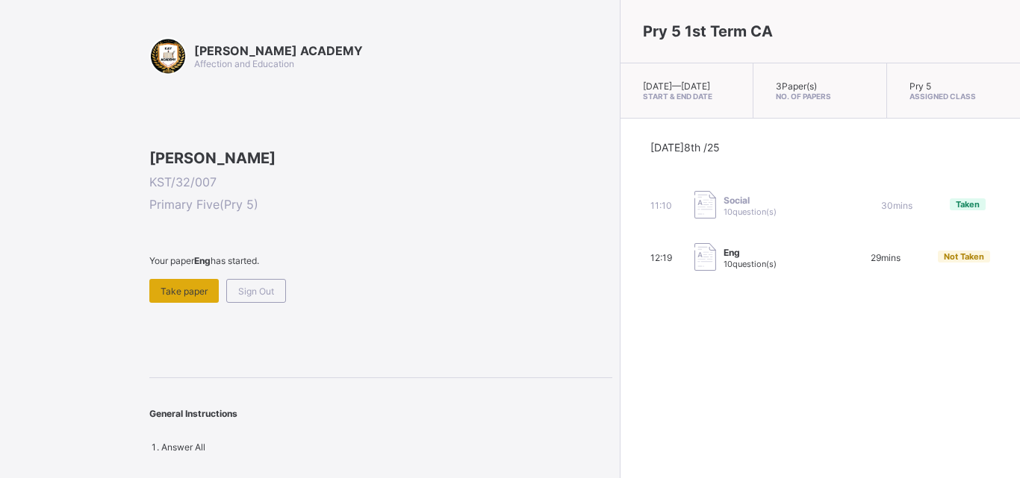
click at [169, 297] on span "Take paper" at bounding box center [183, 291] width 47 height 11
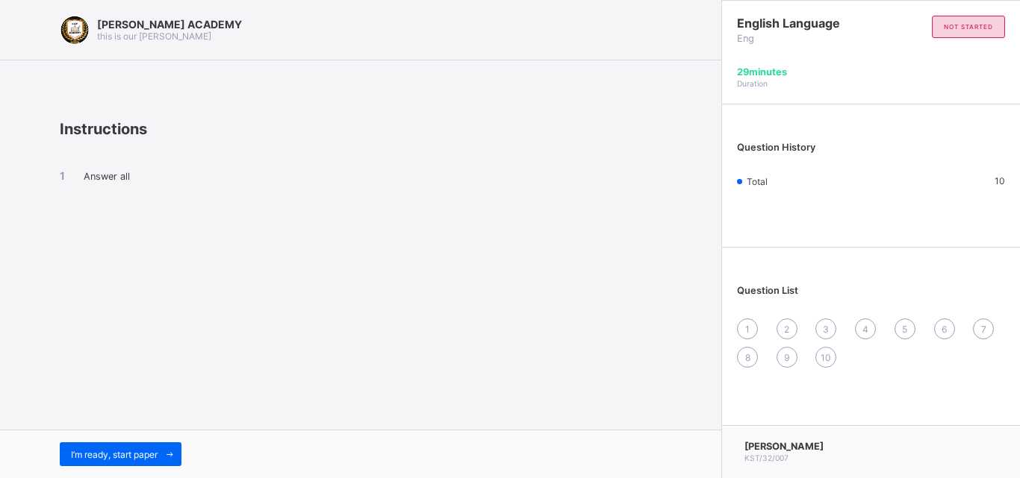
click at [124, 441] on div "I’m ready, start paper" at bounding box center [360, 454] width 721 height 49
click at [123, 440] on div "I’m ready, start paper" at bounding box center [360, 454] width 721 height 49
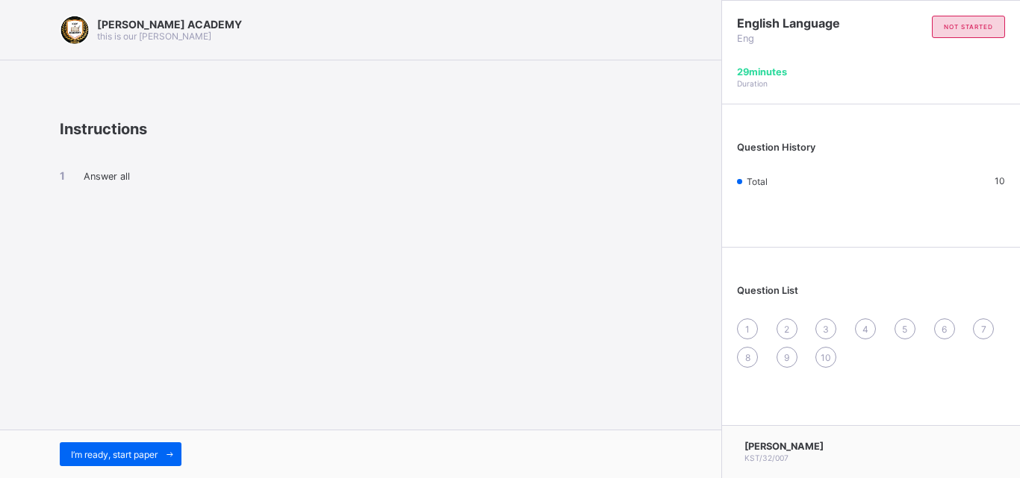
click at [123, 440] on div "I’m ready, start paper" at bounding box center [360, 454] width 721 height 49
click at [118, 446] on div "I’m ready, start paper" at bounding box center [121, 455] width 122 height 24
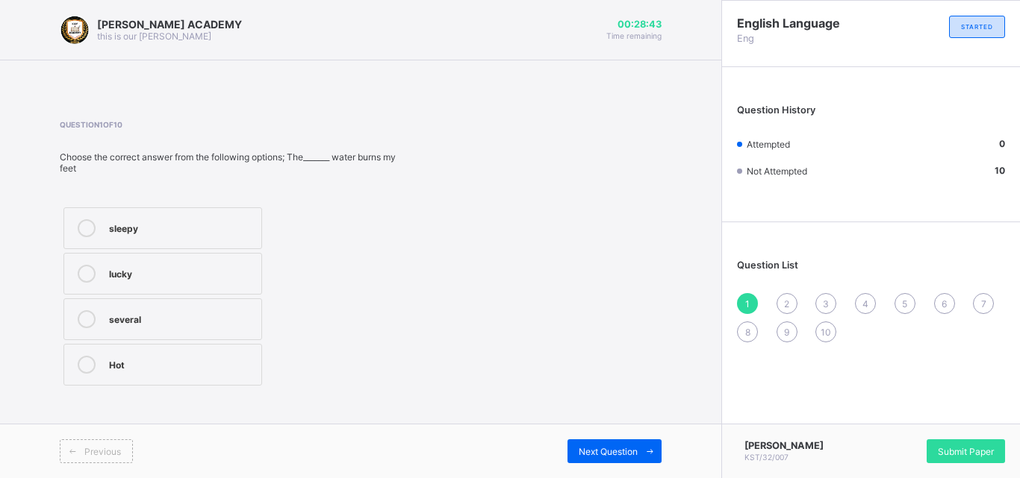
click at [741, 299] on div "1" at bounding box center [747, 303] width 21 height 21
drag, startPoint x: 741, startPoint y: 299, endPoint x: 748, endPoint y: 294, distance: 8.5
click at [748, 294] on div "1" at bounding box center [747, 303] width 21 height 21
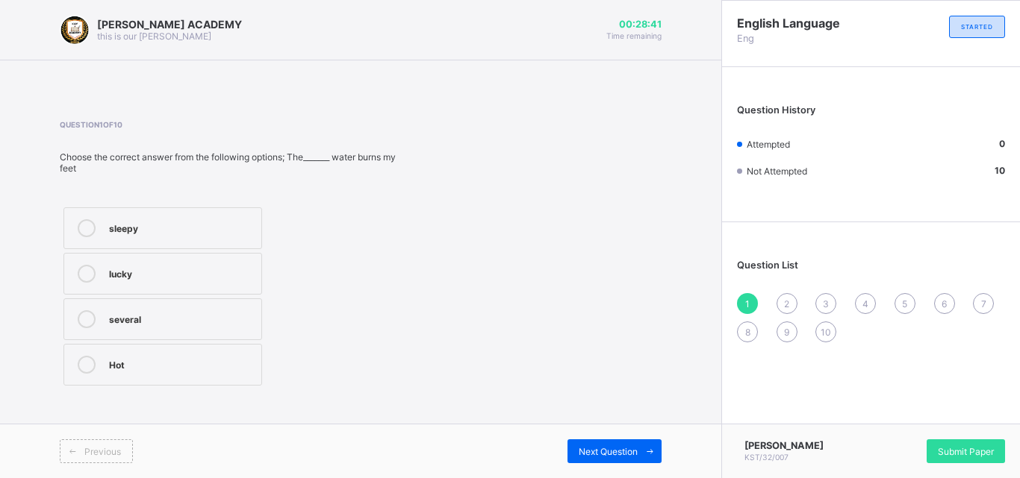
click at [748, 294] on div "1" at bounding box center [747, 303] width 21 height 21
click at [749, 294] on div "1" at bounding box center [747, 303] width 21 height 21
click at [740, 299] on div "1" at bounding box center [747, 303] width 21 height 21
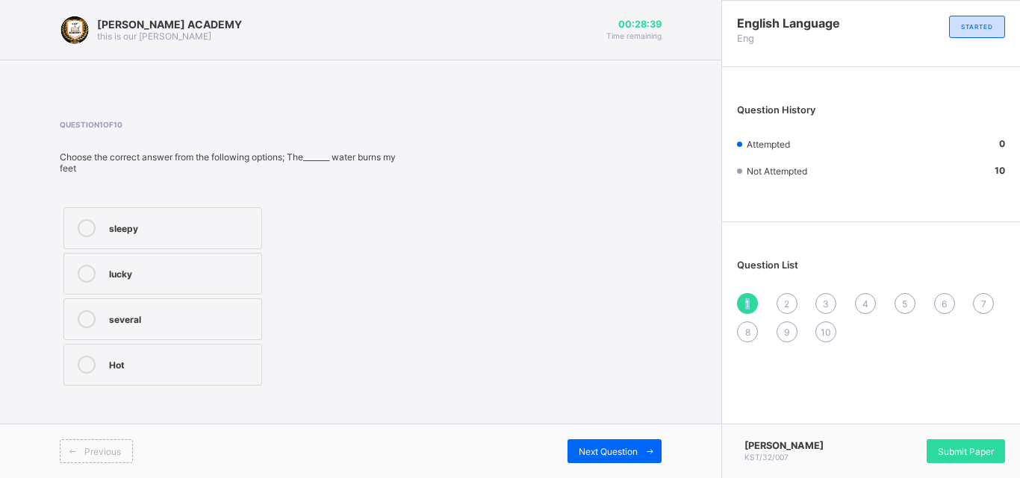
click at [740, 299] on div "1" at bounding box center [747, 303] width 21 height 21
click at [117, 315] on div "several" at bounding box center [181, 317] width 145 height 15
click at [620, 443] on div "Next Question" at bounding box center [614, 452] width 94 height 24
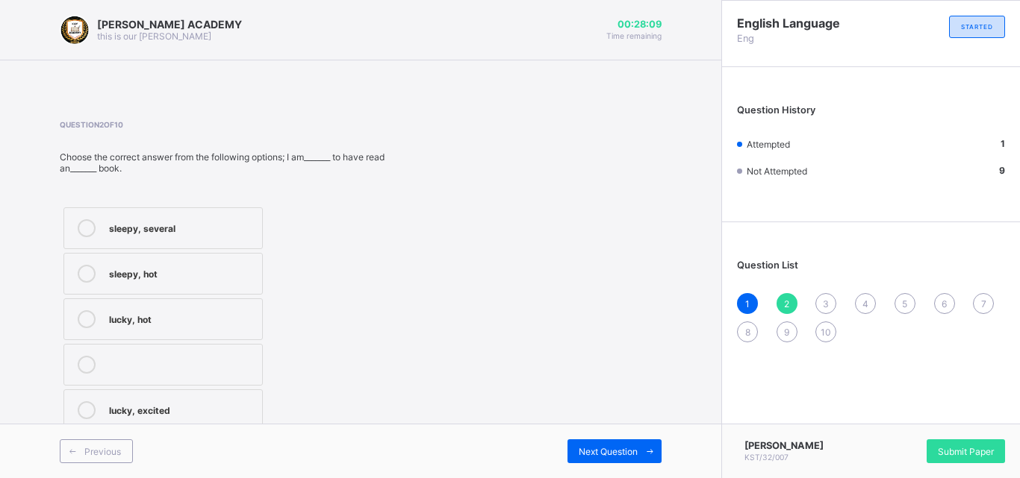
click at [149, 409] on div "lucky, excited" at bounding box center [182, 409] width 146 height 15
click at [644, 442] on span at bounding box center [649, 452] width 24 height 24
click at [177, 265] on div "blue" at bounding box center [181, 272] width 144 height 15
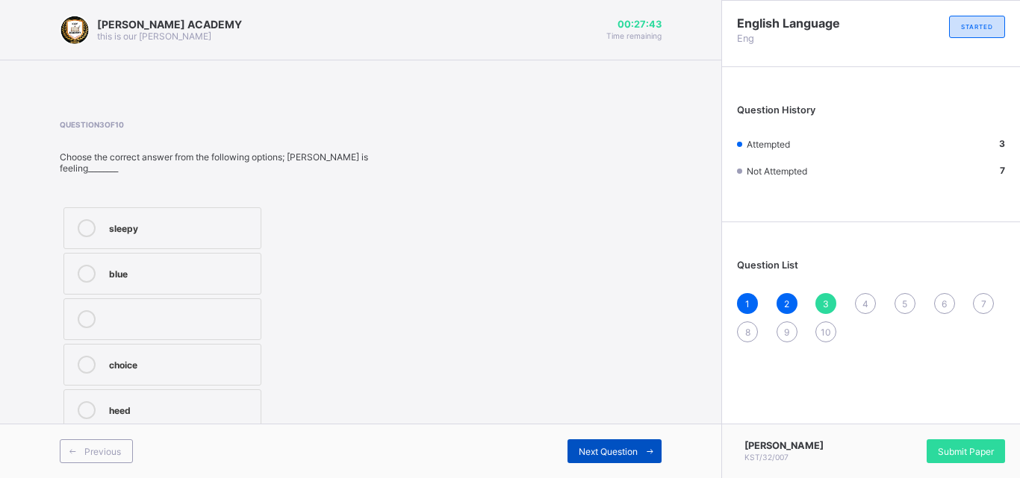
click at [597, 440] on div "Next Question" at bounding box center [614, 452] width 94 height 24
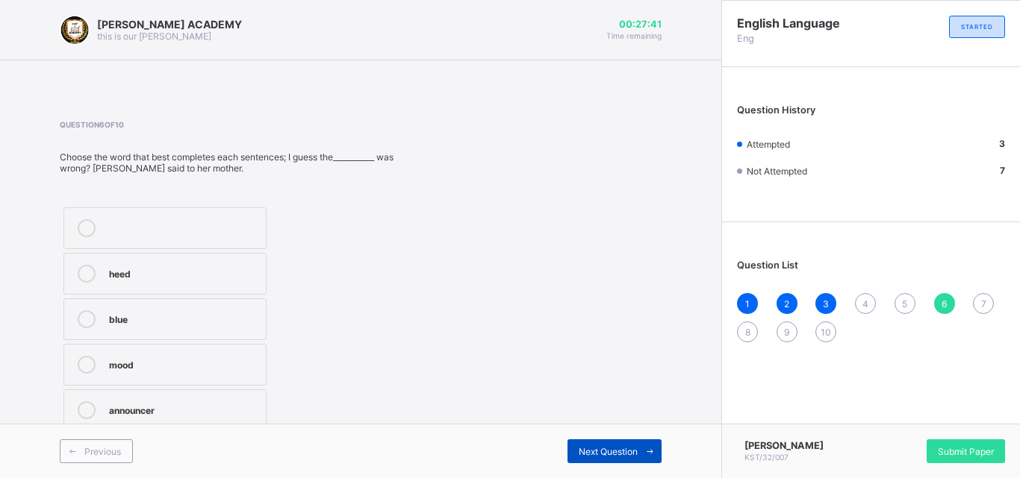
click at [597, 440] on div "Next Question" at bounding box center [614, 452] width 94 height 24
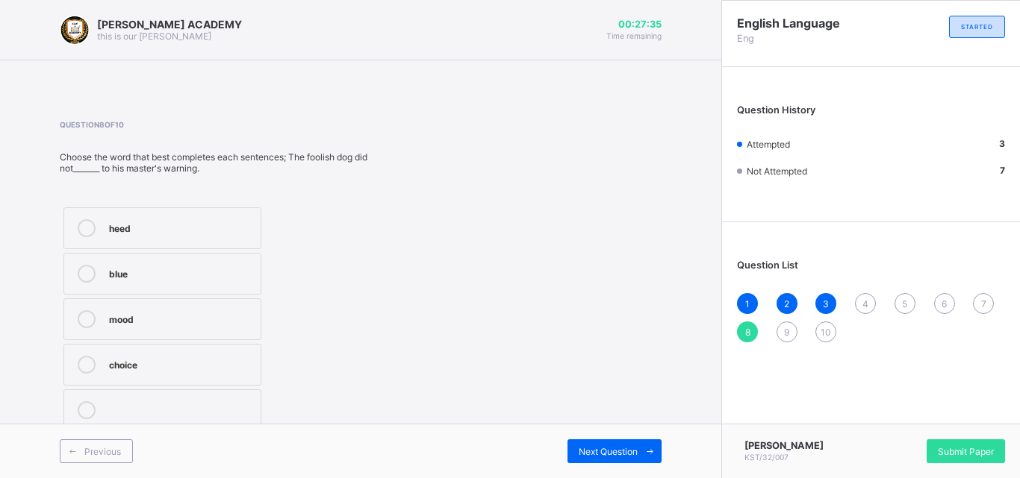
click at [864, 305] on span "4" at bounding box center [865, 304] width 6 height 11
click at [175, 352] on label "hot" at bounding box center [162, 365] width 199 height 42
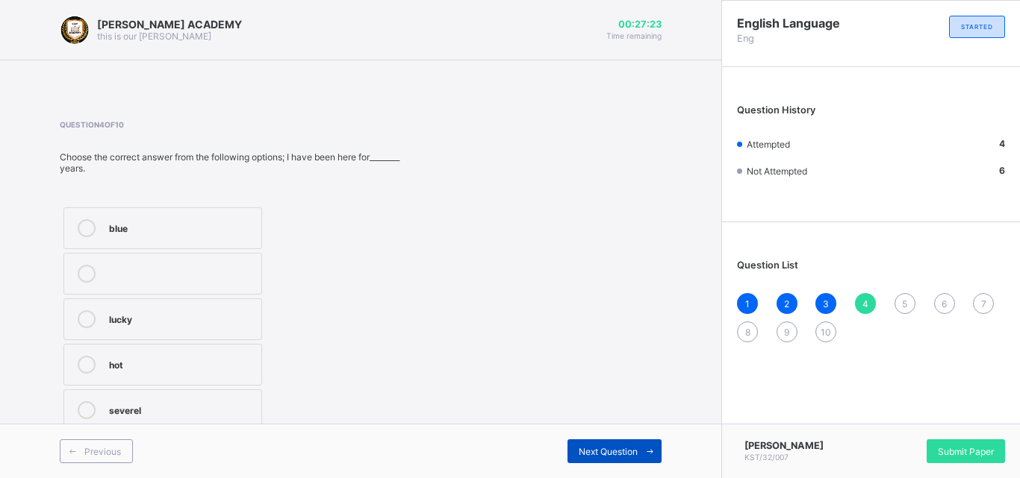
click at [587, 448] on span "Next Question" at bounding box center [607, 451] width 59 height 11
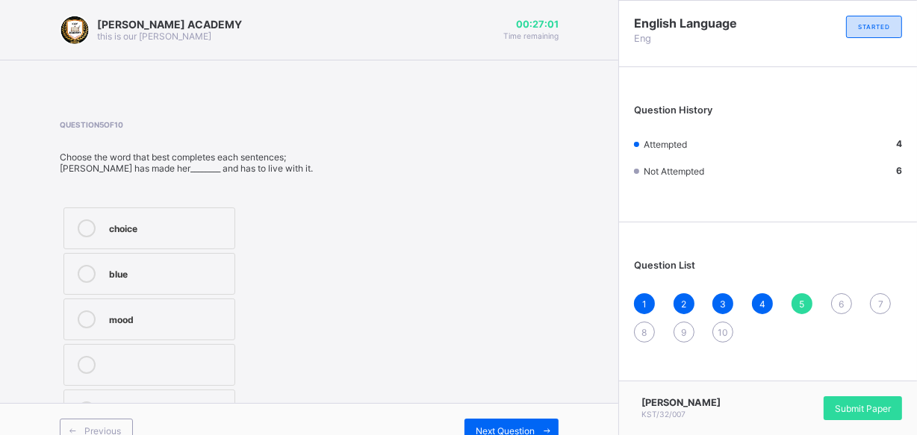
click at [134, 222] on div "choice" at bounding box center [168, 226] width 118 height 15
click at [133, 222] on div "choice" at bounding box center [168, 226] width 118 height 15
click at [512, 419] on div "Next Question" at bounding box center [511, 431] width 94 height 24
click at [115, 358] on div "mood" at bounding box center [168, 363] width 118 height 15
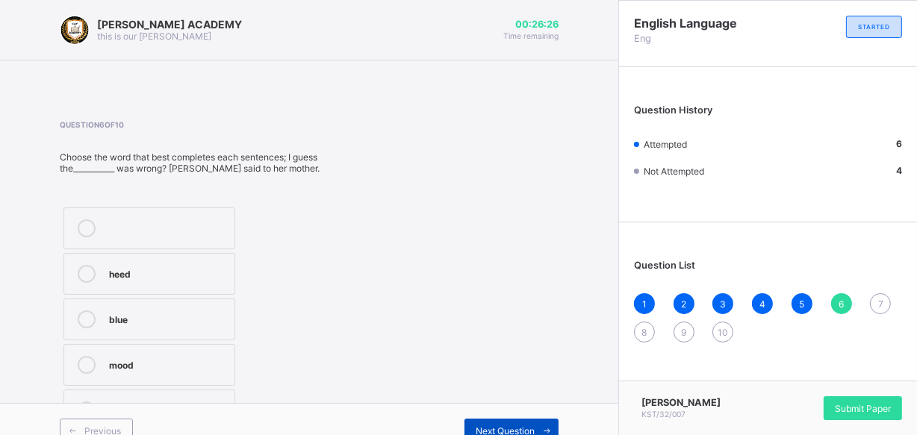
click at [498, 419] on div "Next Question" at bounding box center [511, 431] width 94 height 24
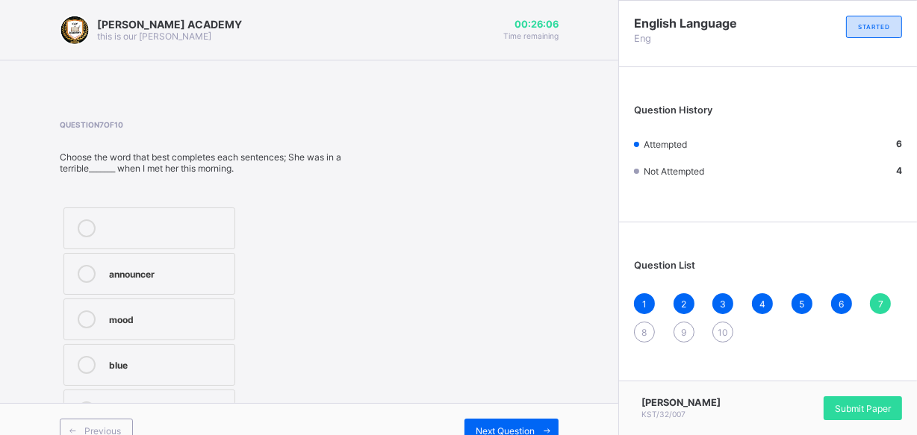
click at [169, 287] on label "announcer" at bounding box center [149, 274] width 172 height 42
click at [519, 425] on span "Next Question" at bounding box center [504, 430] width 59 height 11
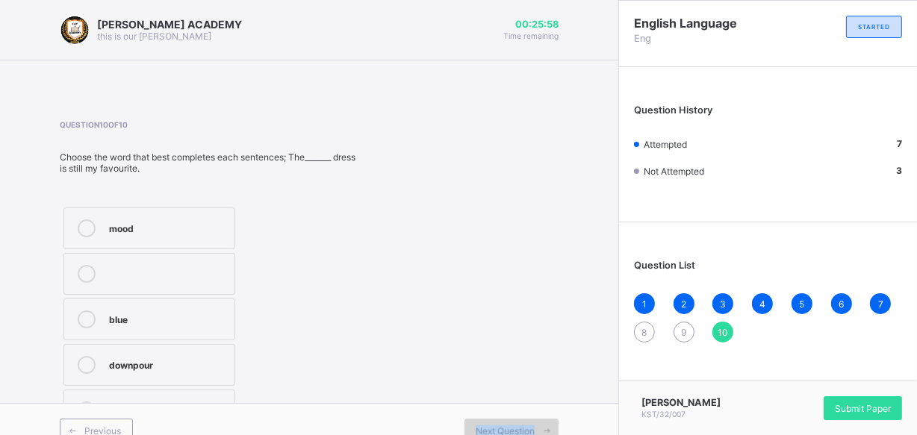
click at [519, 425] on span "Next Question" at bounding box center [504, 430] width 59 height 11
click at [647, 330] on span "8" at bounding box center [644, 332] width 5 height 11
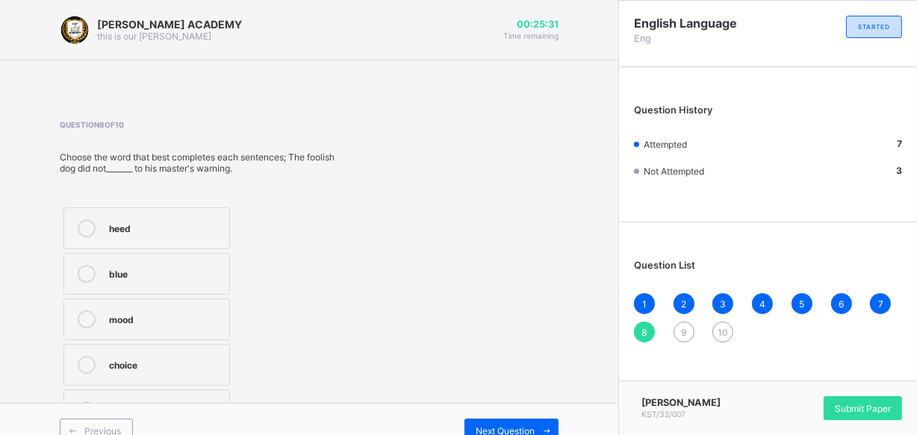
click at [107, 302] on label "mood" at bounding box center [146, 320] width 166 height 42
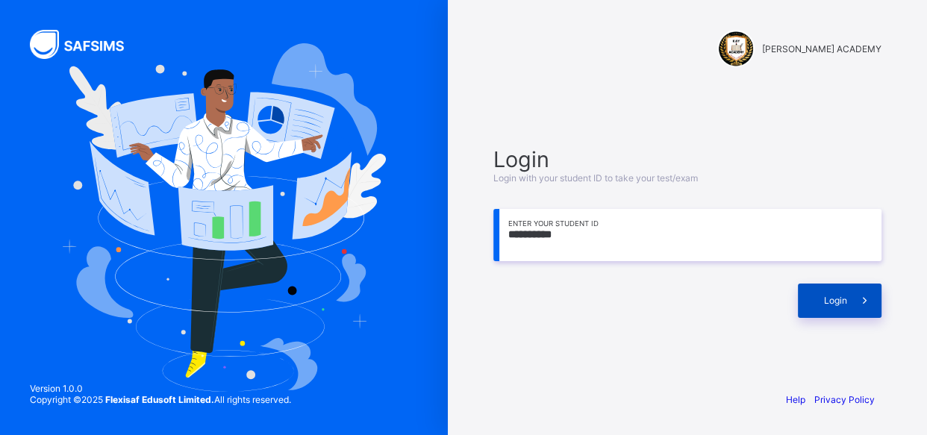
type input "**********"
click at [845, 313] on div "Login" at bounding box center [840, 301] width 84 height 34
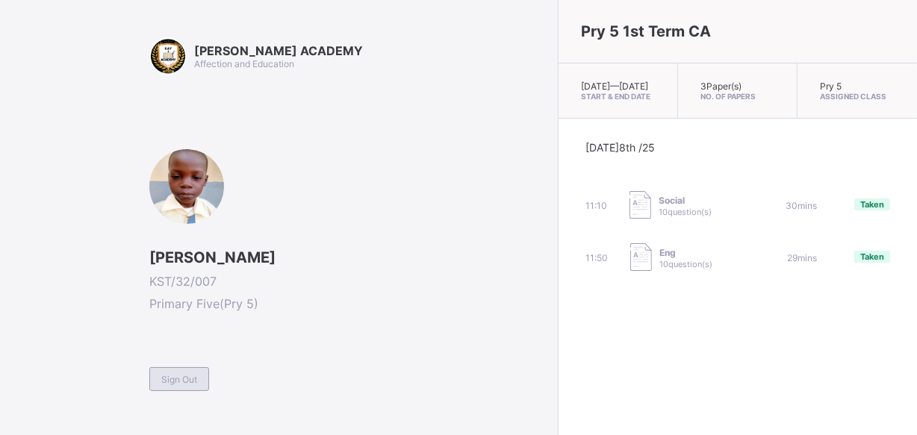
click at [157, 368] on div "Sign Out" at bounding box center [179, 379] width 60 height 24
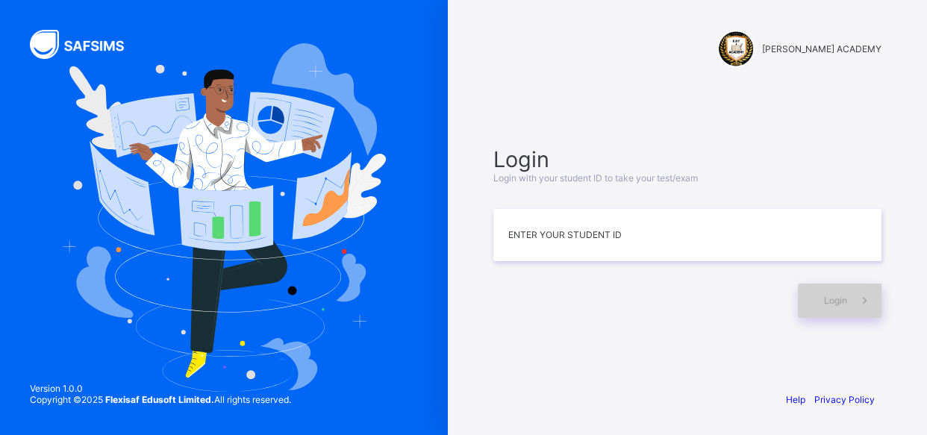
click at [828, 295] on span "Login" at bounding box center [835, 300] width 23 height 11
click at [602, 228] on input at bounding box center [687, 235] width 388 height 52
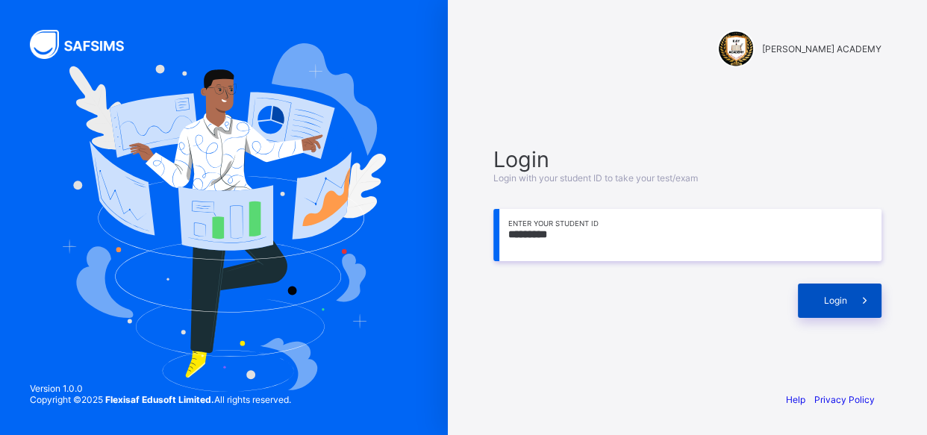
type input "*********"
click at [812, 294] on div "Login" at bounding box center [840, 301] width 84 height 34
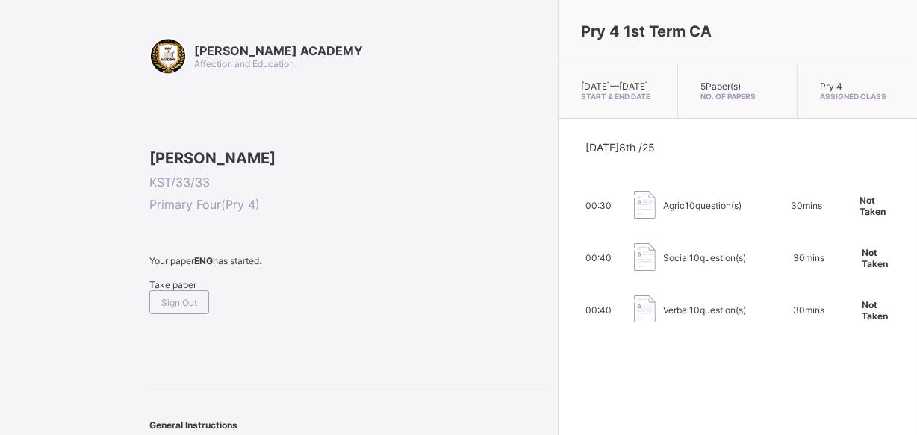
click at [174, 290] on span "Take paper" at bounding box center [172, 284] width 47 height 11
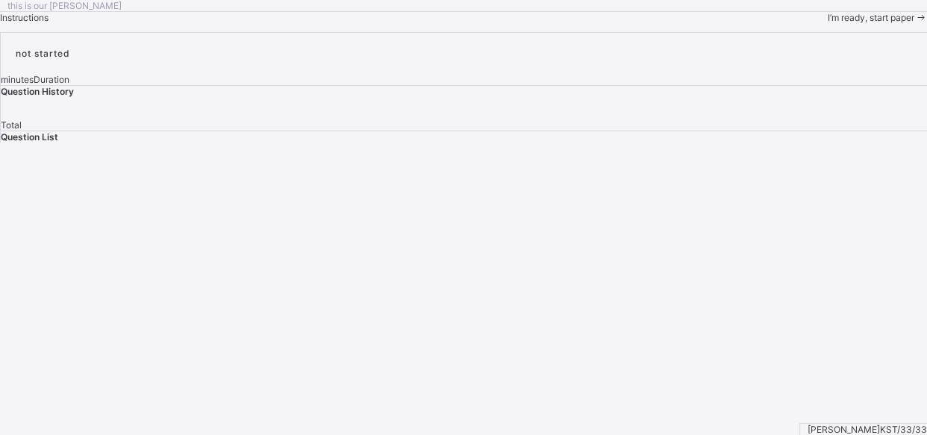
click at [914, 23] on icon at bounding box center [920, 17] width 13 height 11
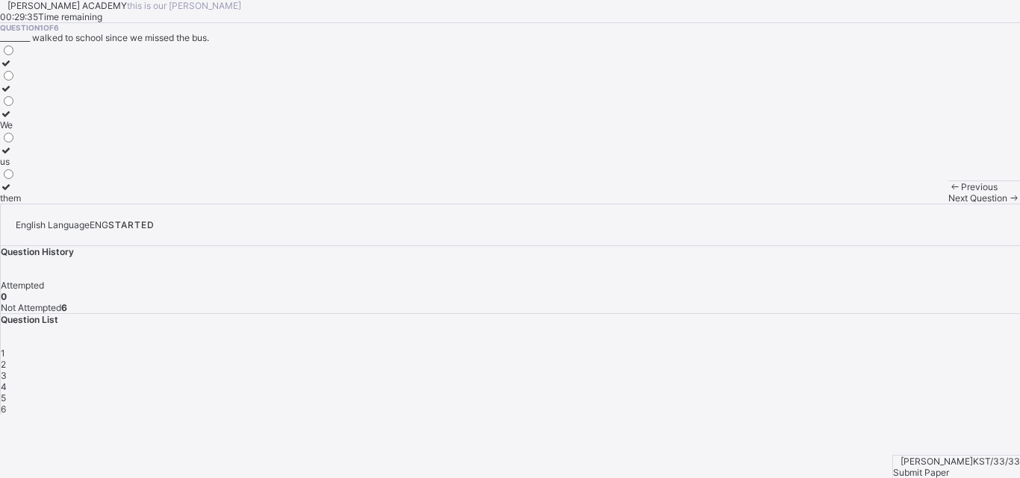
click at [243, 204] on div "We us them" at bounding box center [510, 123] width 1020 height 160
click at [21, 131] on div "We" at bounding box center [10, 124] width 21 height 11
click at [926, 204] on span "Next Question" at bounding box center [977, 198] width 59 height 11
click at [40, 142] on div "Pronouns" at bounding box center [20, 136] width 40 height 11
click at [926, 204] on div "Next Question" at bounding box center [984, 198] width 72 height 11
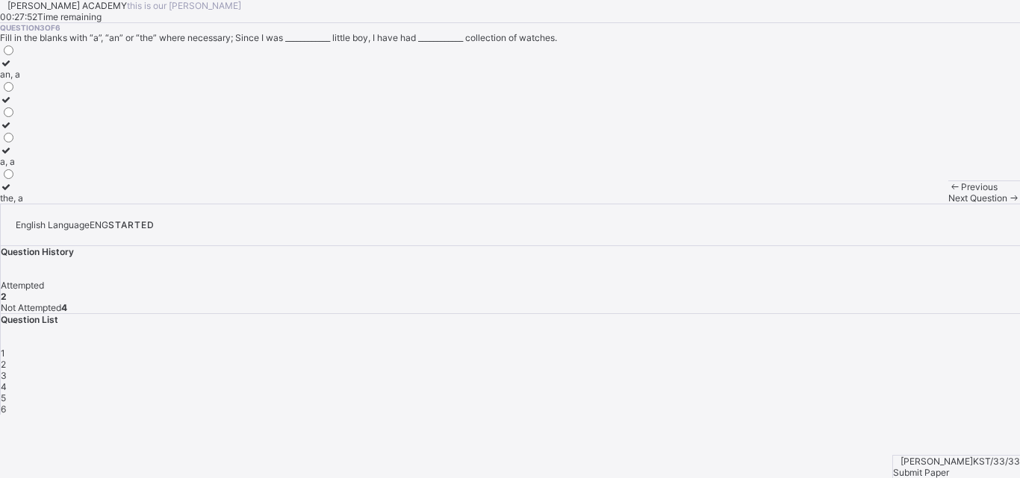
click at [23, 80] on div "an, a" at bounding box center [11, 74] width 23 height 11
click at [23, 204] on div "the, a" at bounding box center [11, 198] width 23 height 11
click at [926, 204] on span "Next Question" at bounding box center [977, 198] width 59 height 11
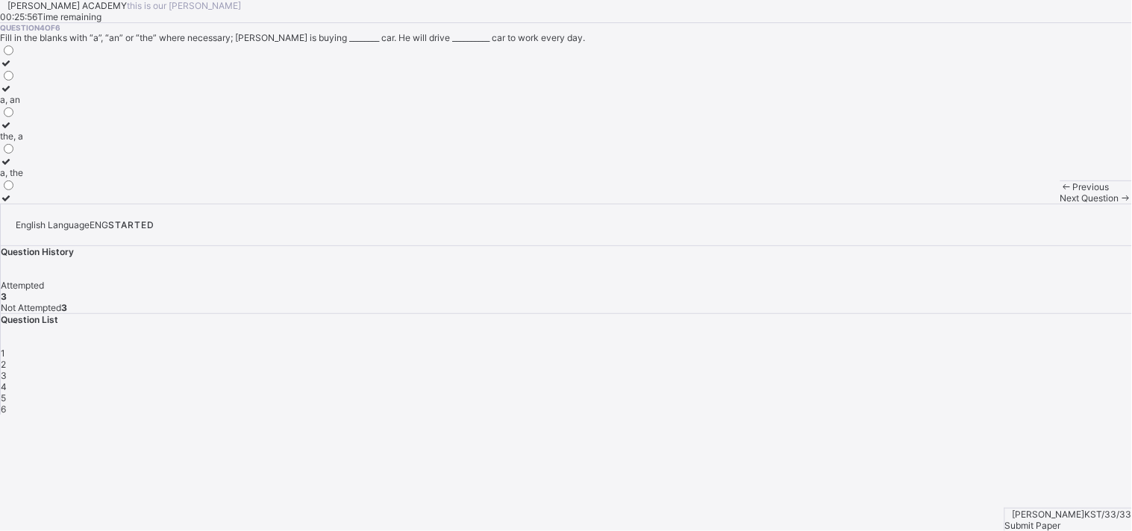
click at [23, 105] on div "a, an" at bounding box center [11, 99] width 23 height 11
click at [926, 204] on div "Next Question" at bounding box center [1097, 198] width 72 height 11
click at [23, 80] on div "a, the" at bounding box center [11, 74] width 23 height 11
click at [926, 204] on span at bounding box center [1126, 198] width 13 height 11
click at [328, 204] on div "the, a a, an a, the" at bounding box center [566, 123] width 1132 height 160
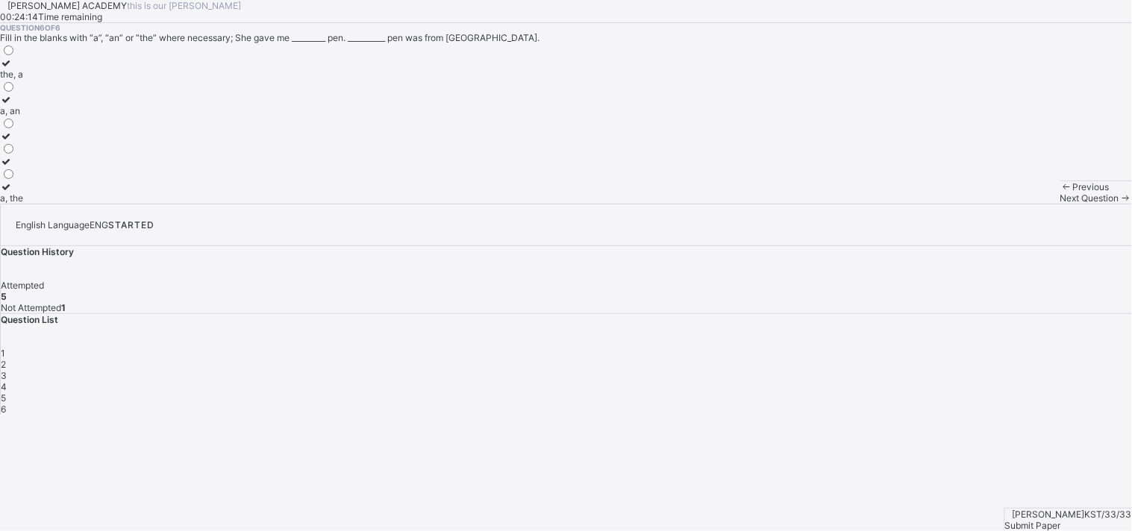
click at [328, 204] on div "the, a a, an a, the" at bounding box center [566, 123] width 1132 height 160
click at [23, 116] on div "a, an" at bounding box center [11, 110] width 23 height 11
click at [926, 204] on span "Next Question" at bounding box center [1090, 198] width 59 height 11
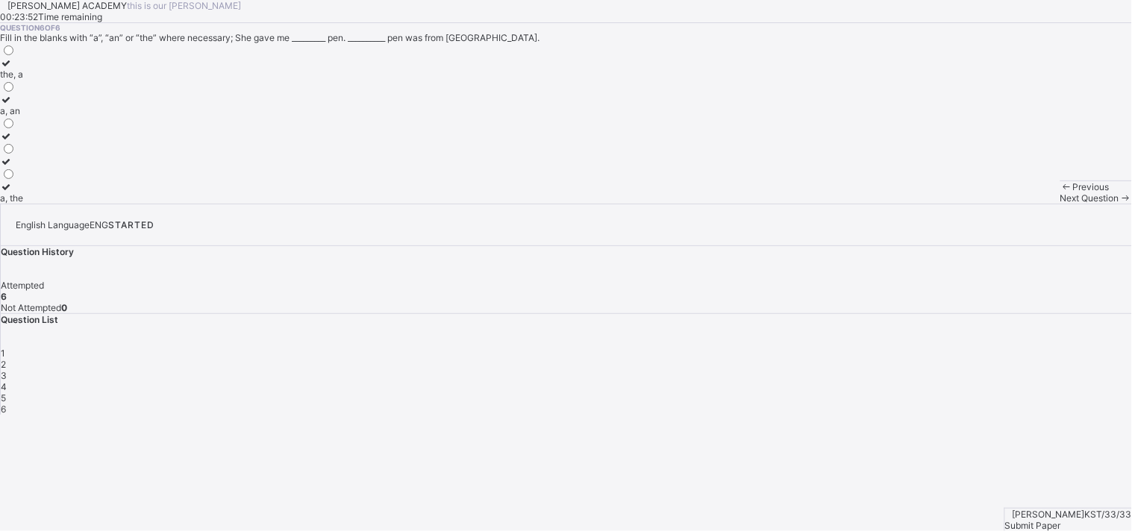
click at [926, 204] on span "Next Question" at bounding box center [1090, 198] width 59 height 11
click at [926, 434] on span "Submit Paper" at bounding box center [1033, 525] width 56 height 11
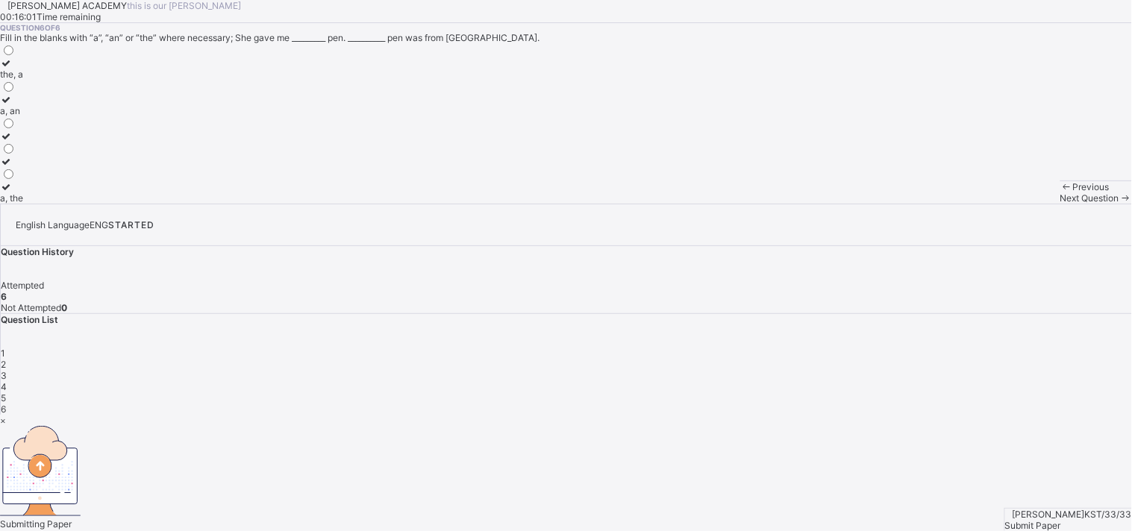
click at [734, 426] on div "Submitting Paper This action will submit your paper. You won't have access to m…" at bounding box center [566, 493] width 1132 height 134
click at [743, 415] on div "×" at bounding box center [566, 420] width 1132 height 11
click at [926, 434] on span "Submit Paper" at bounding box center [1033, 525] width 56 height 11
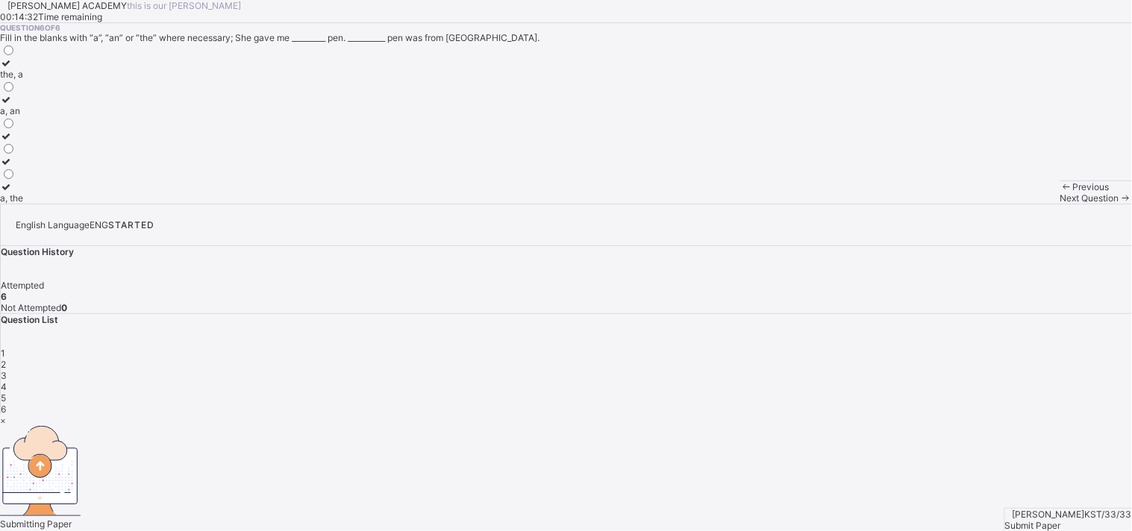
click at [737, 415] on div "×" at bounding box center [566, 420] width 1132 height 11
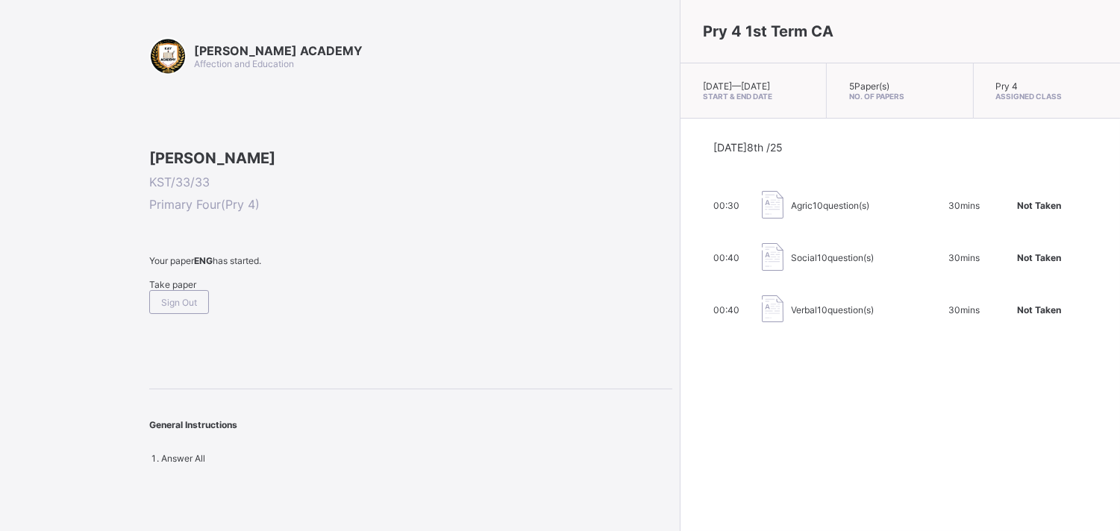
click at [187, 290] on span "Take paper" at bounding box center [172, 284] width 47 height 11
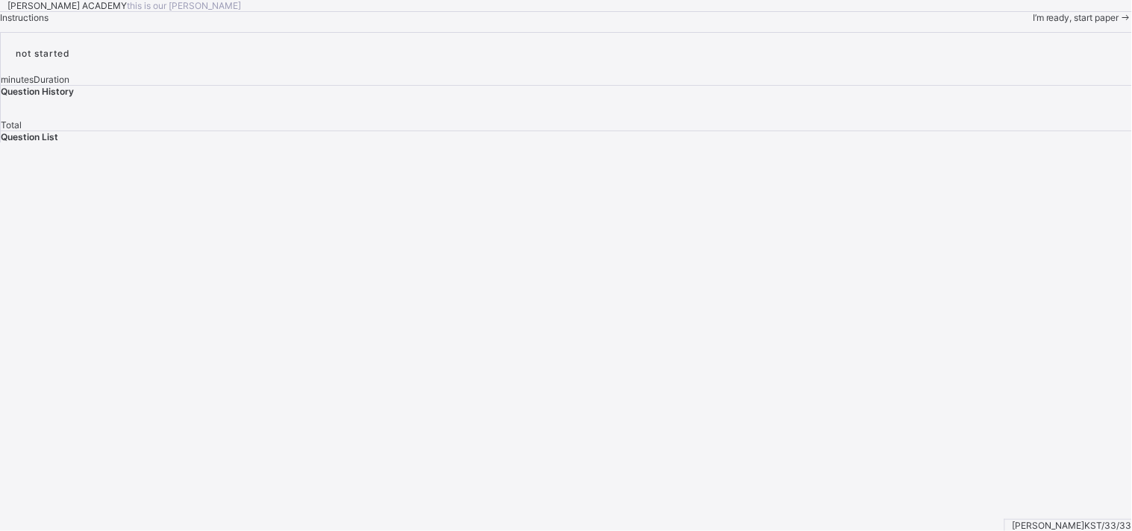
click at [926, 23] on span "I’m ready, start paper" at bounding box center [1076, 17] width 87 height 11
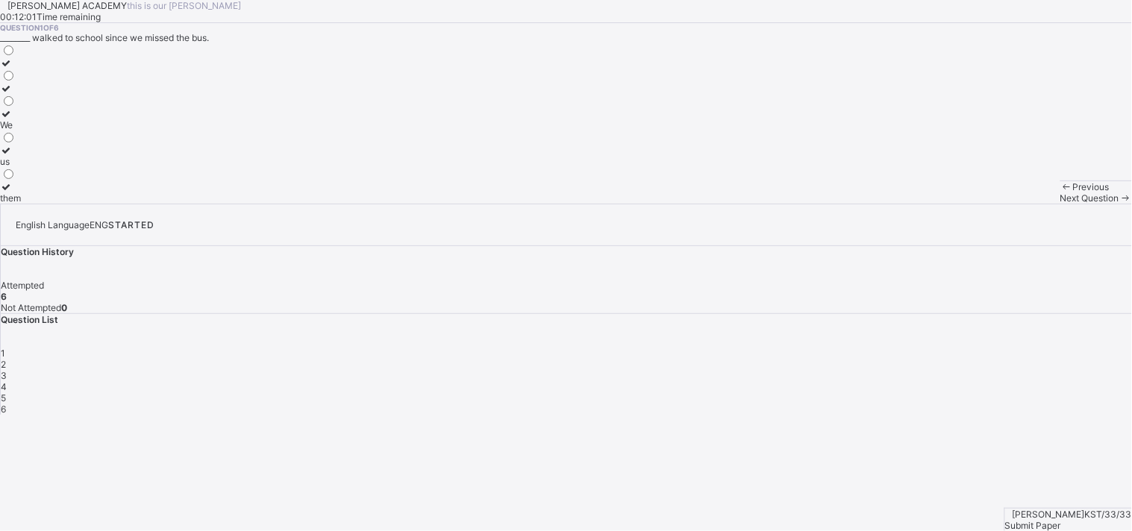
click at [5, 348] on span "1" at bounding box center [3, 353] width 4 height 11
click at [926, 434] on span "Submit Paper" at bounding box center [1033, 525] width 56 height 11
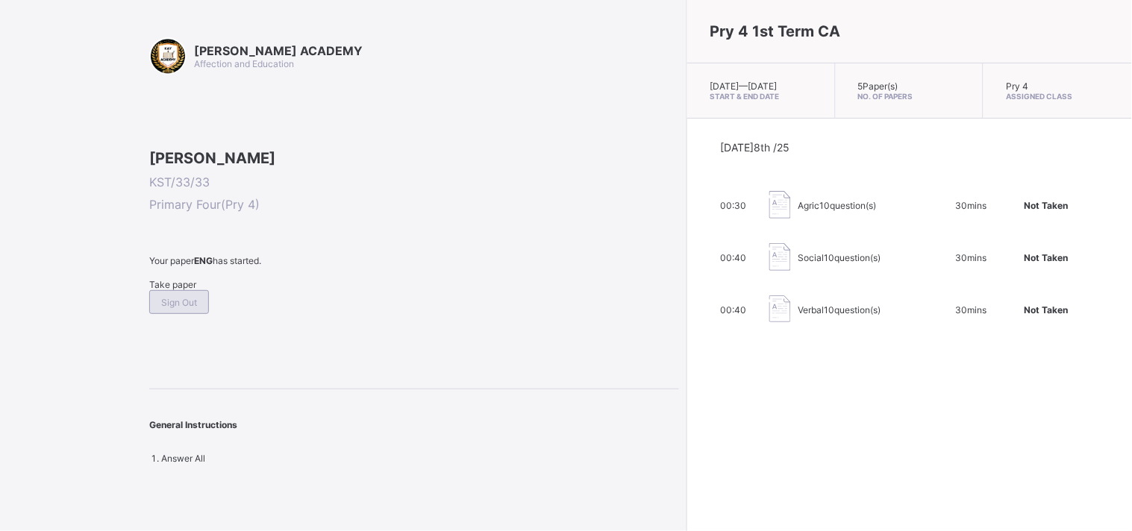
click at [197, 308] on span "Sign Out" at bounding box center [179, 302] width 36 height 11
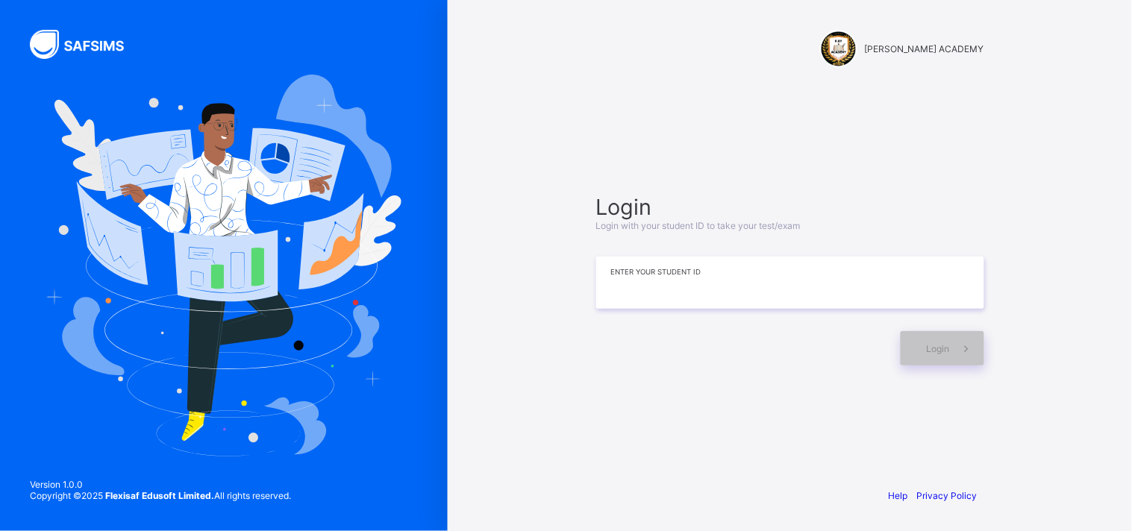
click at [751, 266] on input at bounding box center [790, 283] width 388 height 52
type input "*********"
click at [920, 349] on div "Login" at bounding box center [943, 348] width 84 height 34
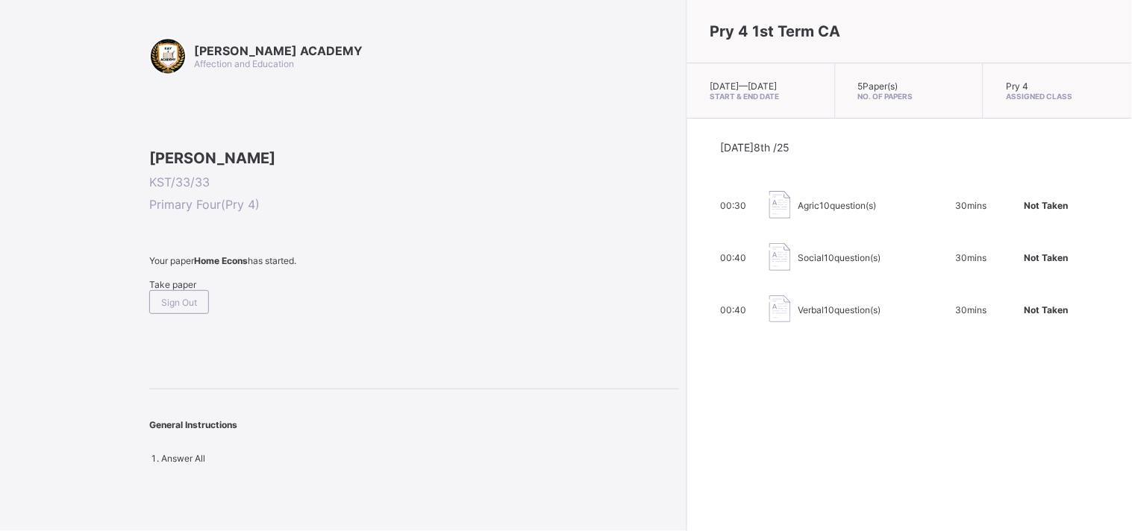
click at [176, 290] on span "Take paper" at bounding box center [172, 284] width 47 height 11
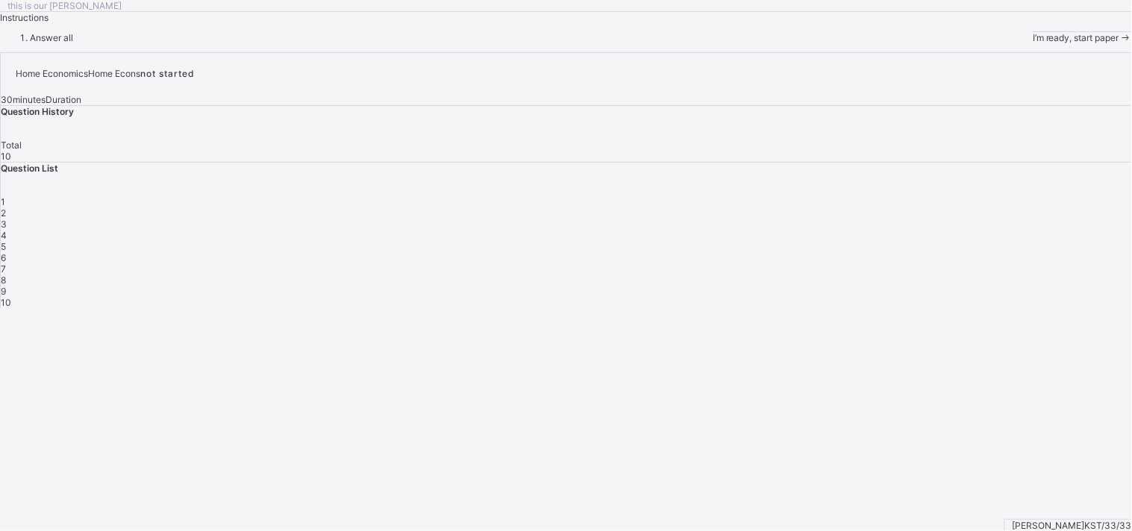
click at [926, 43] on span "I’m ready, start paper" at bounding box center [1076, 37] width 87 height 11
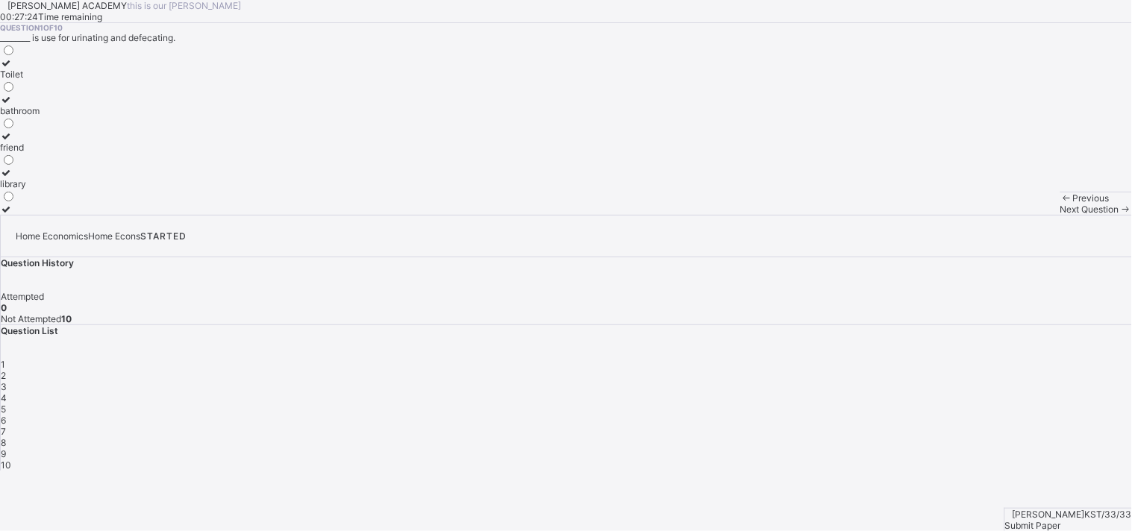
click at [40, 80] on div "Toilet" at bounding box center [20, 74] width 40 height 11
click at [926, 215] on span "Next Question" at bounding box center [1090, 209] width 59 height 11
click at [29, 116] on label "Library" at bounding box center [14, 105] width 29 height 22
click at [926, 215] on span "Next Question" at bounding box center [1090, 209] width 59 height 11
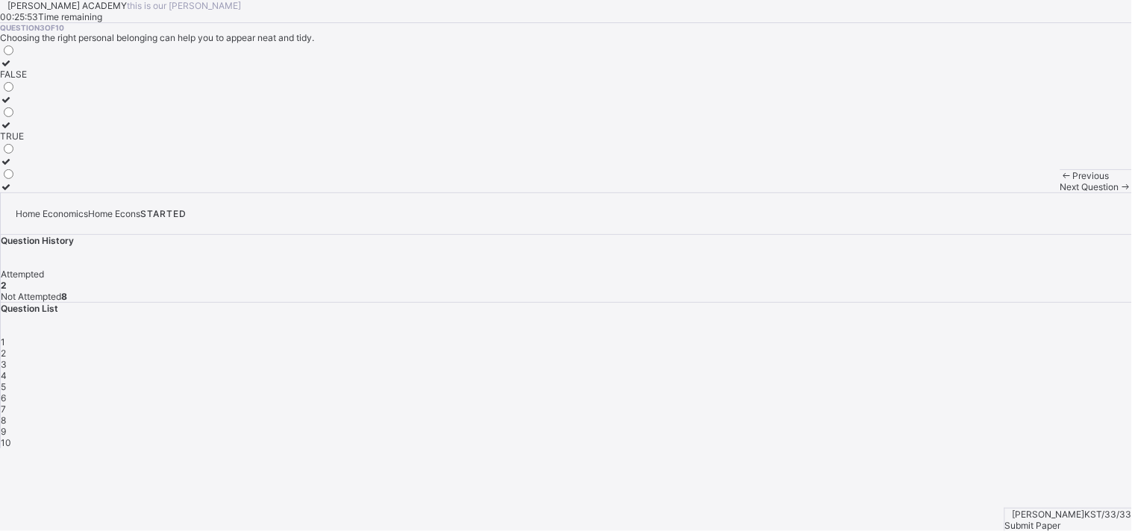
click at [27, 142] on div "TRUE" at bounding box center [13, 136] width 27 height 11
click at [926, 193] on icon at bounding box center [1126, 186] width 13 height 11
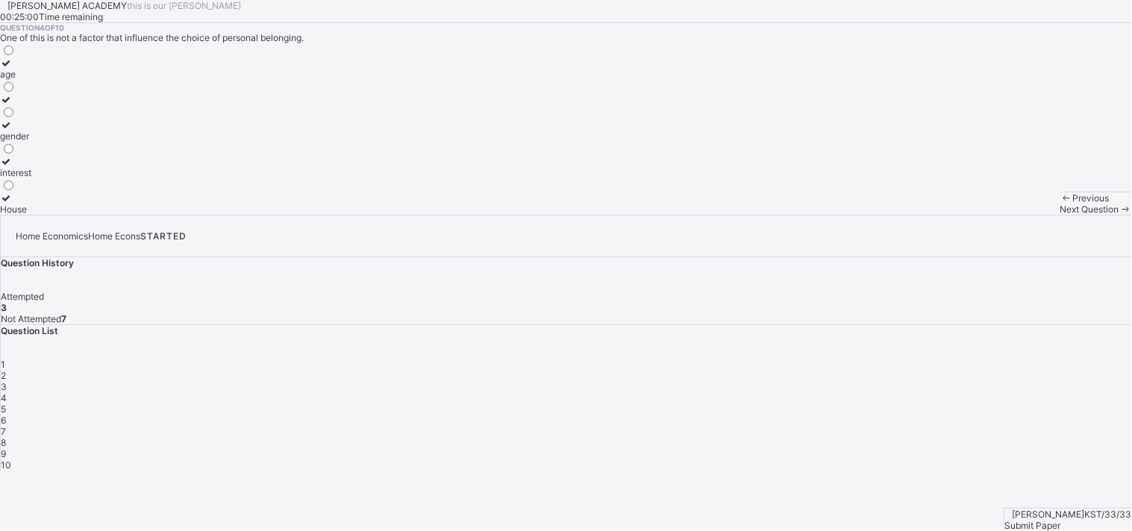
click at [31, 178] on div "interest" at bounding box center [15, 172] width 31 height 11
click at [31, 215] on div "House" at bounding box center [15, 209] width 31 height 11
click at [926, 215] on div "Next Question" at bounding box center [1097, 209] width 72 height 11
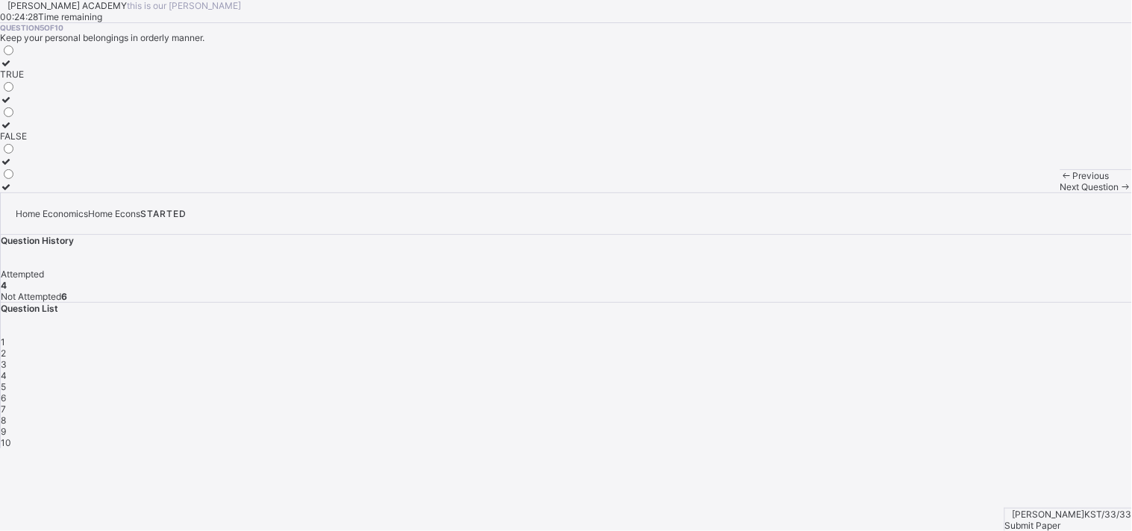
click at [27, 142] on div "FALSE" at bounding box center [13, 136] width 27 height 11
click at [926, 193] on span "Next Question" at bounding box center [1090, 186] width 59 height 11
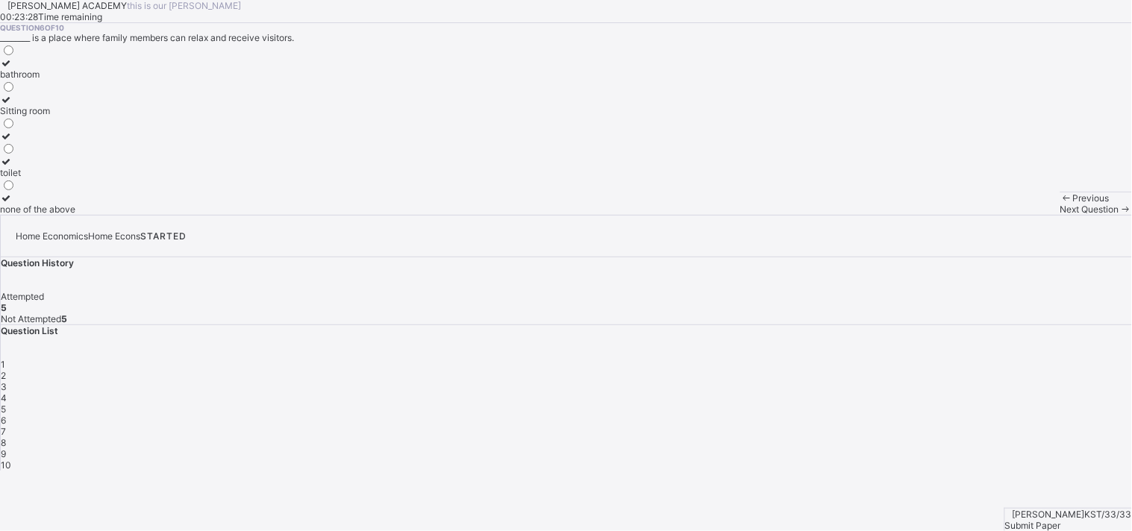
click at [75, 116] on div "Sitting room" at bounding box center [37, 110] width 75 height 11
click at [926, 215] on div "Next Question" at bounding box center [1097, 209] width 72 height 11
click at [23, 215] on div "bag" at bounding box center [11, 209] width 23 height 11
click at [926, 215] on div "Next Question" at bounding box center [1097, 209] width 72 height 11
click at [27, 80] on label "family" at bounding box center [13, 68] width 27 height 22
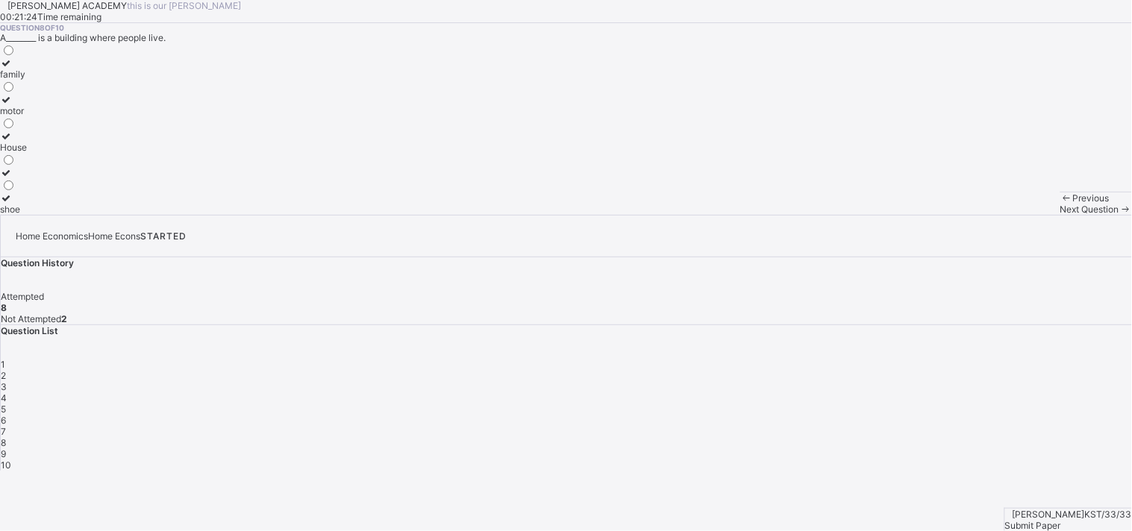
click at [27, 153] on div "House" at bounding box center [13, 147] width 27 height 11
click at [926, 215] on div "Next Question" at bounding box center [1097, 209] width 72 height 11
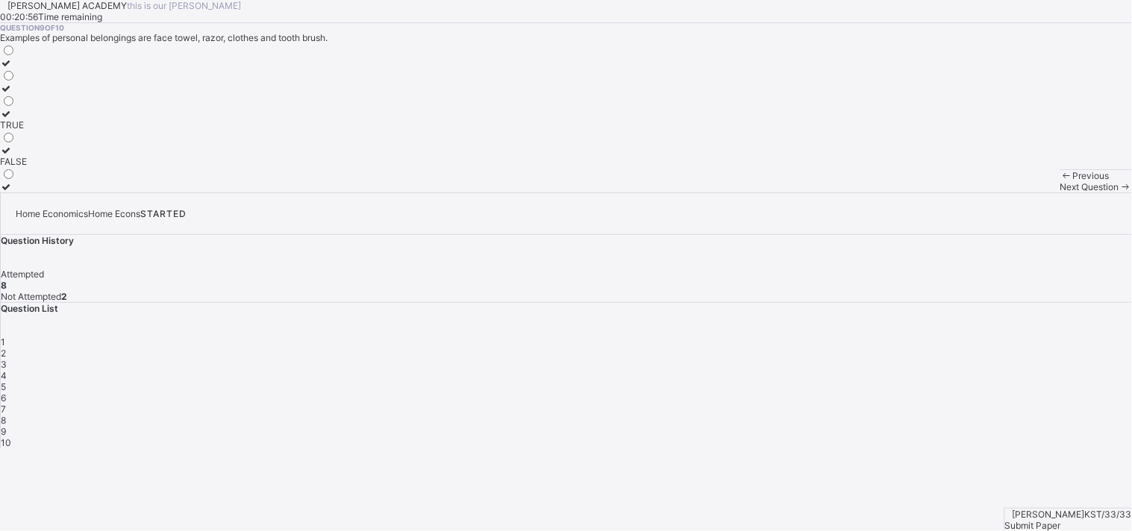
click at [27, 131] on label "TRUE" at bounding box center [13, 119] width 27 height 22
click at [926, 193] on div "Next Question" at bounding box center [1097, 186] width 72 height 11
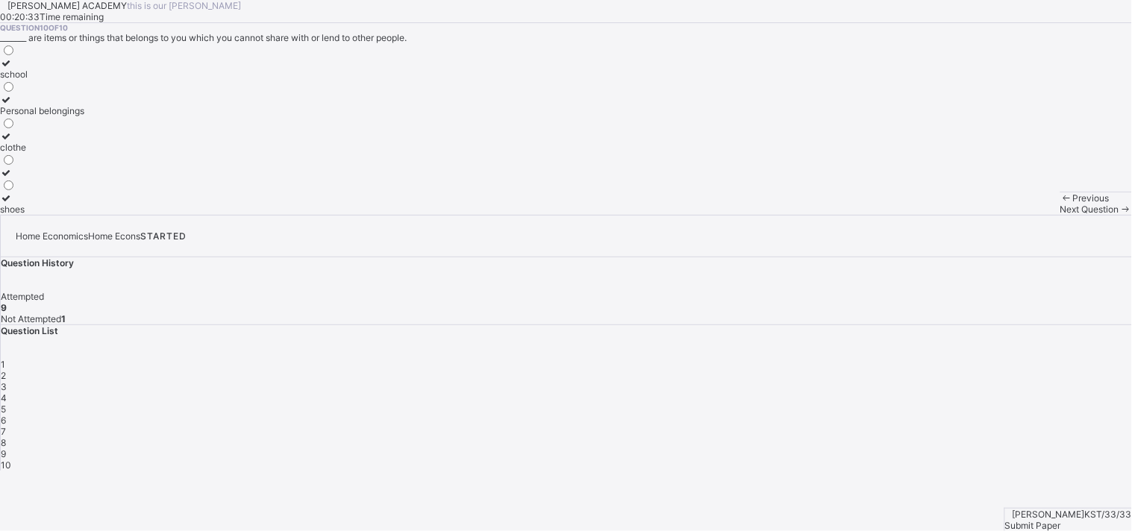
click at [84, 153] on div "clothe" at bounding box center [42, 147] width 84 height 11
click at [926, 215] on span "Next Question" at bounding box center [1090, 209] width 59 height 11
click at [926, 434] on span "Submit Paper" at bounding box center [1033, 525] width 56 height 11
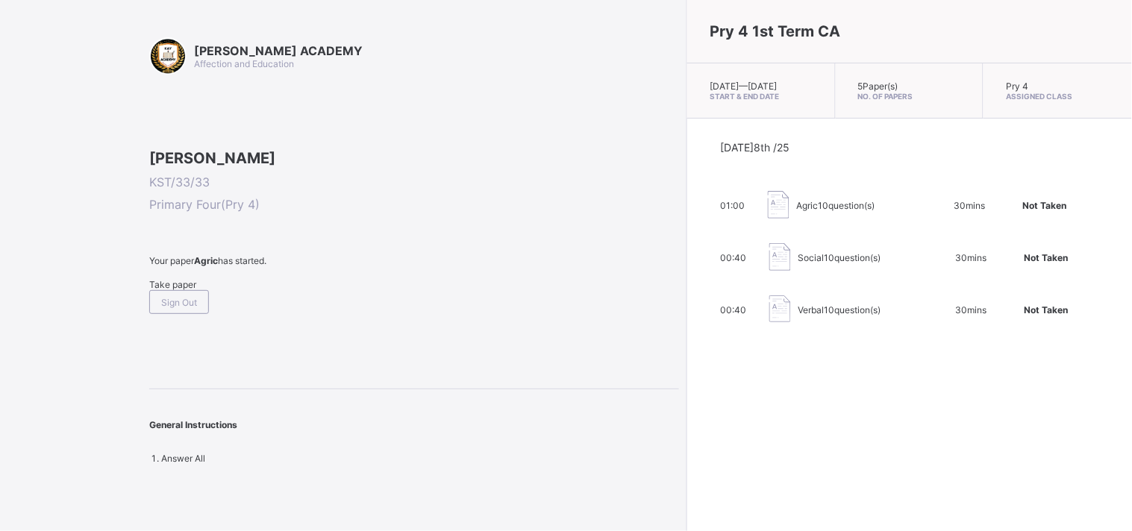
click at [200, 290] on div "Take paper" at bounding box center [414, 284] width 530 height 11
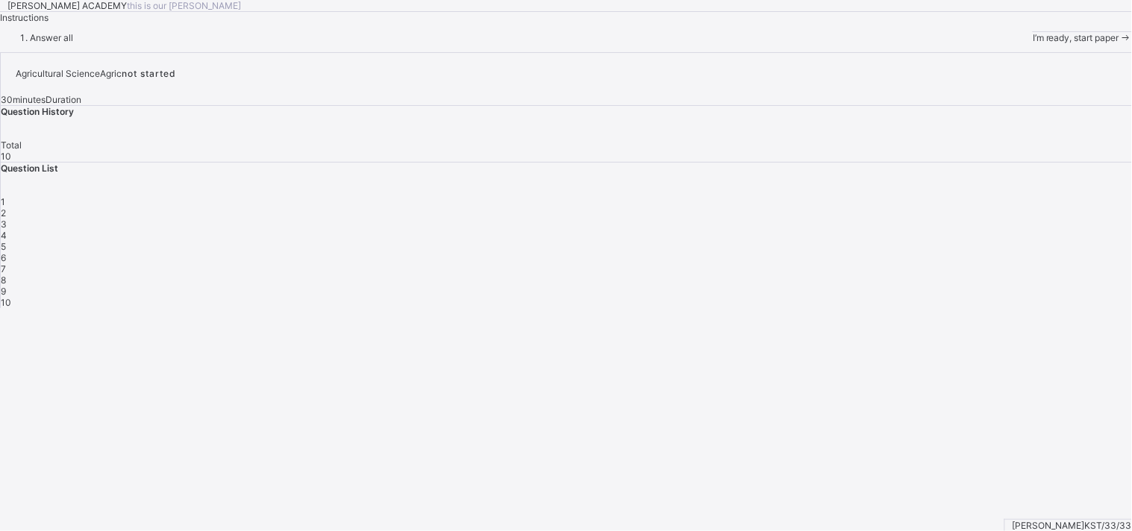
click at [926, 43] on div "I’m ready, start paper" at bounding box center [1082, 37] width 99 height 11
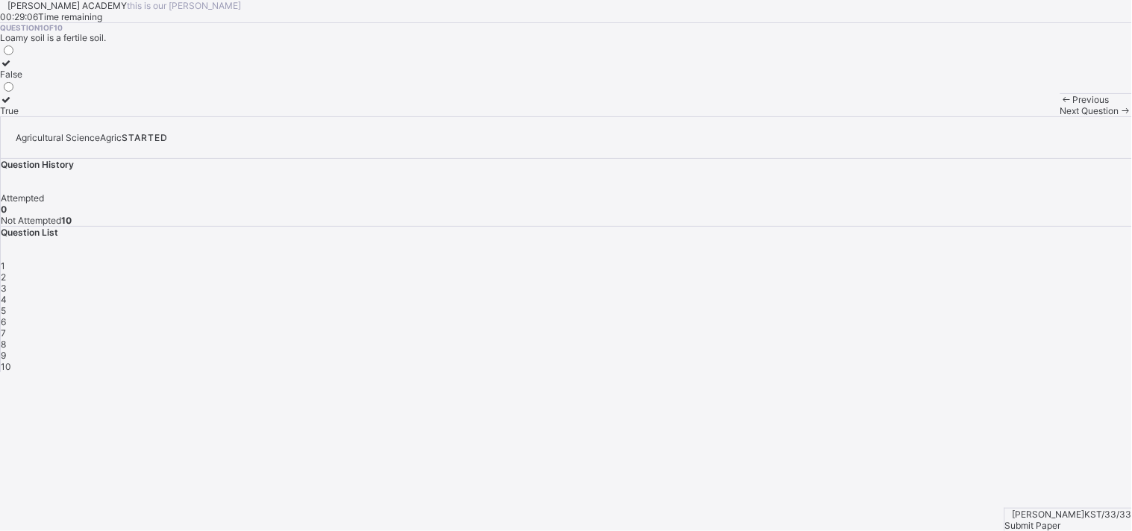
click at [22, 116] on div "True" at bounding box center [11, 110] width 22 height 11
click at [926, 116] on div "Next Question" at bounding box center [1097, 110] width 72 height 11
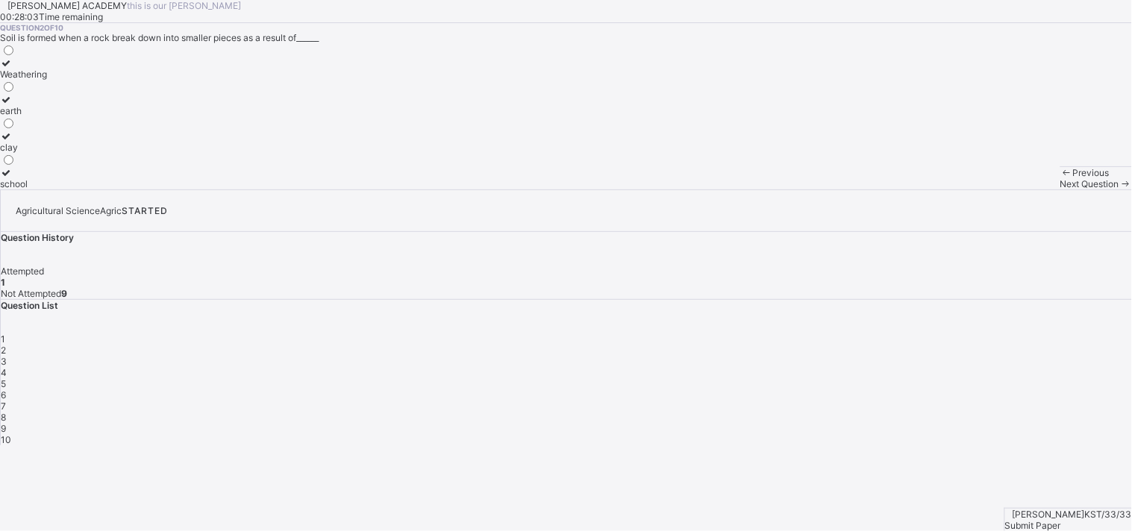
click at [47, 190] on label "school" at bounding box center [23, 178] width 47 height 22
drag, startPoint x: 184, startPoint y: 363, endPoint x: 488, endPoint y: 411, distance: 307.6
click at [488, 190] on div "KAY ACADEMY this is our motton 00:28:01 Time remaining Question 2 of 10 Soil is…" at bounding box center [566, 95] width 1132 height 190
click at [926, 190] on span "Next Question" at bounding box center [1090, 183] width 59 height 11
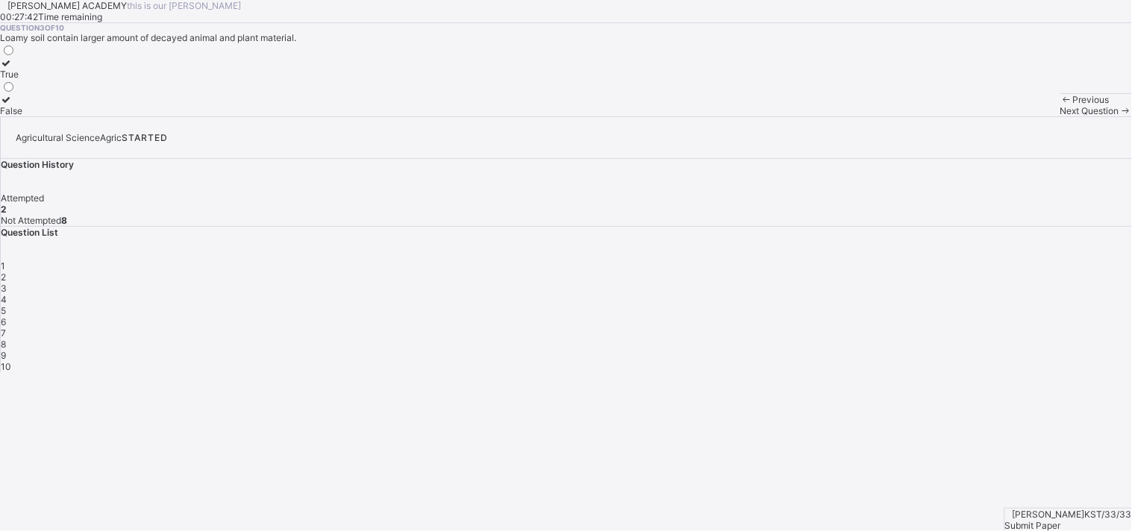
click at [22, 80] on label "True" at bounding box center [11, 68] width 22 height 22
click at [22, 116] on div "False" at bounding box center [11, 110] width 22 height 11
click at [22, 80] on label "True" at bounding box center [11, 68] width 22 height 22
click at [926, 116] on span at bounding box center [1126, 110] width 13 height 11
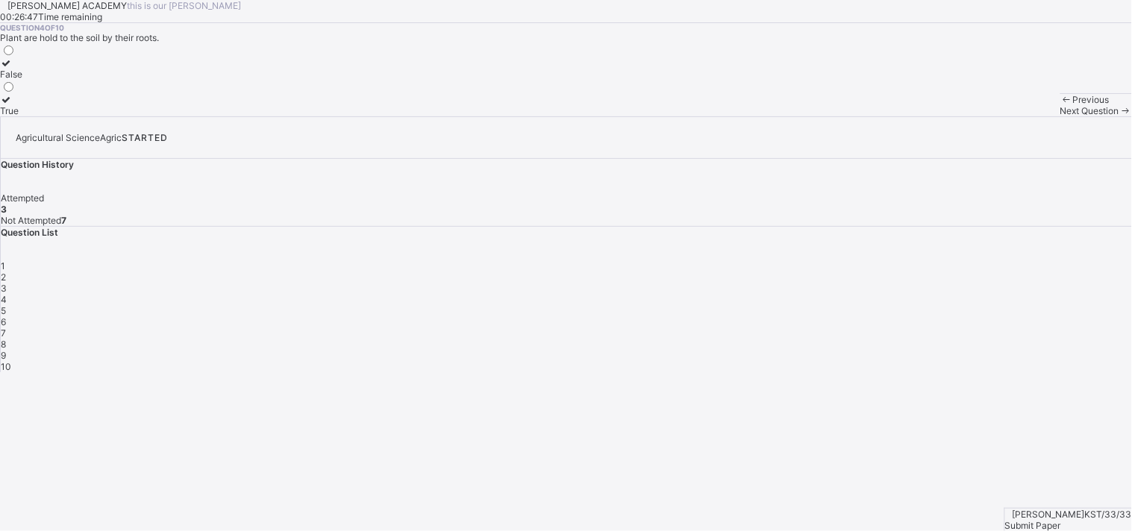
click at [22, 116] on label "True" at bounding box center [11, 105] width 22 height 22
click at [926, 116] on span "Next Question" at bounding box center [1090, 110] width 59 height 11
click at [20, 80] on label "True" at bounding box center [10, 68] width 20 height 22
click at [926, 116] on span "Next Question" at bounding box center [1090, 110] width 59 height 11
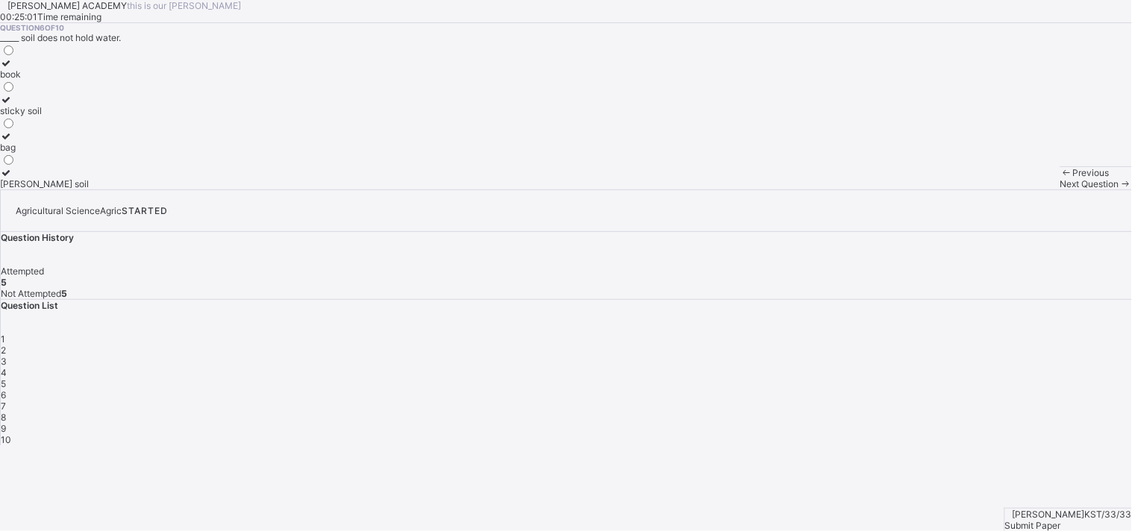
click at [89, 190] on div "Sandy soil" at bounding box center [44, 183] width 89 height 11
click at [926, 190] on div "Next Question" at bounding box center [1097, 183] width 72 height 11
click at [45, 190] on div "Loamy soil" at bounding box center [22, 183] width 45 height 11
click at [926, 190] on div "Next Question" at bounding box center [1097, 183] width 72 height 11
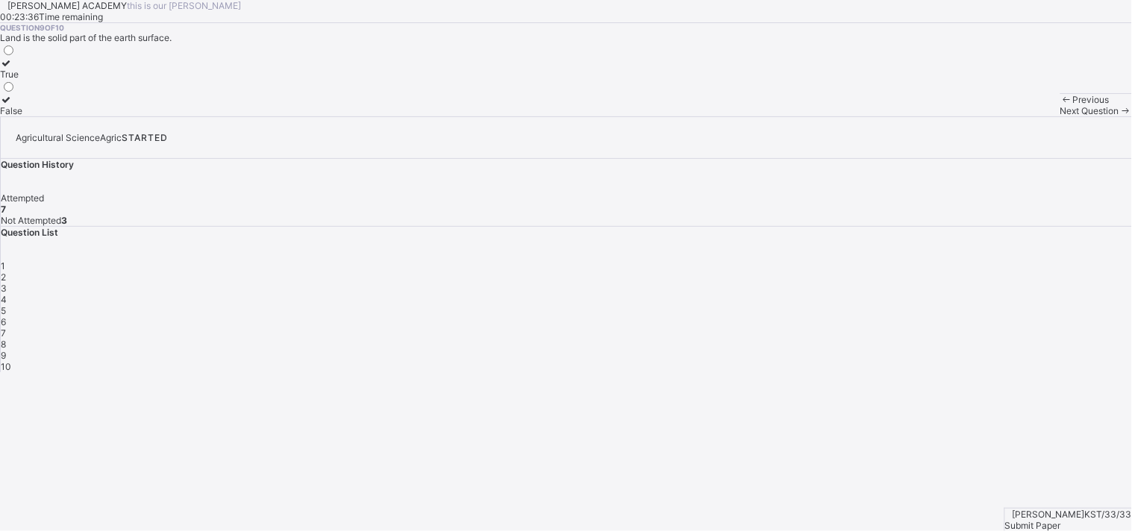
click at [867, 339] on div "8" at bounding box center [567, 344] width 1132 height 11
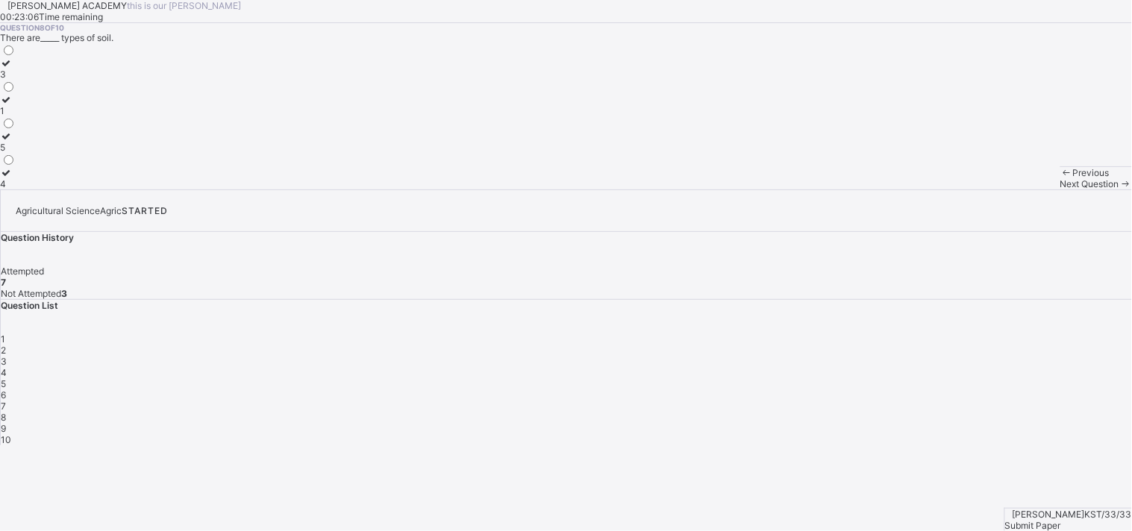
click at [16, 116] on div "1" at bounding box center [8, 110] width 16 height 11
click at [16, 80] on div "3" at bounding box center [8, 74] width 16 height 11
click at [926, 190] on span at bounding box center [1126, 183] width 13 height 11
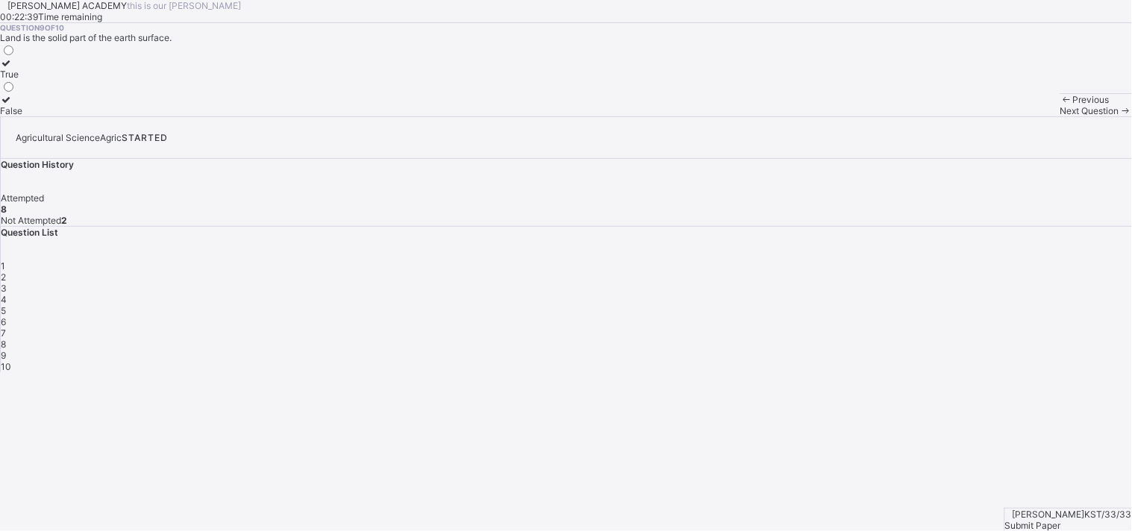
click at [22, 80] on div "True" at bounding box center [11, 74] width 22 height 11
click at [926, 116] on span "Next Question" at bounding box center [1090, 110] width 59 height 11
click at [22, 116] on div "True" at bounding box center [11, 110] width 22 height 11
click at [926, 116] on div "Next Question" at bounding box center [1097, 110] width 72 height 11
click at [926, 434] on div "Fatima Shuaibu KST/33/33 Submit Paper" at bounding box center [1069, 519] width 128 height 23
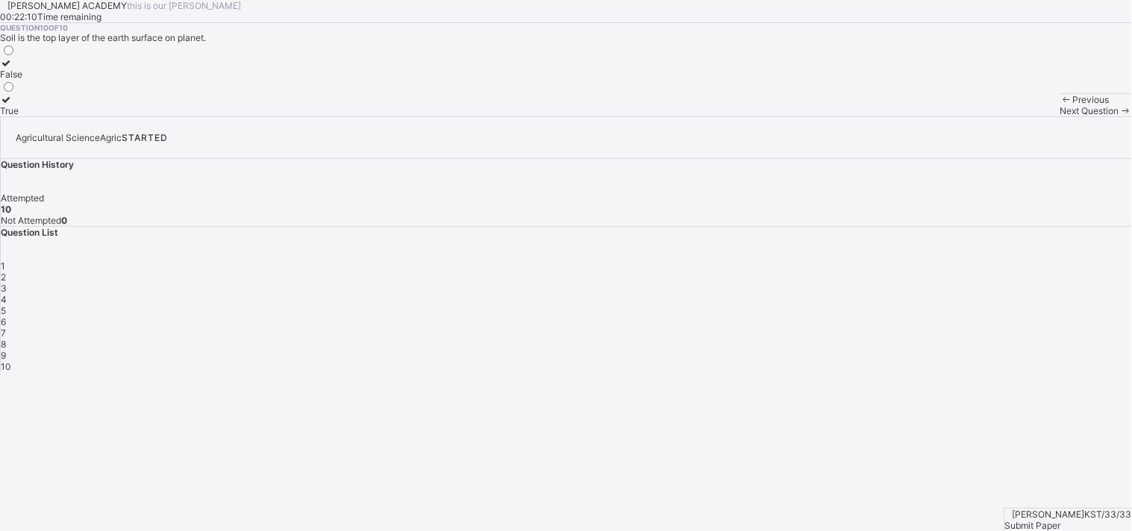
click at [926, 434] on div "Submit Paper" at bounding box center [1068, 525] width 127 height 11
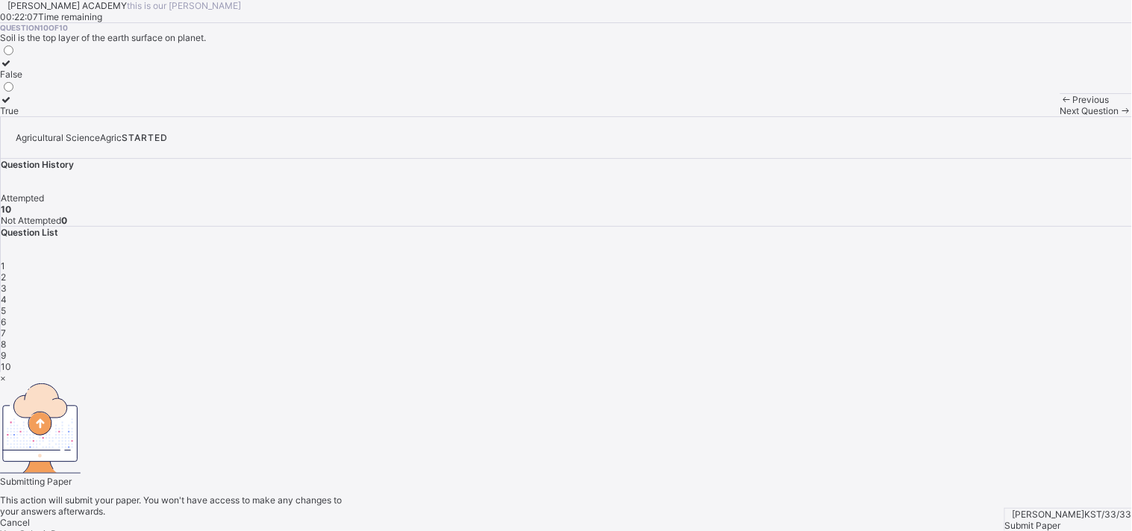
click at [586, 434] on div "Yes, Submit Paper" at bounding box center [566, 533] width 1132 height 11
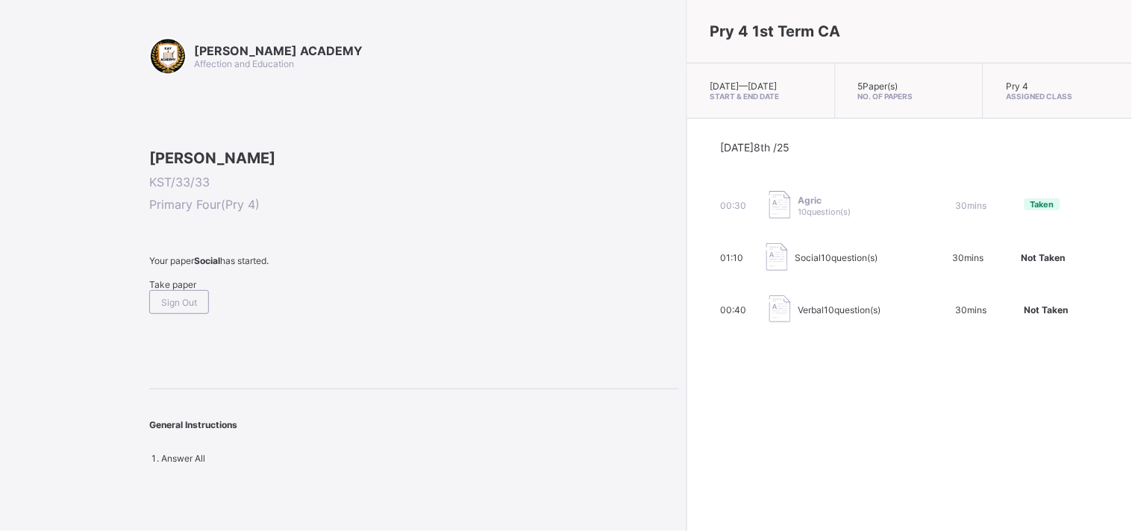
click at [187, 290] on div "Take paper" at bounding box center [414, 284] width 530 height 11
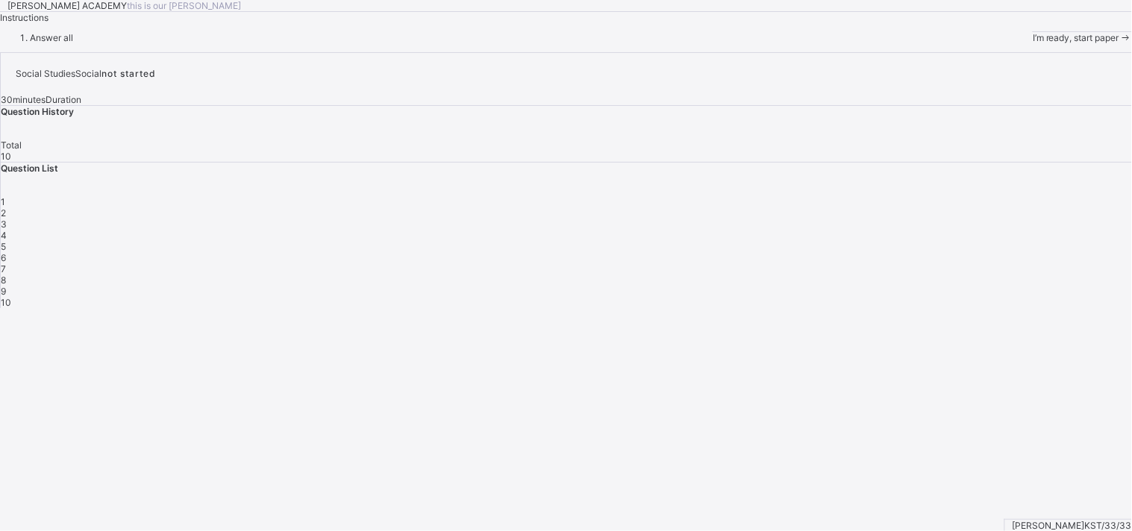
click at [926, 43] on span "I’m ready, start paper" at bounding box center [1076, 37] width 87 height 11
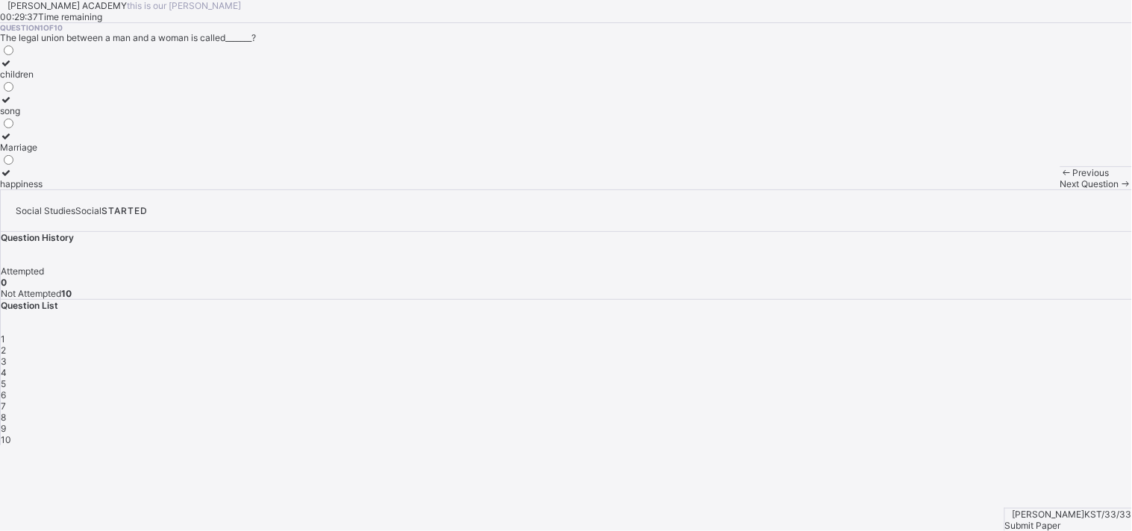
click at [43, 153] on label "Marriage" at bounding box center [21, 142] width 43 height 22
click at [926, 190] on div "Next Question" at bounding box center [1097, 183] width 72 height 11
click at [63, 80] on div "father's brother" at bounding box center [31, 74] width 63 height 11
click at [926, 190] on span "Next Question" at bounding box center [1090, 183] width 59 height 11
click at [69, 80] on div "father's sister" at bounding box center [34, 74] width 69 height 11
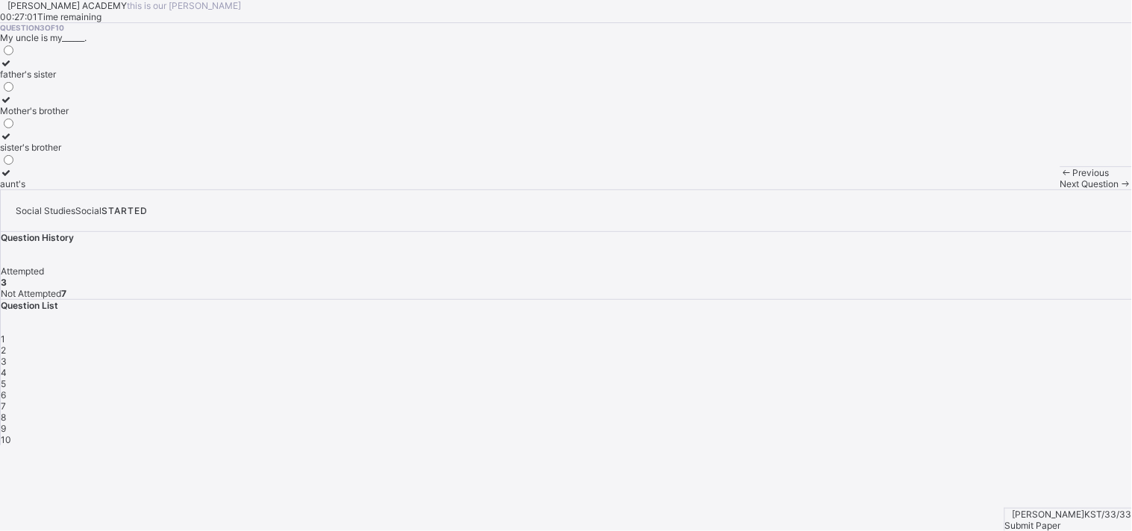
click at [69, 153] on div "sister's brother" at bounding box center [34, 147] width 69 height 11
click at [926, 190] on span "Next Question" at bounding box center [1090, 183] width 59 height 11
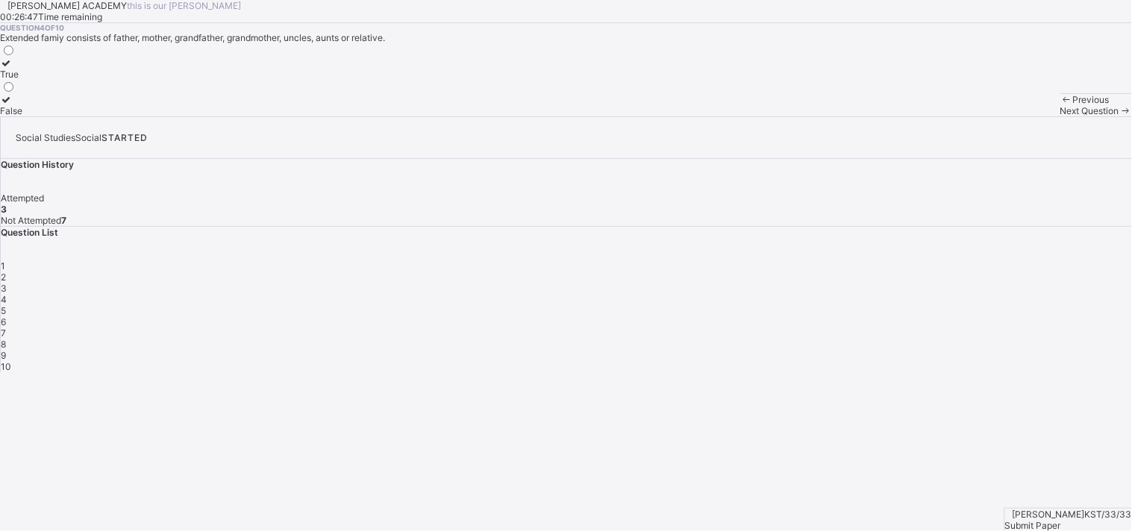
click at [22, 80] on label "True" at bounding box center [11, 68] width 22 height 22
click at [926, 116] on span at bounding box center [1126, 110] width 13 height 11
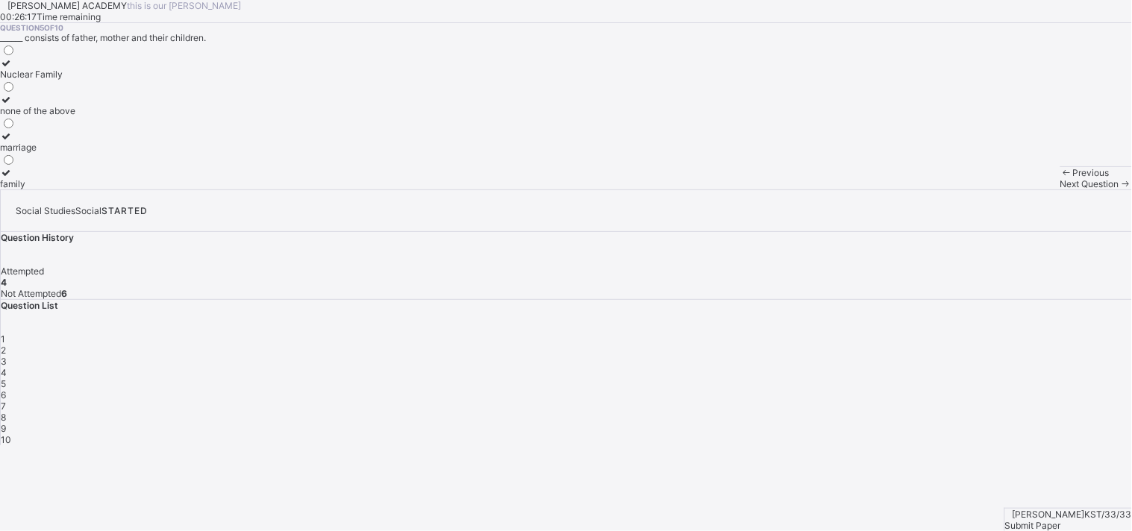
click at [75, 80] on label "Nuclear Family" at bounding box center [37, 68] width 75 height 22
click at [926, 190] on div "Next Question" at bounding box center [1097, 183] width 72 height 11
click at [926, 190] on span "Next Question" at bounding box center [1090, 183] width 59 height 11
click at [926, 390] on div "6" at bounding box center [567, 395] width 1132 height 11
click at [16, 190] on label "2" at bounding box center [8, 178] width 16 height 22
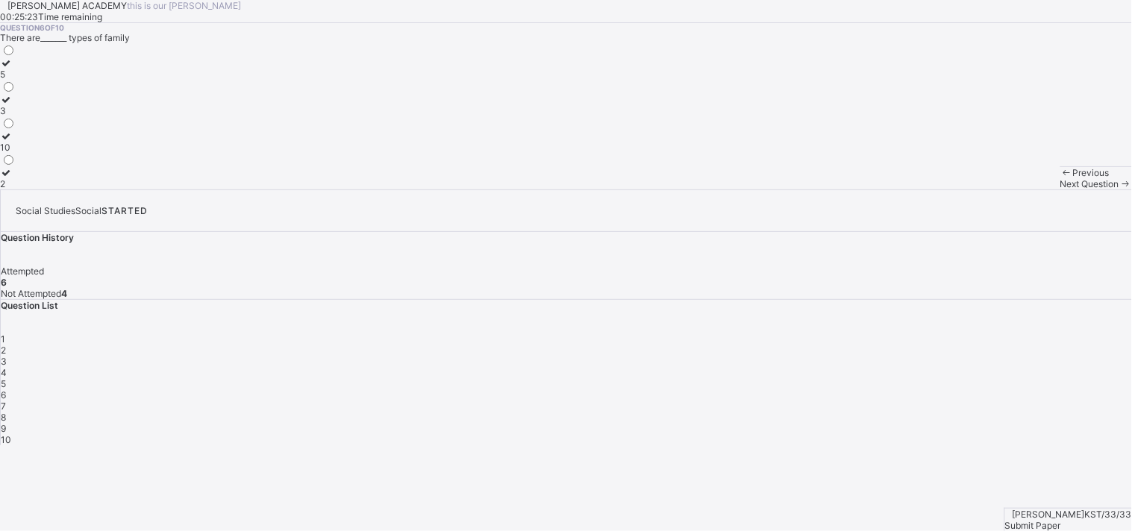
click at [16, 116] on label "3" at bounding box center [8, 105] width 16 height 22
click at [926, 190] on span "Next Question" at bounding box center [1090, 183] width 59 height 11
click at [75, 190] on div "Mother's sister" at bounding box center [37, 183] width 75 height 11
click at [926, 190] on span "Next Question" at bounding box center [1090, 183] width 59 height 11
click at [72, 190] on div "mother's brothers" at bounding box center [36, 183] width 72 height 11
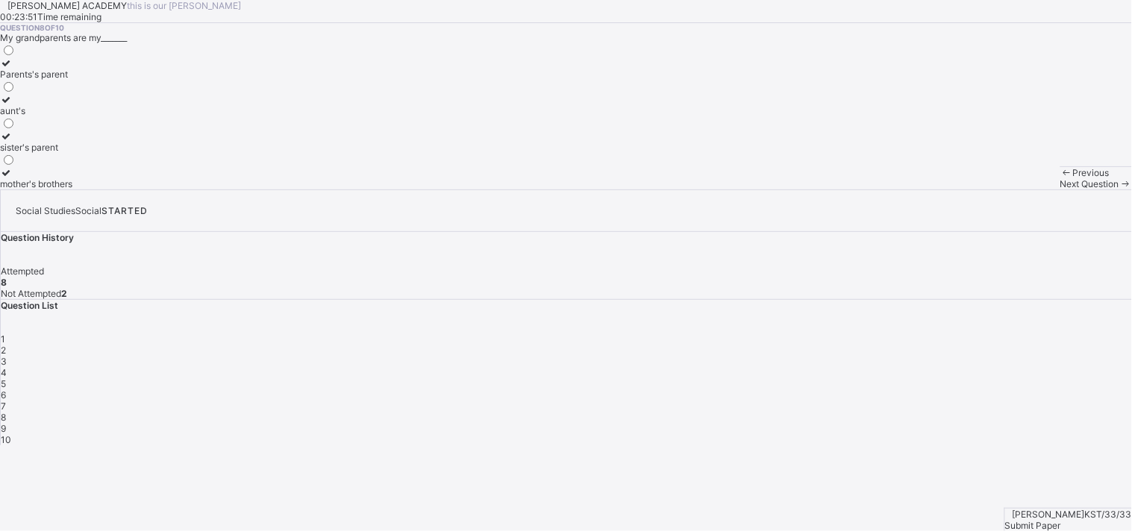
click at [926, 190] on div "Next Question" at bounding box center [1097, 183] width 72 height 11
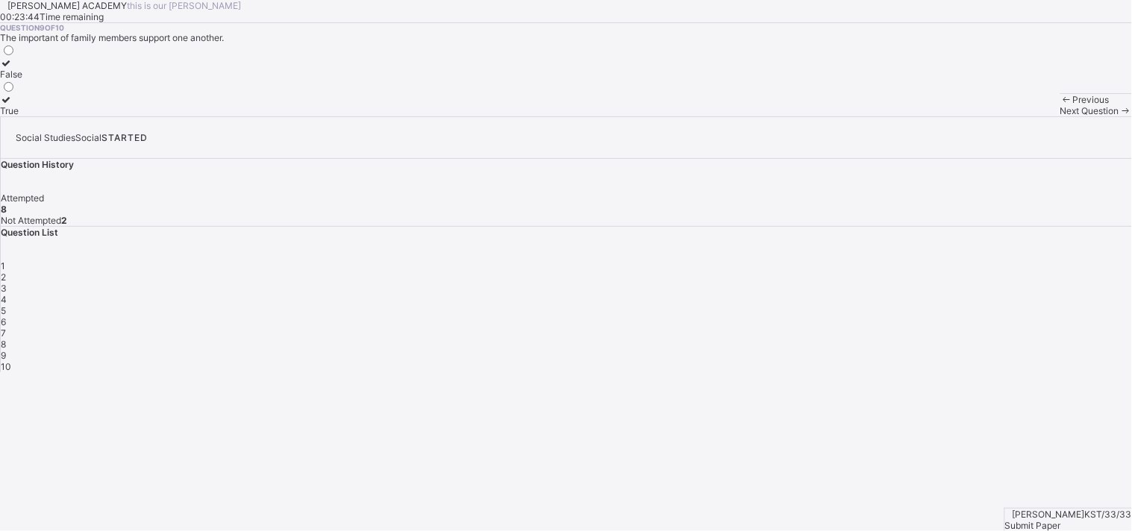
click at [22, 80] on div "False" at bounding box center [11, 74] width 22 height 11
click at [22, 116] on div "True" at bounding box center [11, 110] width 22 height 11
click at [926, 116] on div "Next Question" at bounding box center [1097, 110] width 72 height 11
click at [22, 80] on div "True" at bounding box center [11, 74] width 22 height 11
click at [926, 434] on span "Submit Paper" at bounding box center [1033, 525] width 56 height 11
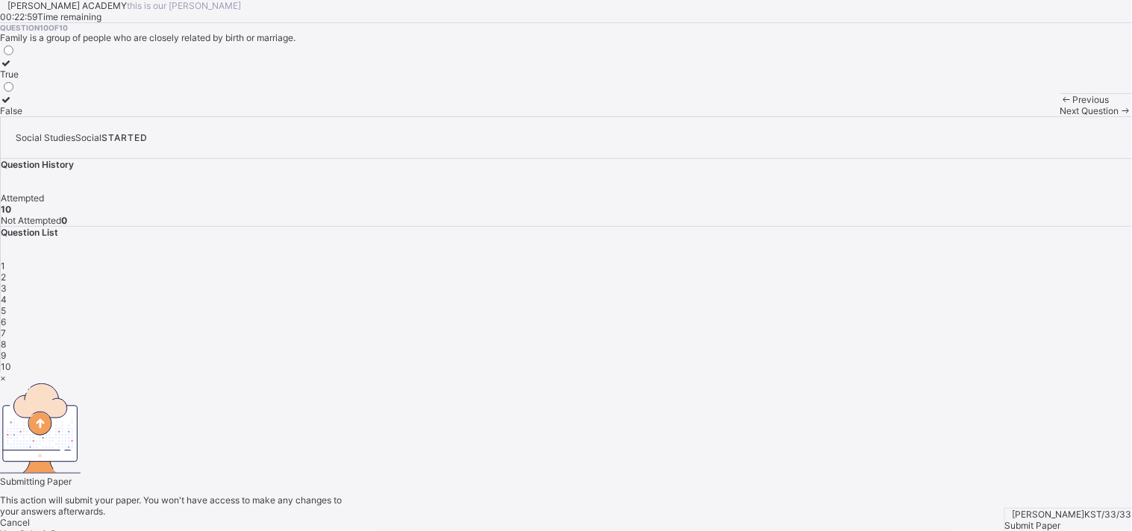
click at [75, 434] on span "Yes, Submit Paper" at bounding box center [37, 533] width 75 height 11
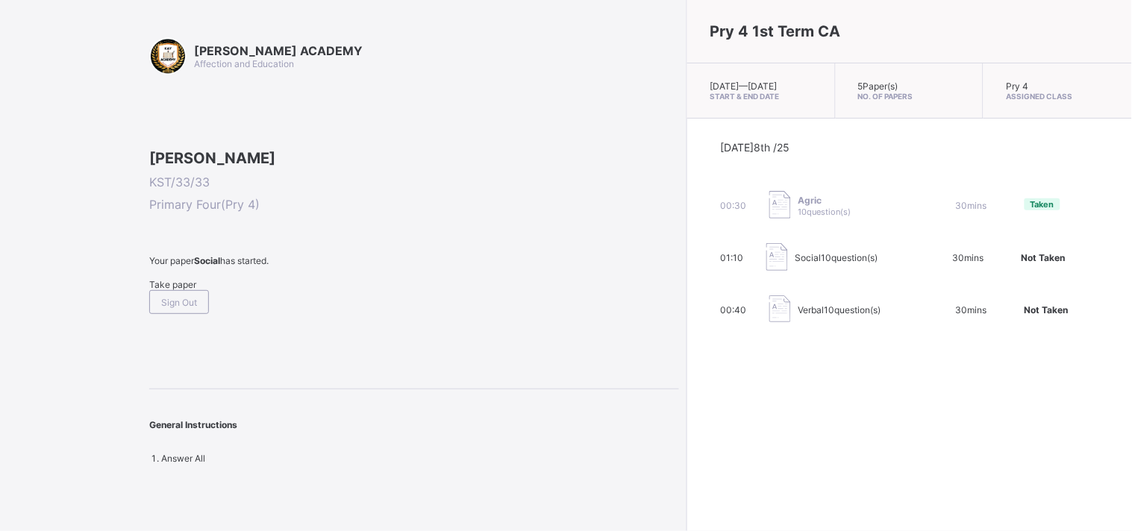
click at [172, 290] on span "Take paper" at bounding box center [172, 284] width 47 height 11
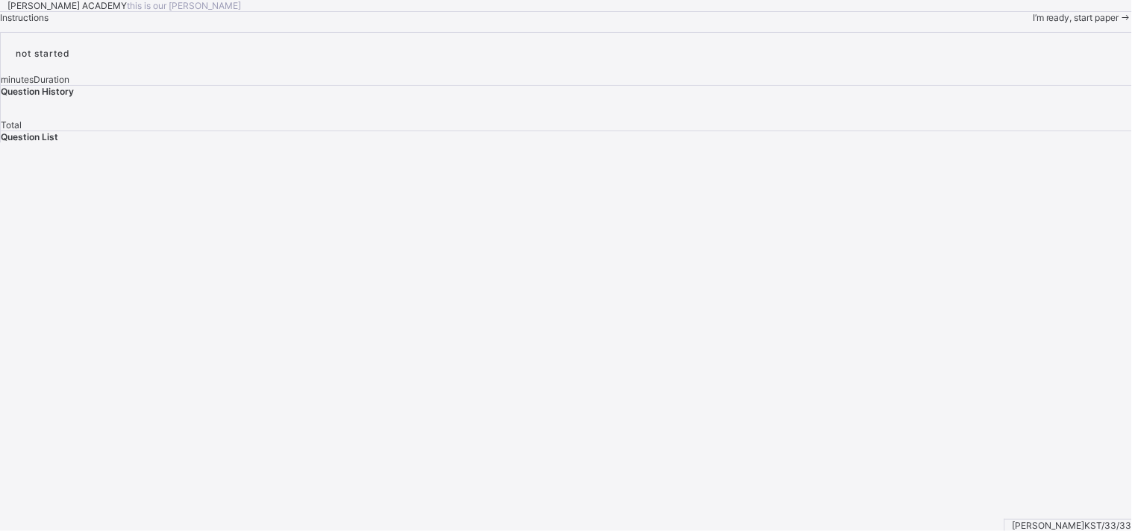
click at [926, 23] on span "I’m ready, start paper" at bounding box center [1076, 17] width 87 height 11
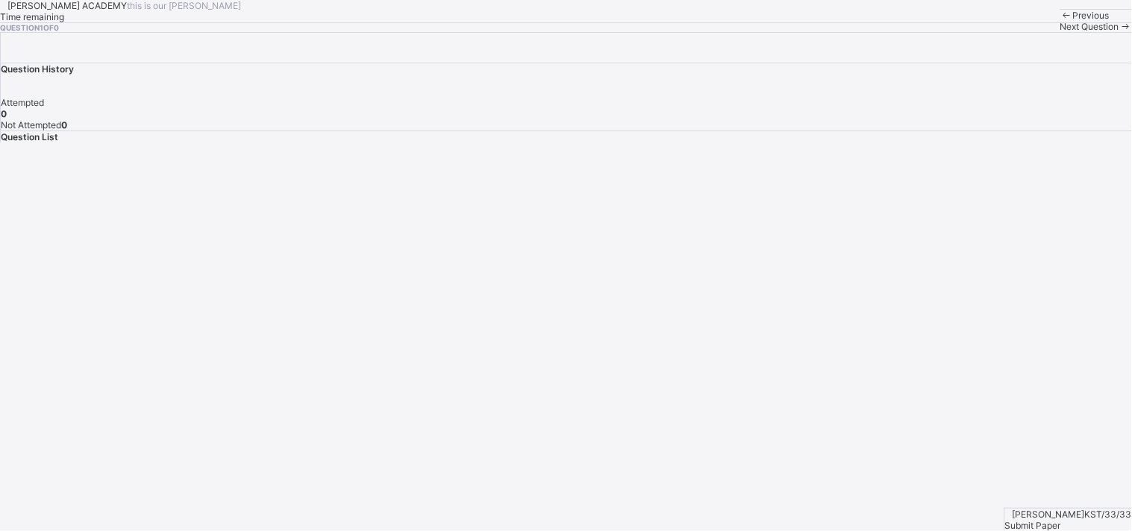
click at [340, 32] on div "KAY ACADEMY this is our motton Time remaining Question 1 of 0 Previous Next Que…" at bounding box center [566, 16] width 1132 height 32
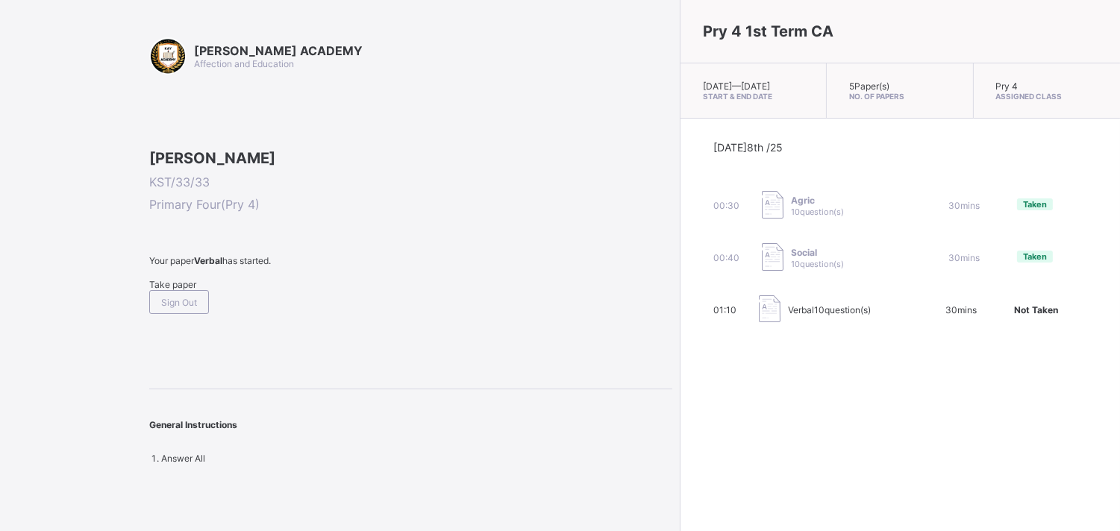
click at [195, 290] on span "Take paper" at bounding box center [172, 284] width 47 height 11
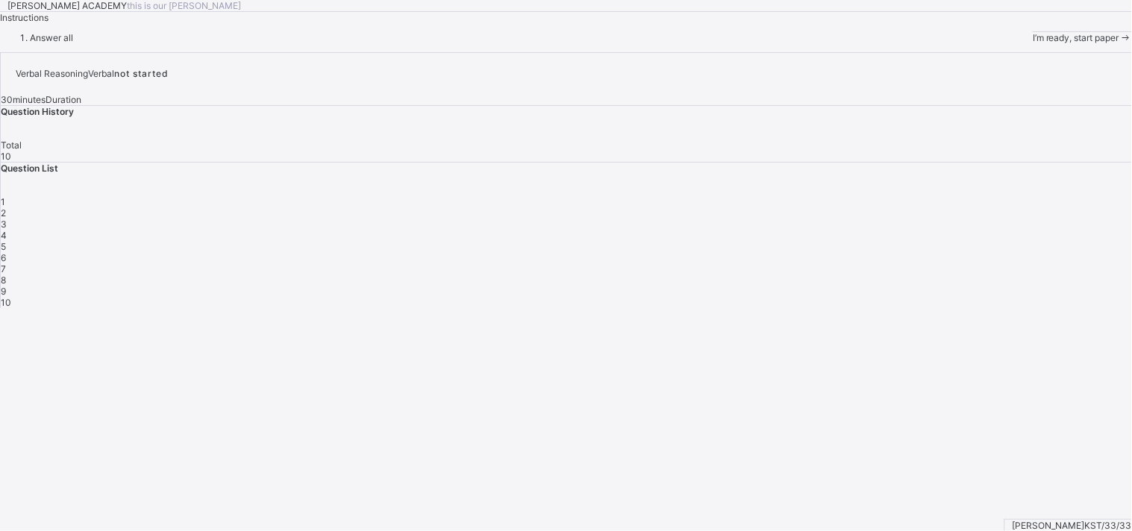
click at [926, 43] on span "I’m ready, start paper" at bounding box center [1076, 37] width 87 height 11
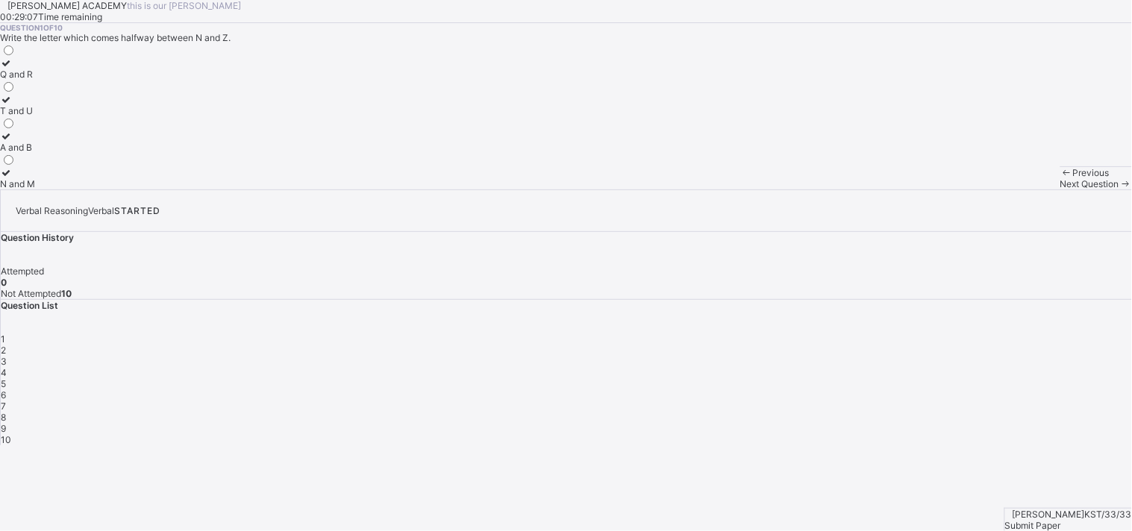
click at [35, 80] on div "Q and R" at bounding box center [17, 74] width 35 height 11
click at [926, 190] on span "Next Question" at bounding box center [1090, 183] width 59 height 11
click at [16, 190] on div "L" at bounding box center [8, 183] width 16 height 11
click at [926, 190] on div "Next Question" at bounding box center [1097, 183] width 72 height 11
click at [16, 116] on div "M" at bounding box center [8, 110] width 16 height 11
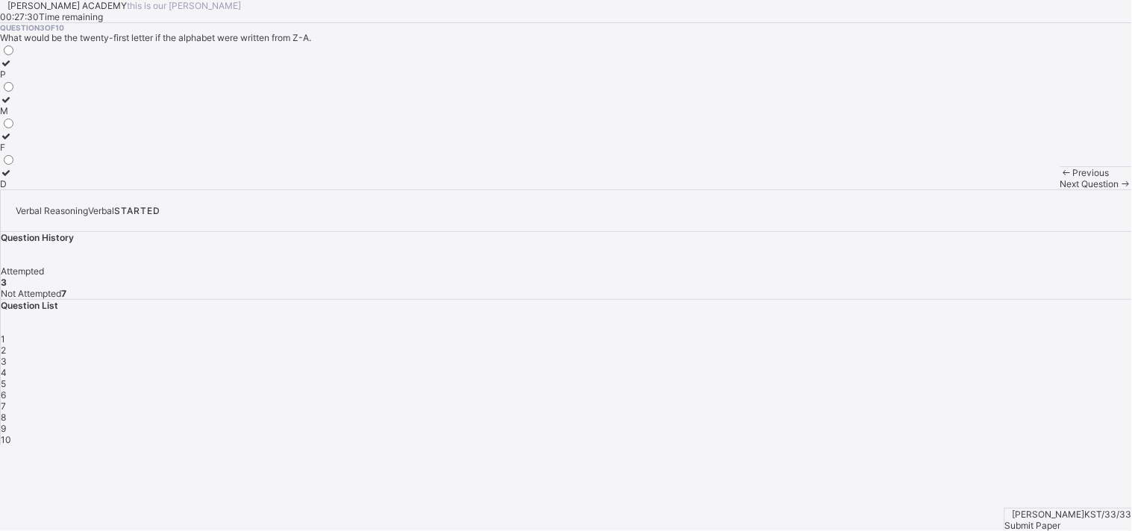
click at [926, 190] on span "Next Question" at bounding box center [1090, 183] width 59 height 11
click at [16, 153] on div "Z" at bounding box center [8, 147] width 16 height 11
click at [926, 190] on span "Next Question" at bounding box center [1090, 183] width 59 height 11
click at [16, 80] on label "O" at bounding box center [8, 68] width 16 height 22
click at [16, 116] on div "E" at bounding box center [8, 110] width 16 height 11
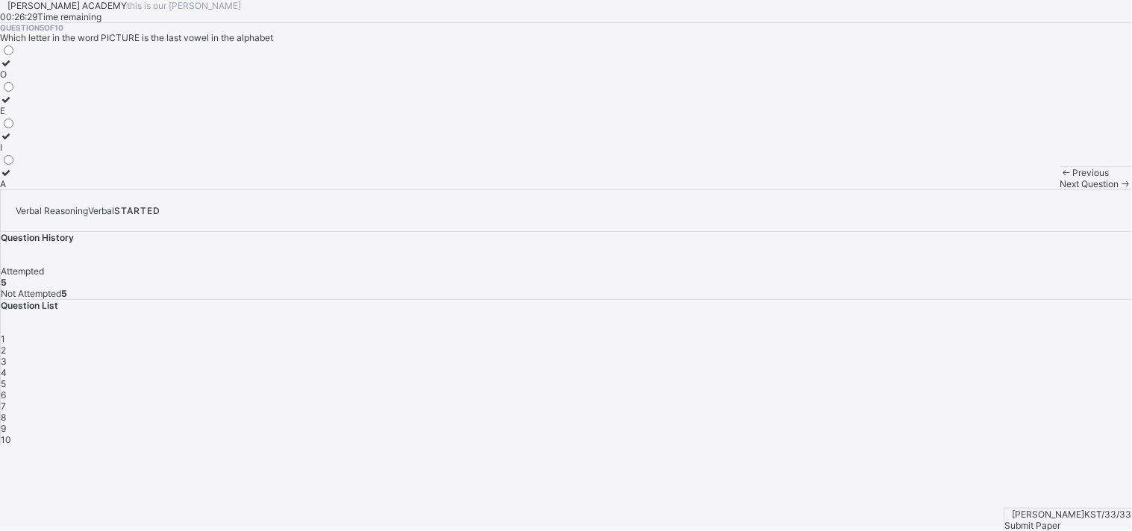
click at [926, 190] on div "Previous Next Question" at bounding box center [1097, 177] width 72 height 23
click at [926, 190] on div "Next Question" at bounding box center [1097, 183] width 72 height 11
click at [926, 334] on div "1 2 3 4 5 6 7 8 9 10" at bounding box center [567, 390] width 1132 height 112
click at [6, 390] on span "6" at bounding box center [3, 395] width 5 height 11
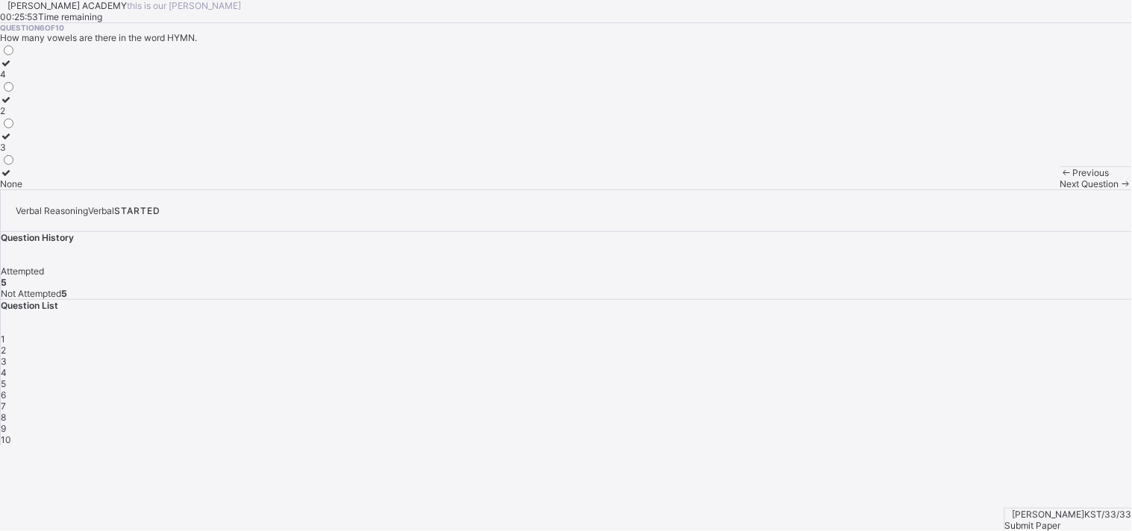
click at [22, 80] on div "4" at bounding box center [11, 74] width 22 height 11
click at [926, 190] on div "Next Question" at bounding box center [1097, 183] width 72 height 11
click at [16, 153] on div "A" at bounding box center [8, 147] width 16 height 11
click at [16, 190] on div "E" at bounding box center [8, 183] width 16 height 11
click at [926, 190] on span "Next Question" at bounding box center [1090, 183] width 59 height 11
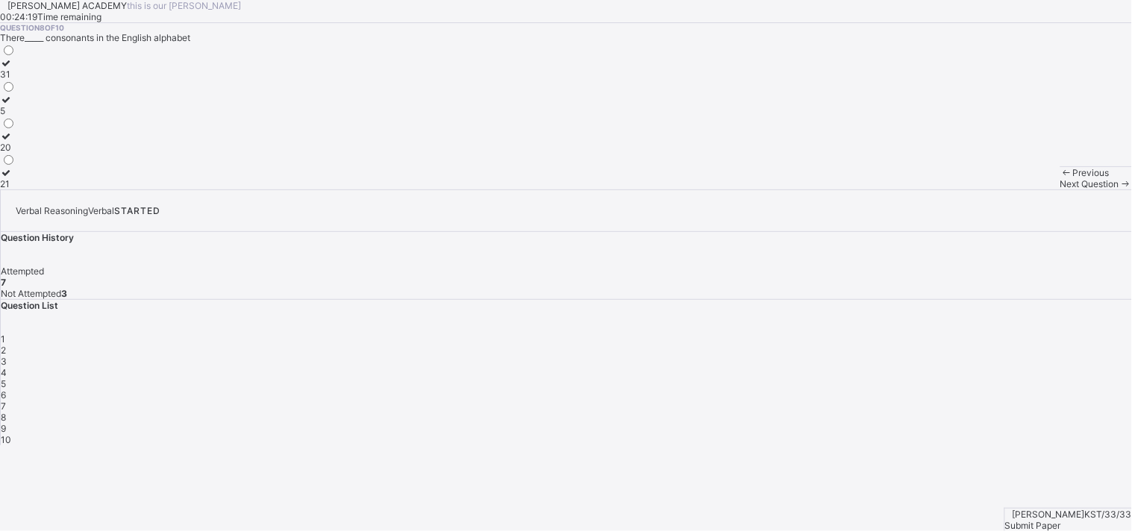
click at [16, 116] on div "5" at bounding box center [8, 110] width 16 height 11
click at [926, 190] on span "Next Question" at bounding box center [1090, 183] width 59 height 11
click at [16, 116] on label "4" at bounding box center [8, 105] width 16 height 22
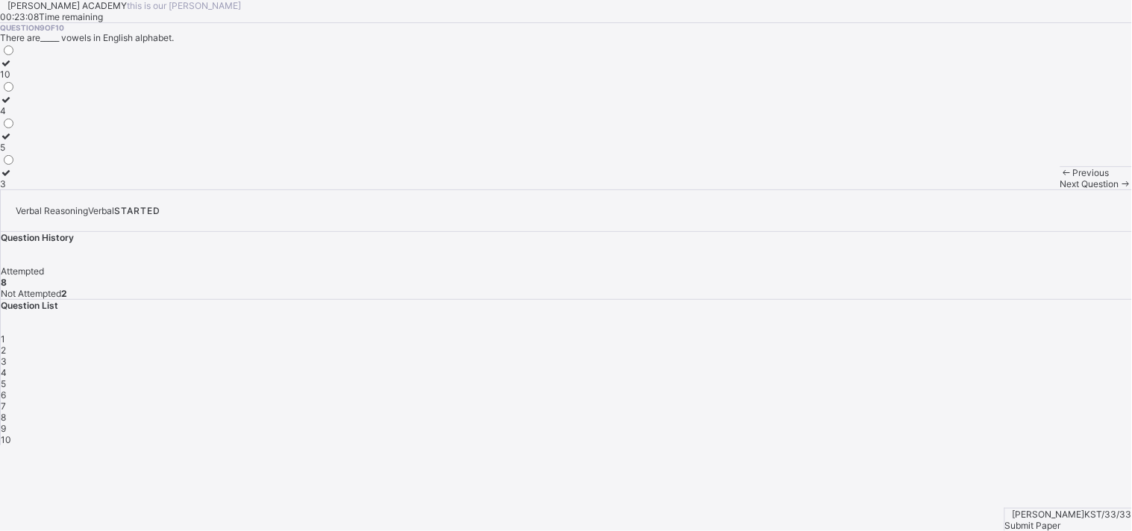
click at [926, 190] on span "Next Question" at bounding box center [1090, 183] width 59 height 11
click at [16, 153] on label "20" at bounding box center [8, 142] width 16 height 22
click at [926, 434] on span "Submit Paper" at bounding box center [1033, 525] width 56 height 11
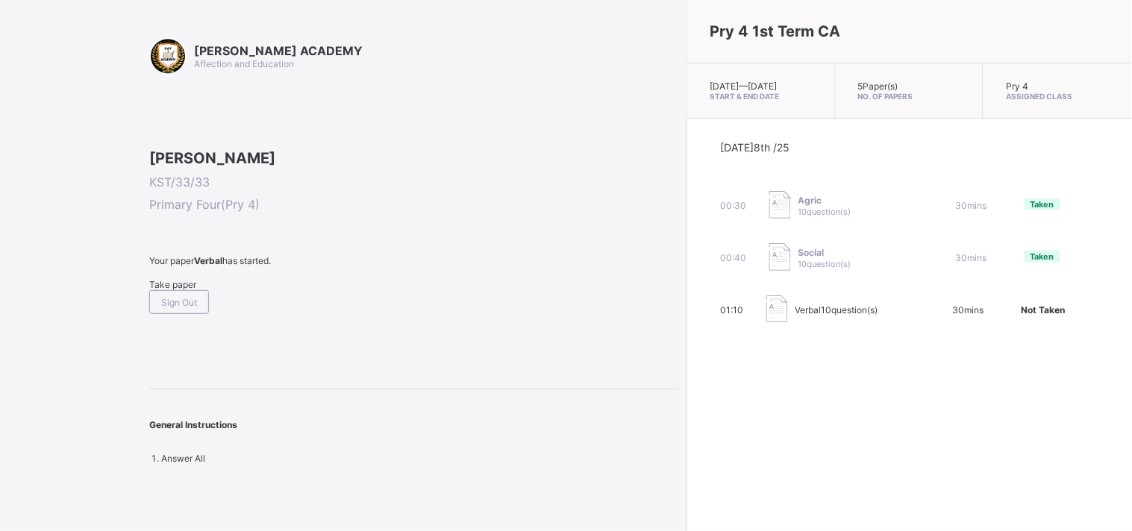
click at [196, 290] on span "Take paper" at bounding box center [172, 284] width 47 height 11
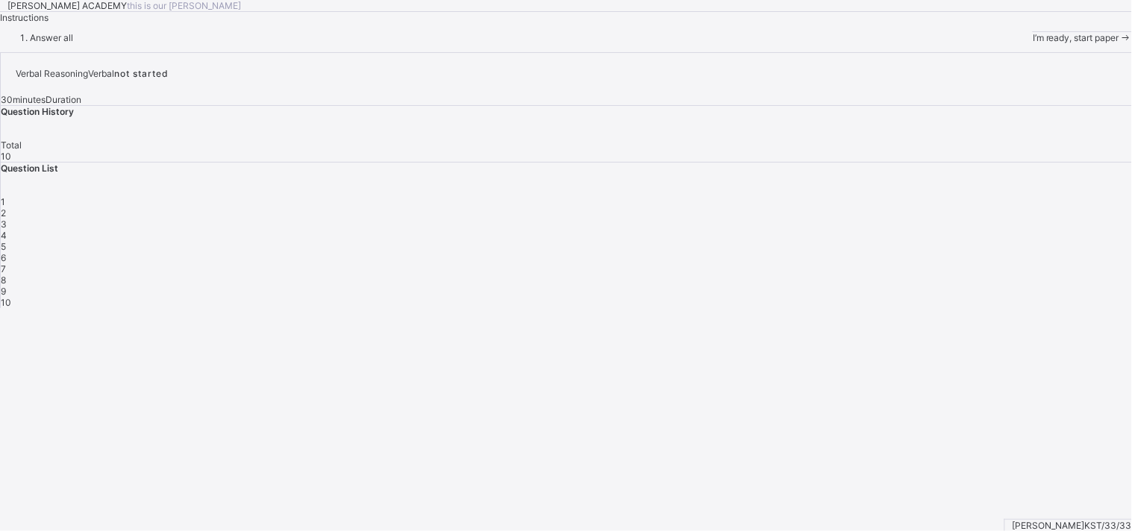
click at [926, 43] on span "I’m ready, start paper" at bounding box center [1076, 37] width 87 height 11
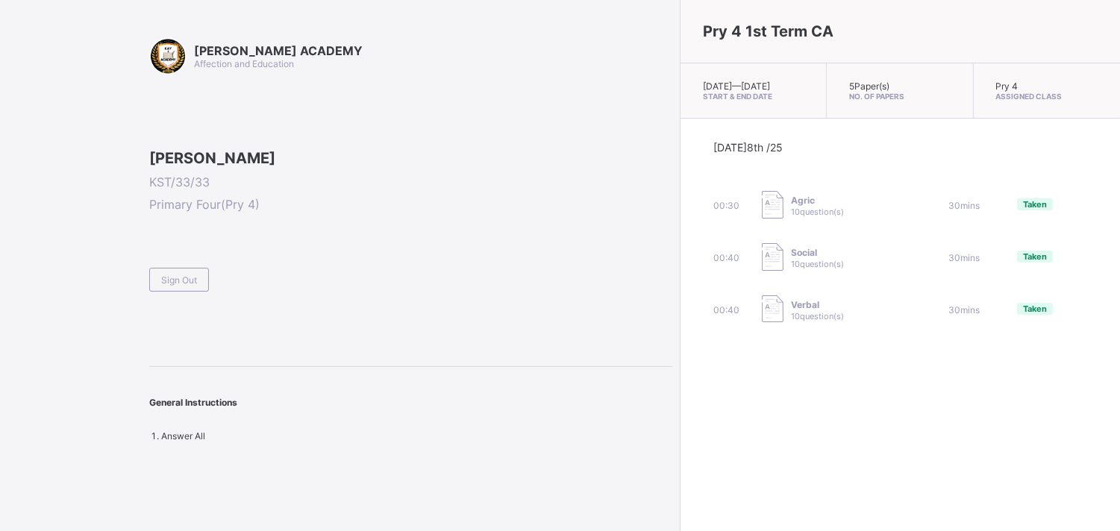
scroll to position [13, 0]
